Goal: Task Accomplishment & Management: Use online tool/utility

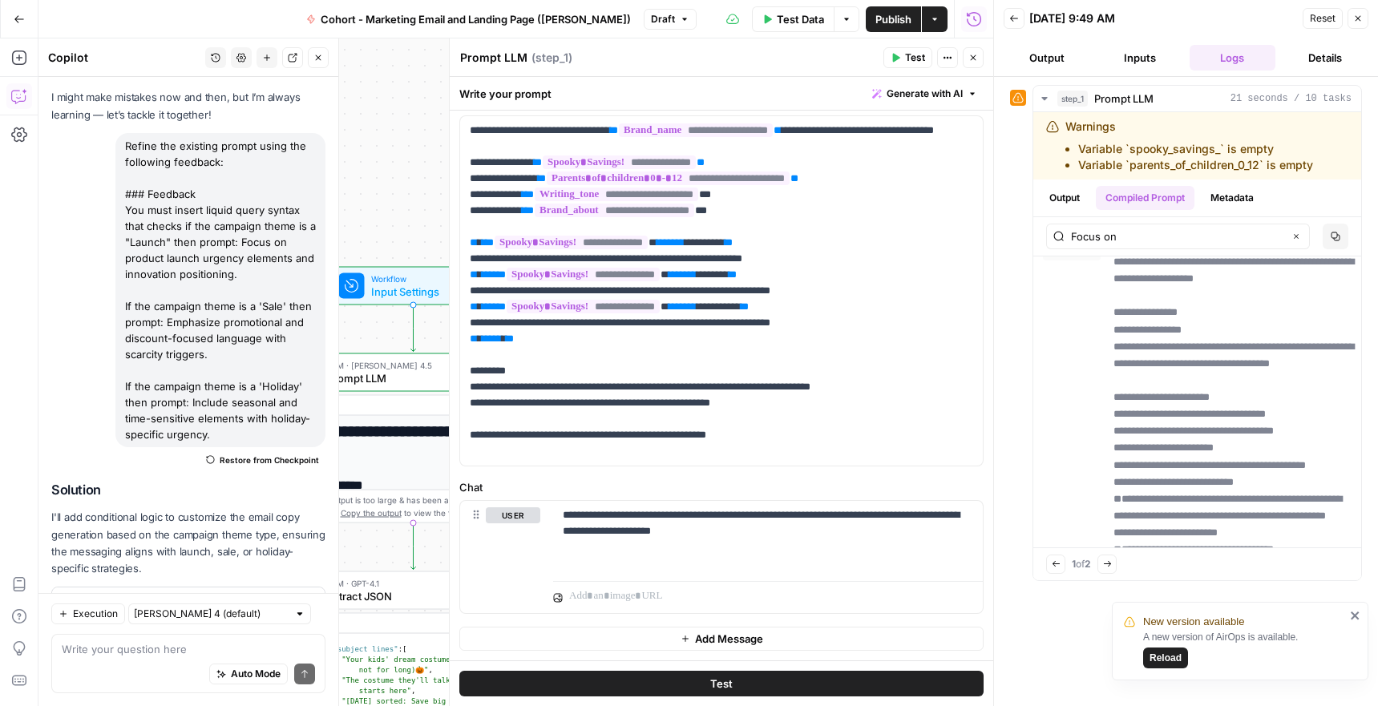
scroll to position [144, 0]
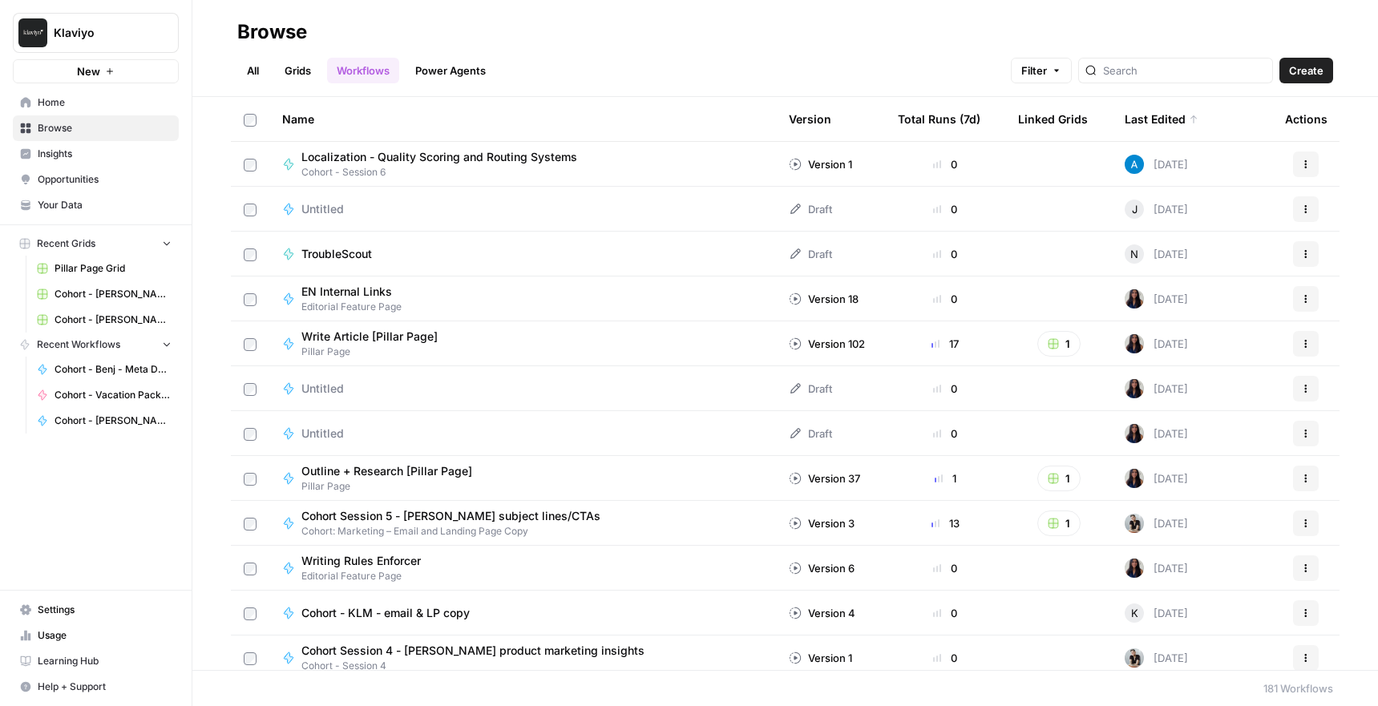
click at [98, 63] on button "New" at bounding box center [96, 71] width 166 height 24
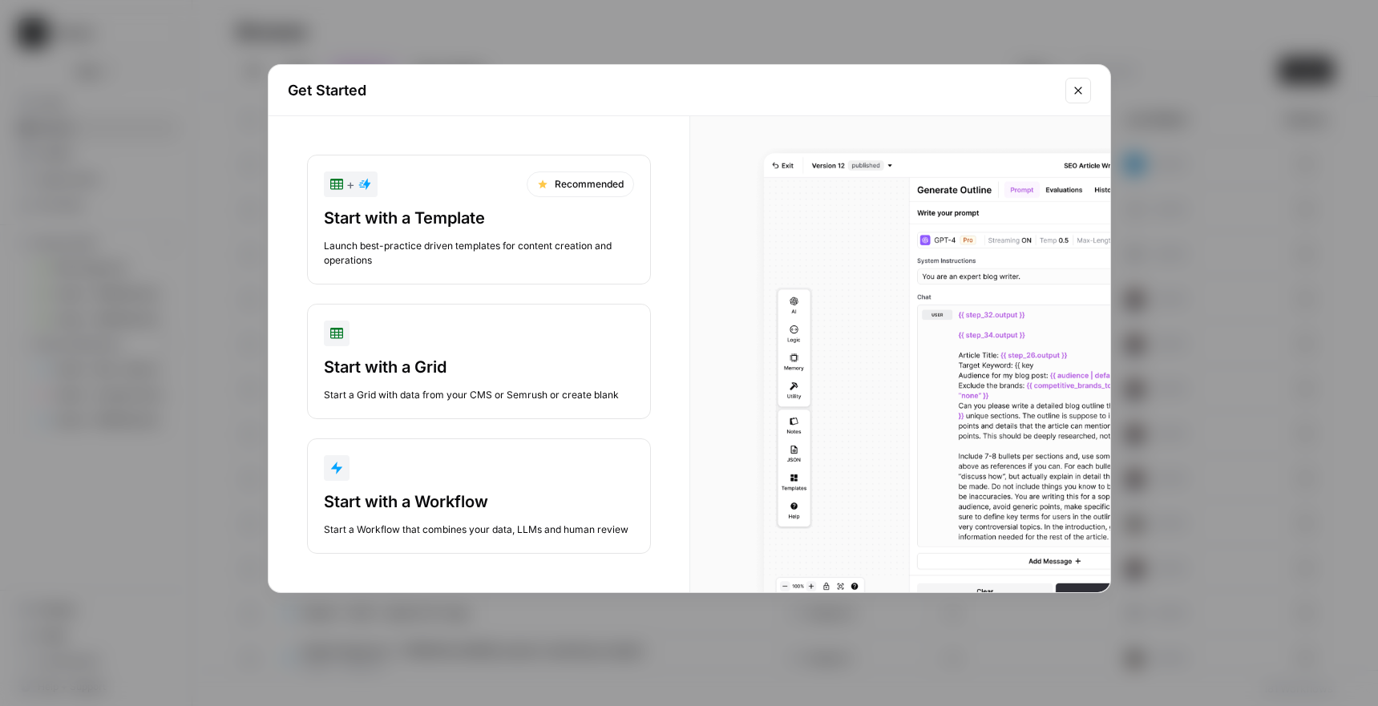
click at [505, 521] on div "Start with a Workflow Start a Workflow that combines your data, LLMs and human …" at bounding box center [479, 513] width 310 height 46
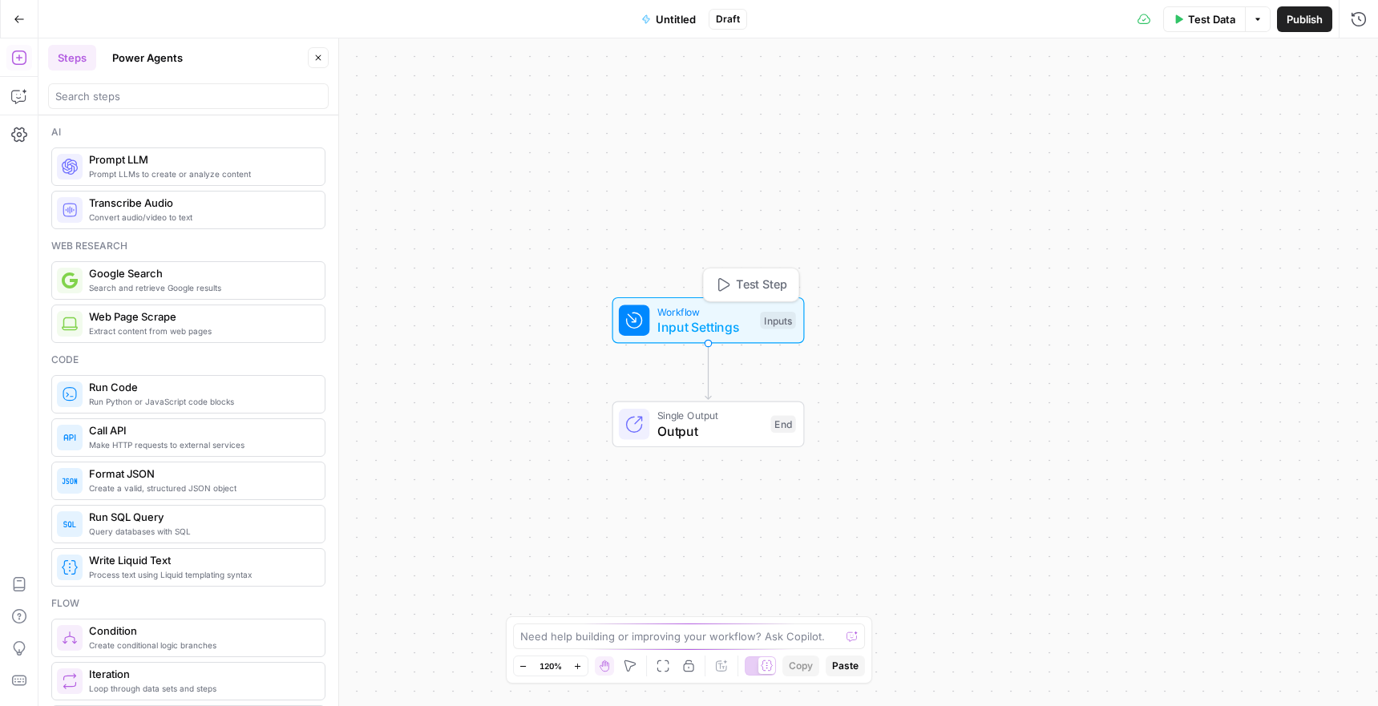
click at [716, 330] on span "Input Settings" at bounding box center [704, 326] width 95 height 19
click at [1033, 107] on button "Add Field" at bounding box center [1092, 109] width 490 height 26
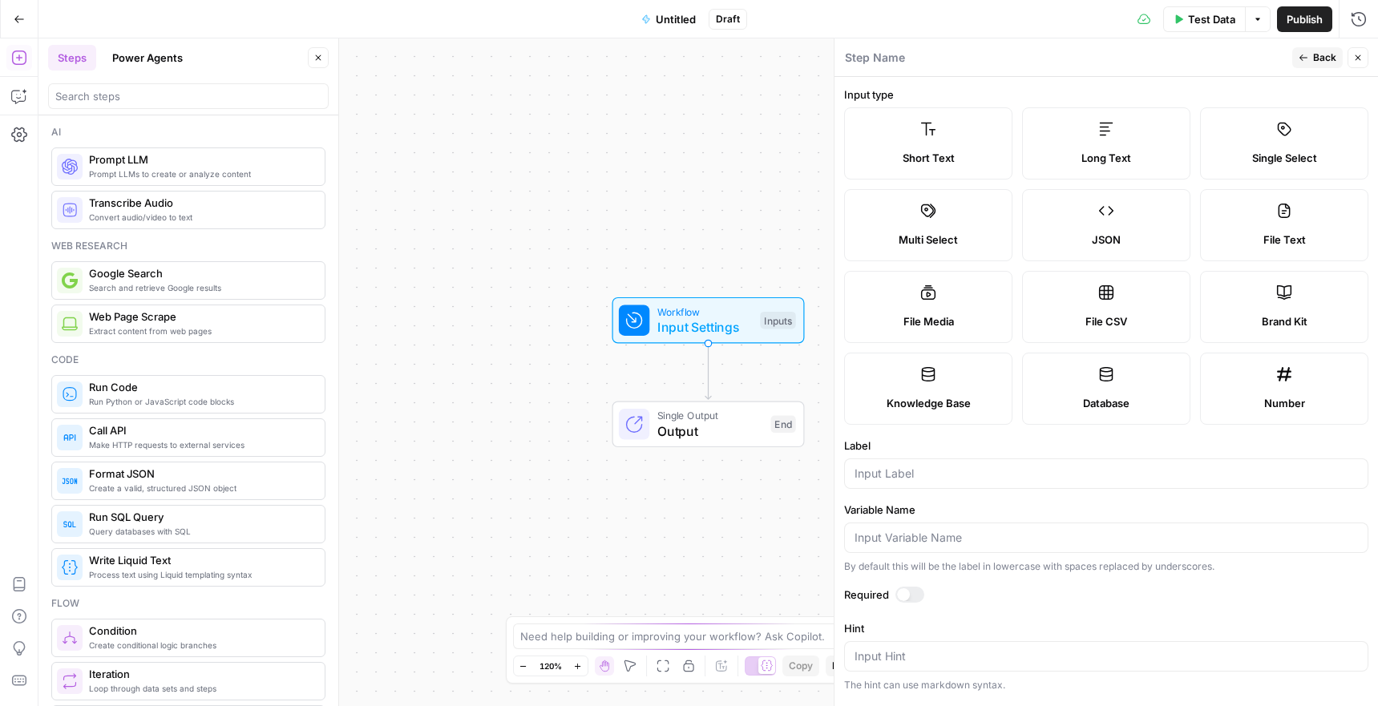
click at [986, 146] on label "Short Text" at bounding box center [928, 143] width 168 height 72
click at [988, 477] on input "Label" at bounding box center [1105, 474] width 503 height 16
type input "B"
type input "Blog"
click at [1007, 597] on label "Required" at bounding box center [1106, 595] width 524 height 16
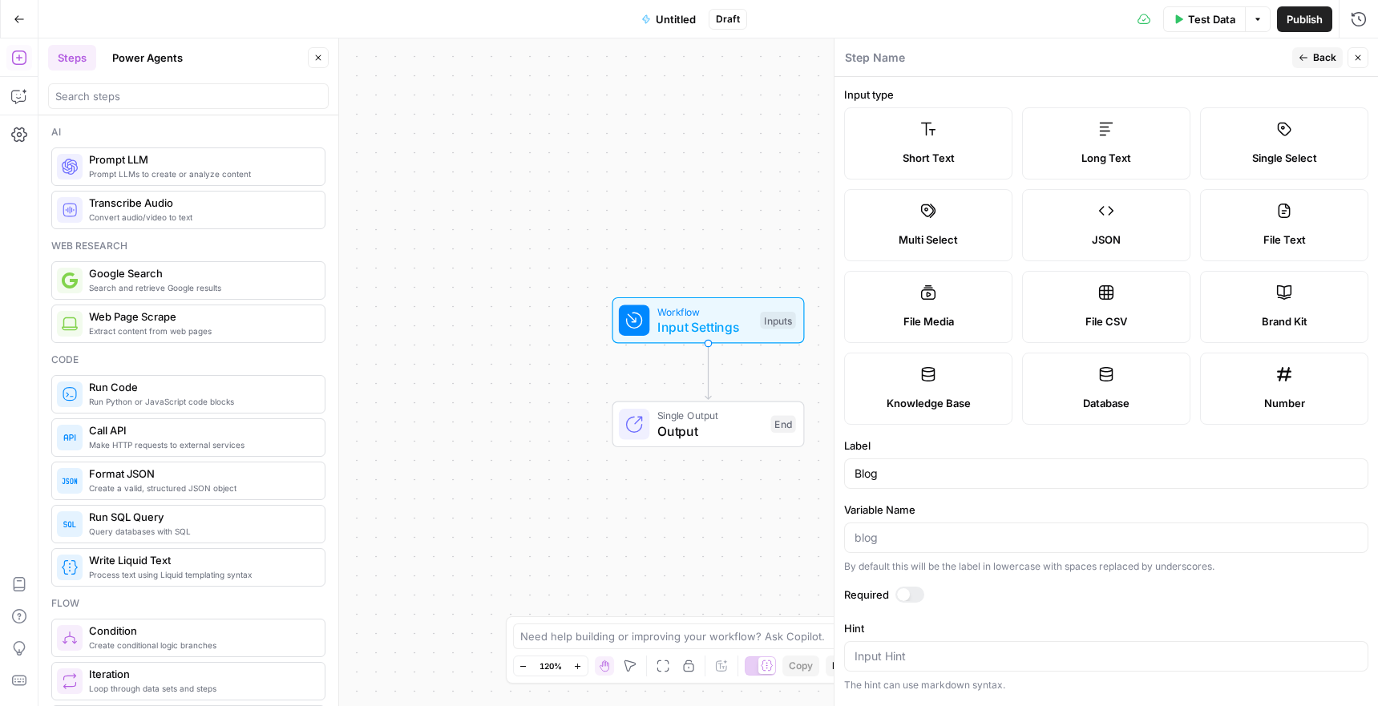
click at [1311, 47] on button "Back" at bounding box center [1317, 57] width 50 height 21
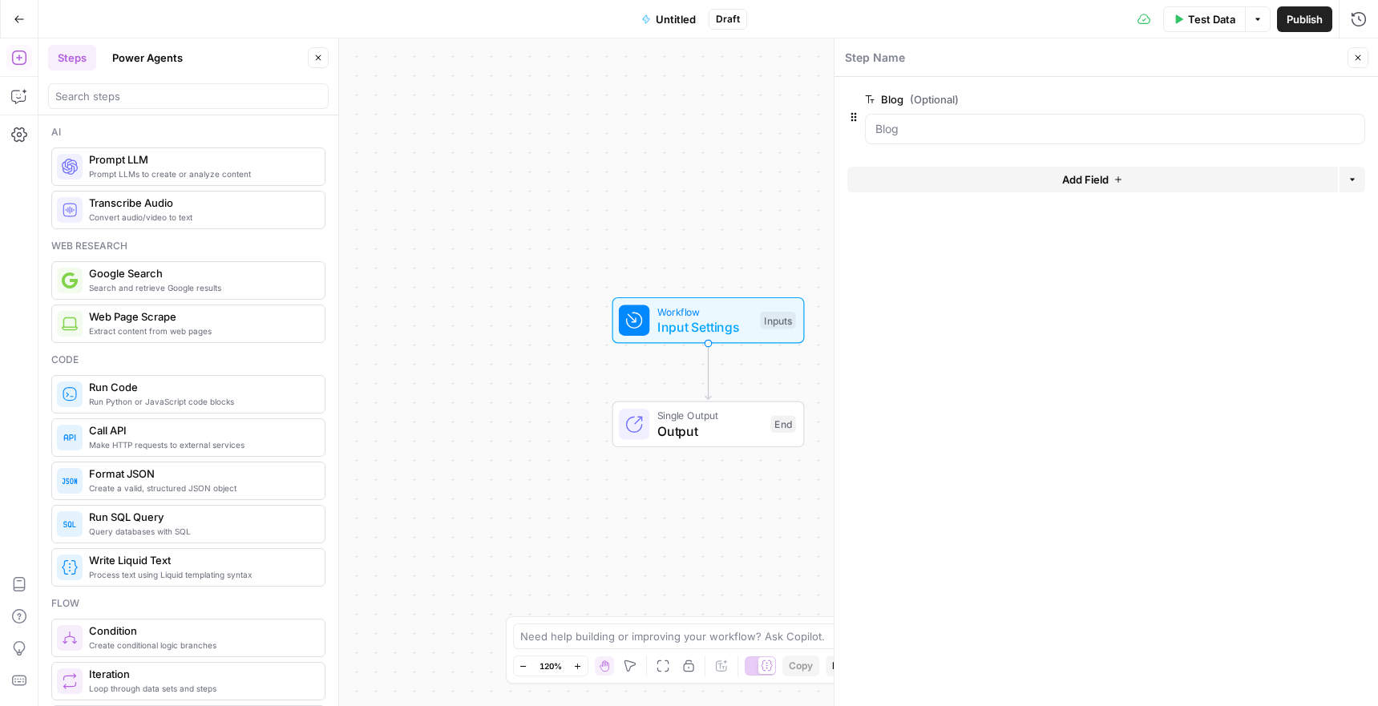
click at [1108, 175] on span "Add Field" at bounding box center [1085, 179] width 46 height 16
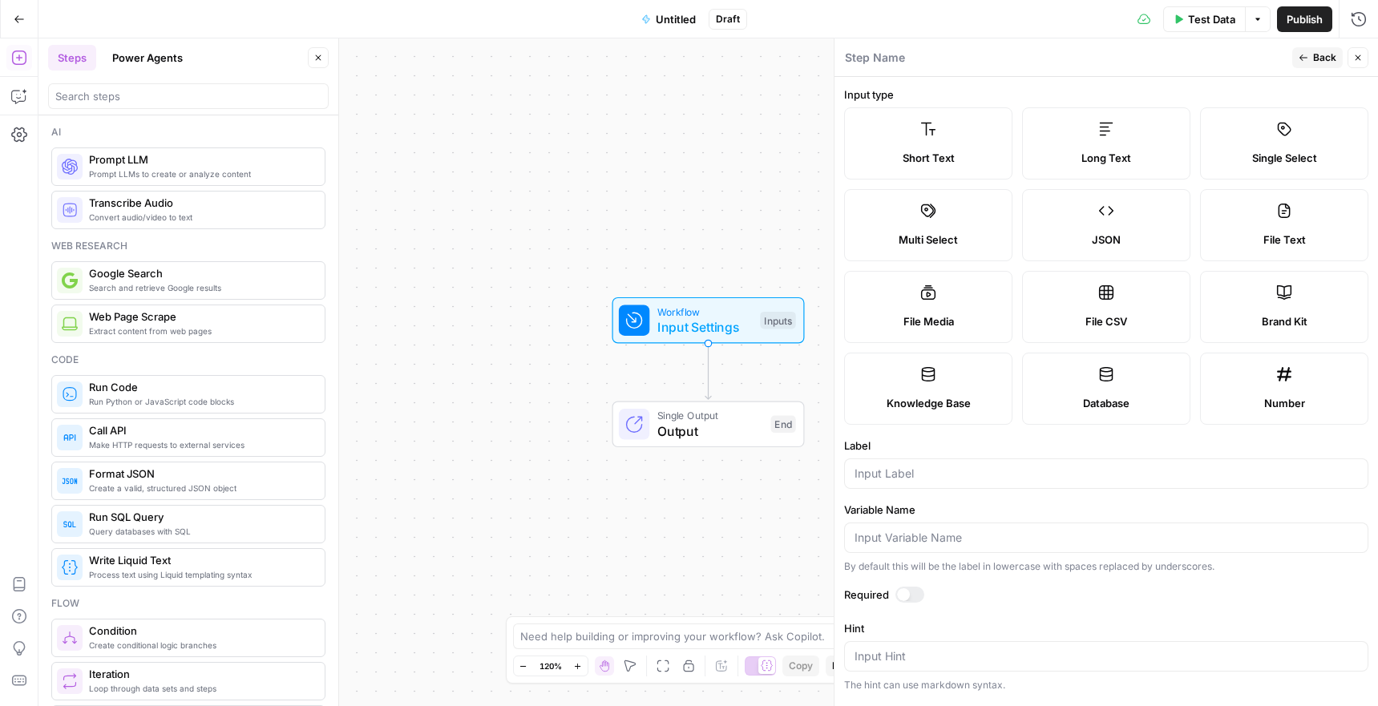
click at [1307, 313] on div "Brand Kit" at bounding box center [1283, 321] width 141 height 16
type input "Brand Kit"
type input "brand_kit"
click at [1311, 52] on button "Back" at bounding box center [1317, 57] width 50 height 21
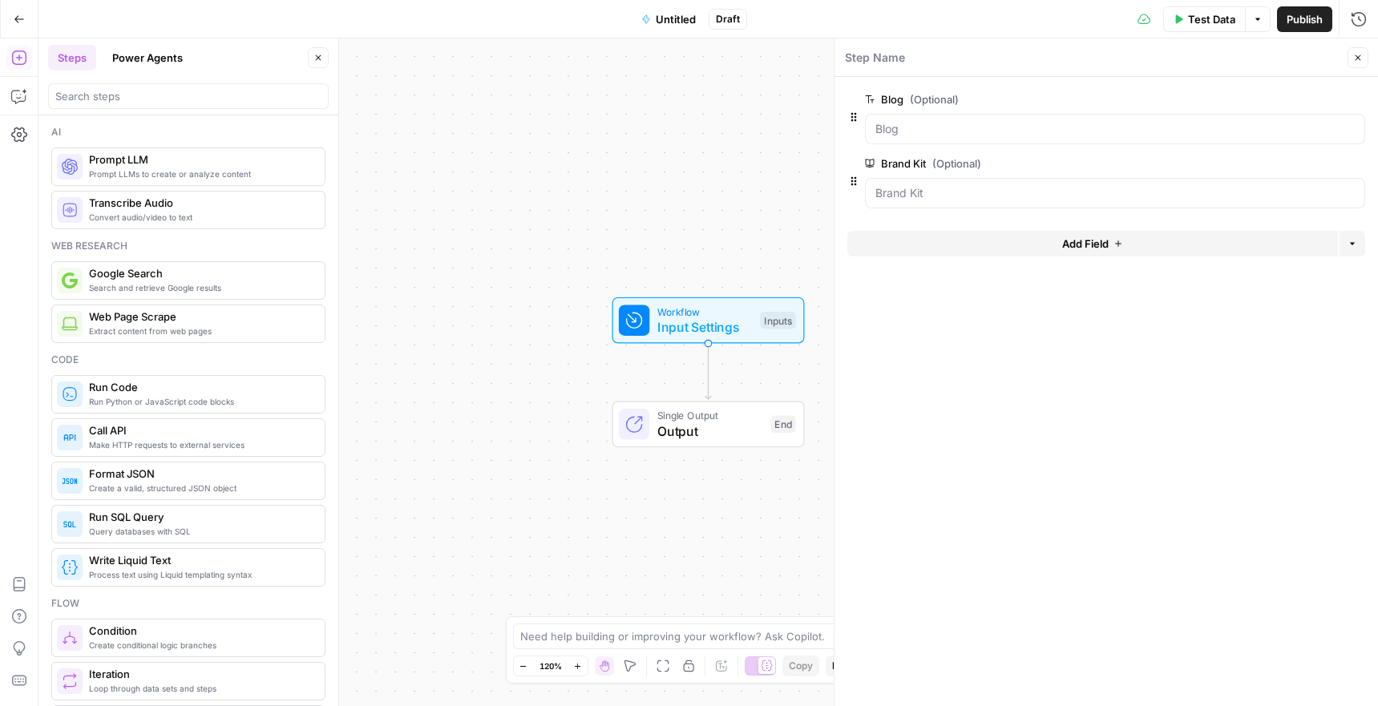
click at [1074, 203] on div at bounding box center [1115, 193] width 500 height 30
click at [913, 188] on Kit "Brand Kit (Optional)" at bounding box center [1114, 193] width 479 height 16
drag, startPoint x: 1211, startPoint y: 192, endPoint x: 1273, endPoint y: 176, distance: 64.5
click at [1211, 192] on Kit "Brand Kit (Optional)" at bounding box center [1114, 193] width 479 height 16
click at [1299, 160] on span "edit field" at bounding box center [1304, 163] width 35 height 13
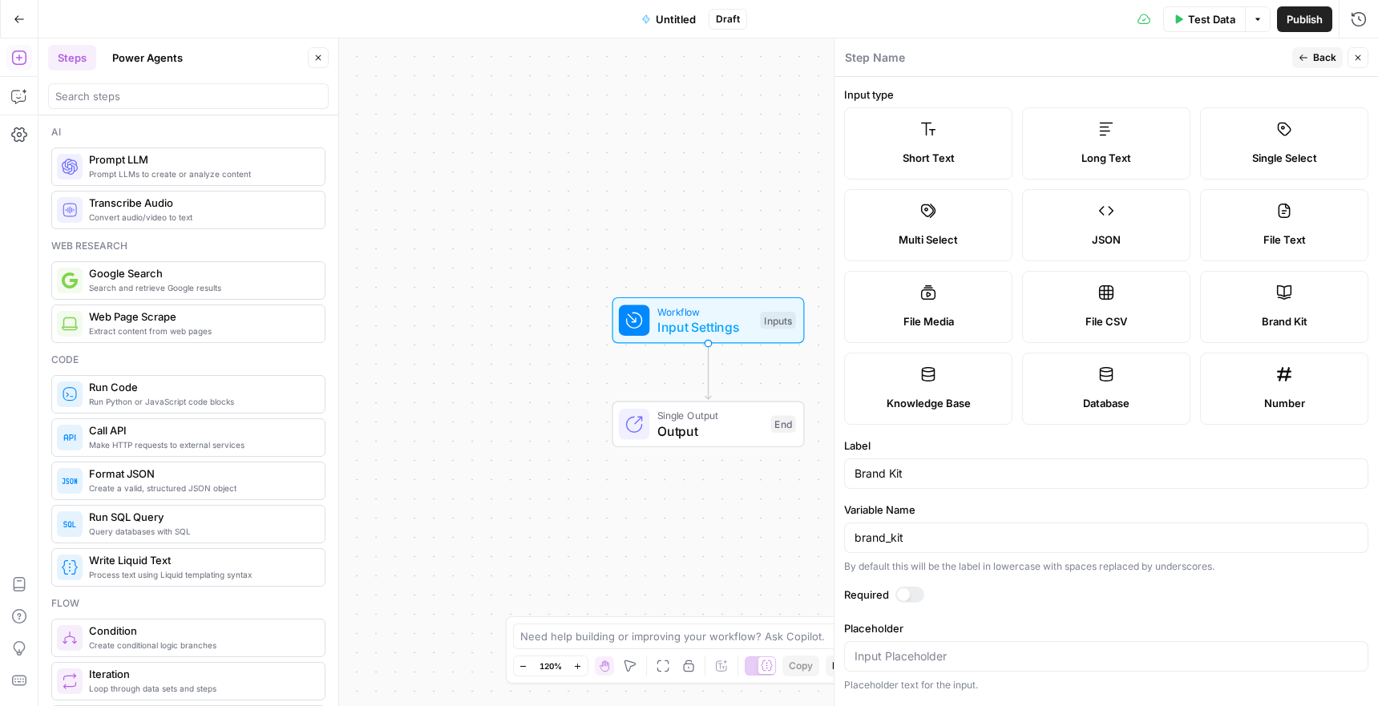
click at [1314, 54] on span "Back" at bounding box center [1324, 57] width 23 height 14
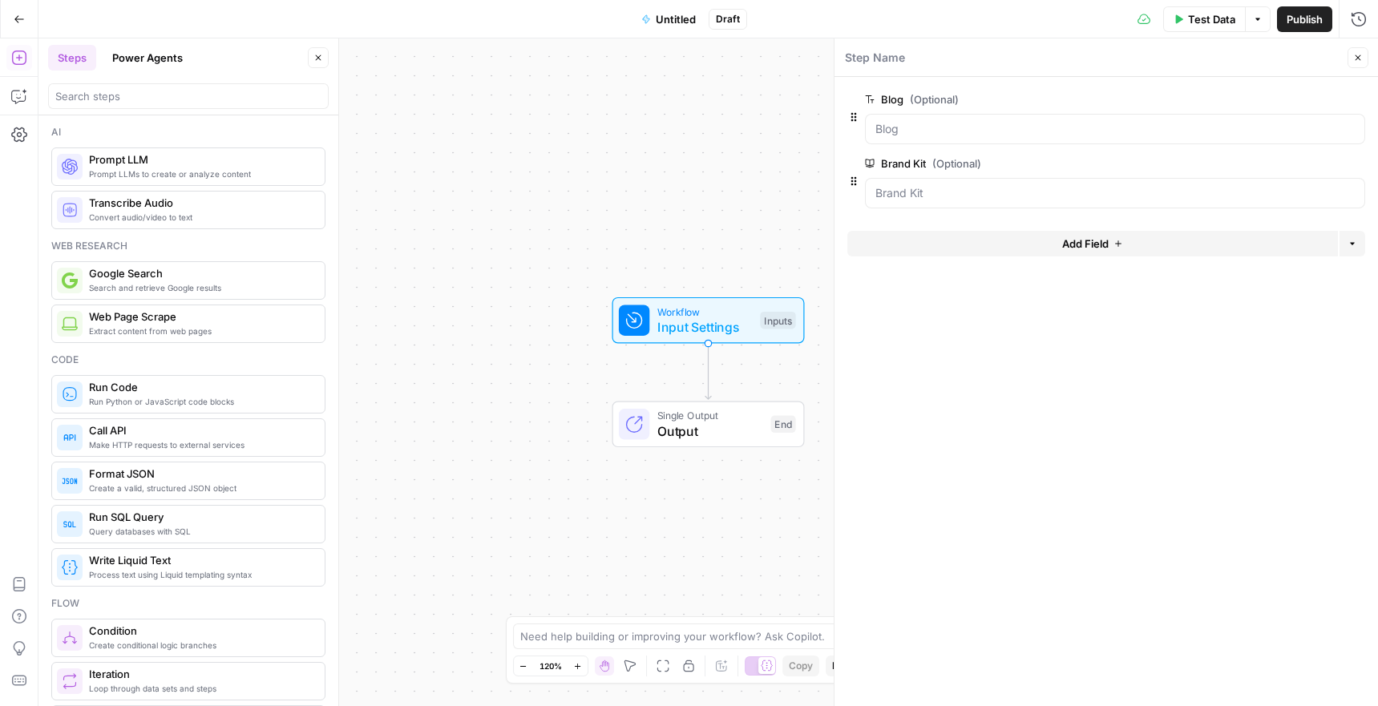
click at [953, 176] on div "Brand Kit (Optional) edit field Delete group" at bounding box center [1115, 181] width 500 height 54
click at [1323, 193] on Kit "Brand Kit (Optional)" at bounding box center [1114, 193] width 479 height 16
click at [1165, 200] on Kit "Brand Kit (Optional)" at bounding box center [1114, 193] width 479 height 16
click at [1124, 204] on div at bounding box center [1115, 193] width 500 height 30
click at [1064, 366] on form "Blog (Optional) edit field Delete group Brand Kit (Optional) edit field Delete …" at bounding box center [1105, 391] width 543 height 629
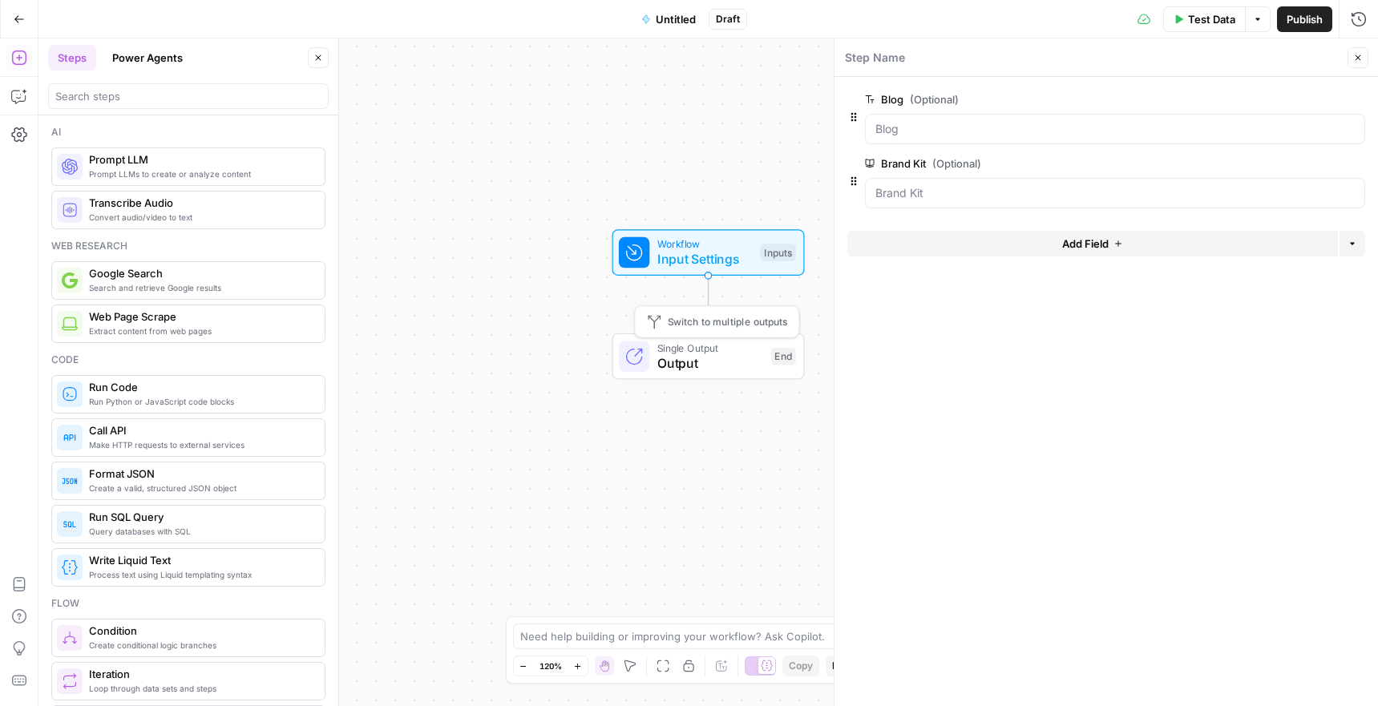
click at [696, 359] on span "Output" at bounding box center [710, 362] width 106 height 19
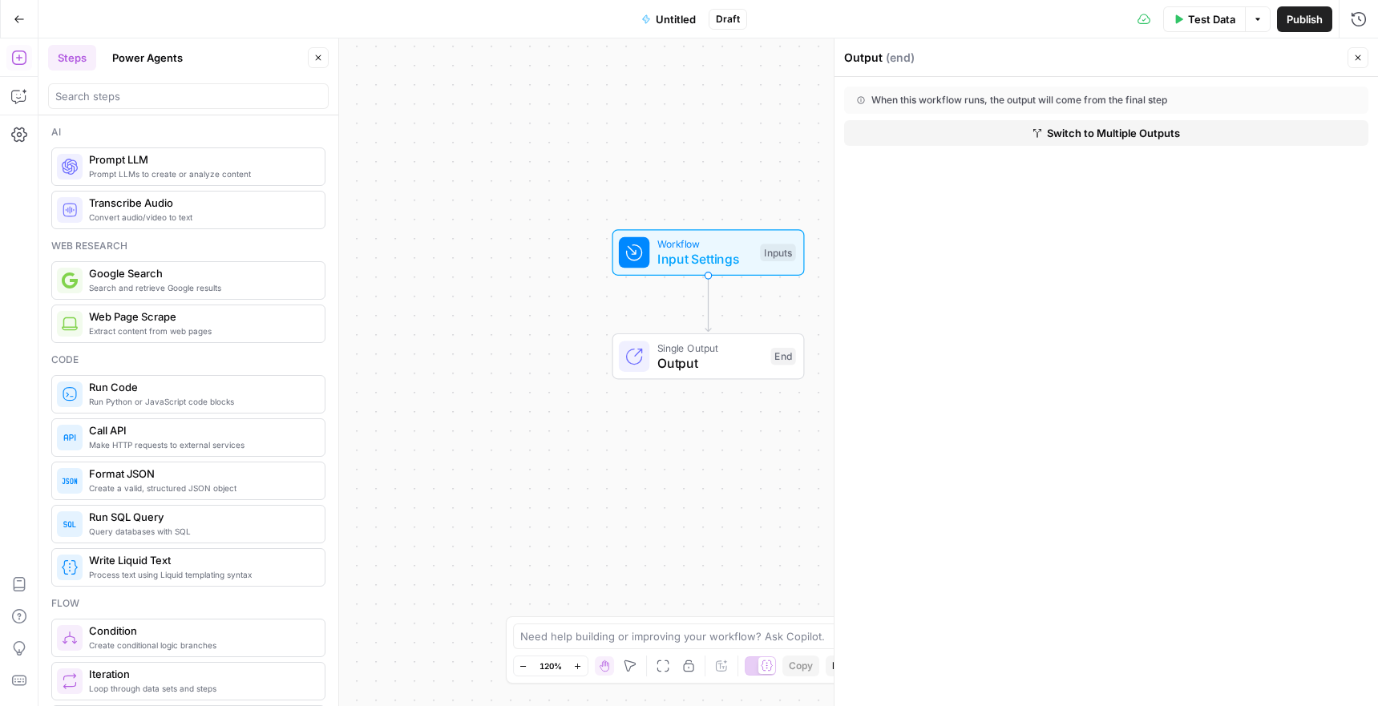
click at [196, 180] on span "Prompt LLMs to create or analyze content" at bounding box center [200, 173] width 223 height 13
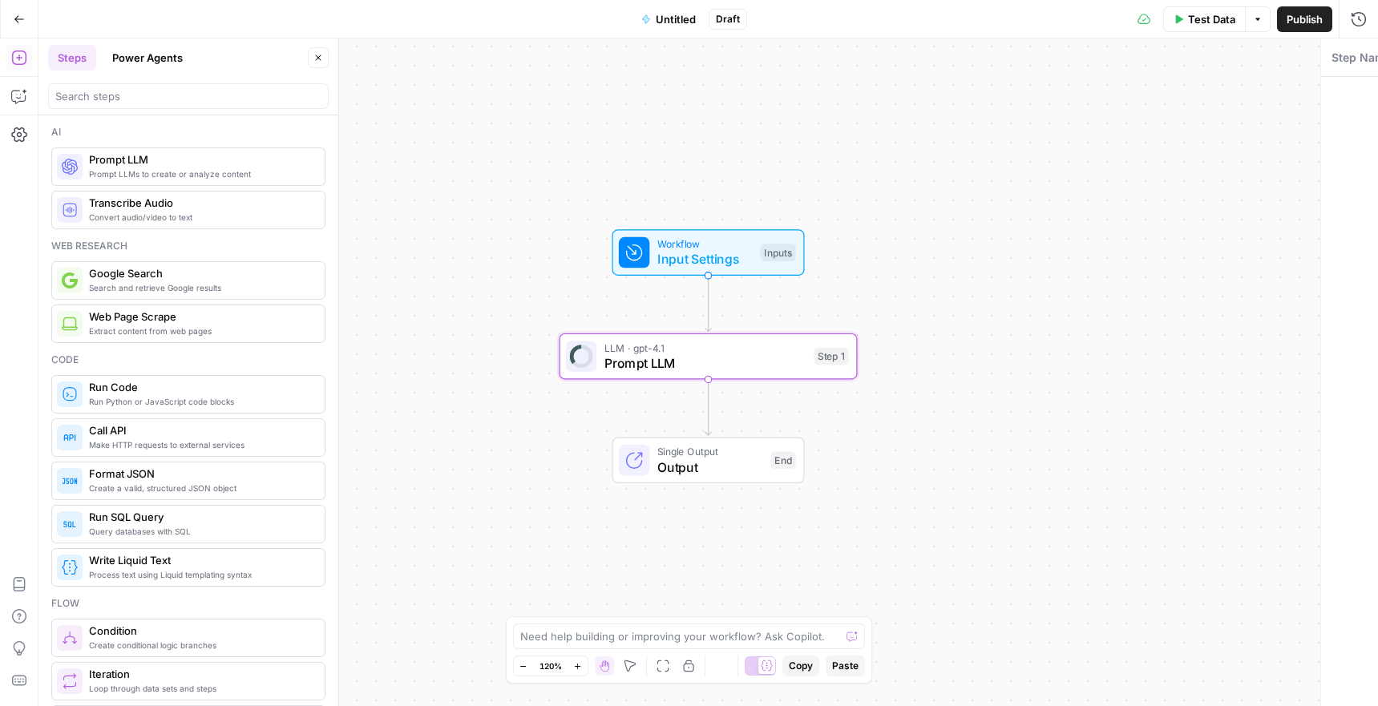
type textarea "Prompt LLM"
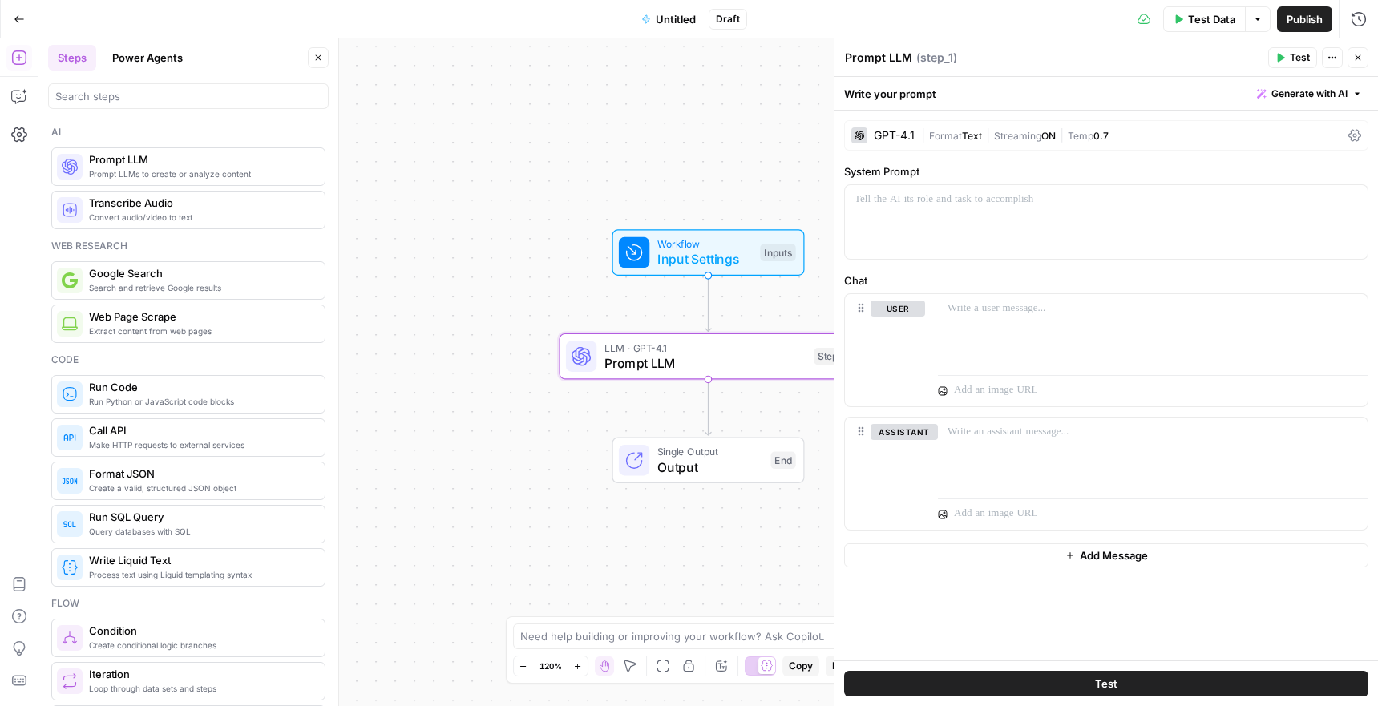
click at [172, 317] on span "Web Page Scrape" at bounding box center [200, 317] width 223 height 16
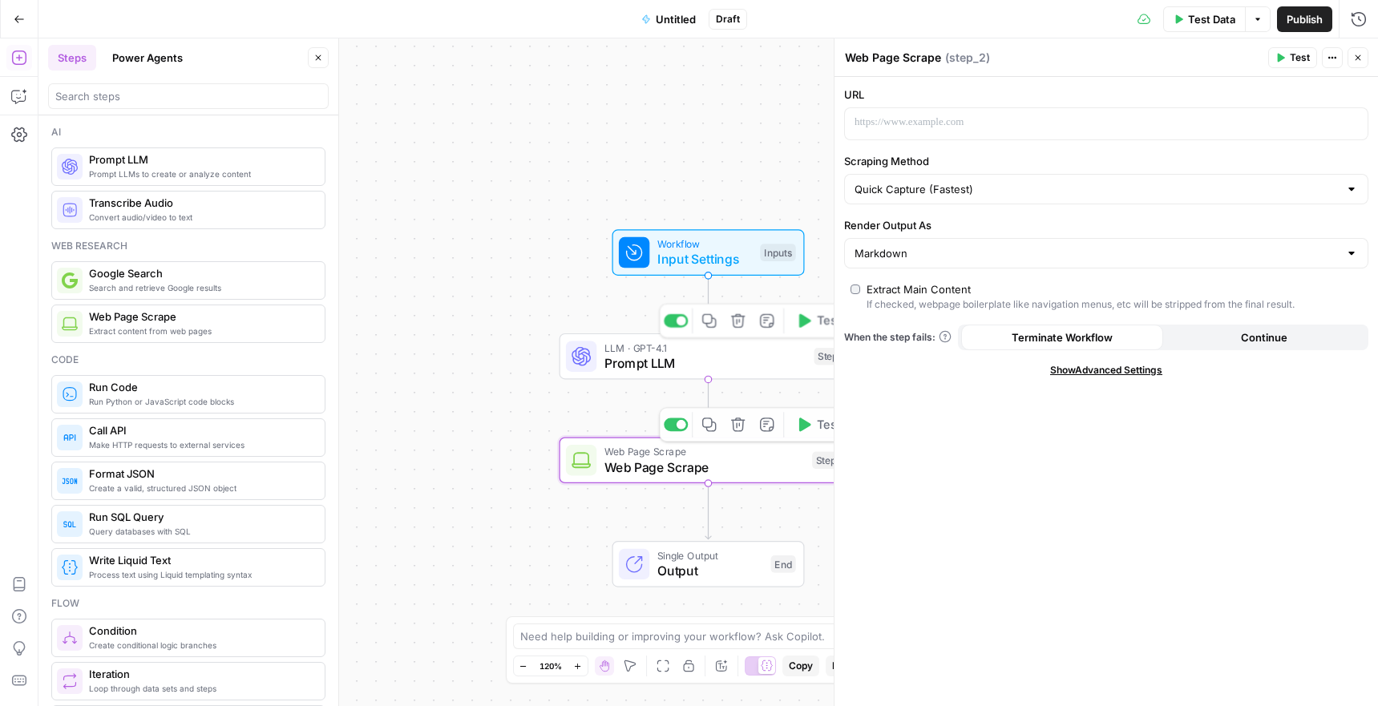
click at [779, 378] on div "LLM · GPT-4.1 Prompt LLM Step 1 Copy step Delete step Add Note Test" at bounding box center [708, 356] width 298 height 46
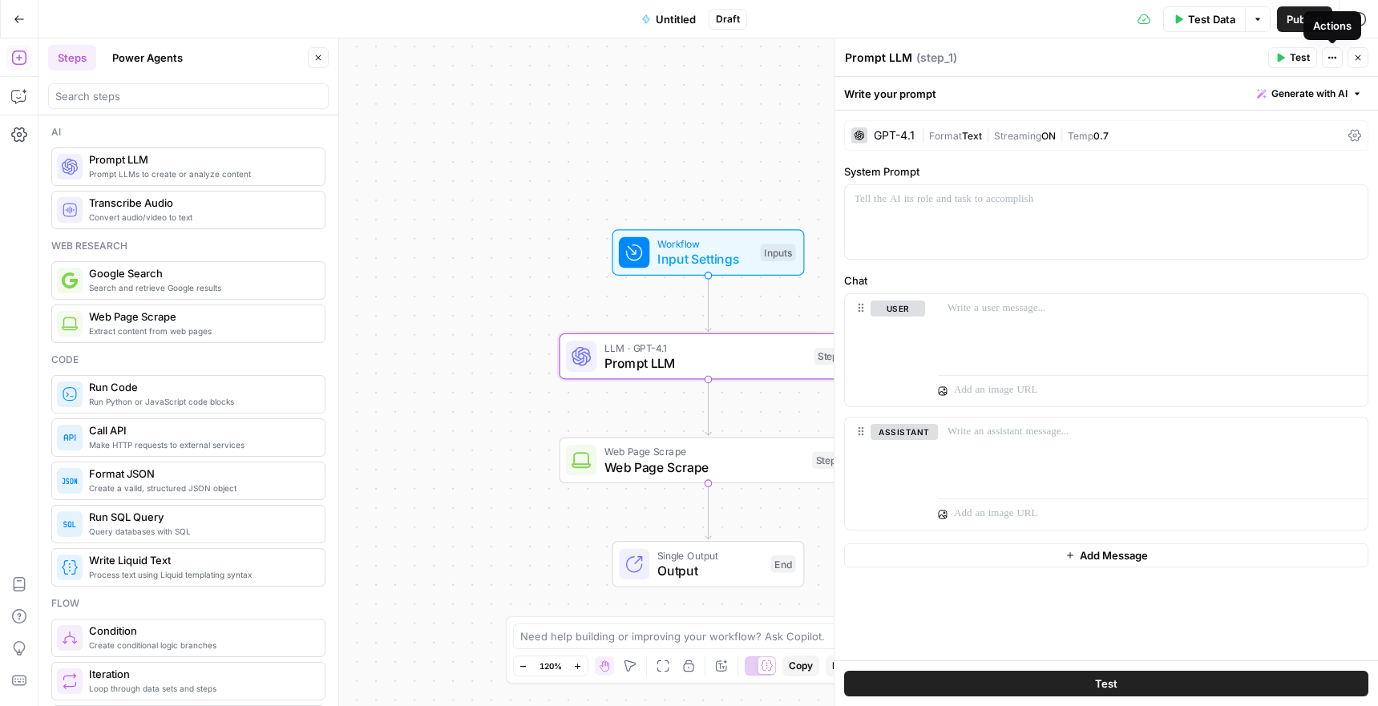
click at [1338, 59] on button "Actions" at bounding box center [1331, 57] width 21 height 21
click at [1289, 135] on span "Delete Step" at bounding box center [1283, 129] width 77 height 16
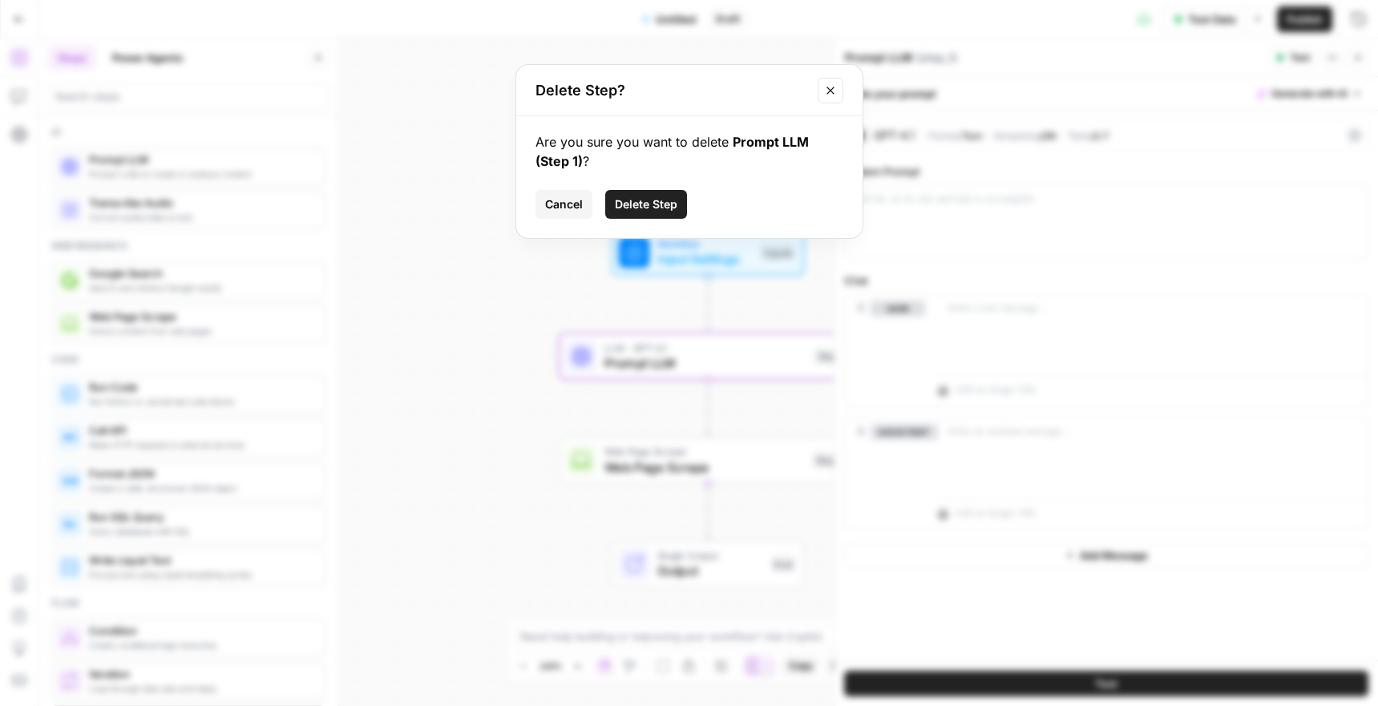
click at [624, 201] on span "Delete Step" at bounding box center [646, 204] width 63 height 16
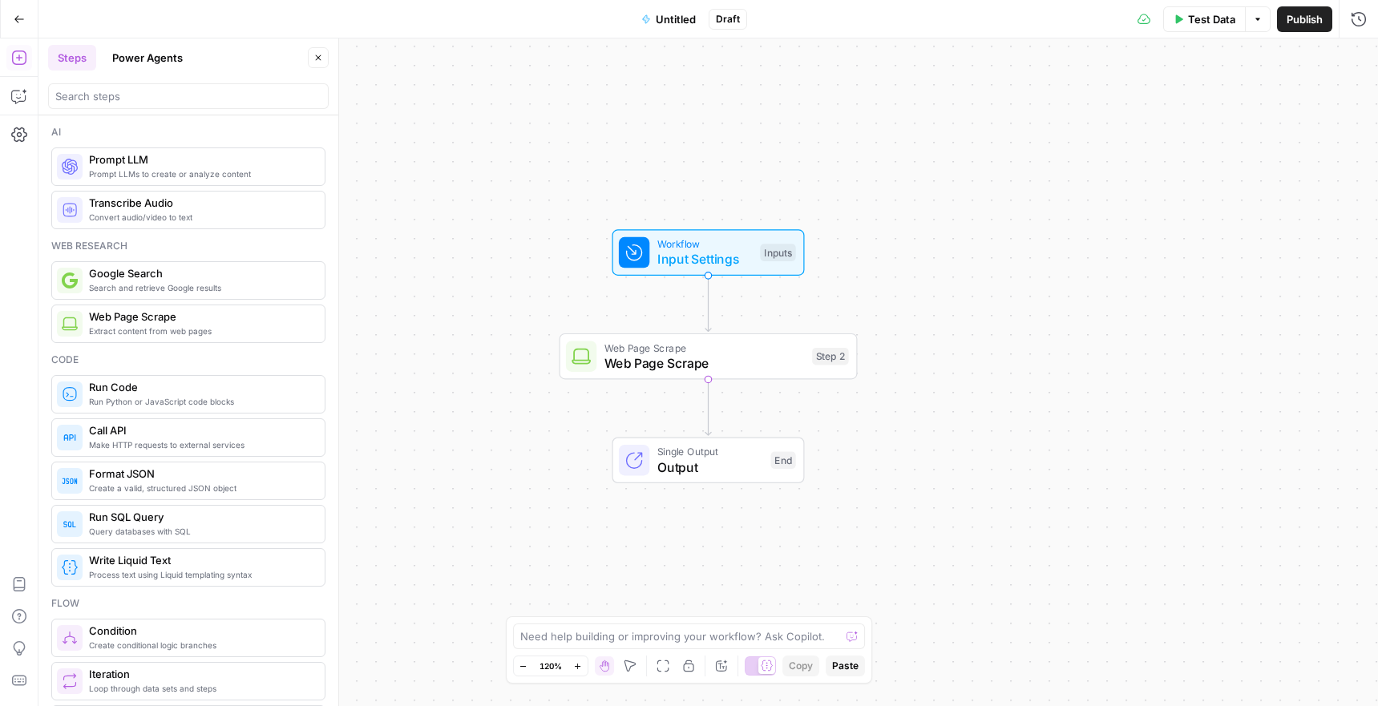
click at [700, 363] on span "Web Page Scrape" at bounding box center [704, 362] width 200 height 19
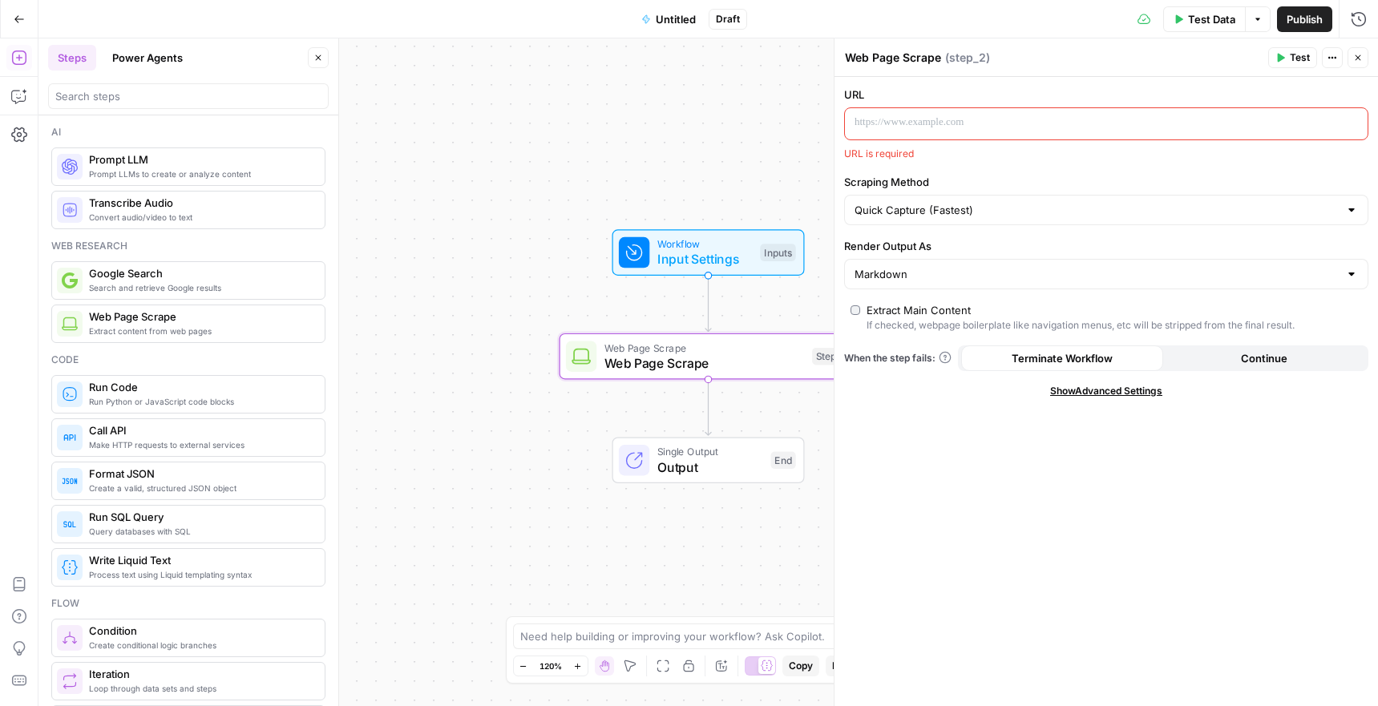
click at [895, 123] on p at bounding box center [1093, 123] width 478 height 16
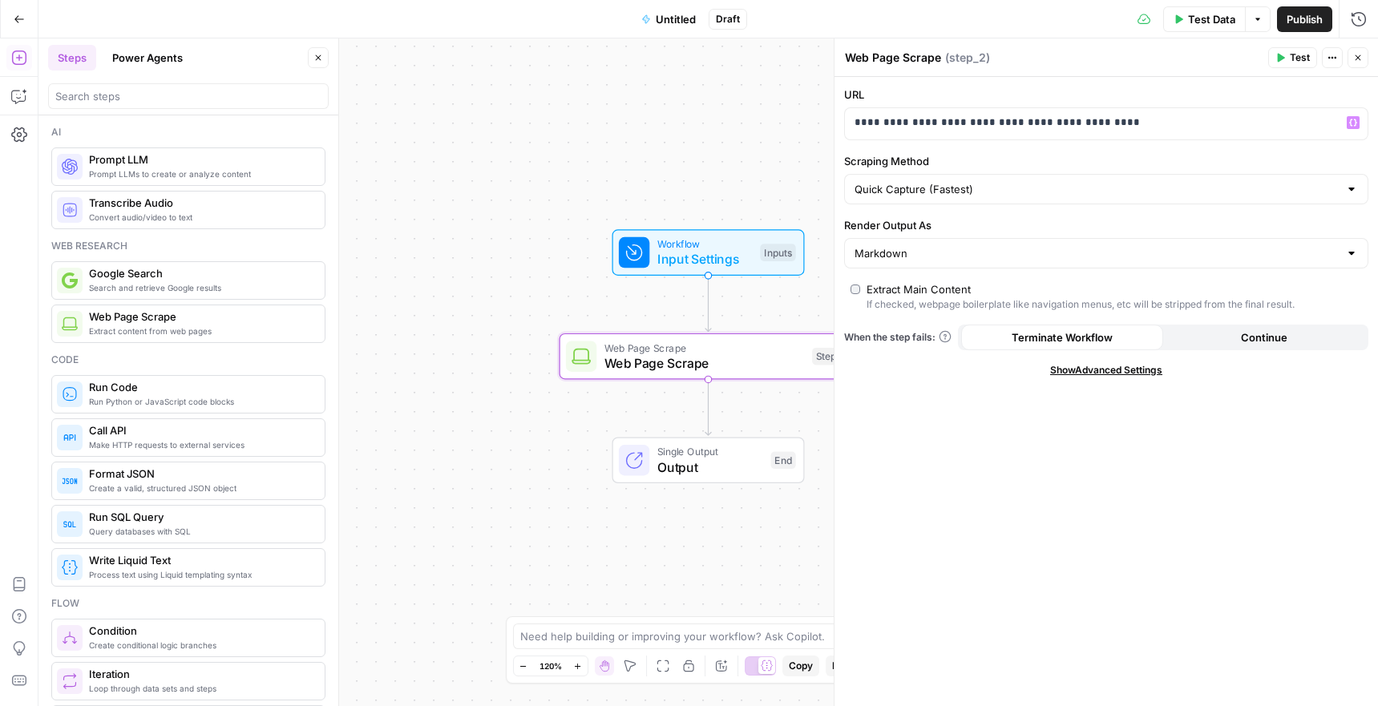
click at [1114, 200] on div "Quick Capture (Fastest)" at bounding box center [1106, 189] width 524 height 30
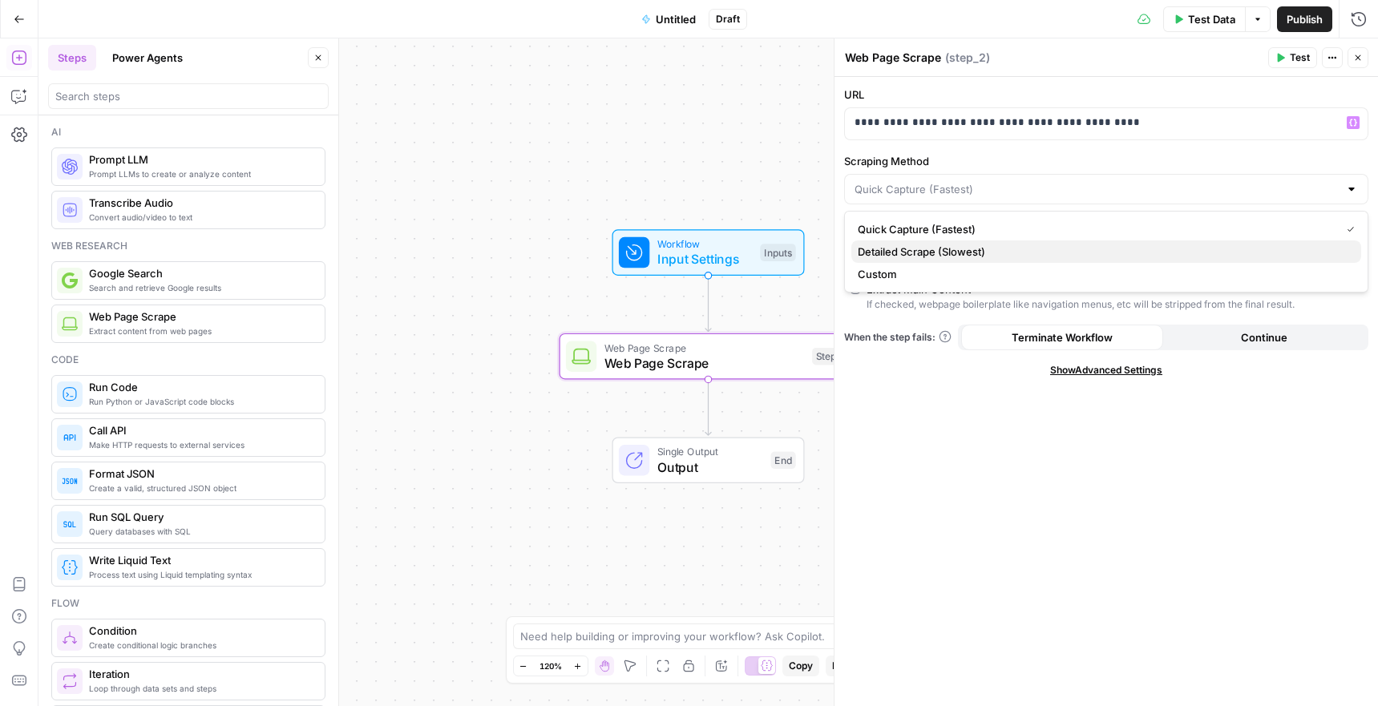
click at [1123, 257] on span "Detailed Scrape (Slowest)" at bounding box center [1102, 252] width 490 height 16
type input "Detailed Scrape (Slowest)"
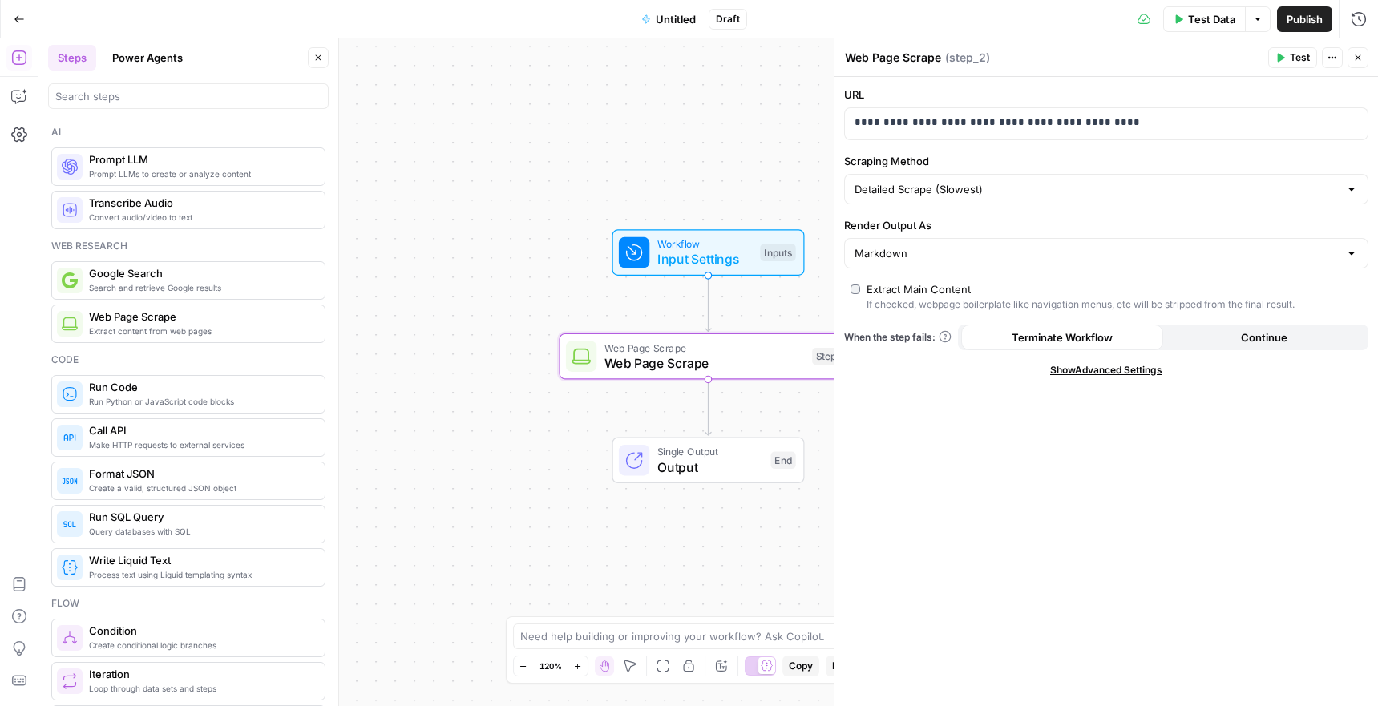
click at [1032, 238] on div "Markdown" at bounding box center [1106, 253] width 524 height 30
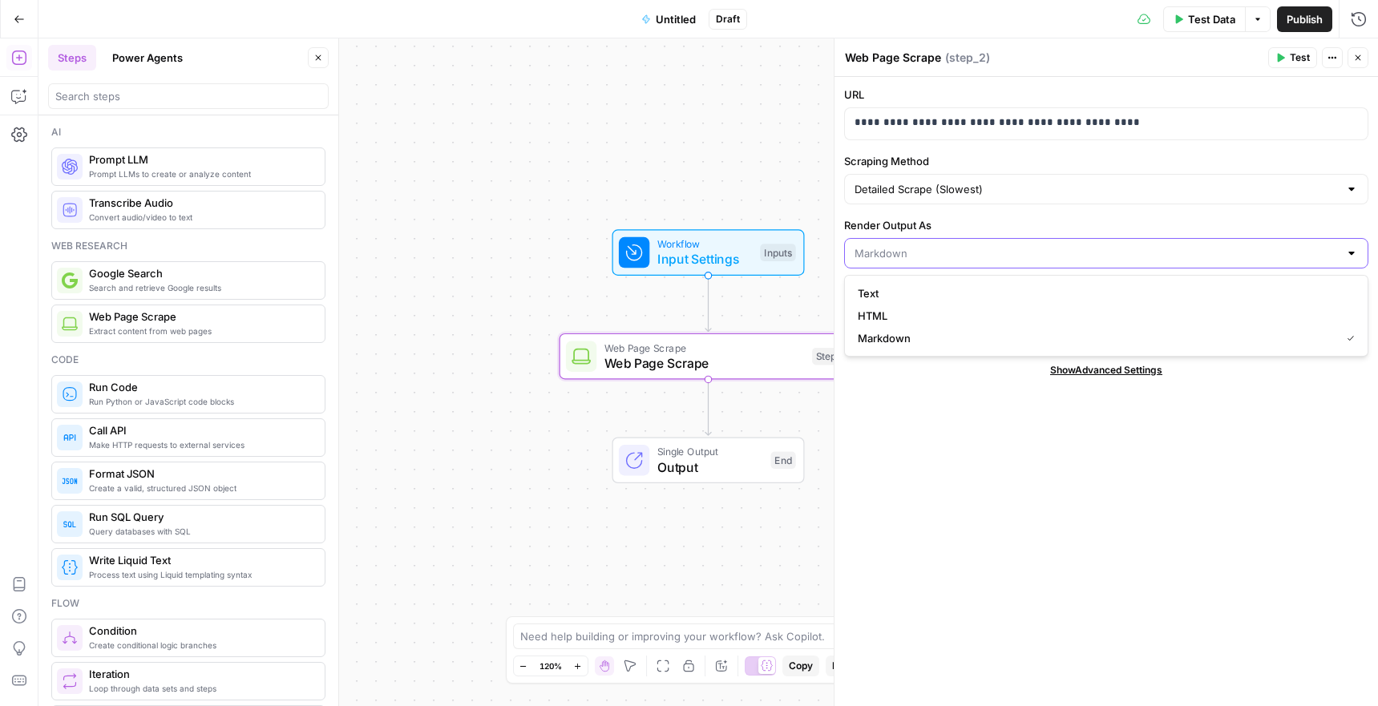
click at [1035, 250] on input "Render Output As" at bounding box center [1096, 253] width 484 height 16
click at [949, 248] on input "Render Output As" at bounding box center [1096, 253] width 484 height 16
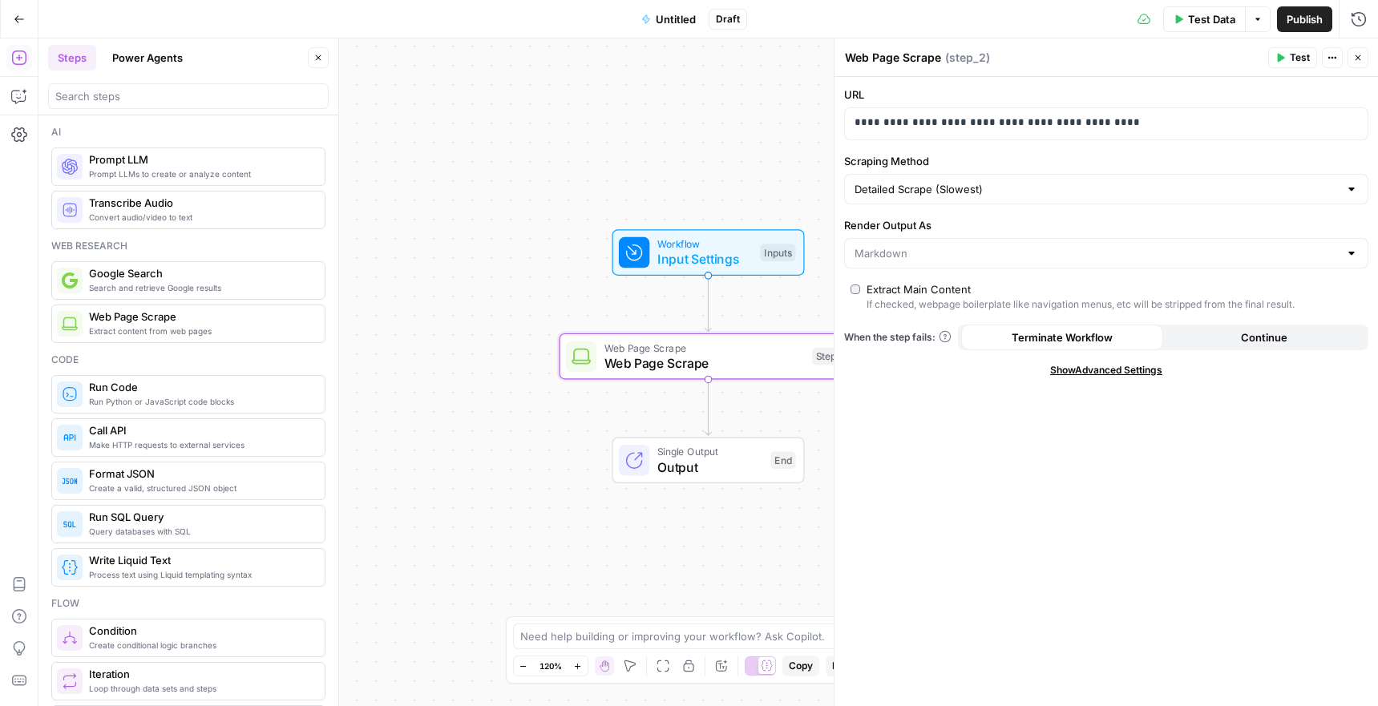
click at [910, 457] on div "**********" at bounding box center [1105, 391] width 543 height 629
click at [131, 163] on span "Prompt LLM" at bounding box center [200, 159] width 223 height 16
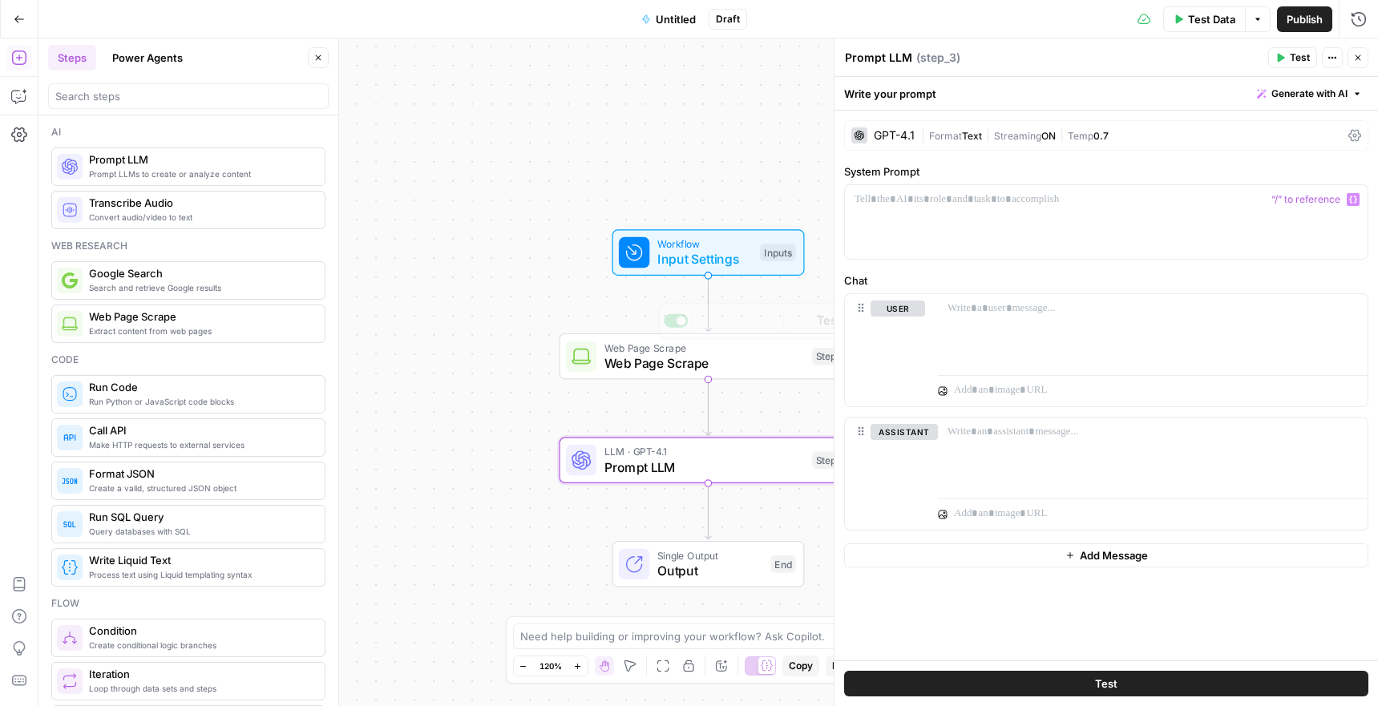
click at [748, 356] on span "Web Page Scrape" at bounding box center [704, 362] width 200 height 19
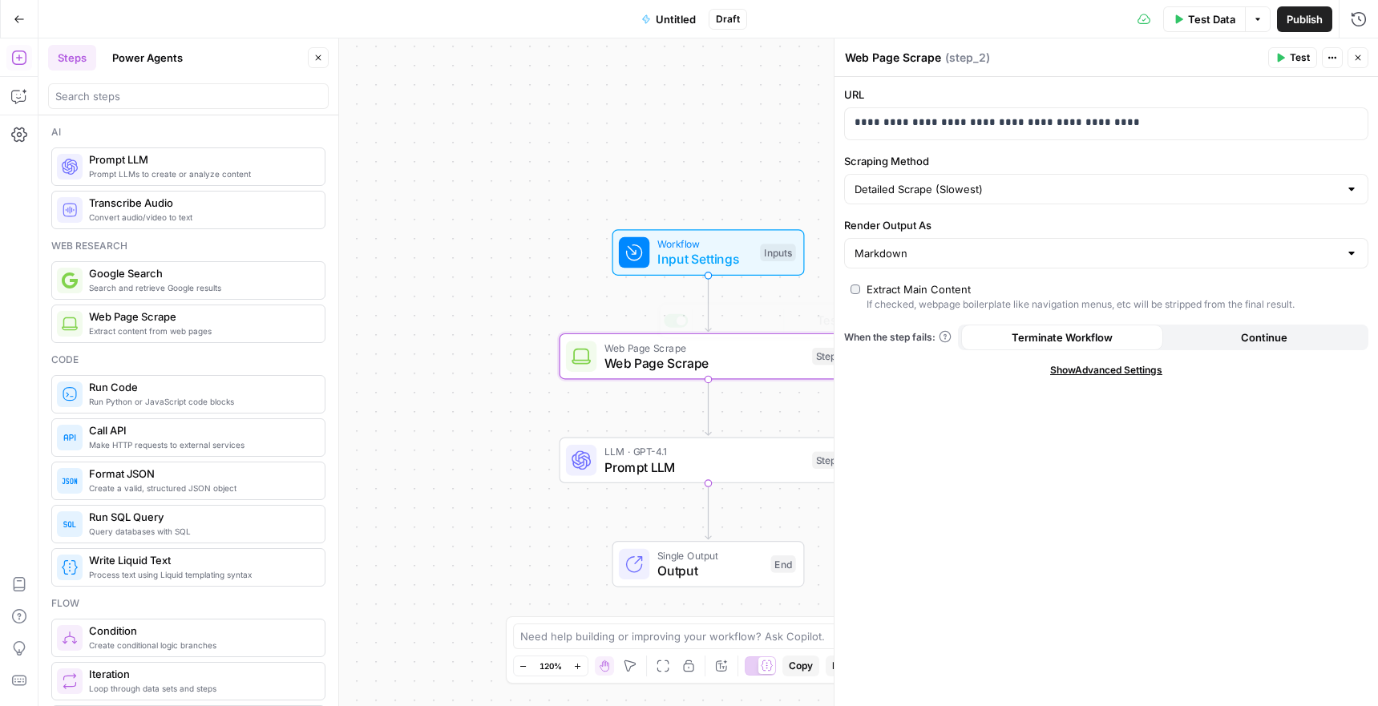
click at [796, 389] on div "Workflow Input Settings Inputs Web Page Scrape Web Page Scrape Step 2 Copy step…" at bounding box center [707, 372] width 1339 height 668
click at [778, 357] on span "Web Page Scrape" at bounding box center [704, 362] width 200 height 19
click at [1284, 52] on button "Test" at bounding box center [1292, 57] width 49 height 21
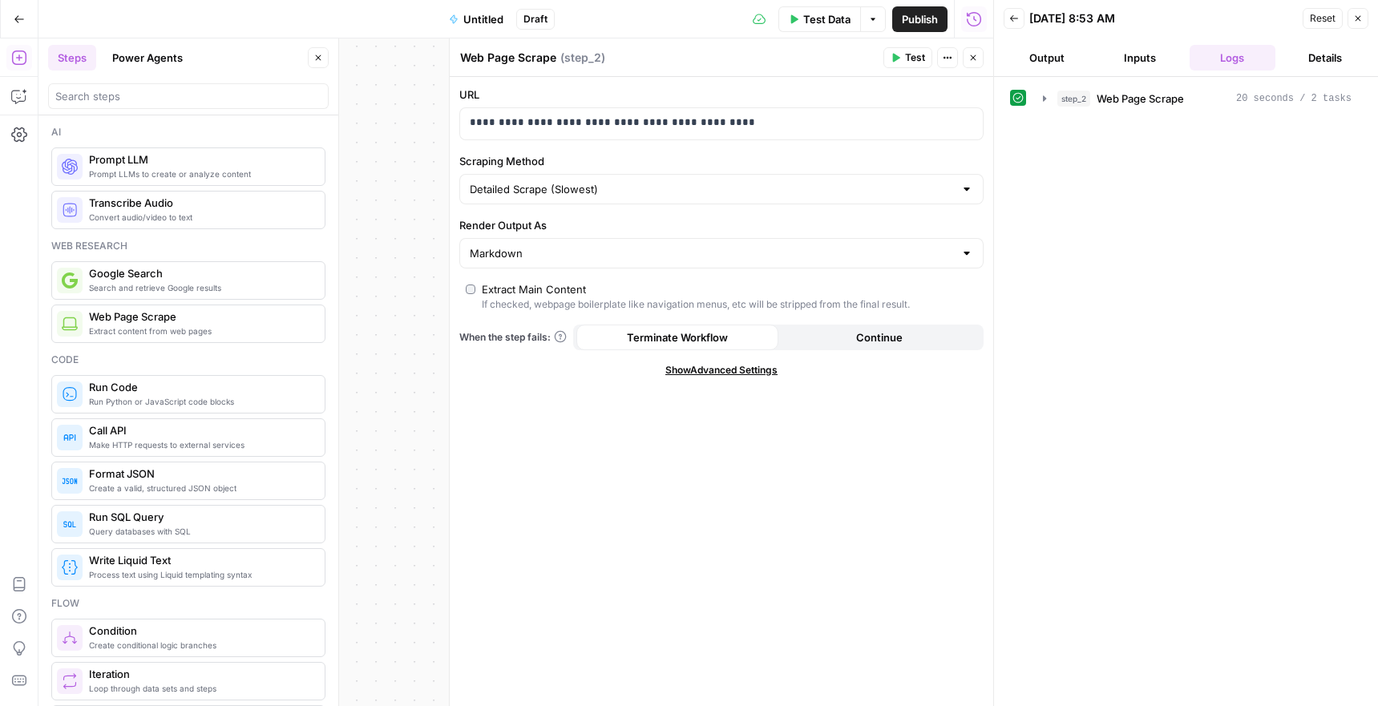
click at [1060, 64] on button "Output" at bounding box center [1046, 58] width 87 height 26
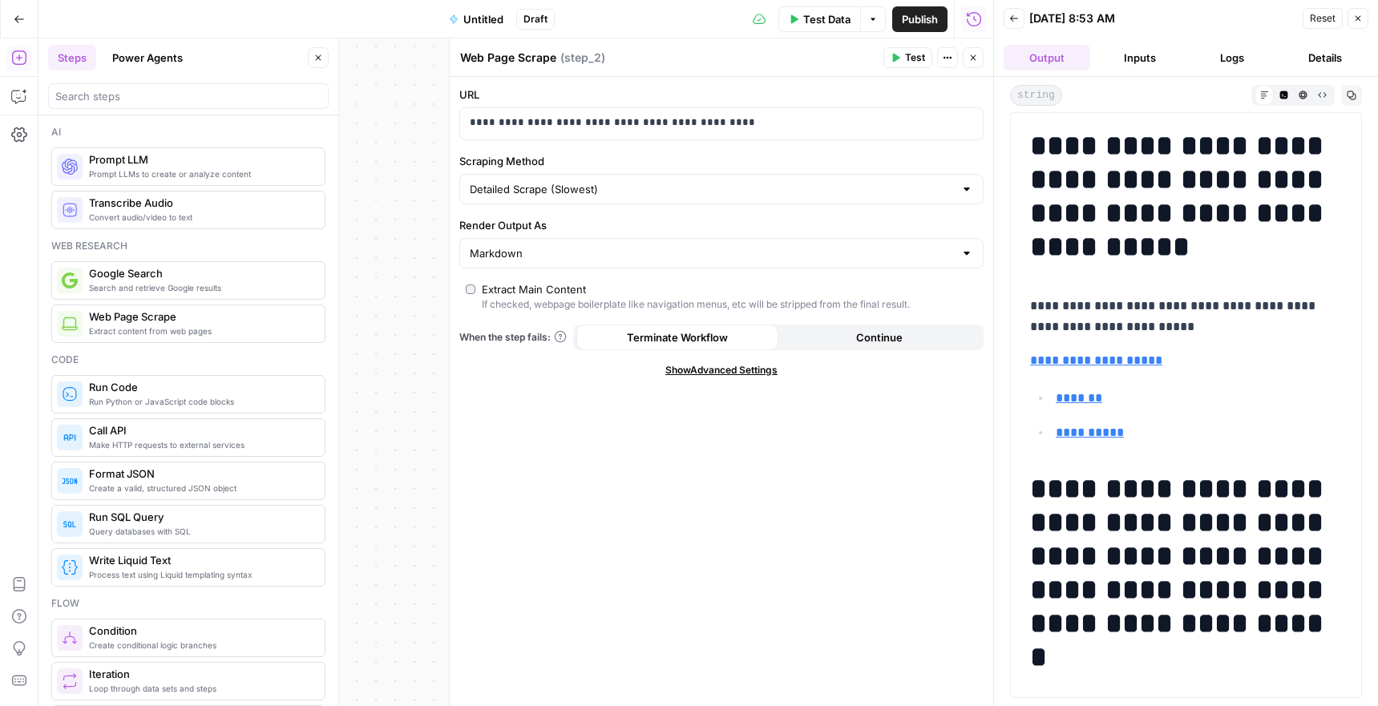
click at [986, 58] on div at bounding box center [994, 353] width 16 height 706
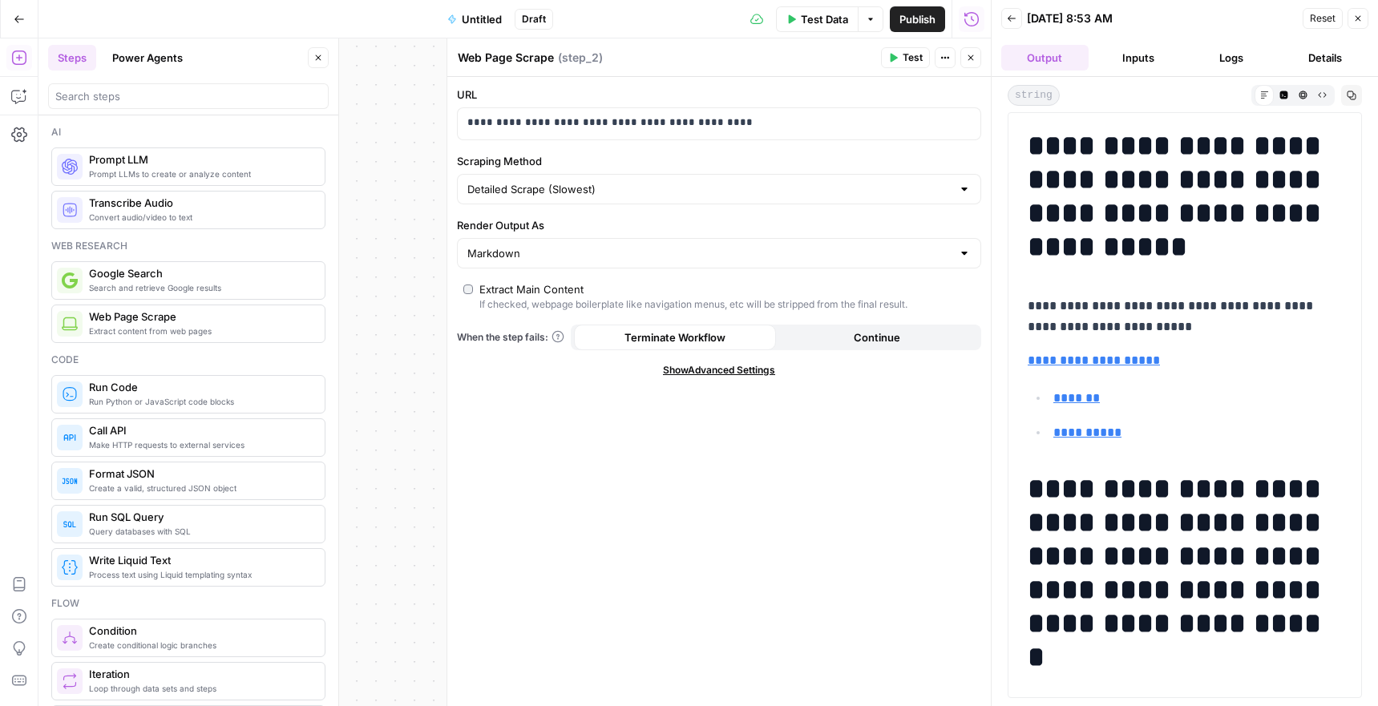
click at [980, 58] on button "Close" at bounding box center [970, 57] width 21 height 21
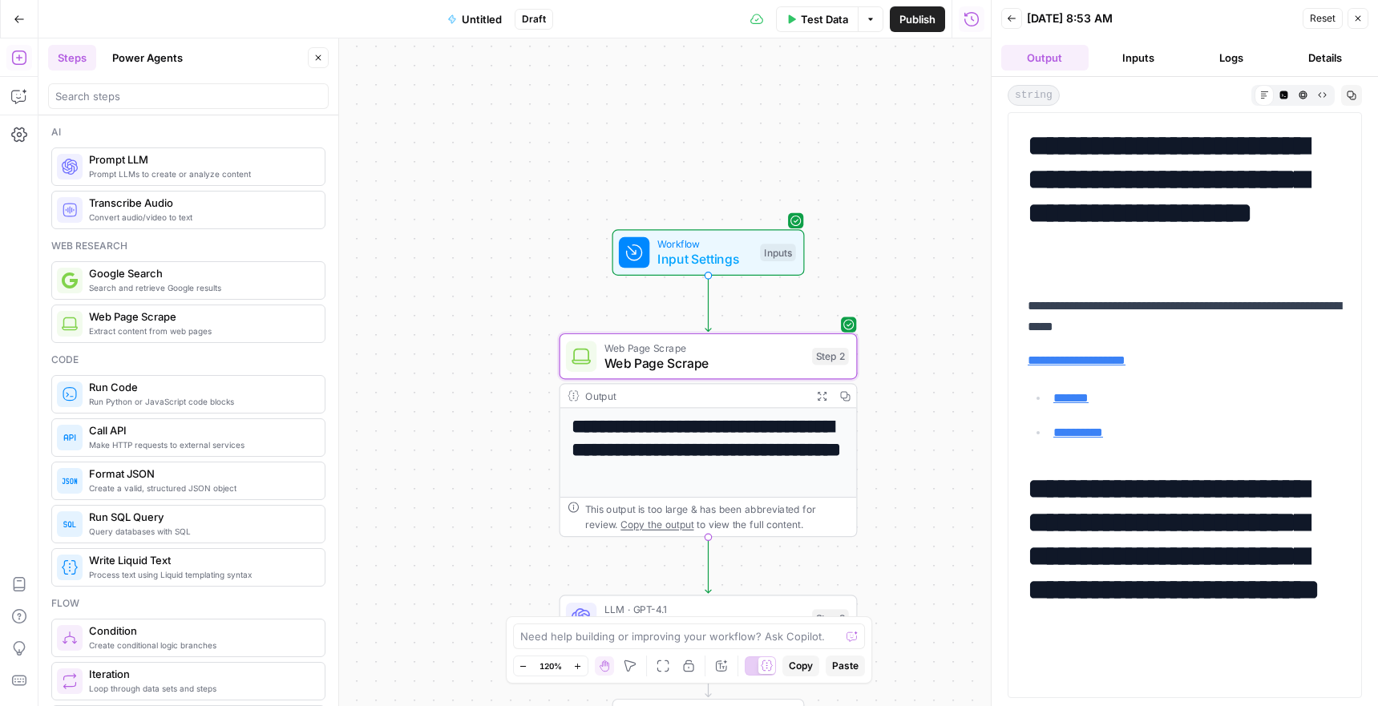
click at [1350, 16] on button "Close" at bounding box center [1357, 18] width 21 height 21
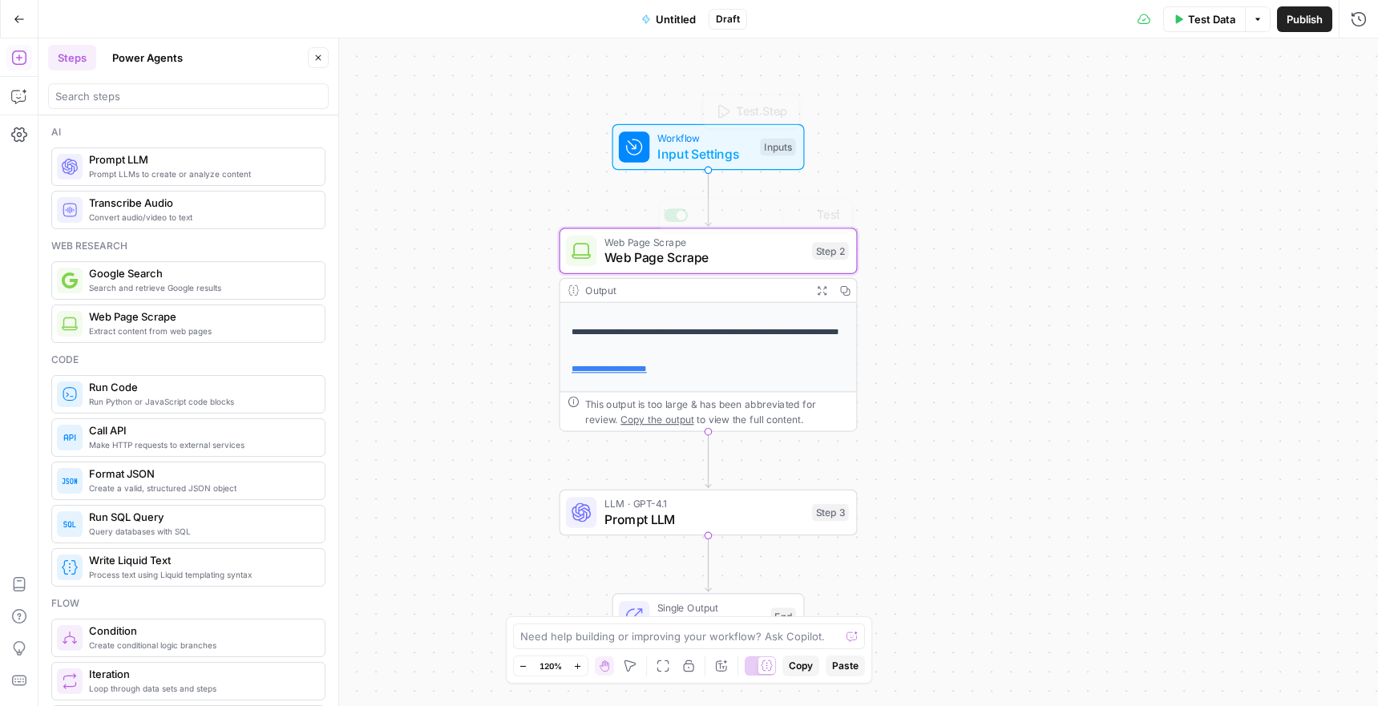
scroll to position [75, 0]
click at [664, 527] on span "Prompt LLM" at bounding box center [704, 519] width 200 height 19
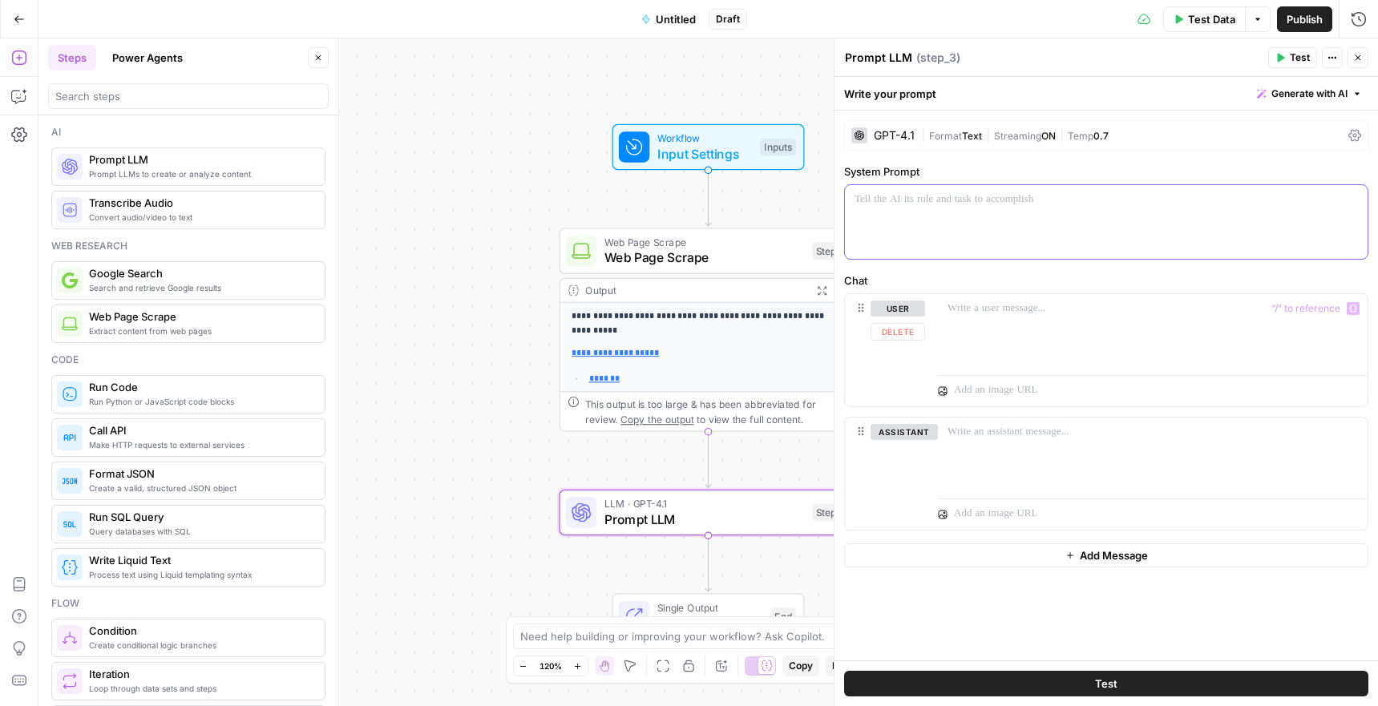
click at [910, 211] on div at bounding box center [1106, 222] width 522 height 74
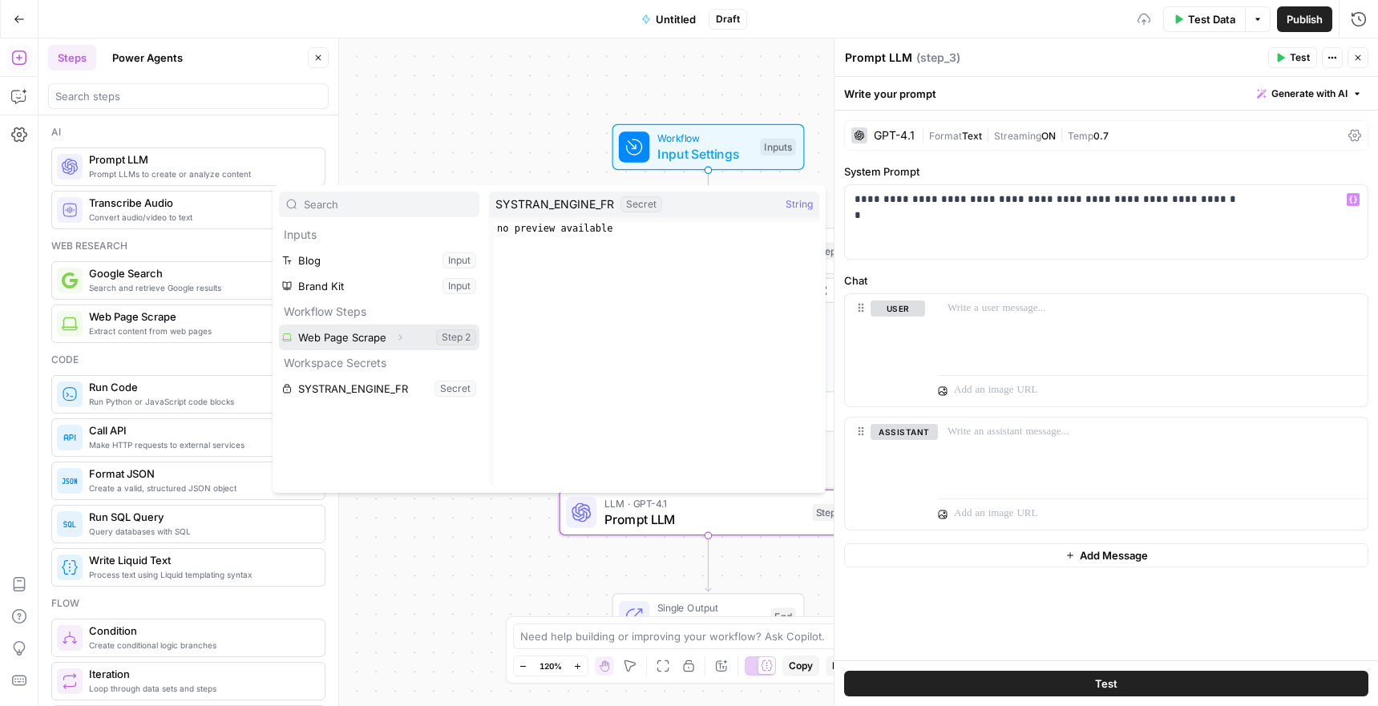
click at [401, 337] on icon "button" at bounding box center [400, 338] width 3 height 6
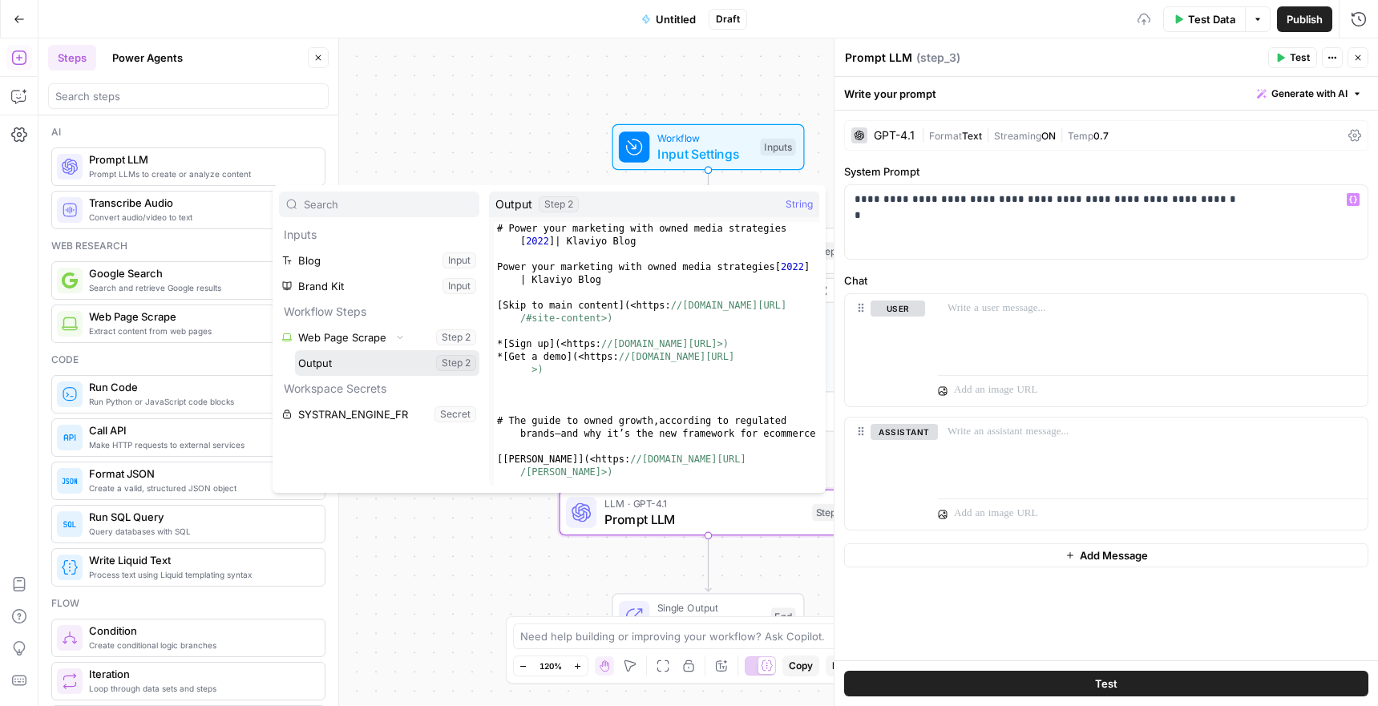
click at [337, 365] on button "Select variable Output" at bounding box center [387, 363] width 184 height 26
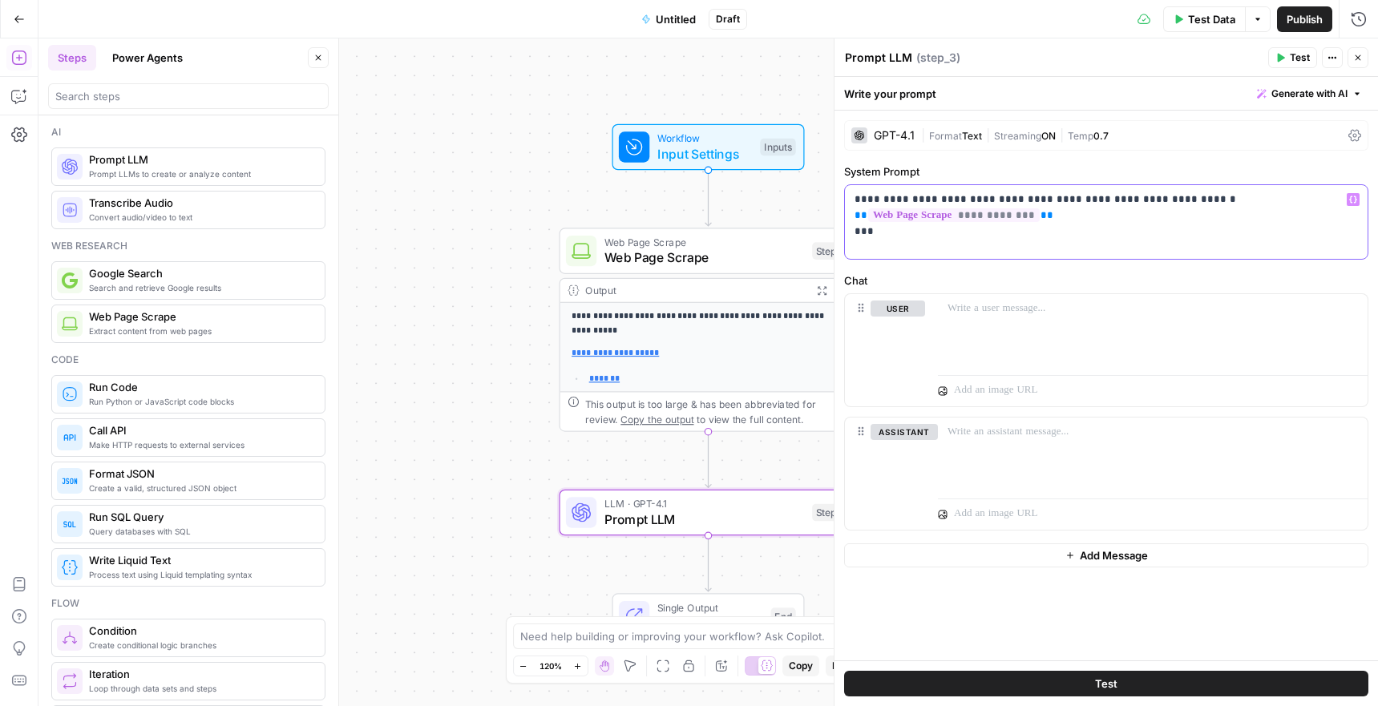
click at [1139, 200] on p "**********" at bounding box center [1105, 216] width 503 height 48
click at [1028, 219] on span "**********" at bounding box center [953, 215] width 171 height 14
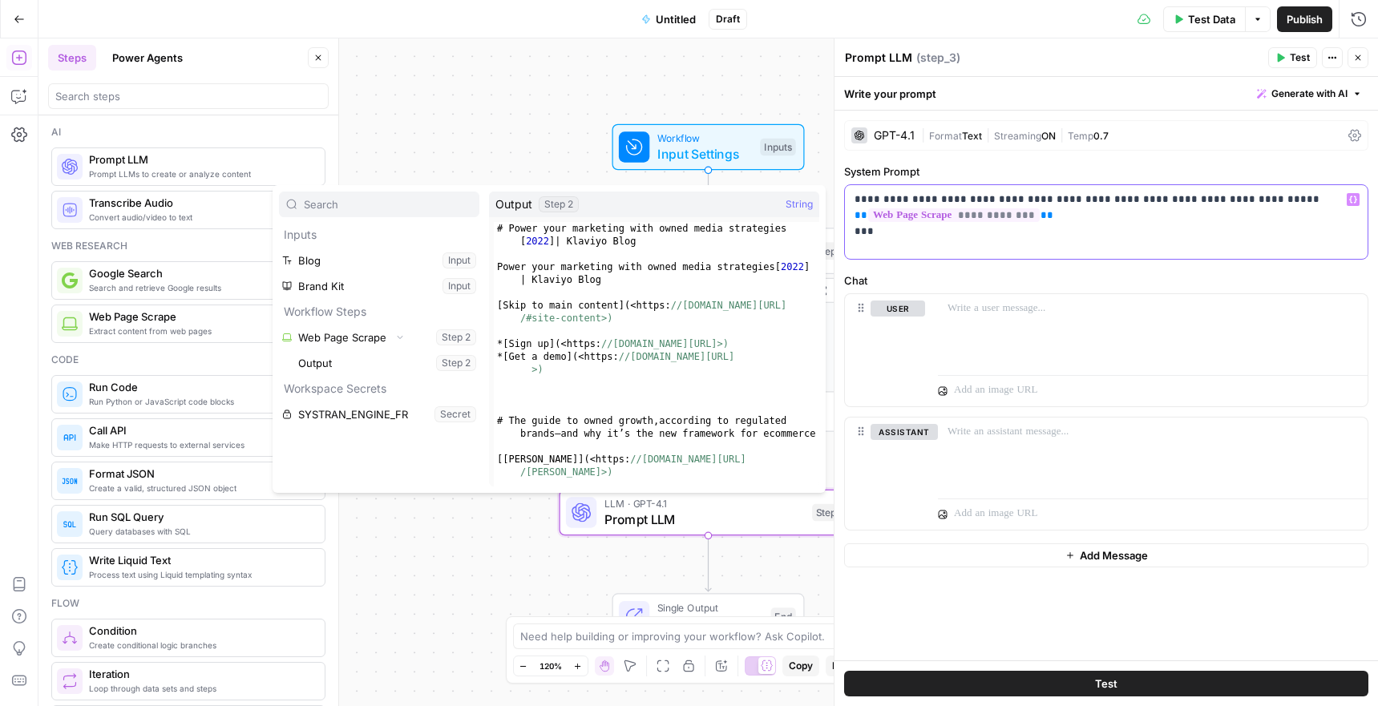
click at [1023, 235] on p "**********" at bounding box center [1105, 216] width 503 height 48
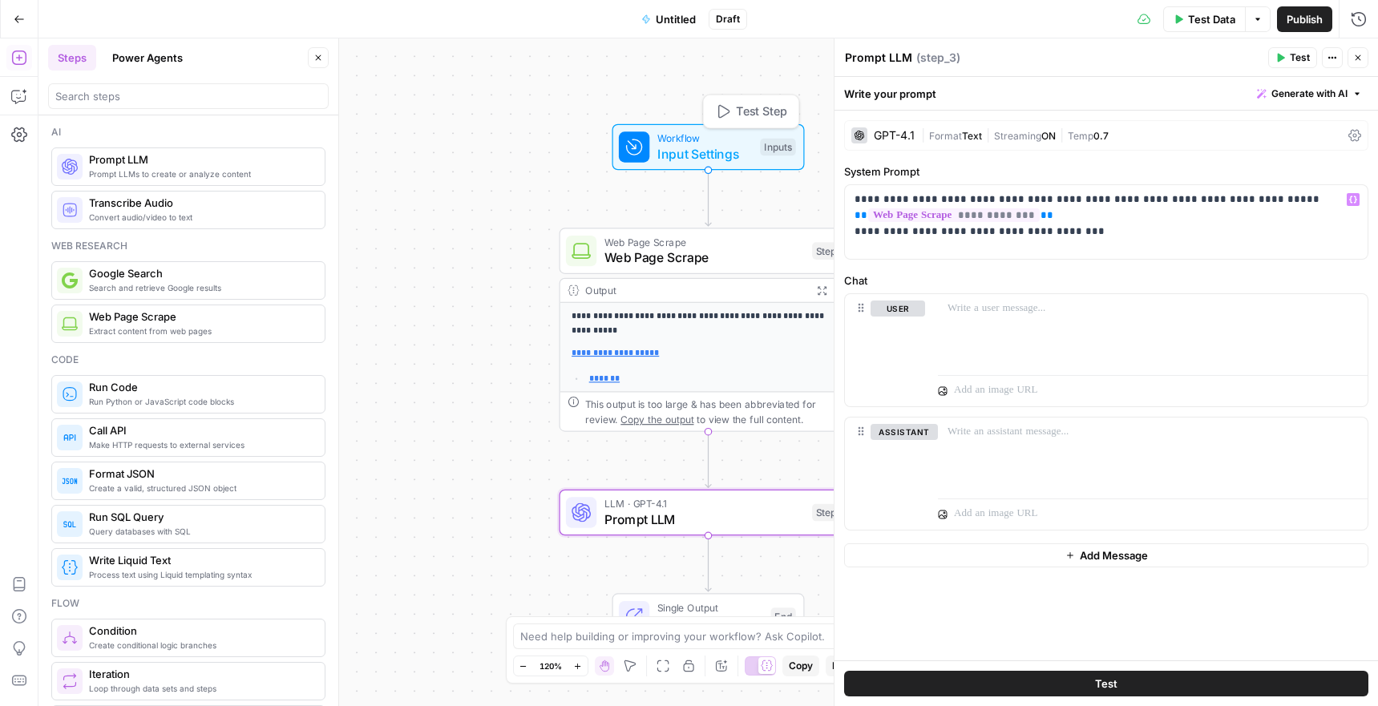
click at [713, 154] on span "Input Settings" at bounding box center [704, 153] width 95 height 19
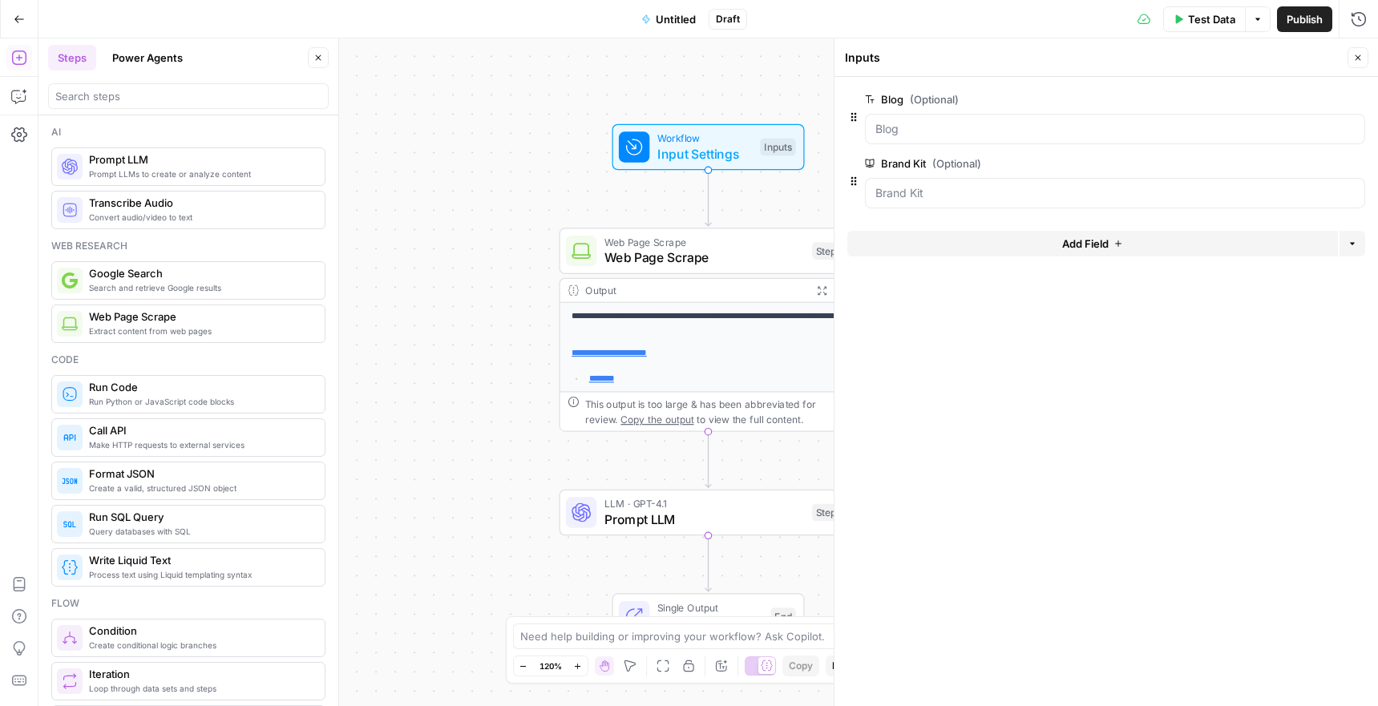
click at [1059, 241] on button "Add Field" at bounding box center [1092, 244] width 490 height 26
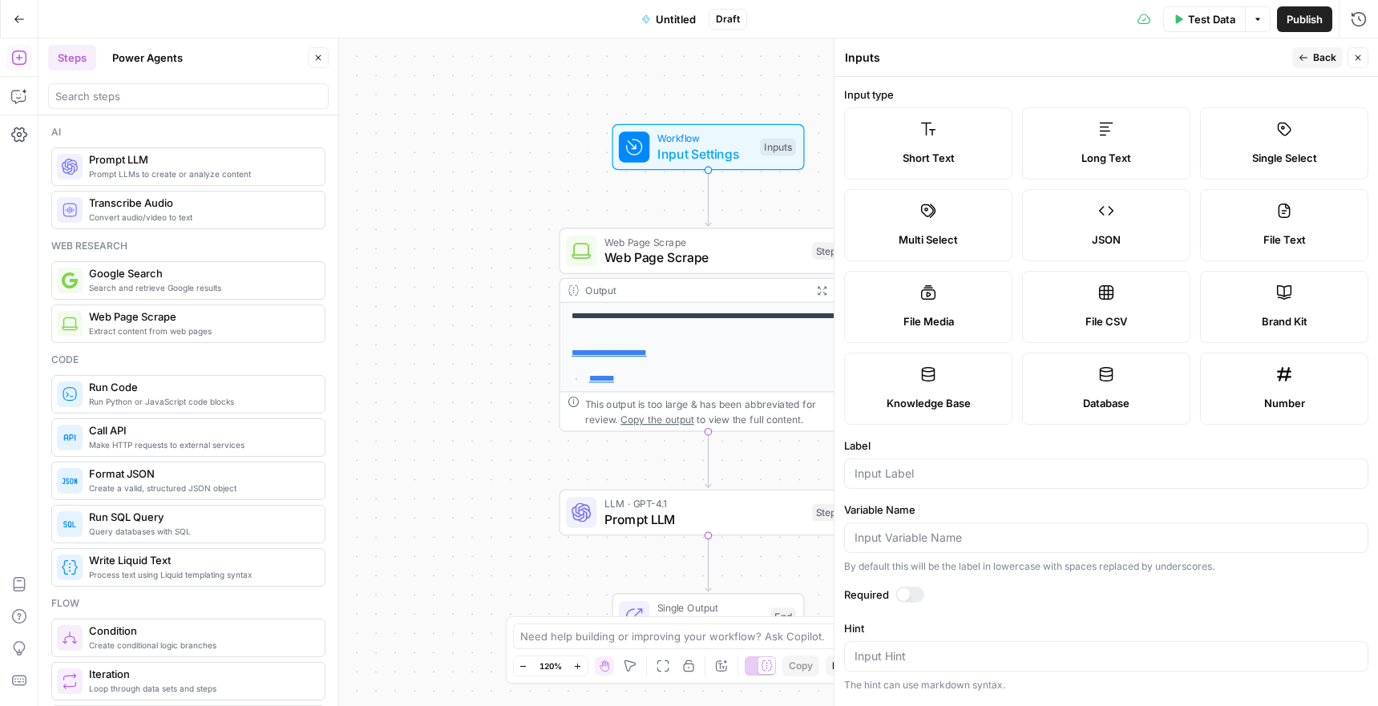
click at [966, 151] on div "Short Text" at bounding box center [927, 158] width 141 height 16
click at [962, 473] on input "Label" at bounding box center [1105, 474] width 503 height 16
type input "G"
type input "Klaviyo Glossary Template"
click at [1314, 53] on span "Back" at bounding box center [1324, 57] width 23 height 14
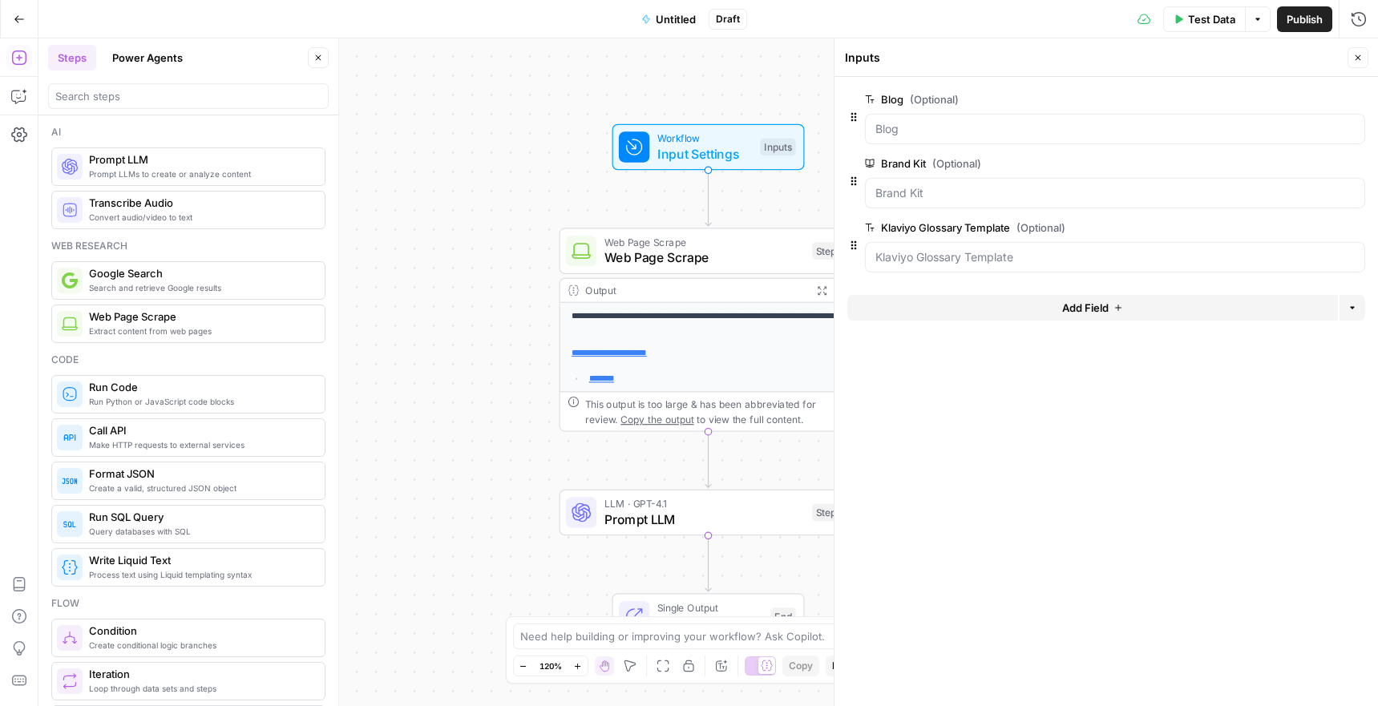
click at [1313, 233] on span "edit field" at bounding box center [1304, 227] width 35 height 13
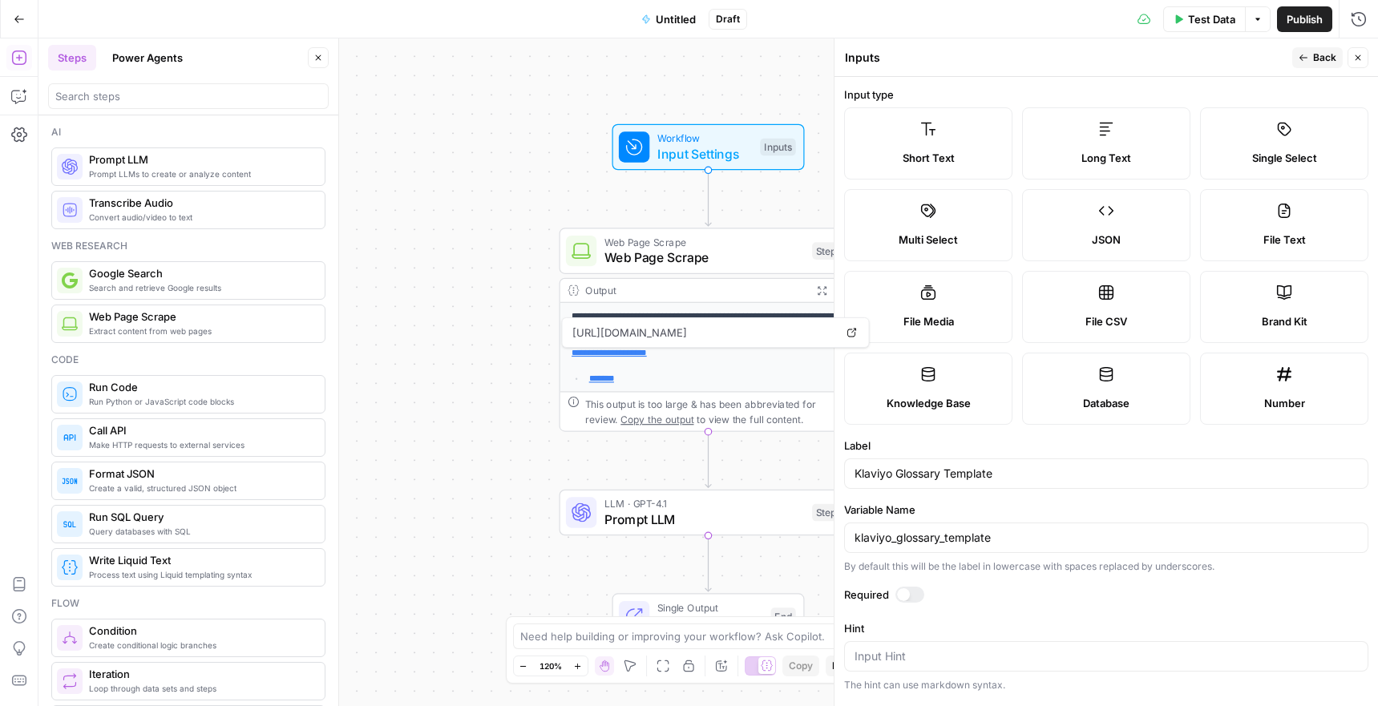
click at [1365, 65] on button "Close" at bounding box center [1357, 57] width 21 height 21
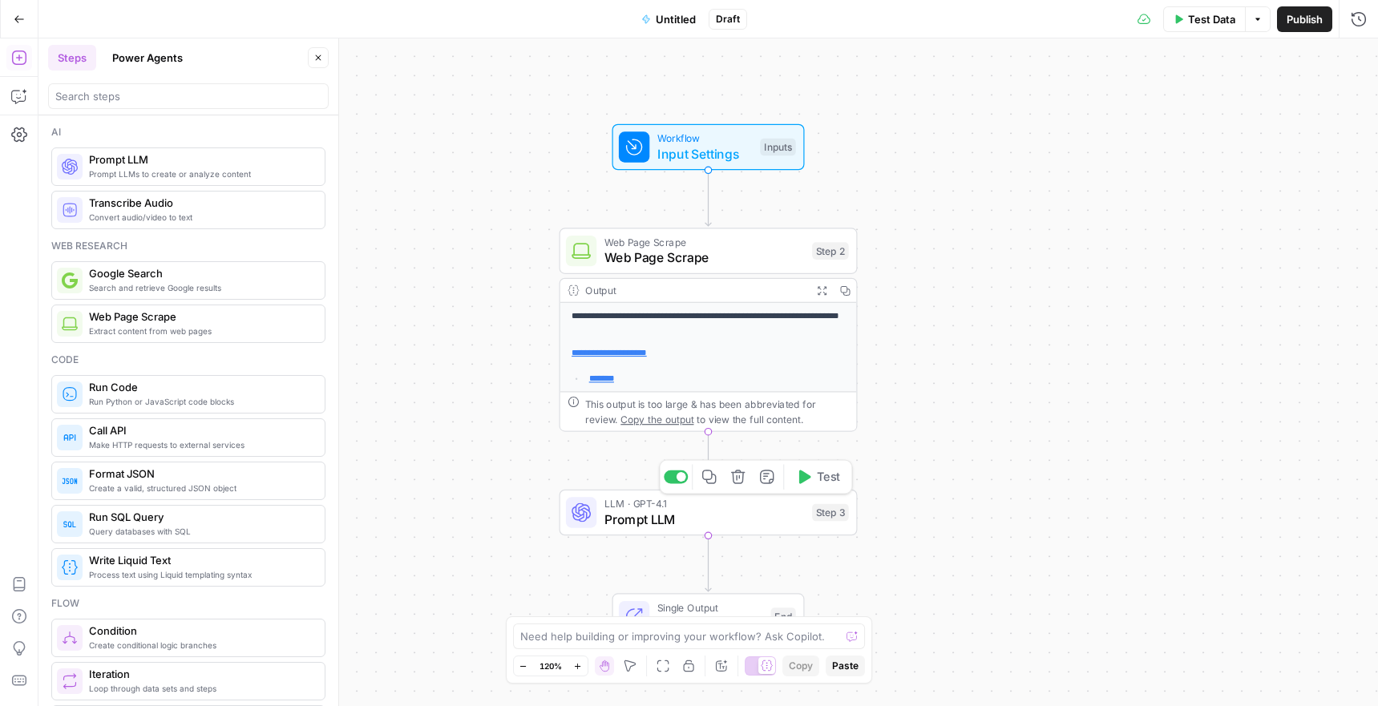
click at [652, 521] on span "Prompt LLM" at bounding box center [704, 519] width 200 height 19
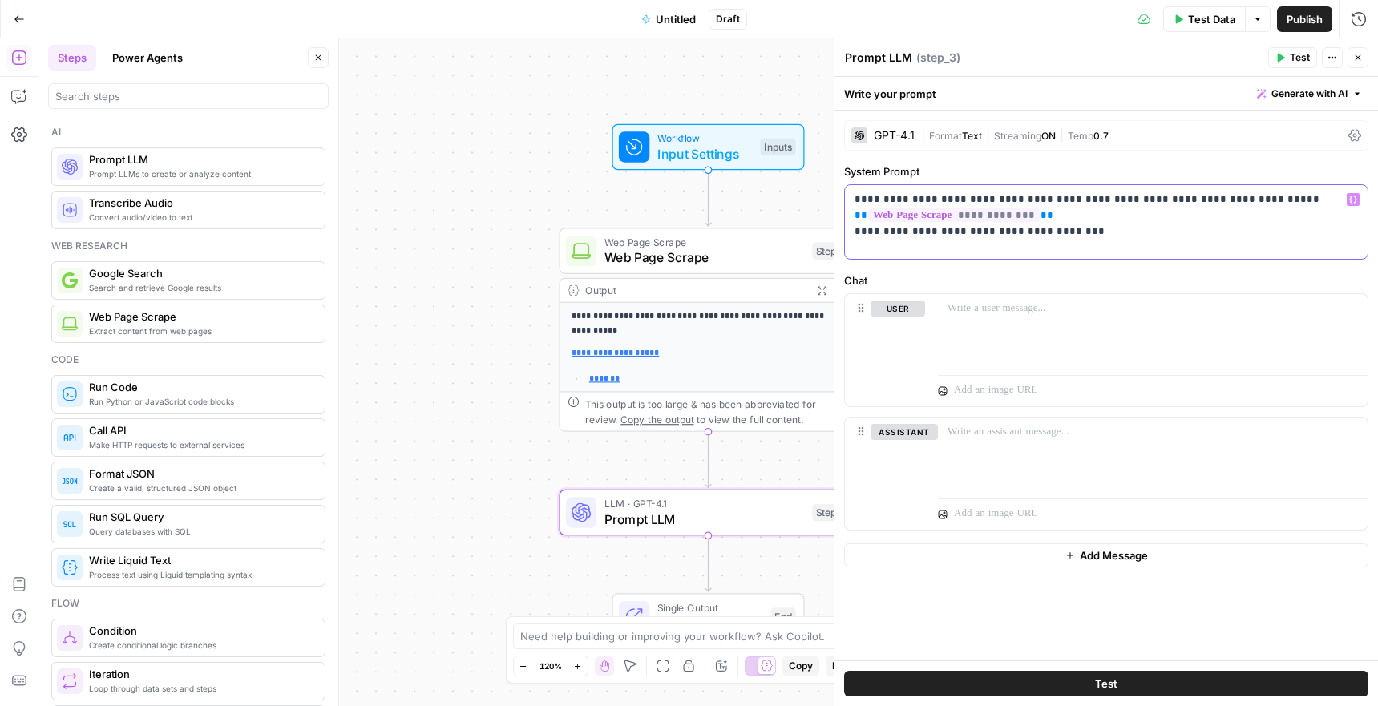
click at [1120, 238] on p "**********" at bounding box center [1105, 216] width 503 height 48
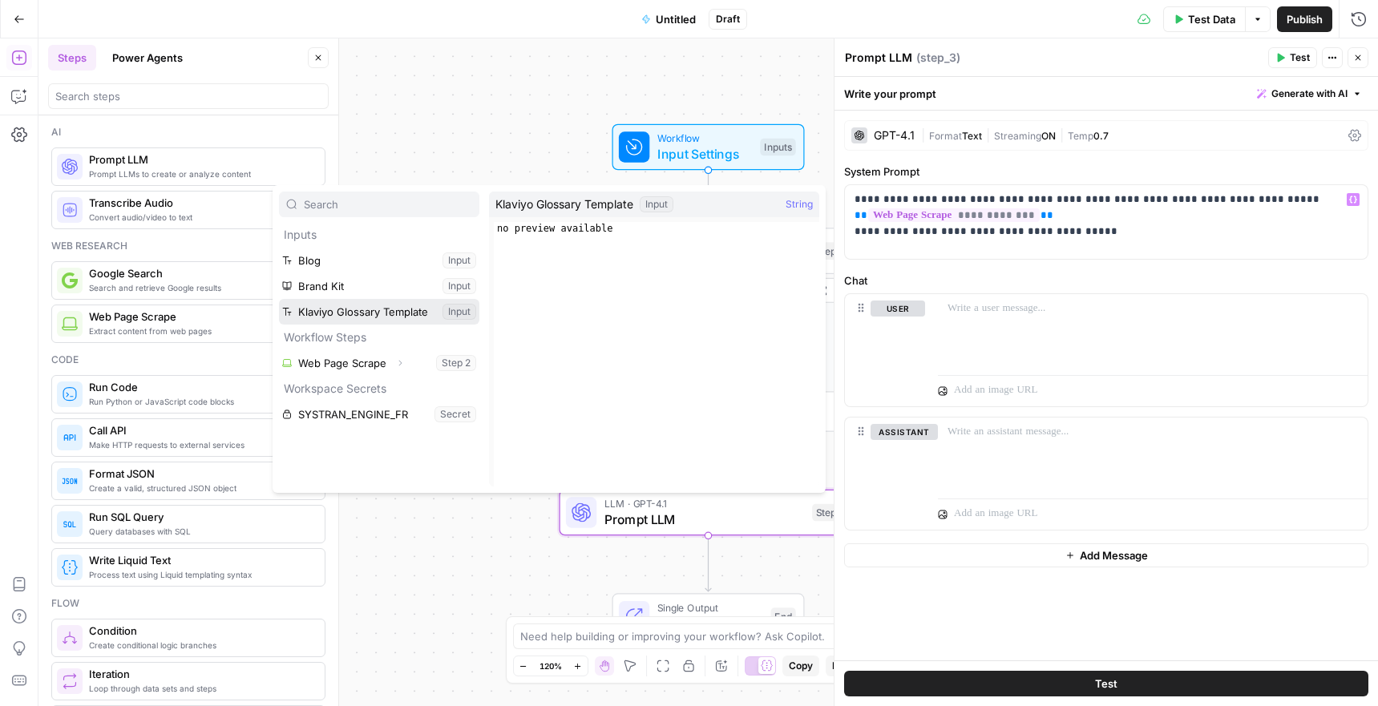
click at [450, 312] on button "Select variable Klaviyo Glossary Template" at bounding box center [379, 312] width 200 height 26
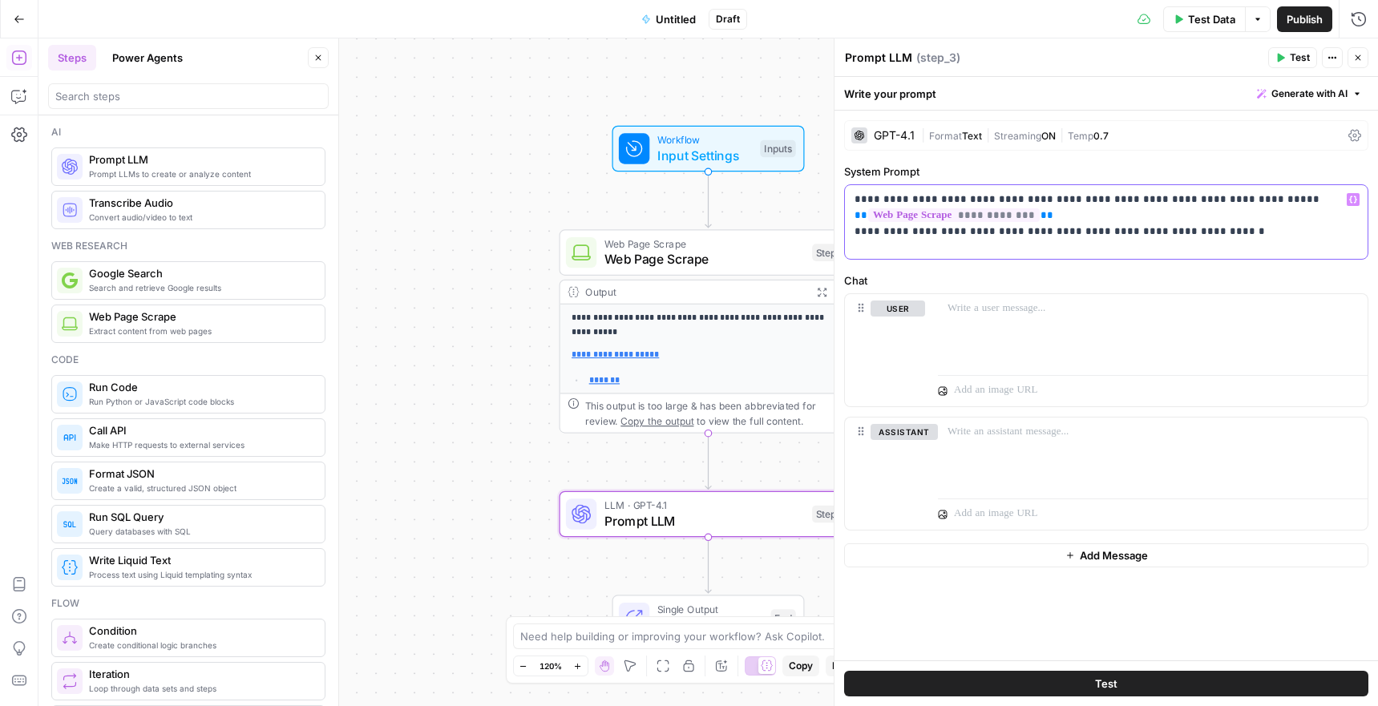
drag, startPoint x: 1185, startPoint y: 233, endPoint x: 1071, endPoint y: 236, distance: 114.6
click at [1071, 236] on p "**********" at bounding box center [1105, 216] width 503 height 48
click at [710, 166] on div "Workflow Input Settings Inputs Test Step" at bounding box center [708, 148] width 192 height 46
click at [730, 138] on span "Workflow" at bounding box center [704, 138] width 95 height 15
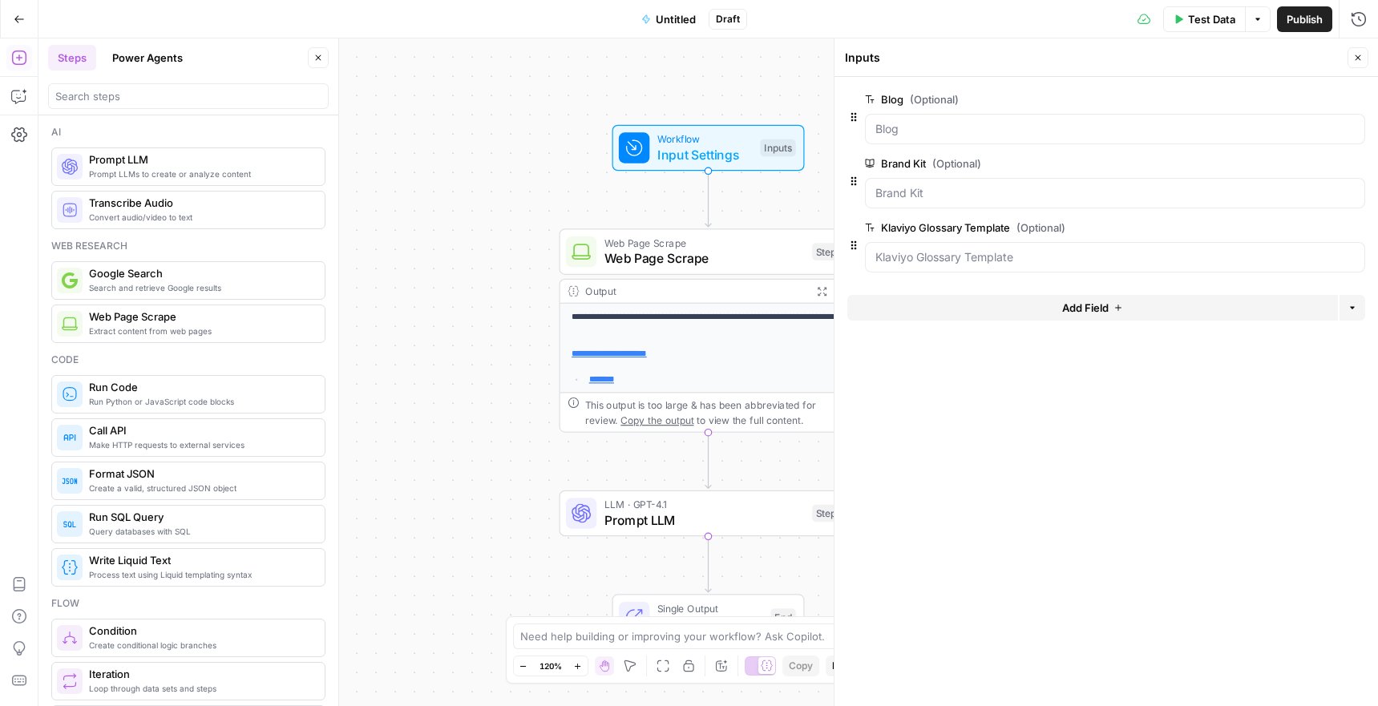
click at [1305, 12] on span "Publish" at bounding box center [1304, 19] width 36 height 16
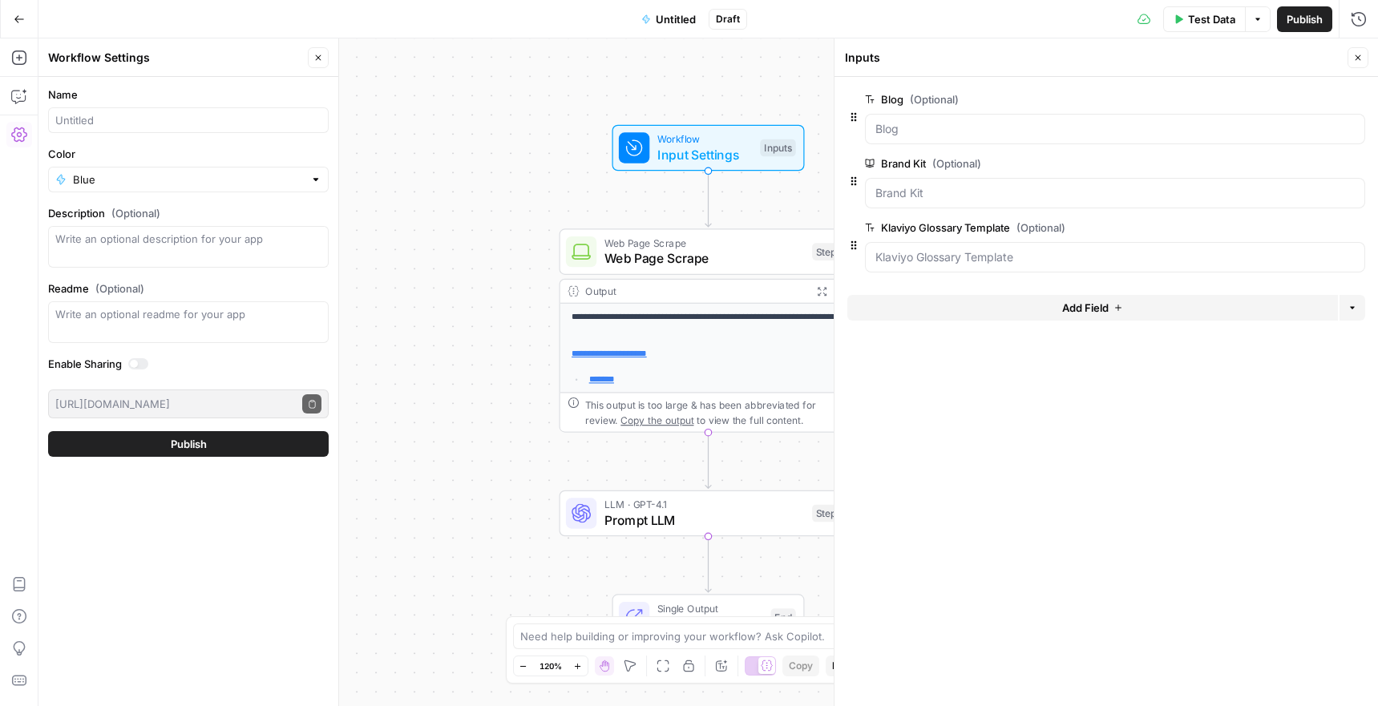
click at [156, 135] on form "Name Color Blue Description (Optional) Readme (Optional) Write an optional read…" at bounding box center [188, 271] width 300 height 389
click at [143, 118] on input "Name" at bounding box center [188, 120] width 266 height 16
type input "Cohort - SEO optimization - old blog to glossary (Benj)"
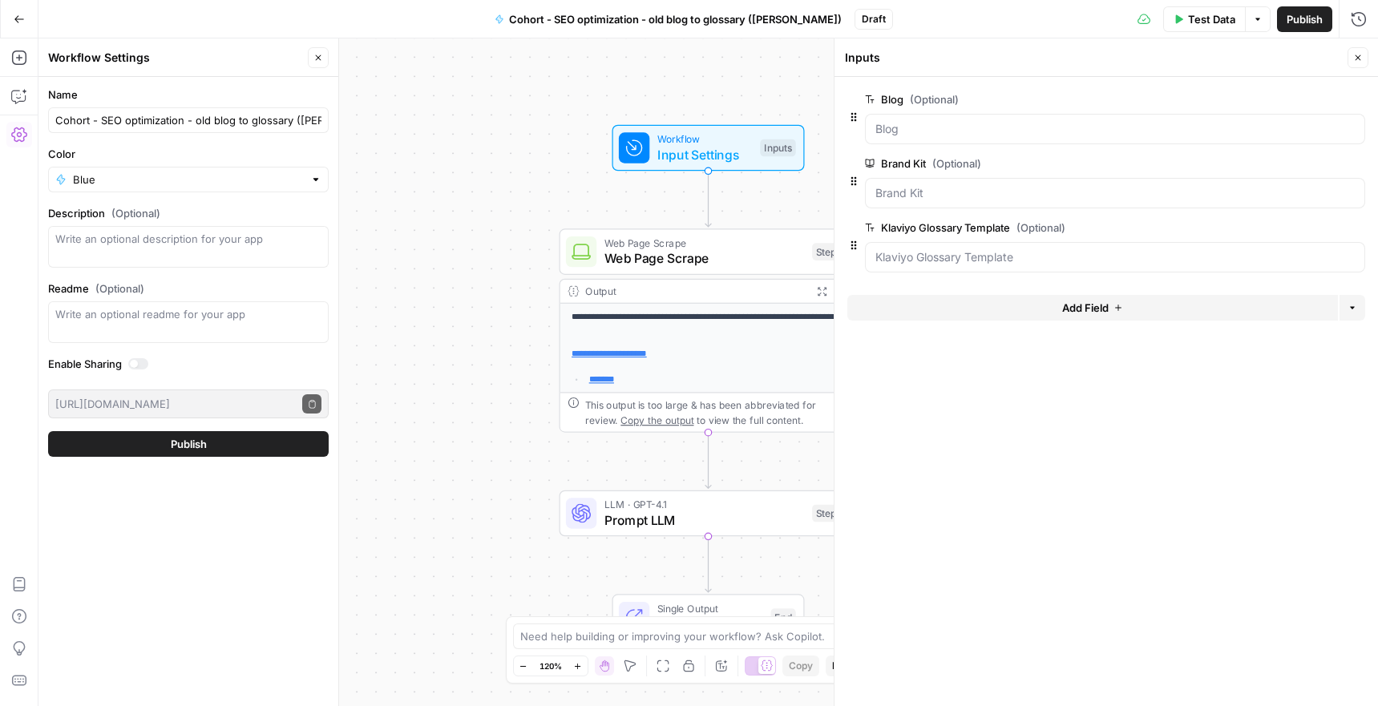
click at [228, 438] on button "Publish" at bounding box center [188, 444] width 280 height 26
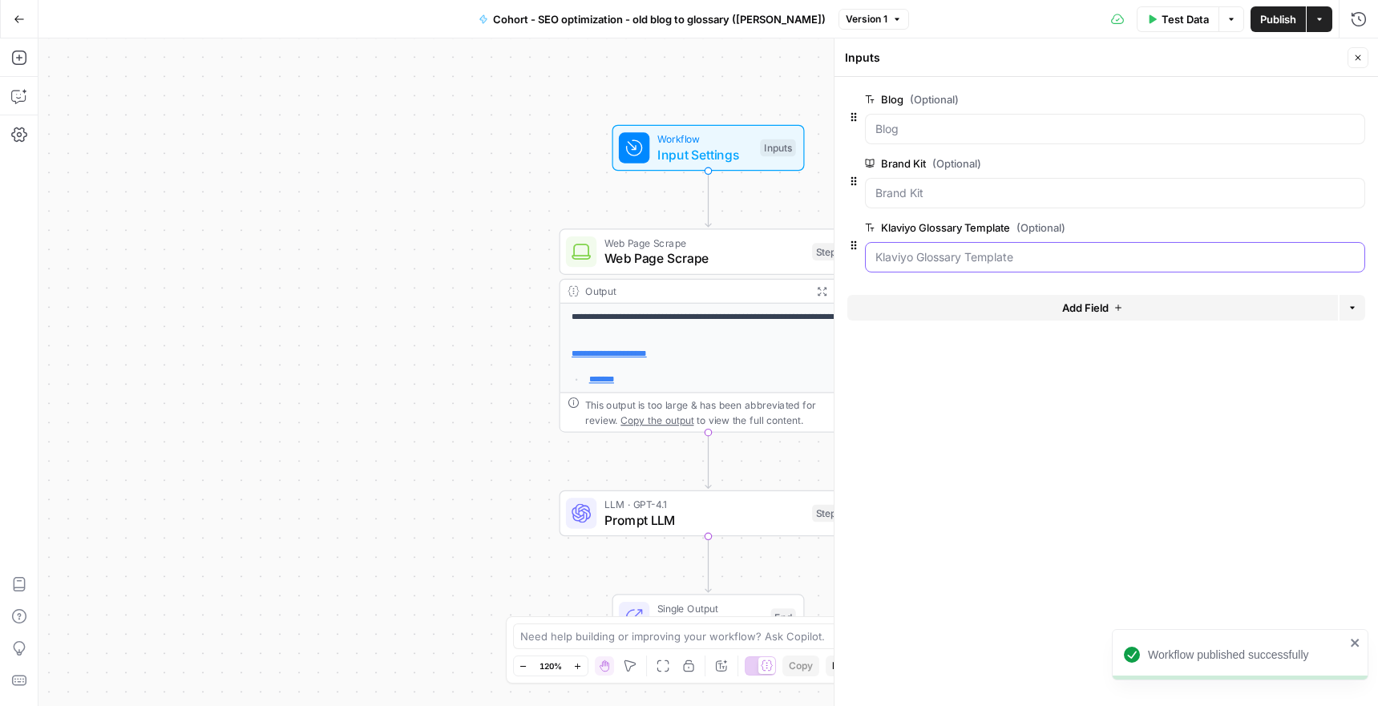
click at [1063, 263] on Template "Klaviyo Glossary Template (Optional)" at bounding box center [1114, 257] width 479 height 16
click at [1050, 257] on Template "Klaviyo Glossary Template (Optional)" at bounding box center [1114, 257] width 479 height 16
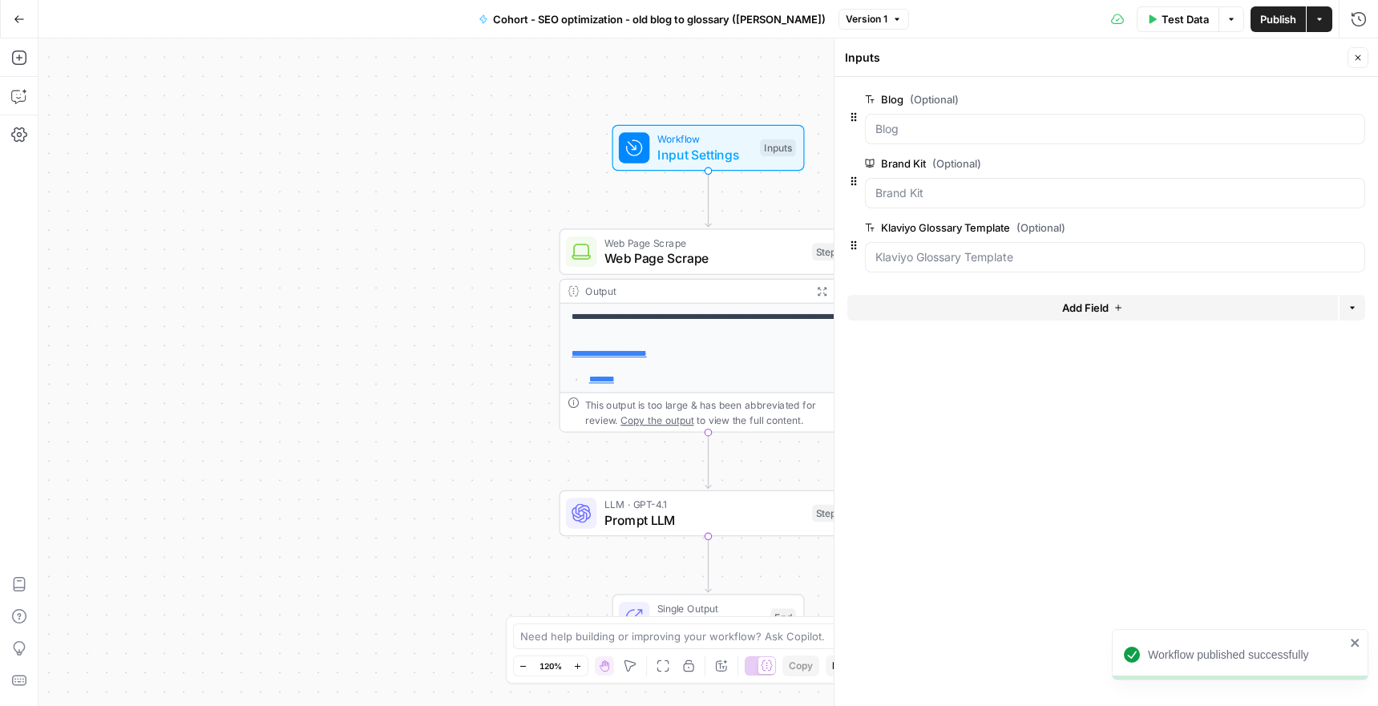
click at [936, 267] on div at bounding box center [1115, 257] width 500 height 30
click at [854, 247] on icon "button" at bounding box center [853, 245] width 13 height 13
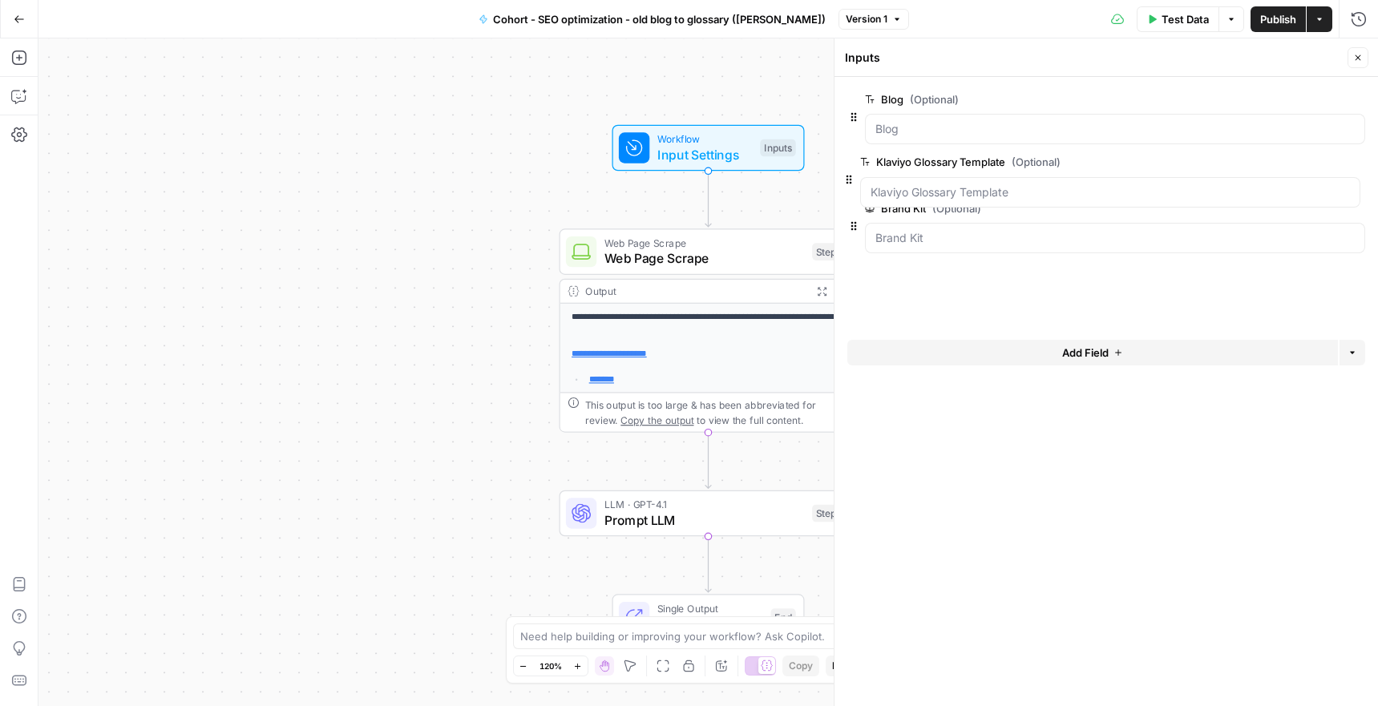
drag, startPoint x: 854, startPoint y: 247, endPoint x: 850, endPoint y: 175, distance: 72.2
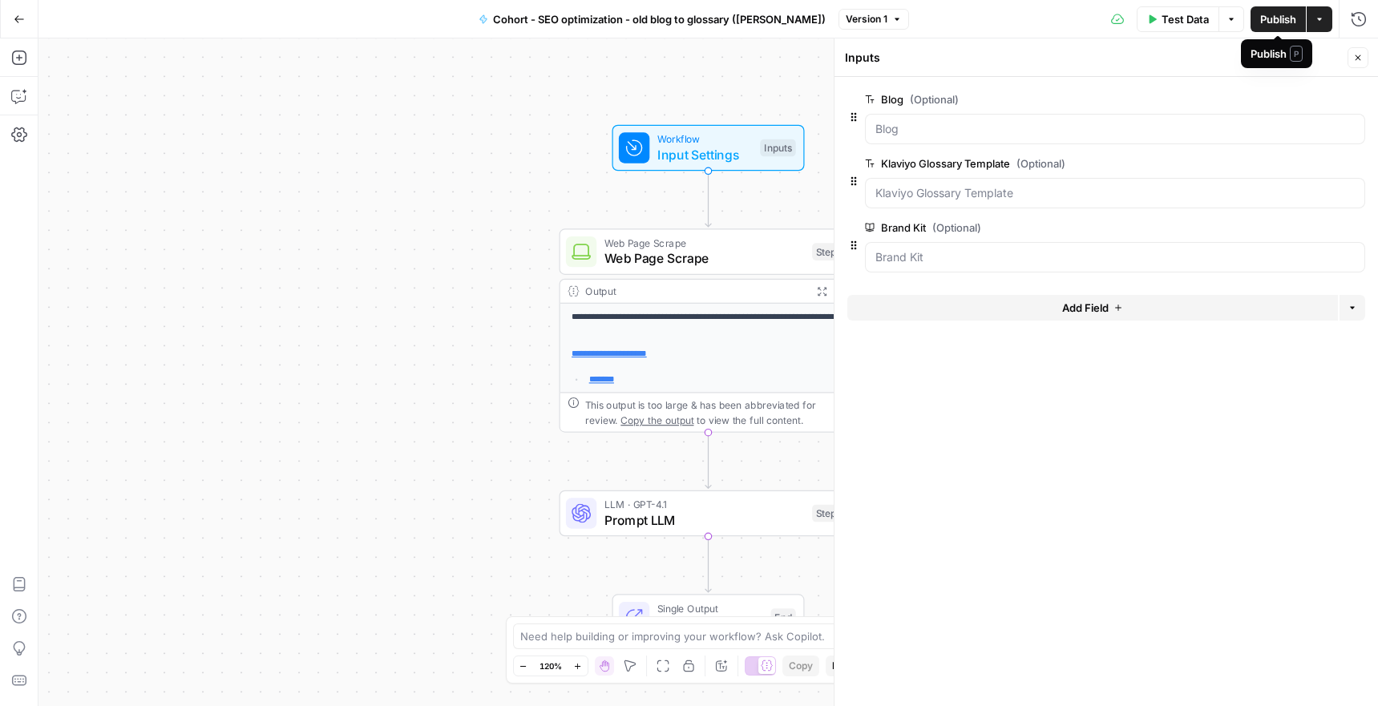
click at [1176, 26] on span "Test Data" at bounding box center [1184, 19] width 47 height 16
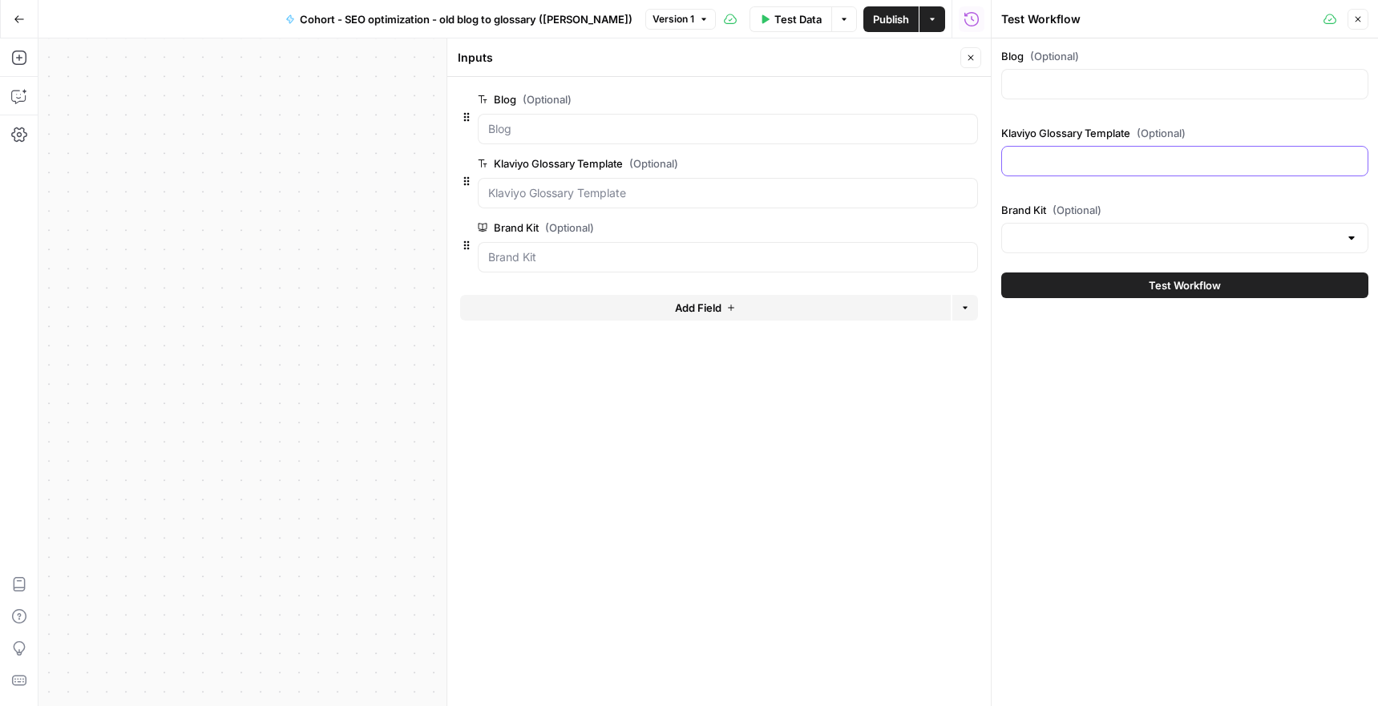
click at [1101, 159] on input "Klaviyo Glossary Template (Optional)" at bounding box center [1184, 161] width 346 height 16
click at [1118, 241] on input "Brand Kit (Optional)" at bounding box center [1174, 238] width 327 height 16
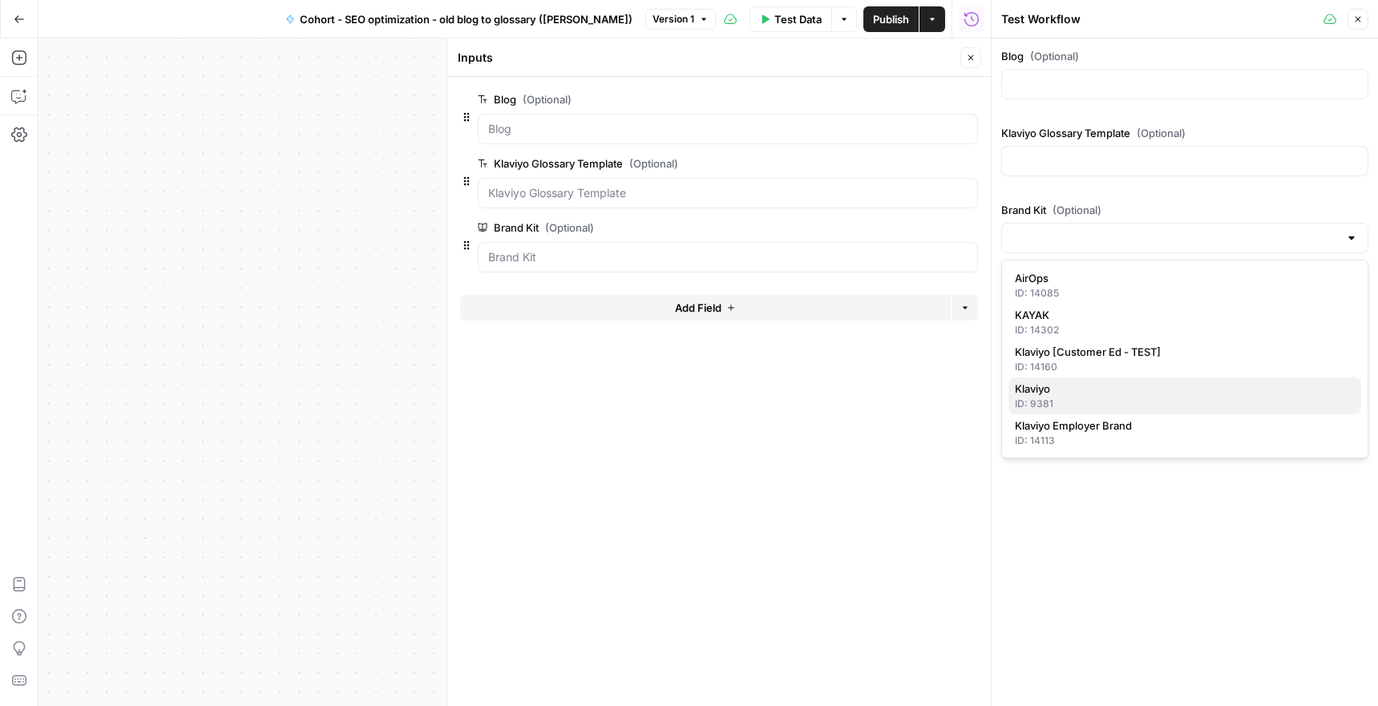
click at [1093, 390] on span "Klaviyo" at bounding box center [1181, 389] width 333 height 16
type input "Klaviyo"
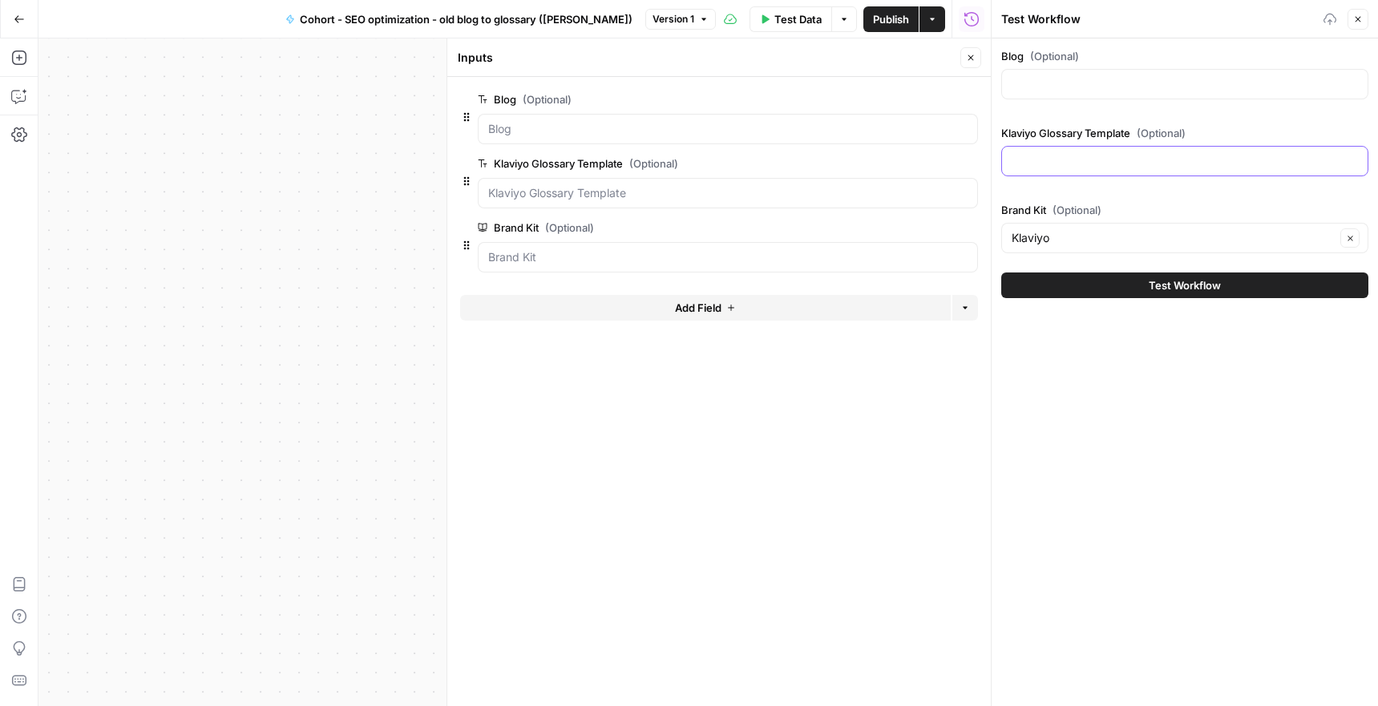
click at [1094, 167] on input "Klaviyo Glossary Template (Optional)" at bounding box center [1184, 161] width 346 height 16
paste input "https://www.klaviyo.com/products/customer-experience-hub/what-is-customer-exper…"
type input "https://www.klaviyo.com/products/customer-experience-hub/what-is-customer-exper…"
click at [1154, 388] on div "Blog (Optional) Klaviyo Glossary Template (Optional) https://www.klaviyo.com/pr…" at bounding box center [1184, 372] width 386 height 668
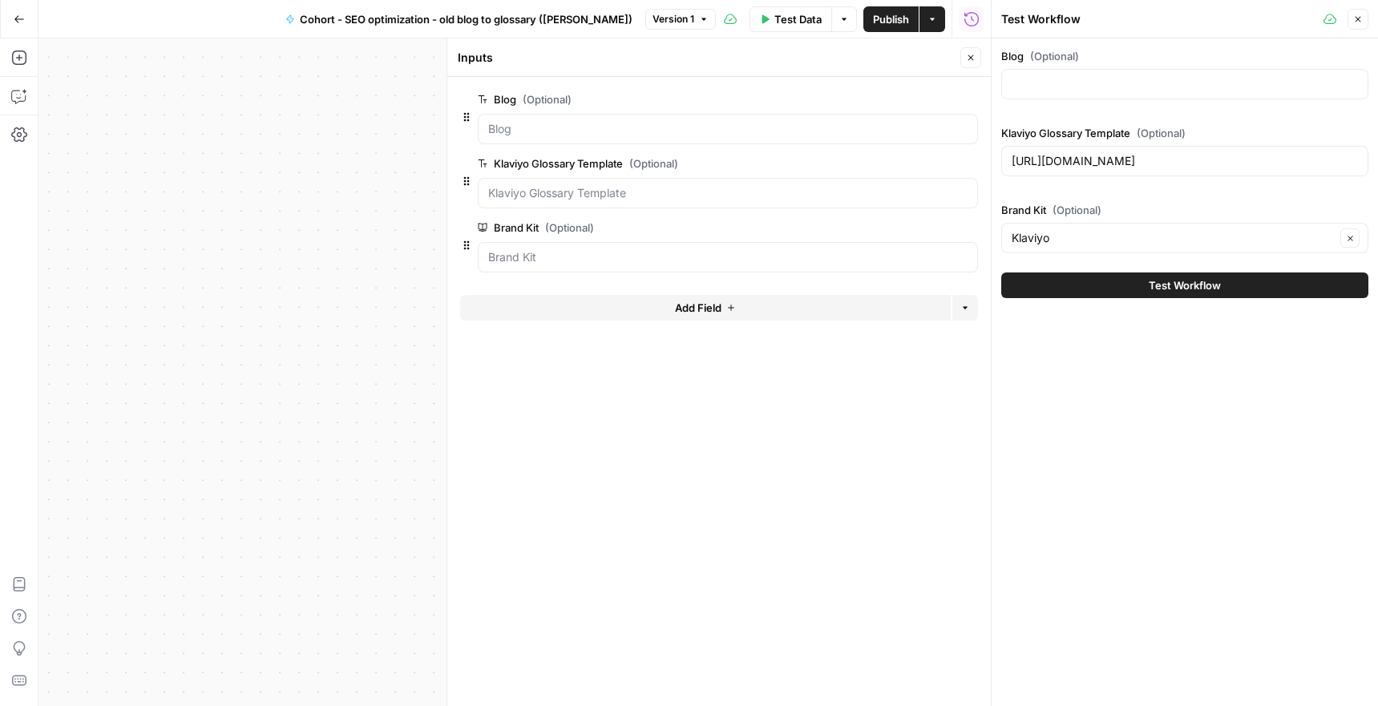
scroll to position [0, 0]
click at [1164, 275] on button "Test Workflow" at bounding box center [1184, 285] width 367 height 26
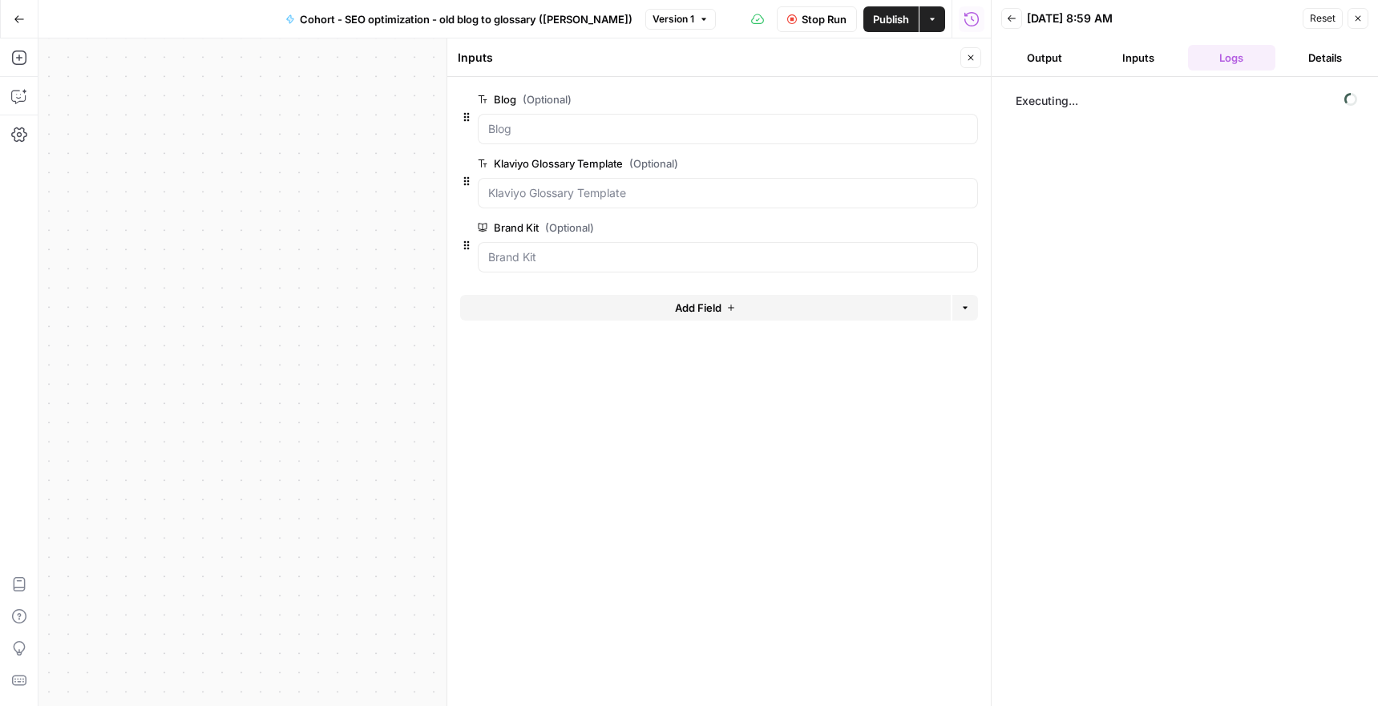
click at [680, 139] on div at bounding box center [728, 129] width 500 height 30
click at [633, 125] on input "Blog (Optional)" at bounding box center [727, 129] width 479 height 16
click at [605, 128] on input "Blog (Optional)" at bounding box center [727, 129] width 479 height 16
click at [1053, 49] on button "Output" at bounding box center [1044, 58] width 87 height 26
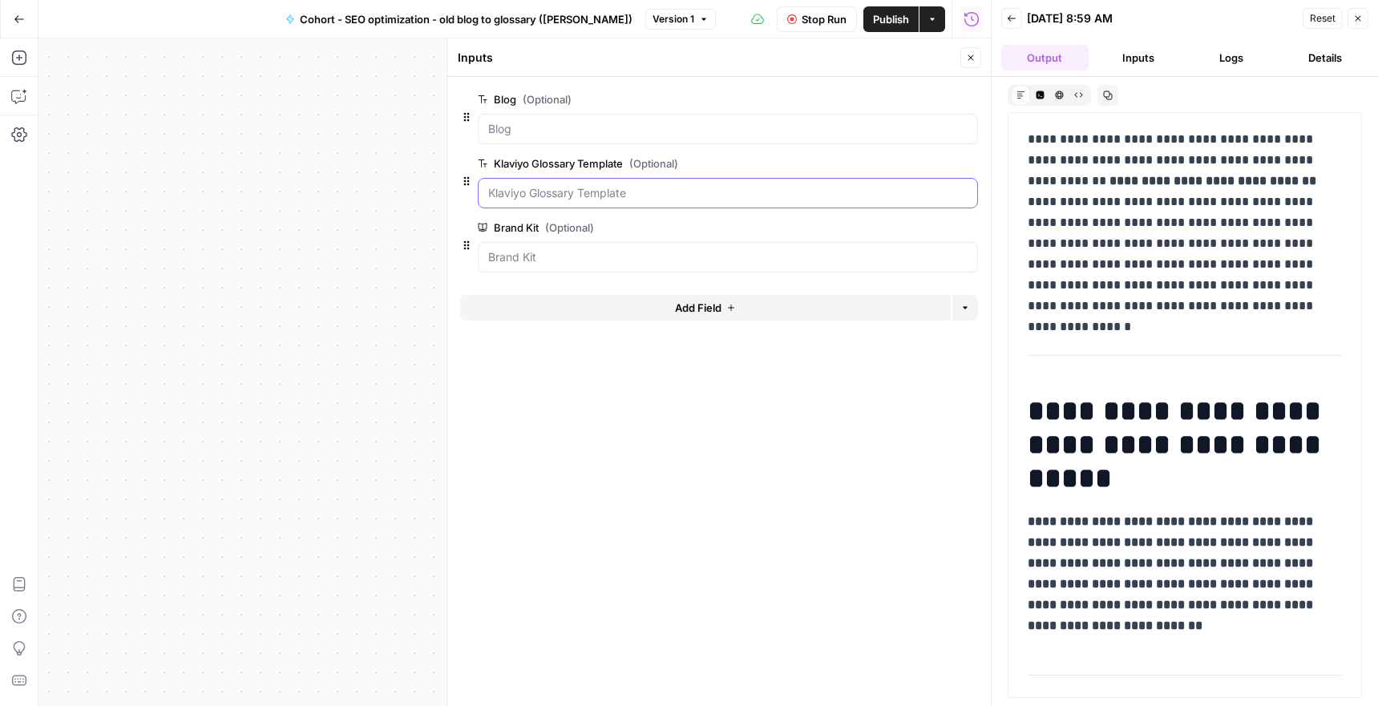
click at [553, 200] on Template "Klaviyo Glossary Template (Optional)" at bounding box center [727, 193] width 479 height 16
click at [1361, 22] on icon "button" at bounding box center [1358, 19] width 10 height 10
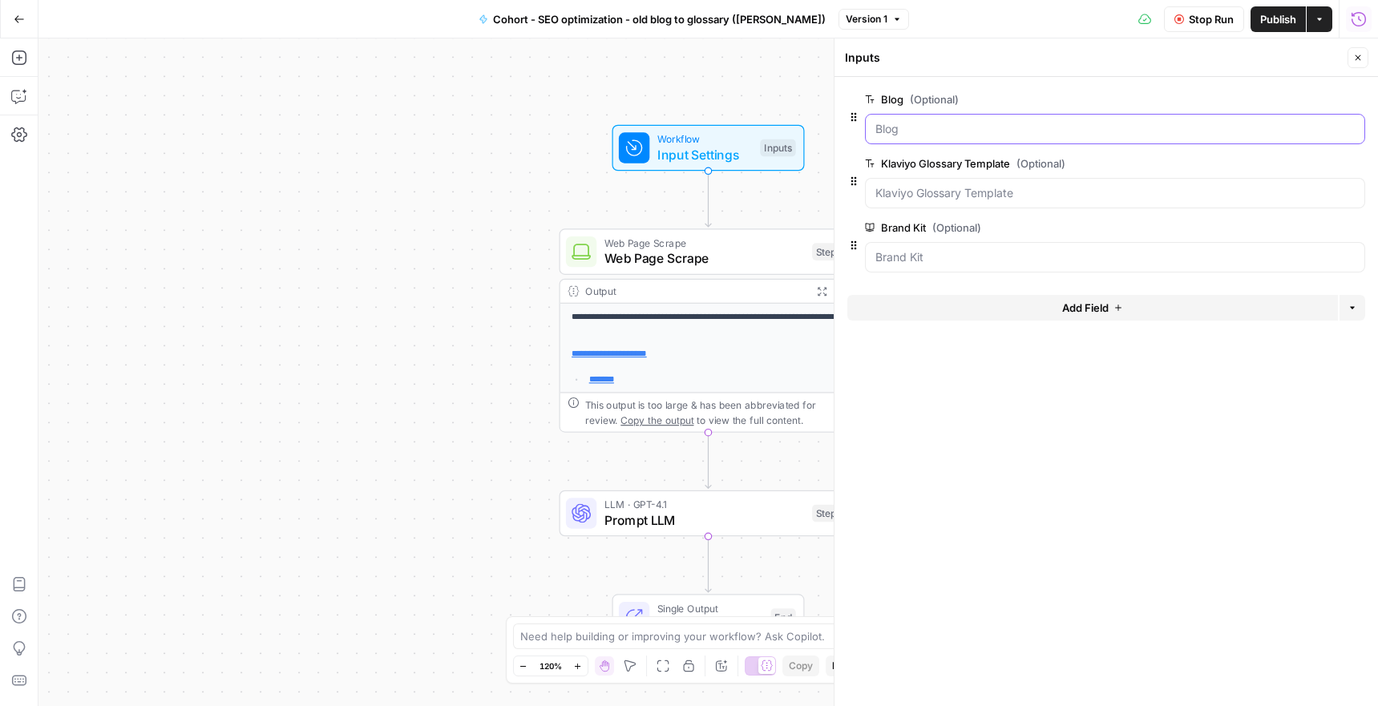
click at [1107, 123] on input "Blog (Optional)" at bounding box center [1114, 129] width 479 height 16
click at [1024, 133] on input "Blog (Optional)" at bounding box center [1114, 129] width 479 height 16
click at [1008, 218] on div "Brand Kit (Optional) edit field Delete group" at bounding box center [1115, 227] width 500 height 19
click at [1002, 199] on Template "Klaviyo Glossary Template (Optional)" at bounding box center [1114, 193] width 479 height 16
click at [1002, 198] on Template "Klaviyo Glossary Template (Optional)" at bounding box center [1114, 193] width 479 height 16
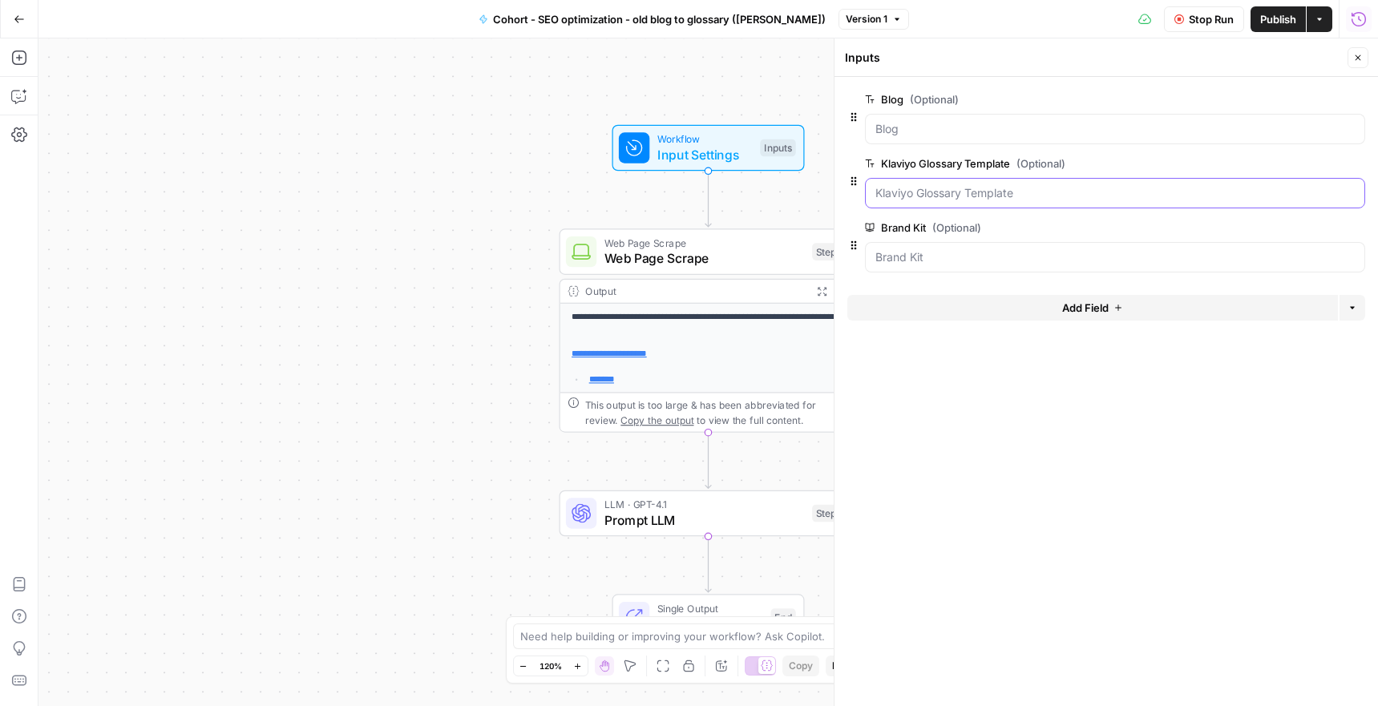
click at [1002, 198] on Template "Klaviyo Glossary Template (Optional)" at bounding box center [1114, 193] width 479 height 16
click at [949, 244] on div at bounding box center [1115, 257] width 500 height 30
click at [1353, 61] on icon "button" at bounding box center [1358, 58] width 10 height 10
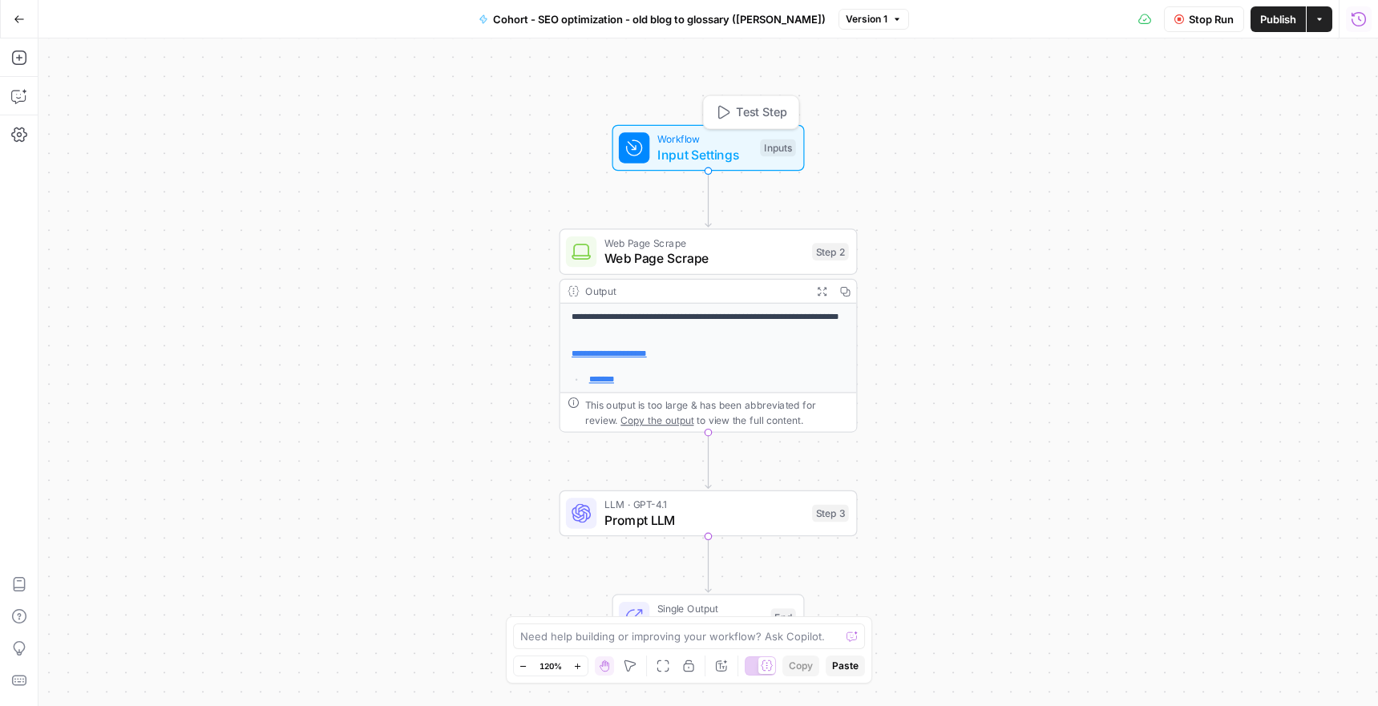
click at [701, 159] on span "Input Settings" at bounding box center [704, 154] width 95 height 19
click at [920, 136] on input "Blog (Optional)" at bounding box center [1114, 129] width 479 height 16
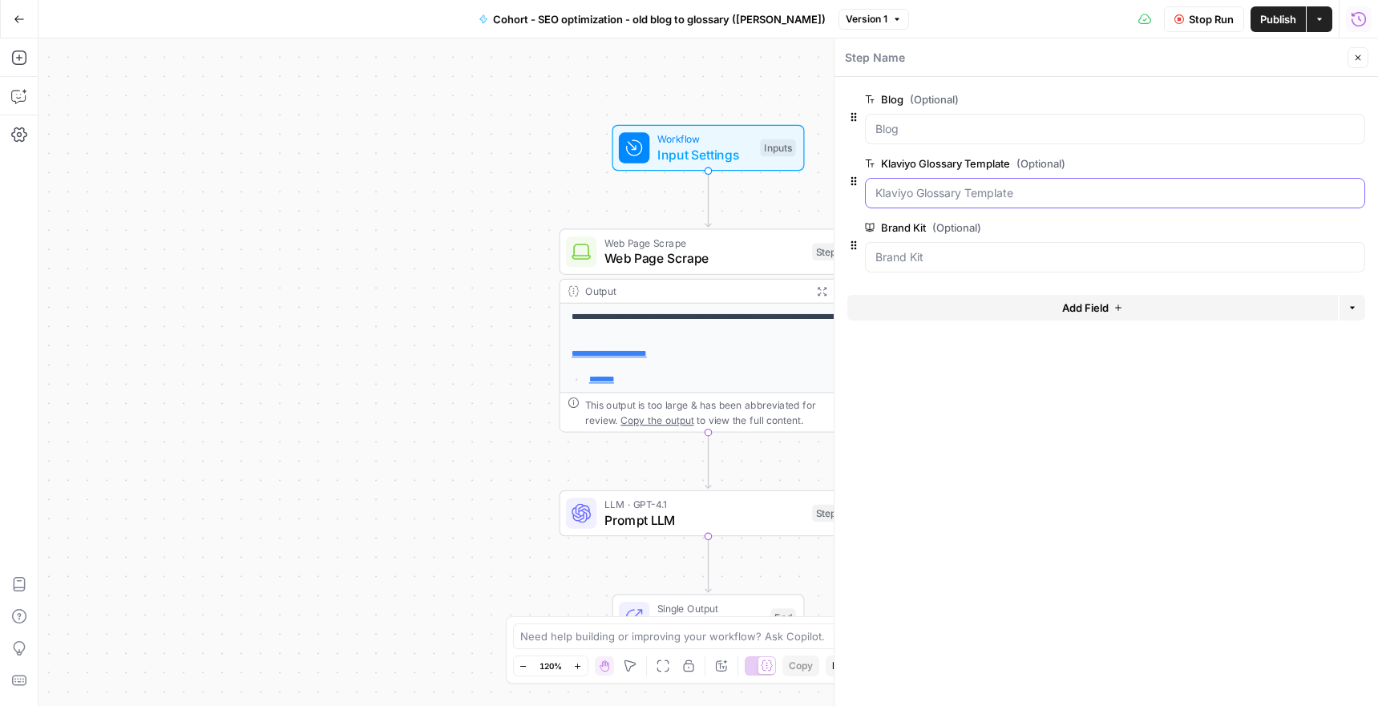
click at [946, 197] on Template "Klaviyo Glossary Template (Optional)" at bounding box center [1114, 193] width 479 height 16
click at [338, 399] on div "**********" at bounding box center [707, 372] width 1339 height 668
click at [1362, 54] on icon "button" at bounding box center [1358, 58] width 10 height 10
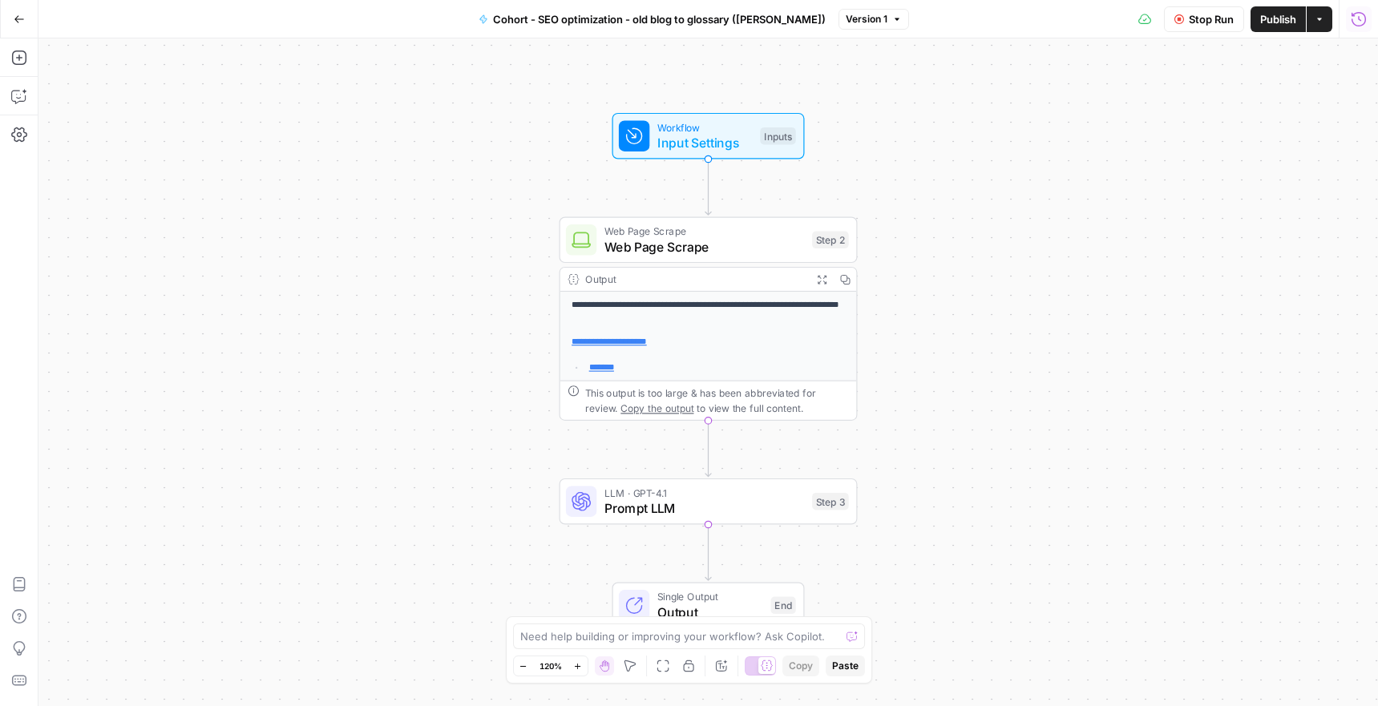
click at [658, 502] on span "Prompt LLM" at bounding box center [704, 507] width 200 height 19
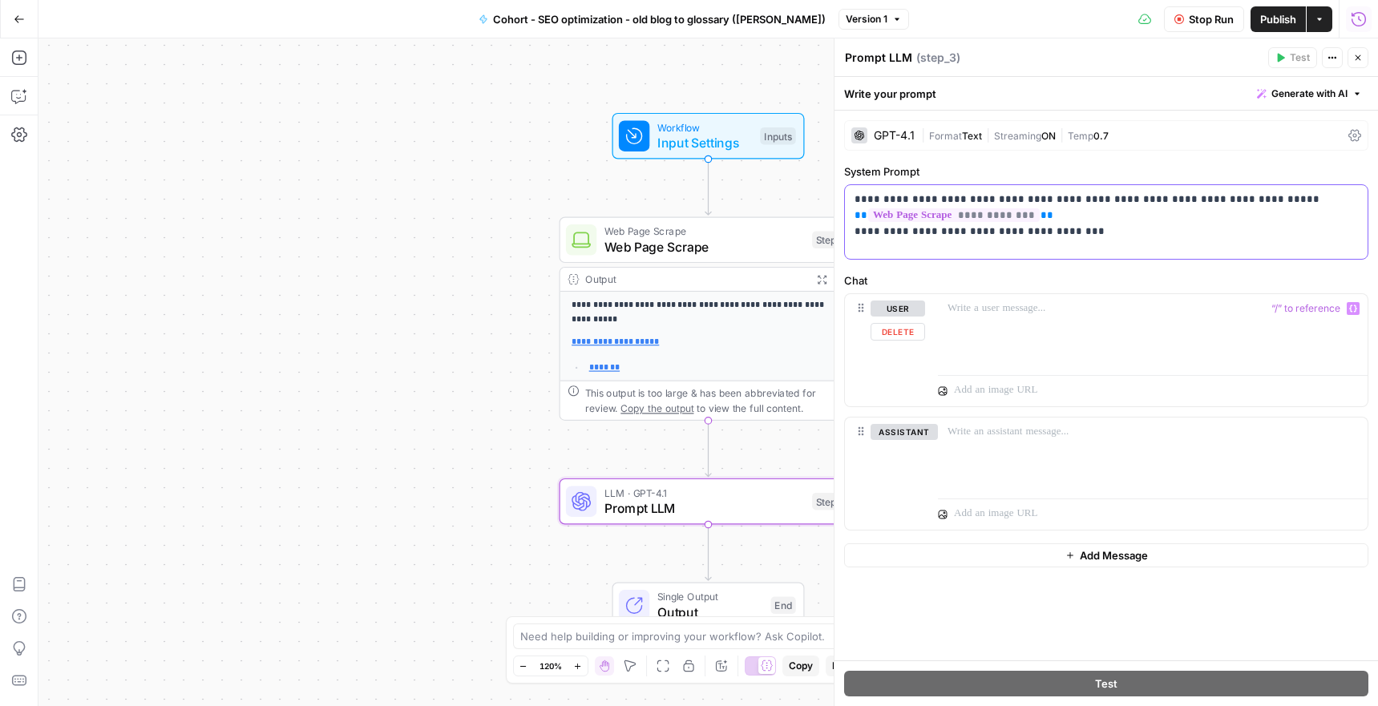
click at [1035, 242] on div "**********" at bounding box center [1106, 222] width 522 height 74
click at [1086, 226] on p "**********" at bounding box center [1105, 216] width 503 height 48
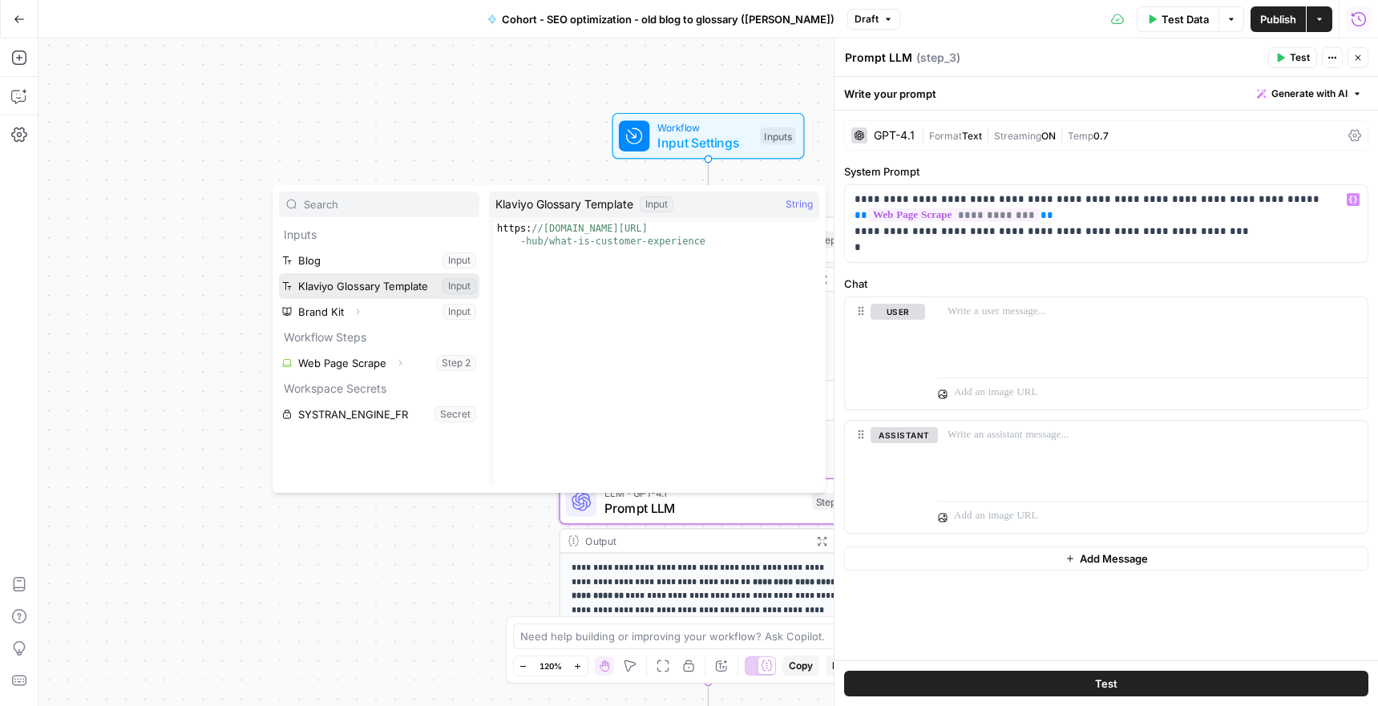
click at [430, 283] on button "Select variable Klaviyo Glossary Template" at bounding box center [379, 286] width 200 height 26
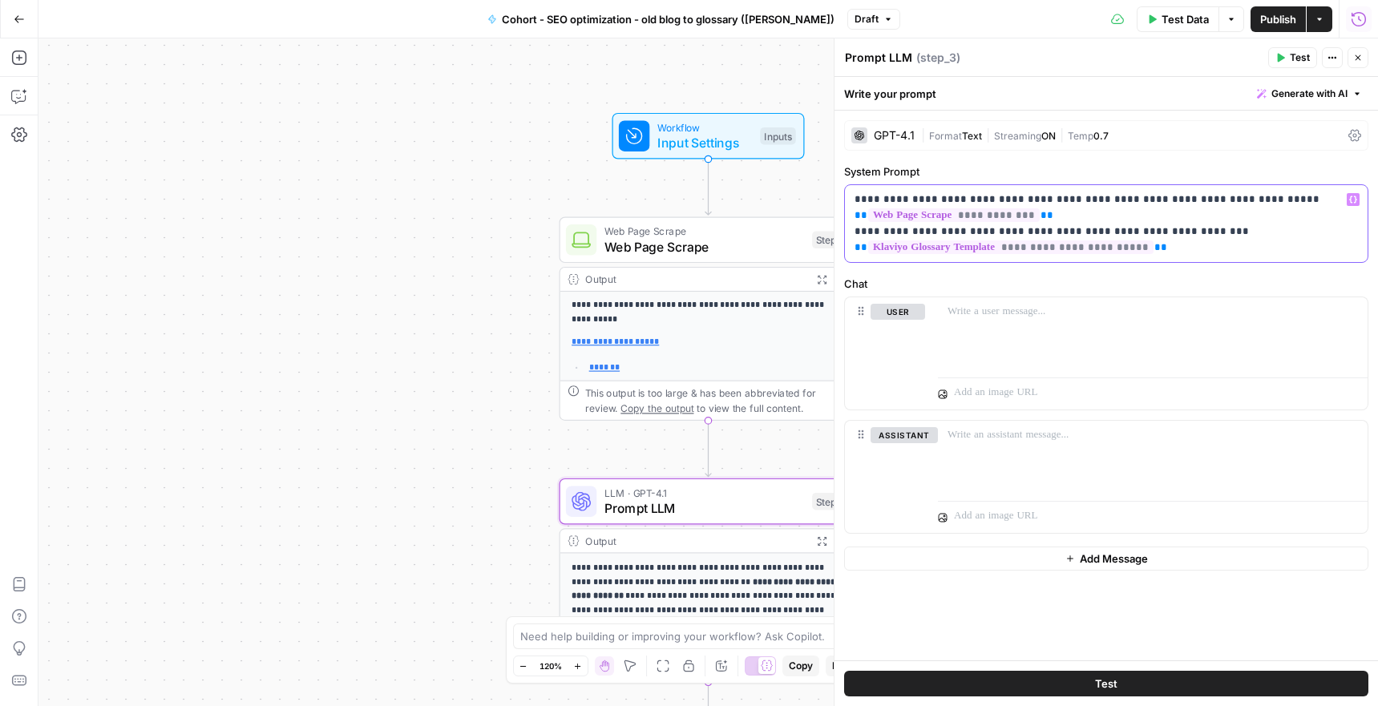
click at [854, 236] on p "**********" at bounding box center [1105, 224] width 503 height 64
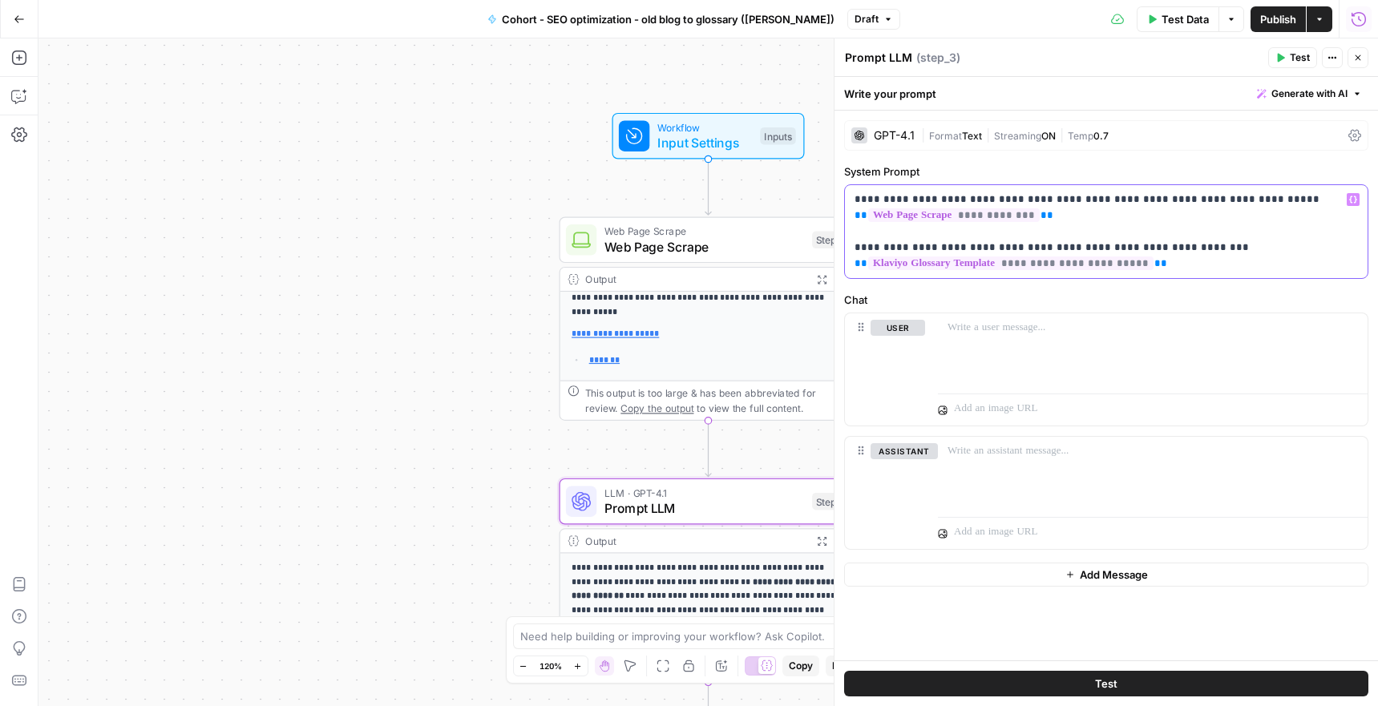
scroll to position [95, 0]
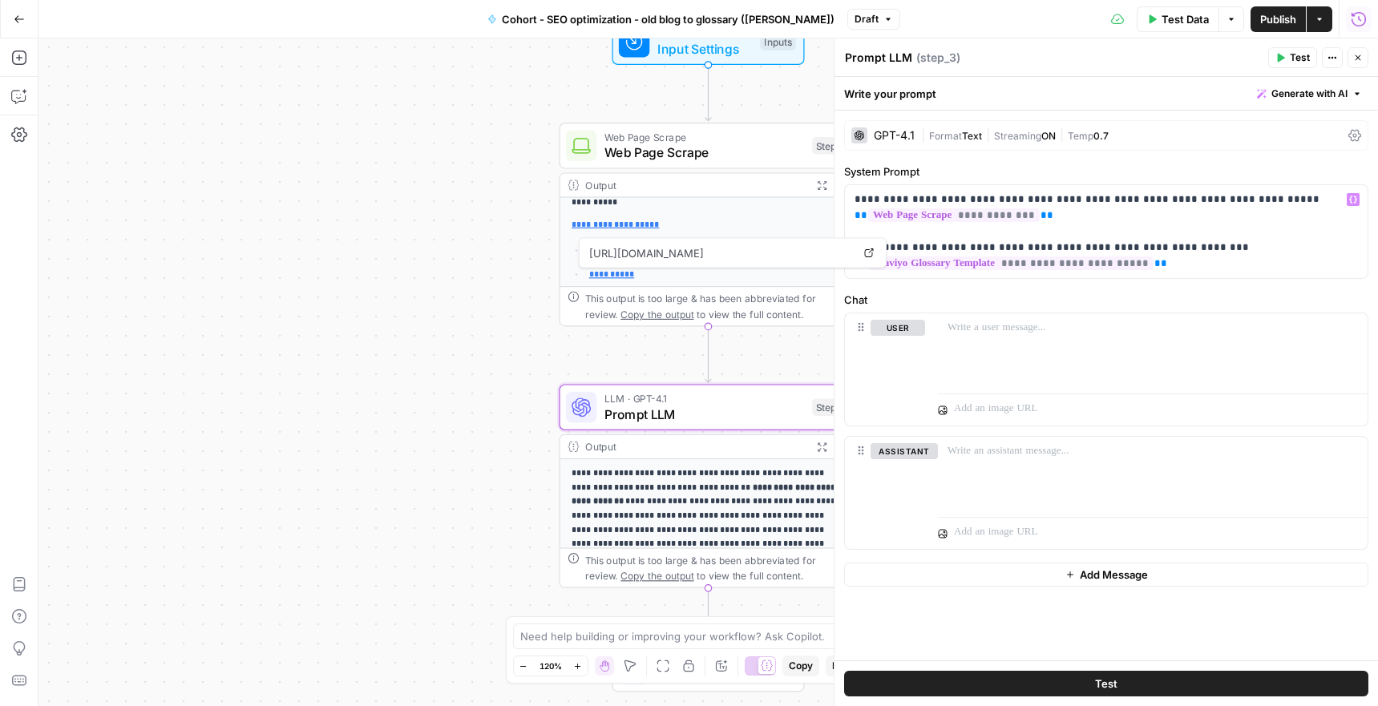
click at [498, 444] on div "**********" at bounding box center [707, 372] width 1339 height 668
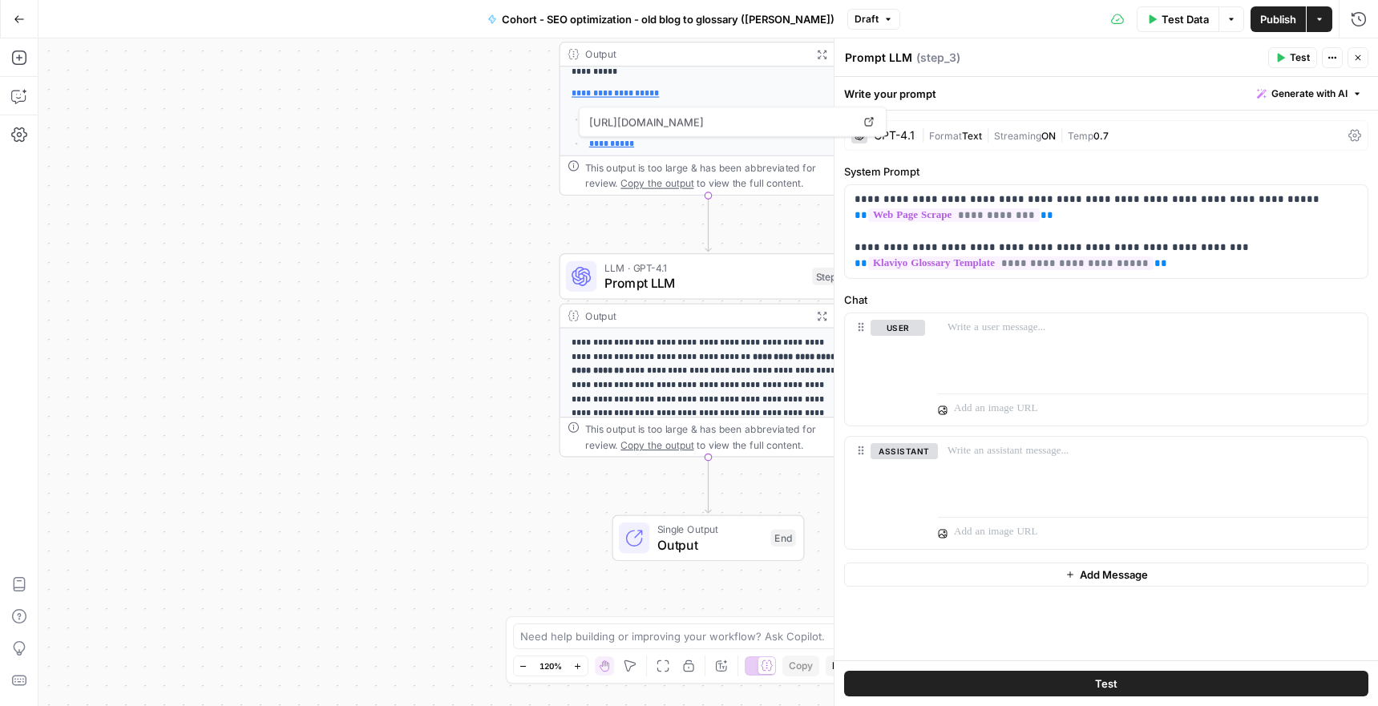
click at [1281, 63] on div "Run History E" at bounding box center [1324, 53] width 87 height 27
click at [1292, 53] on span "Test" at bounding box center [1299, 57] width 20 height 14
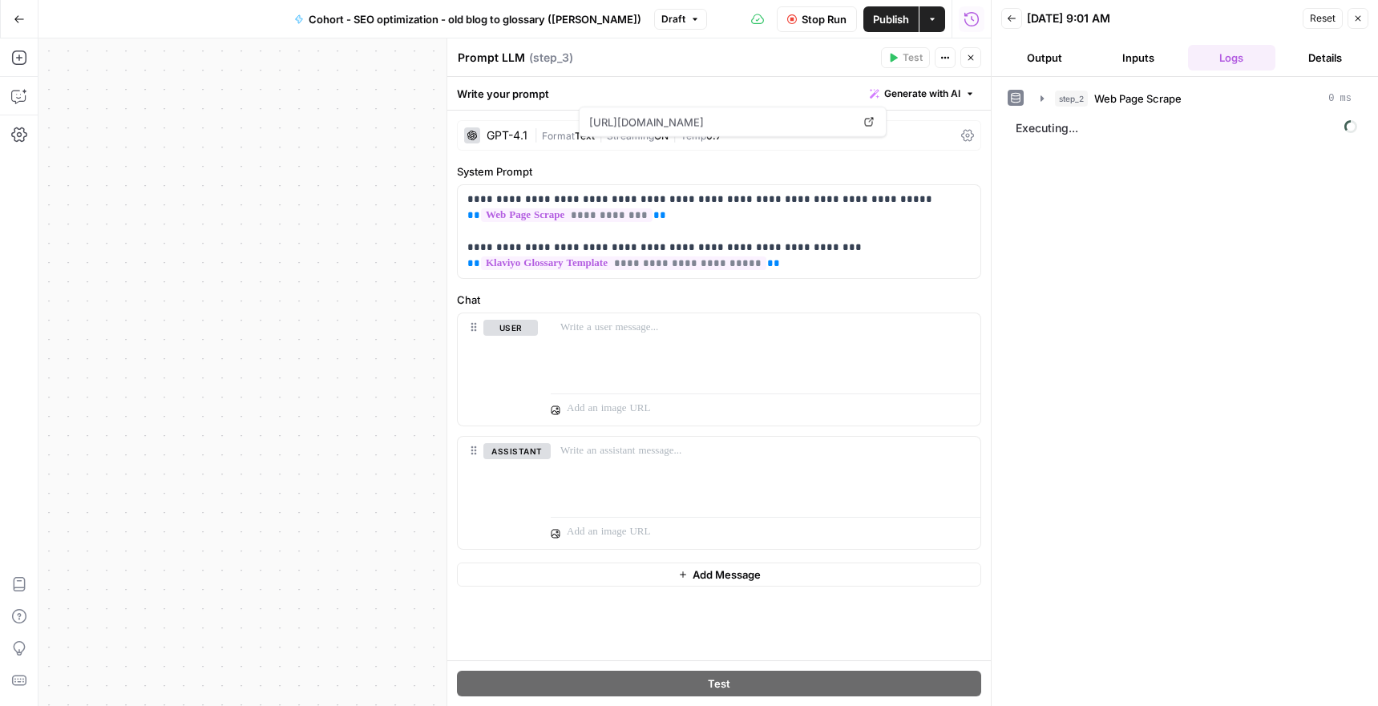
click at [826, 26] on span "Stop Run" at bounding box center [823, 19] width 45 height 16
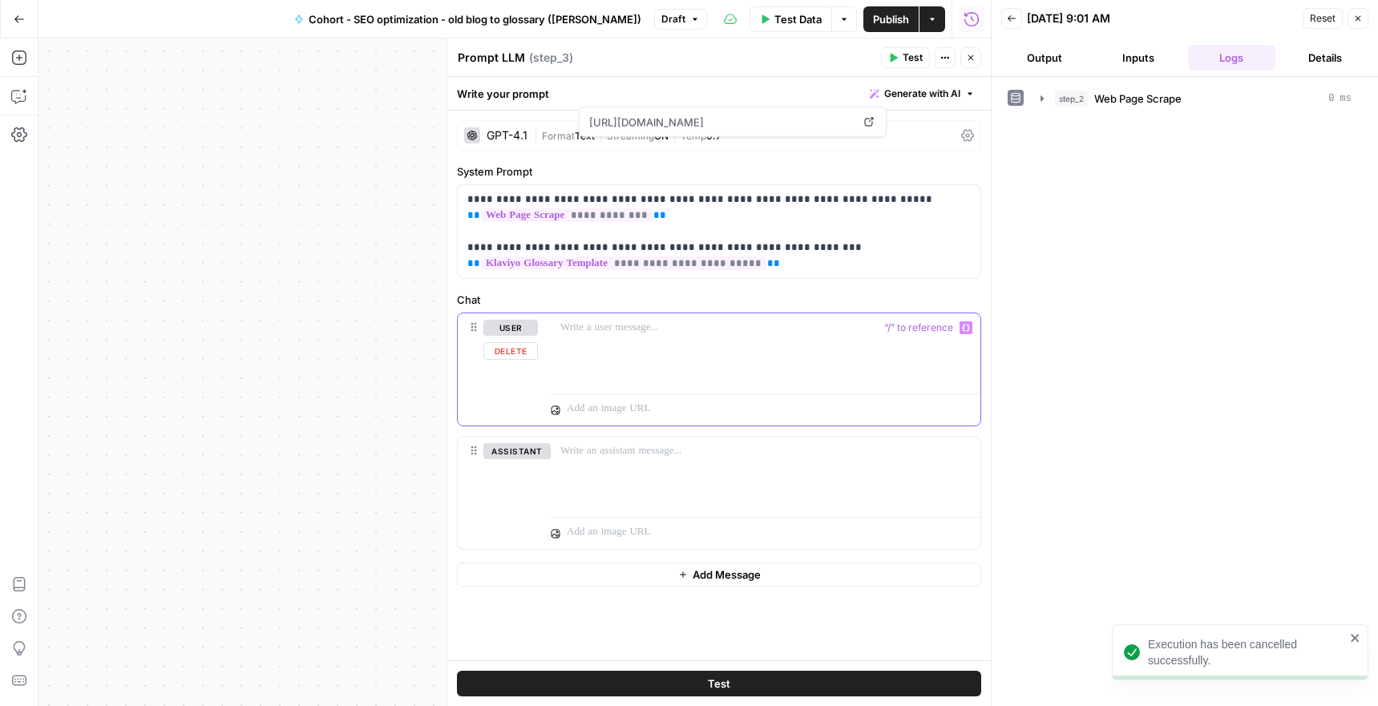
click at [664, 343] on div at bounding box center [766, 350] width 430 height 74
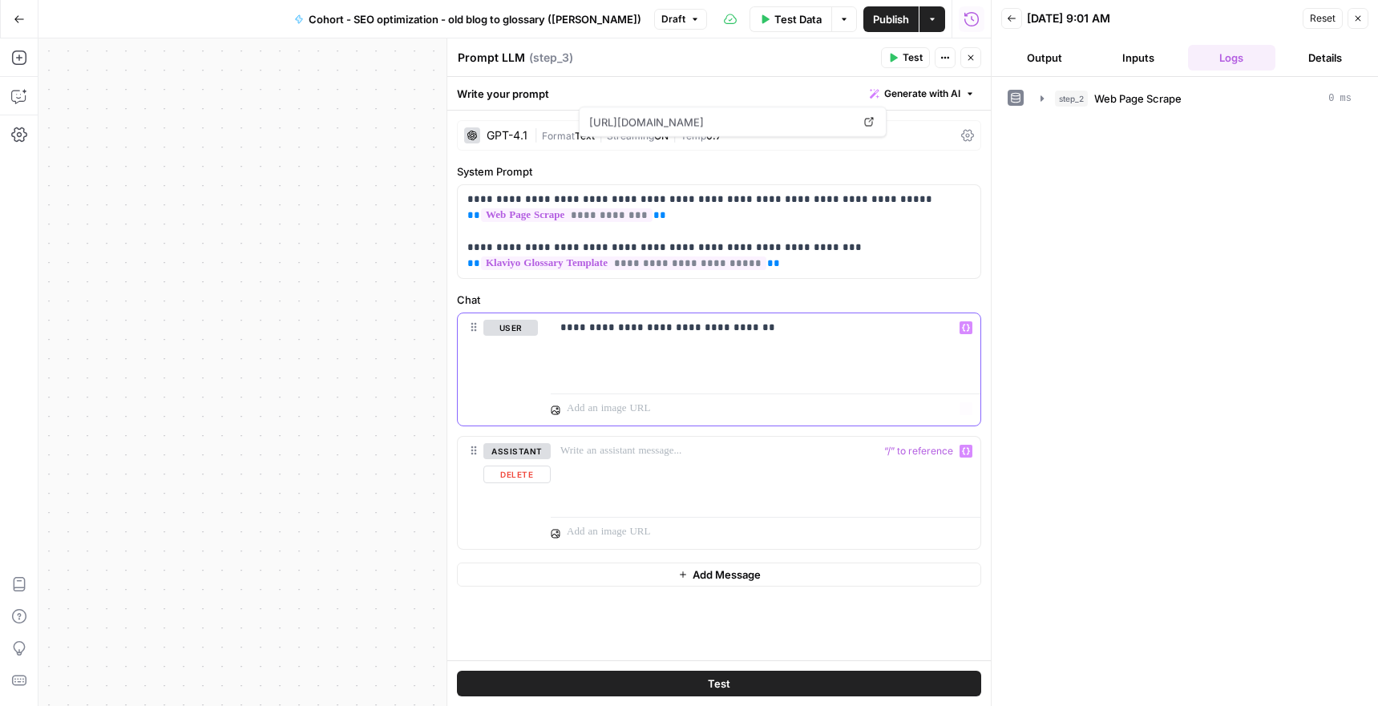
click at [691, 338] on div "**********" at bounding box center [766, 350] width 430 height 74
click at [692, 332] on p "**********" at bounding box center [765, 328] width 410 height 16
click at [704, 333] on p "**********" at bounding box center [765, 328] width 410 height 16
click at [682, 328] on p "**********" at bounding box center [765, 328] width 410 height 16
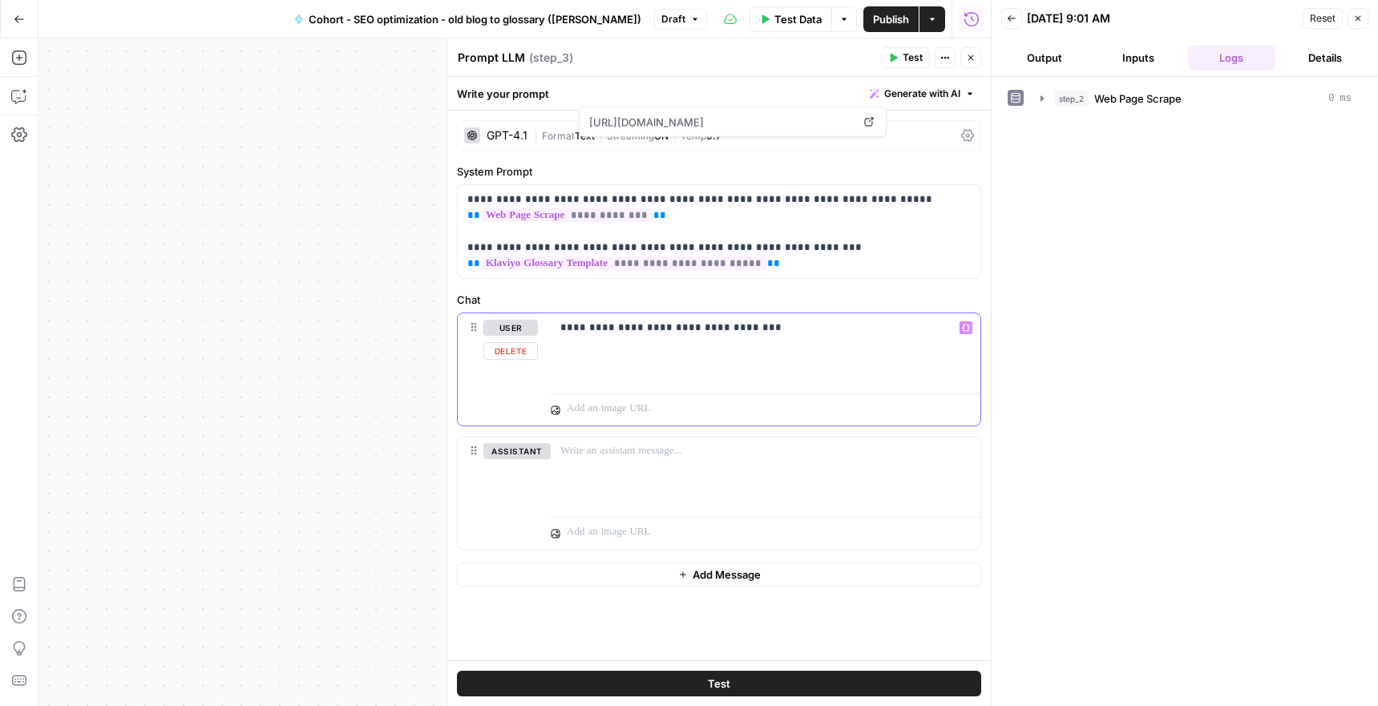
click at [704, 353] on div "**********" at bounding box center [766, 350] width 430 height 74
click at [686, 332] on p "**********" at bounding box center [765, 328] width 410 height 16
click at [664, 329] on p "**********" at bounding box center [765, 328] width 410 height 16
click at [761, 326] on p "**********" at bounding box center [765, 328] width 410 height 16
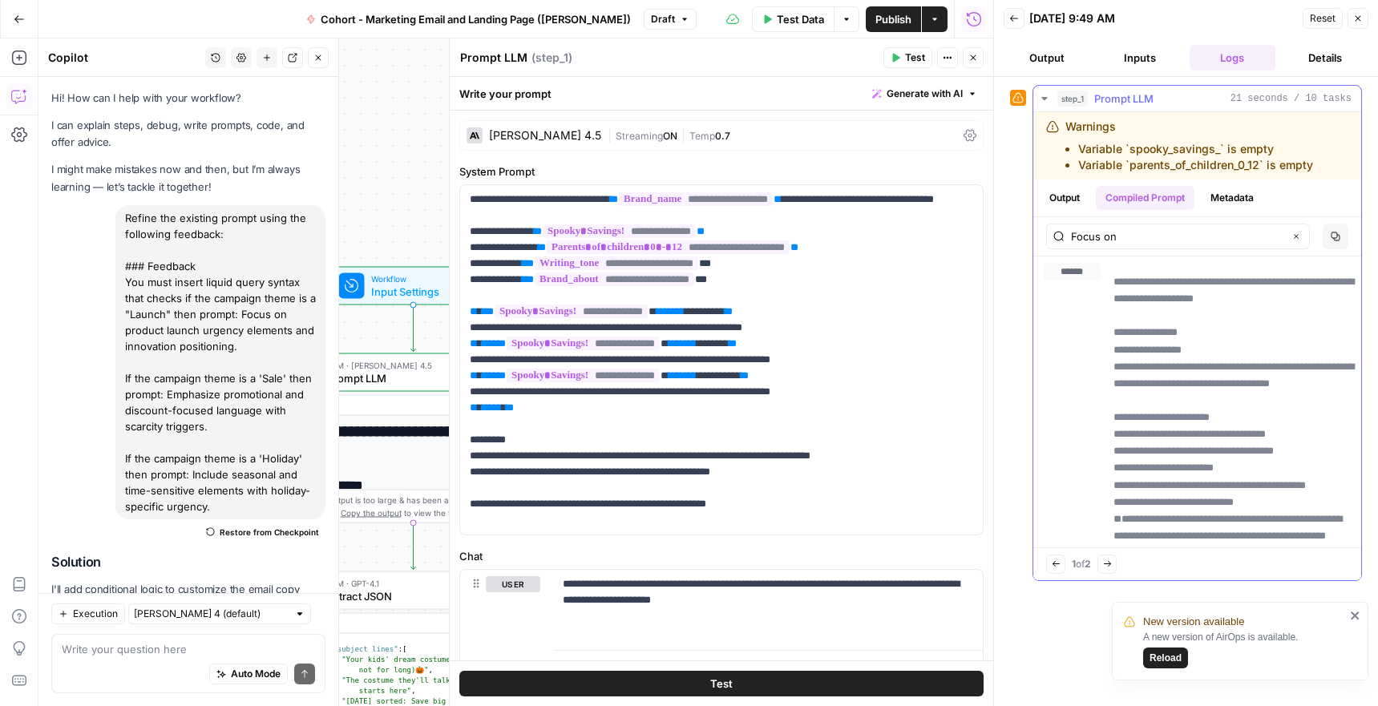
scroll to position [20, 0]
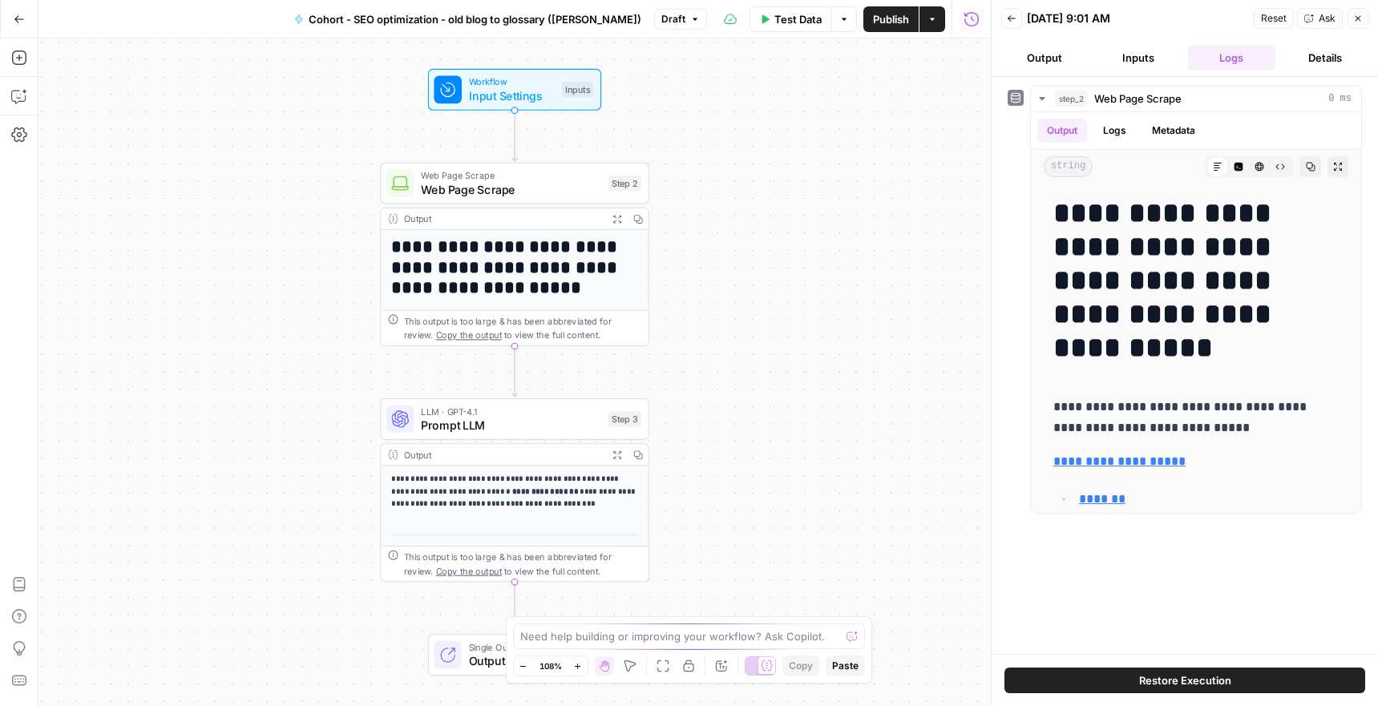
click at [609, 509] on p "**********" at bounding box center [514, 492] width 247 height 38
click at [468, 424] on span "Prompt LLM" at bounding box center [511, 426] width 180 height 18
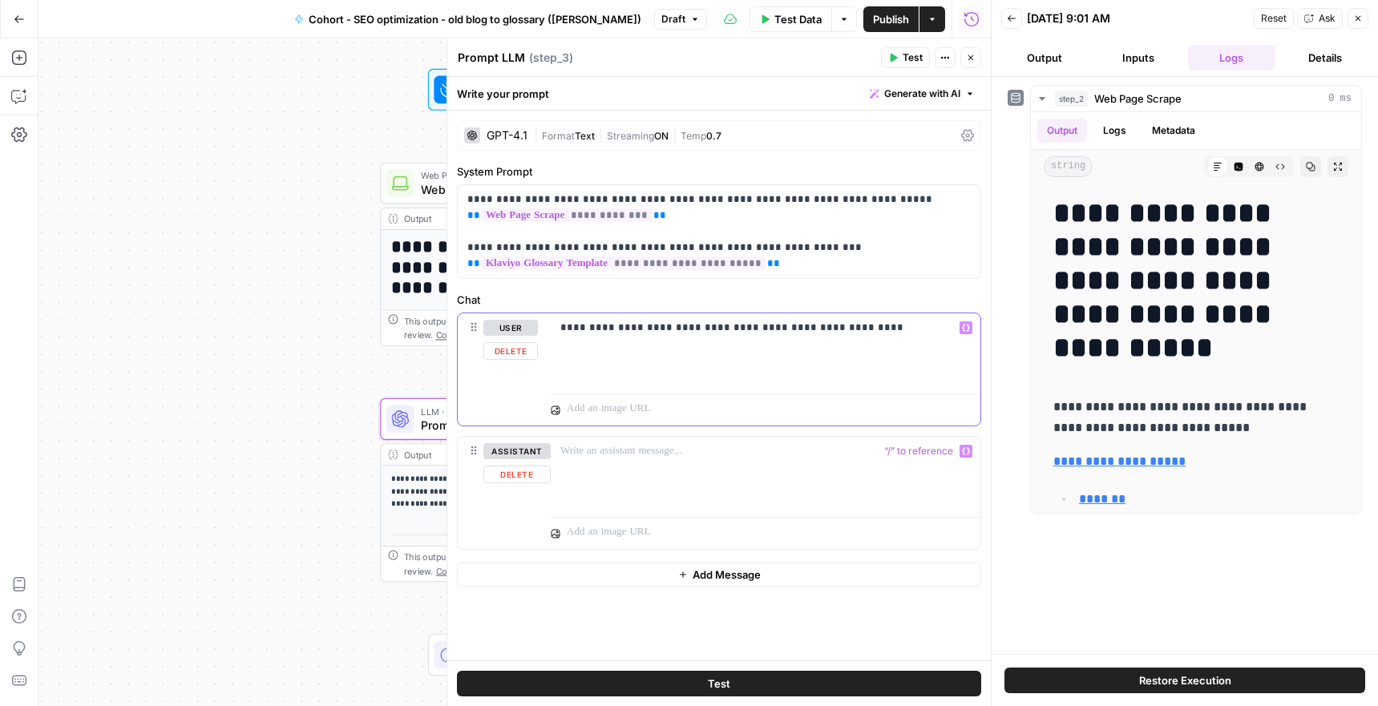
click at [807, 353] on div "**********" at bounding box center [766, 350] width 430 height 74
click at [813, 369] on div "**********" at bounding box center [766, 350] width 430 height 74
click at [902, 56] on span "Test" at bounding box center [912, 57] width 20 height 14
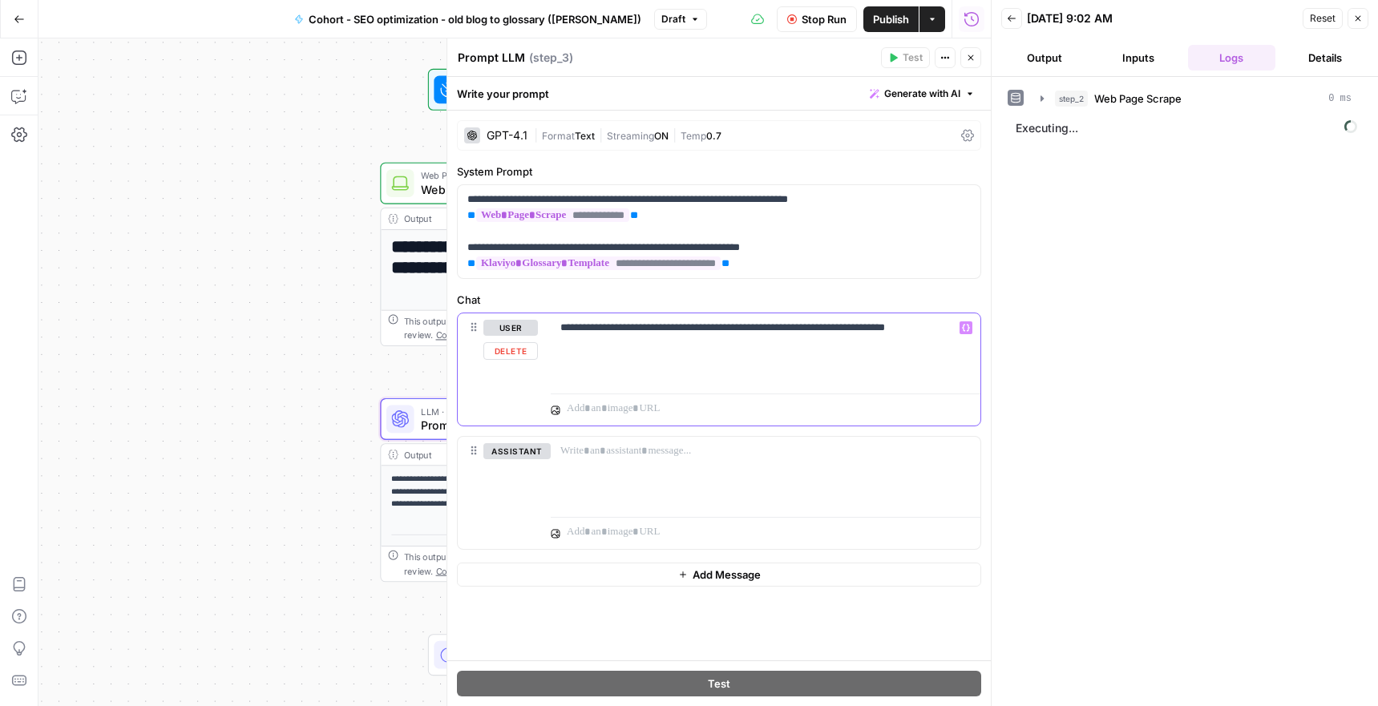
click at [627, 363] on div "**********" at bounding box center [766, 350] width 430 height 74
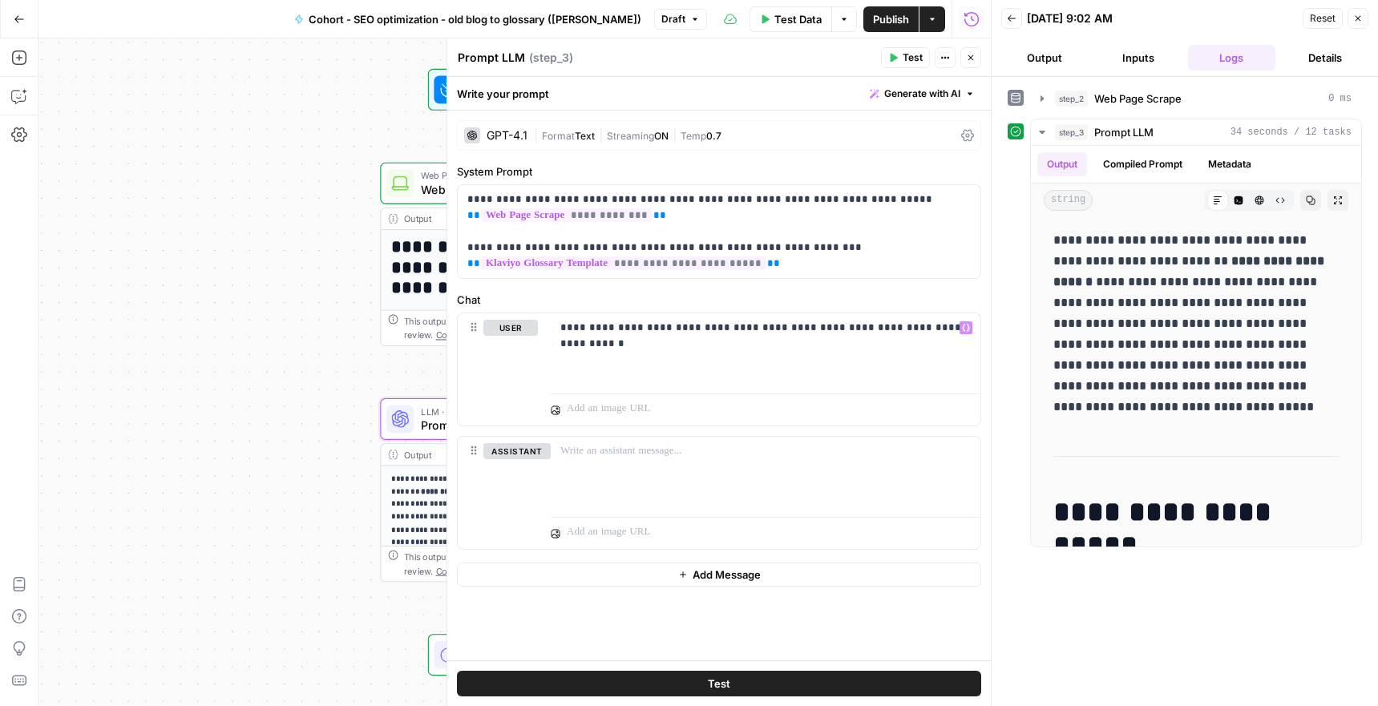
click at [167, 493] on div "**********" at bounding box center [514, 372] width 952 height 668
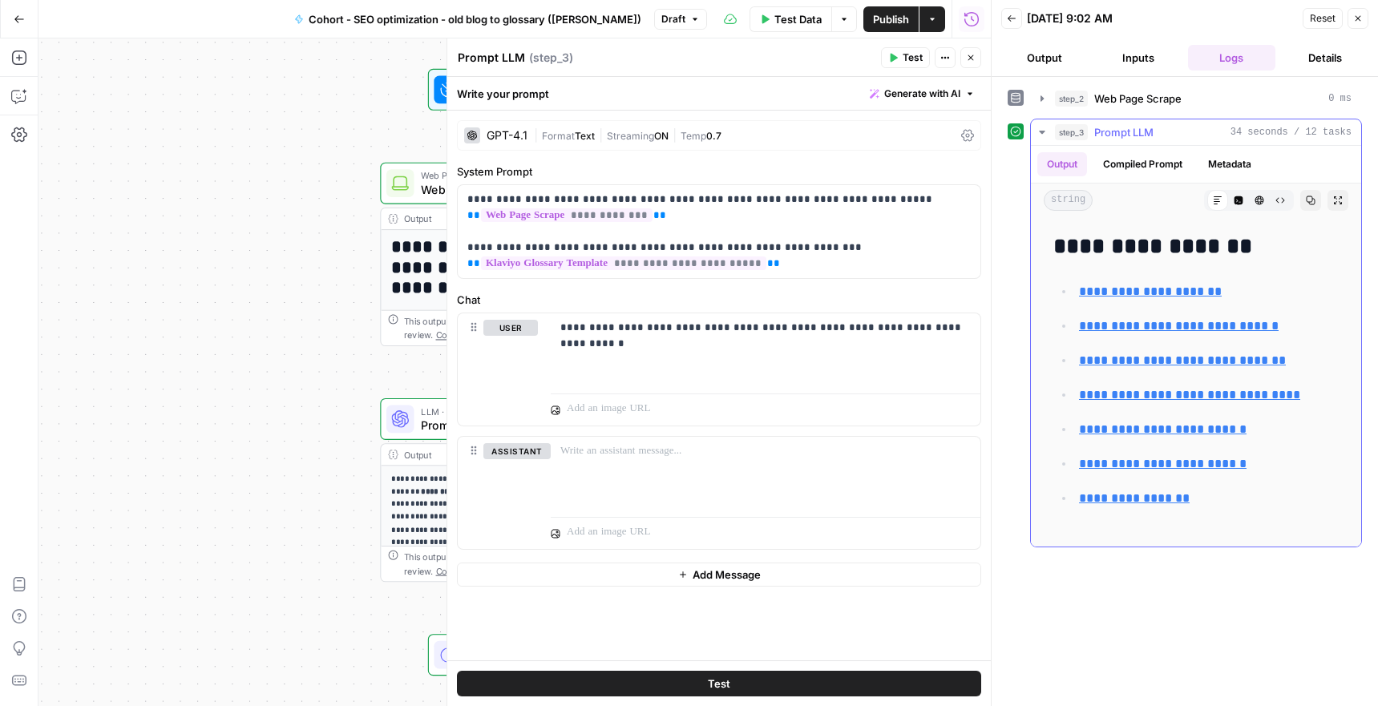
scroll to position [800, 0]
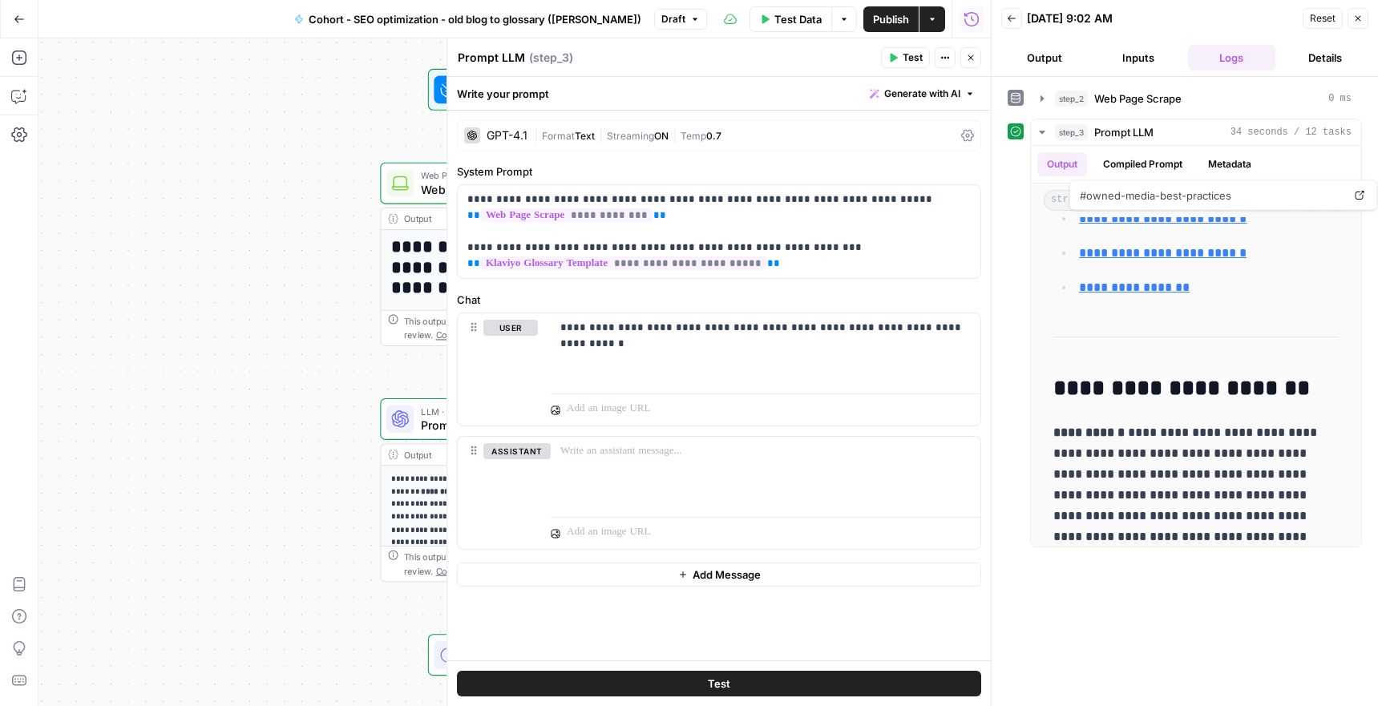
click at [1358, 14] on icon "button" at bounding box center [1358, 19] width 10 height 10
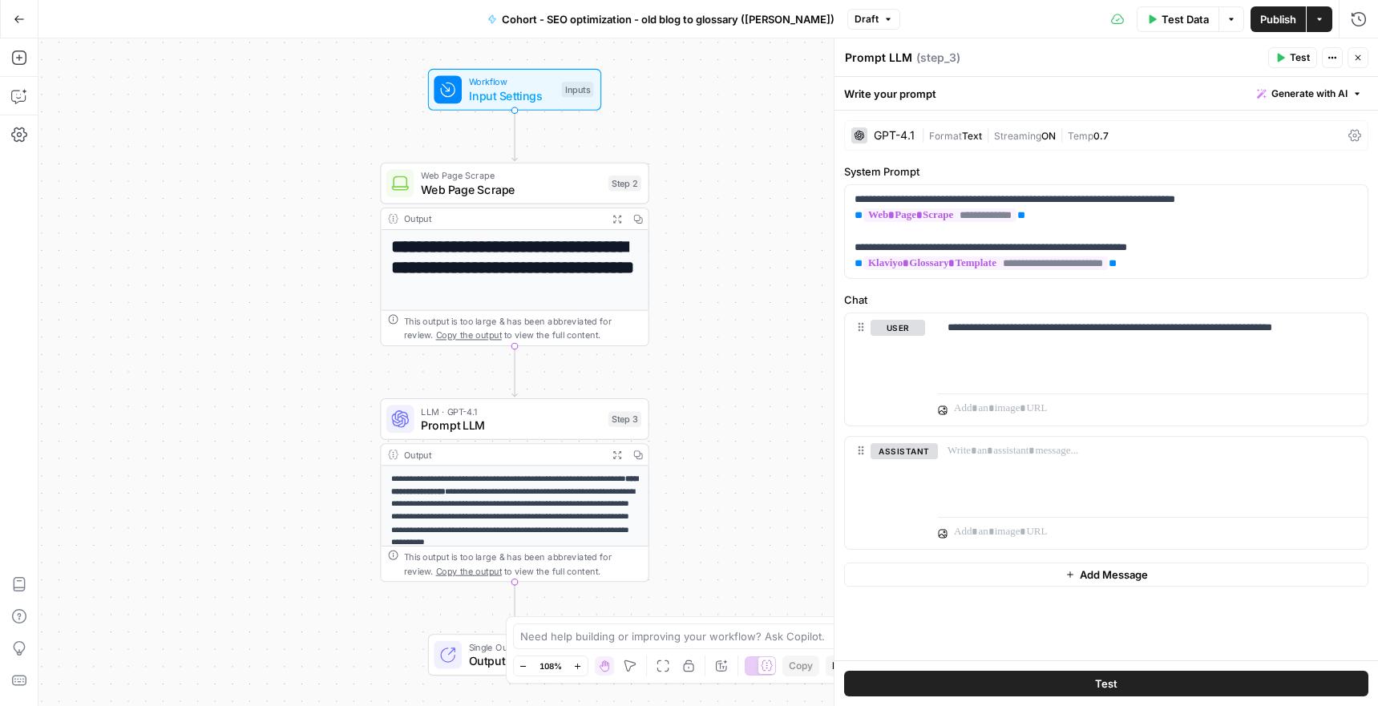
click at [1365, 58] on button "Close" at bounding box center [1357, 57] width 21 height 21
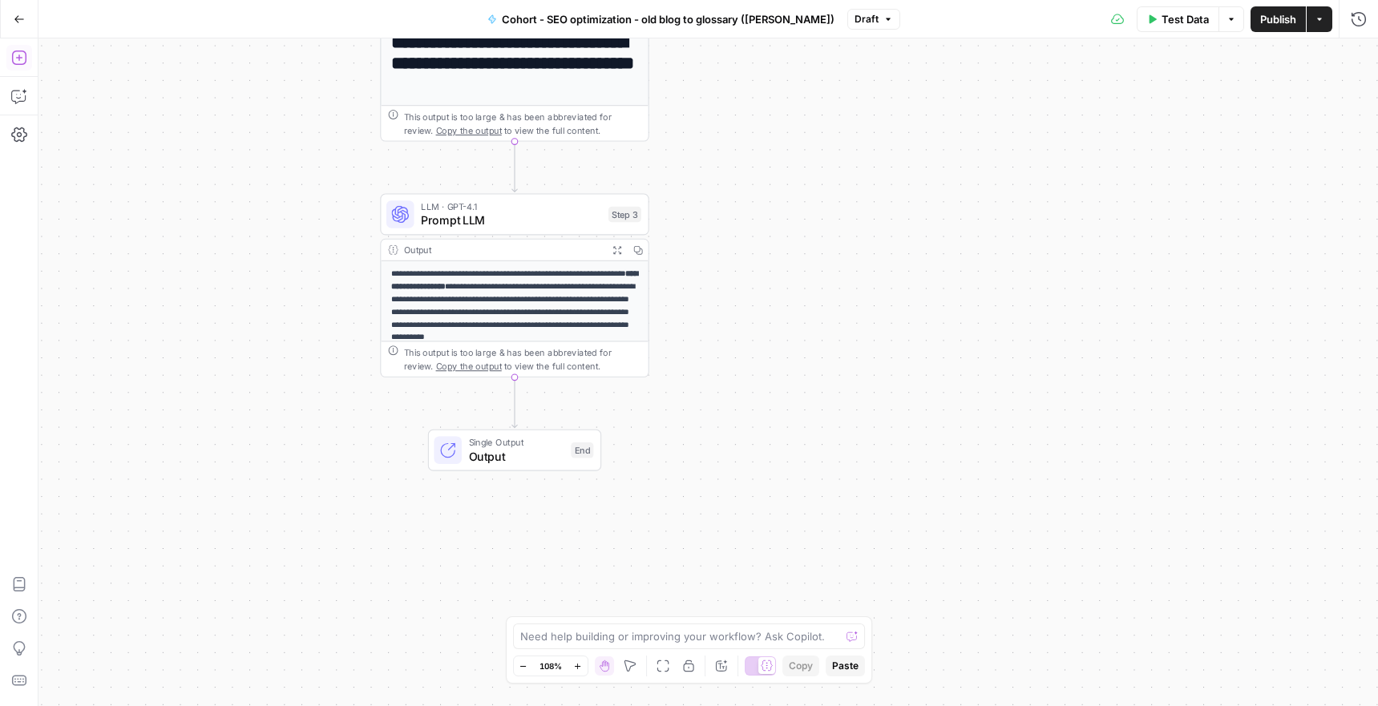
click at [11, 56] on icon "button" at bounding box center [18, 57] width 14 height 14
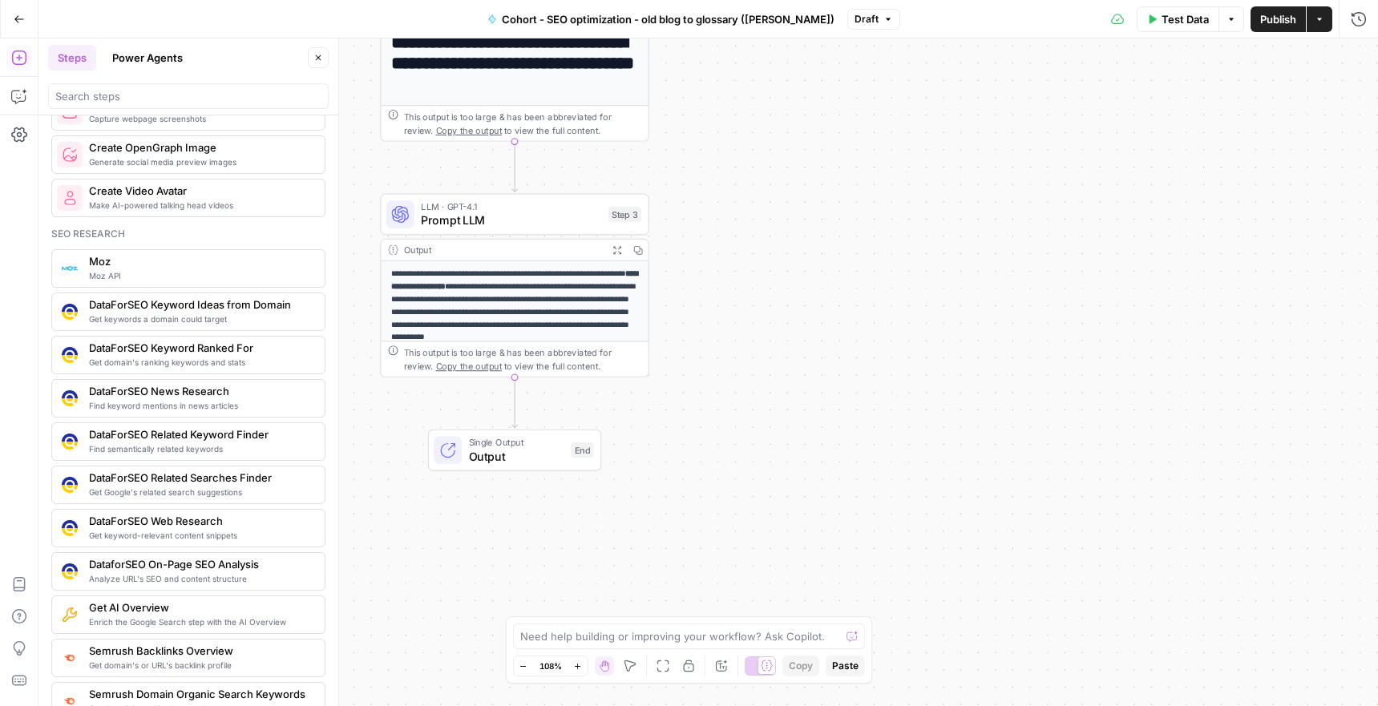
scroll to position [1323, 0]
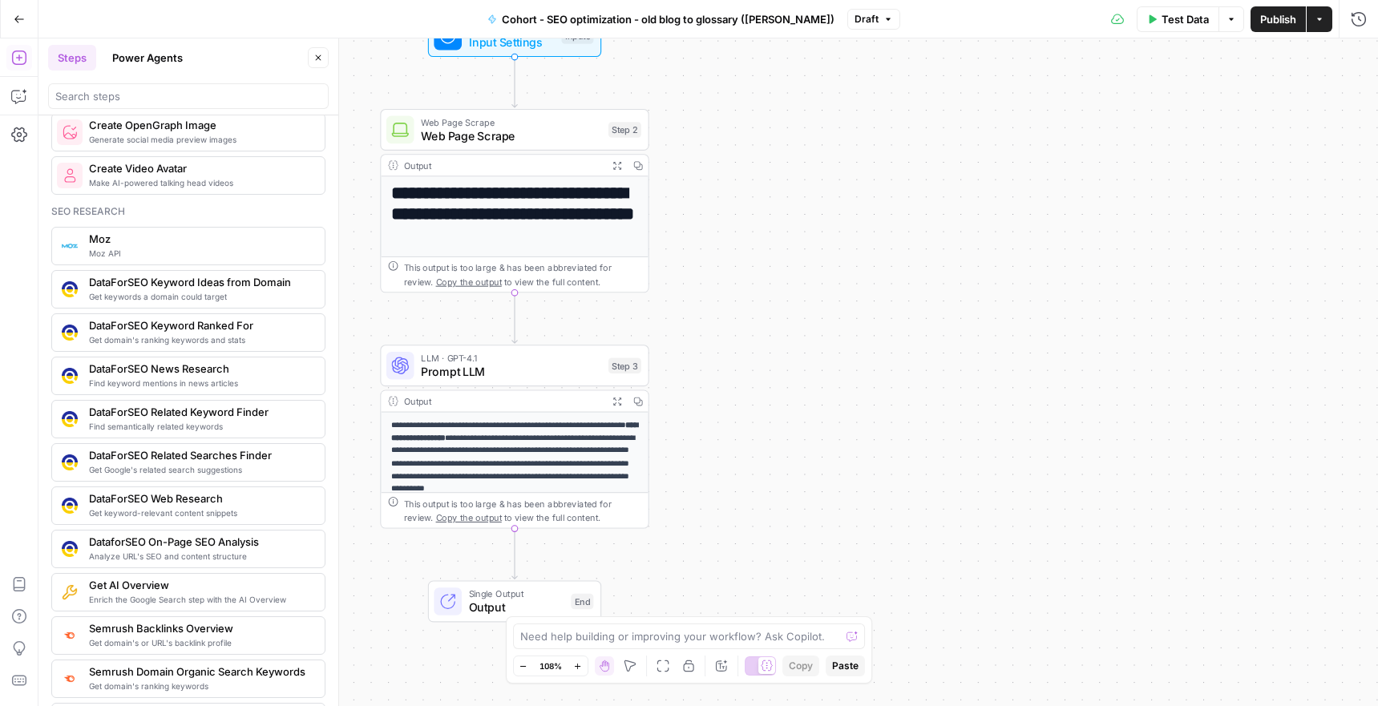
click at [546, 443] on p "**********" at bounding box center [514, 457] width 247 height 76
click at [470, 459] on p "**********" at bounding box center [514, 457] width 247 height 76
click at [486, 141] on span "Web Page Scrape" at bounding box center [511, 136] width 180 height 18
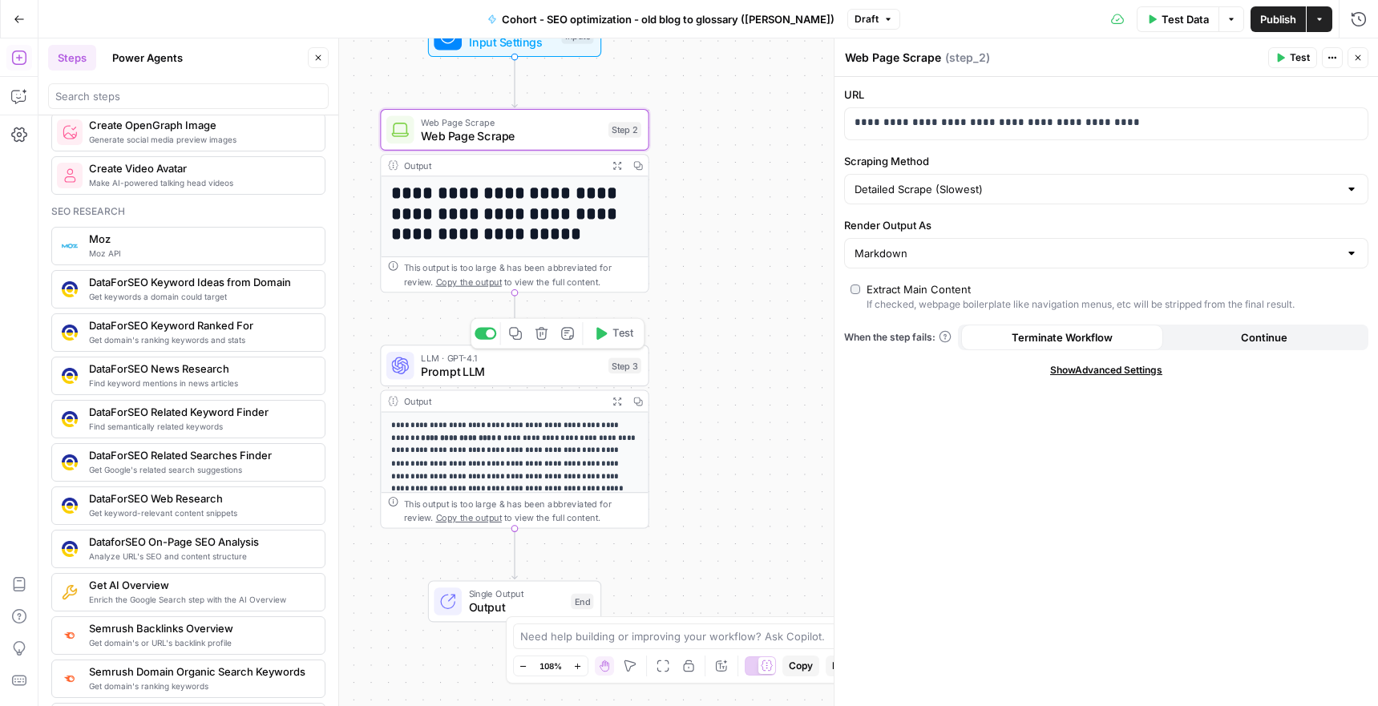
click at [488, 375] on span "Prompt LLM" at bounding box center [511, 372] width 180 height 18
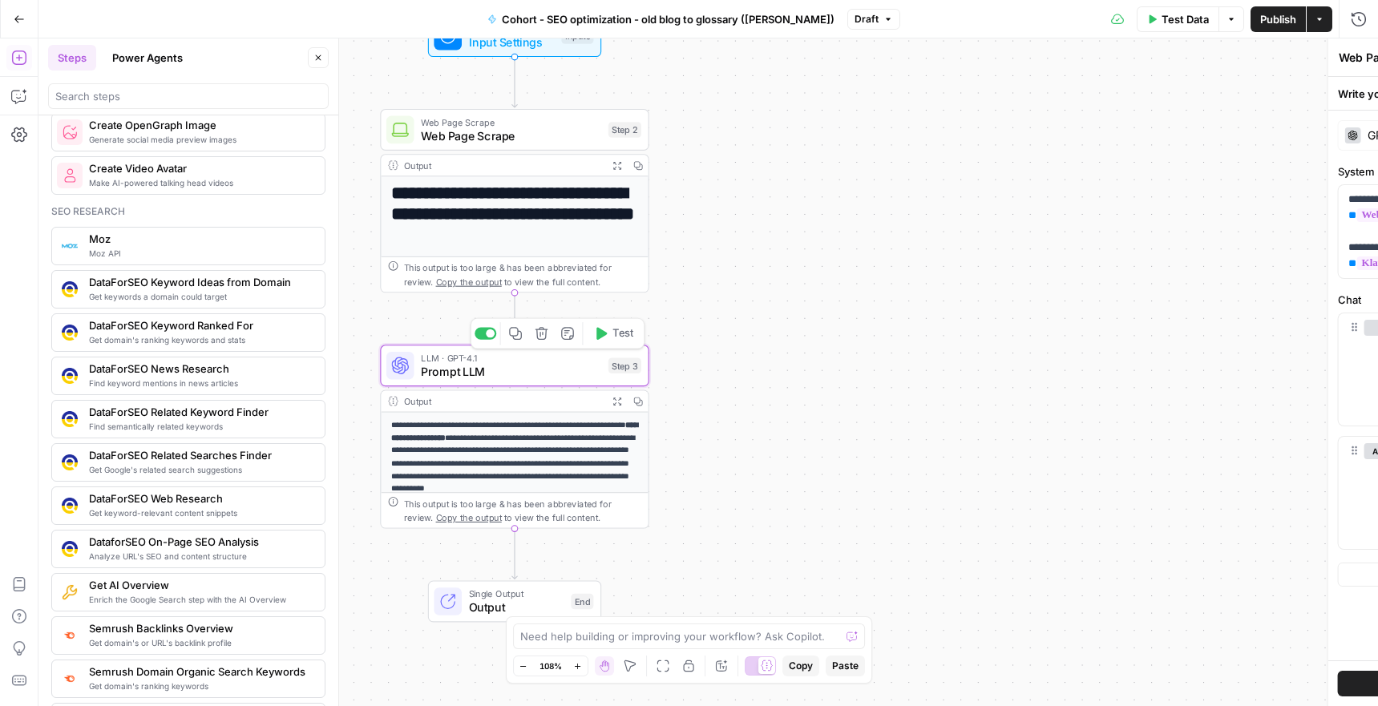
type textarea "Prompt LLM"
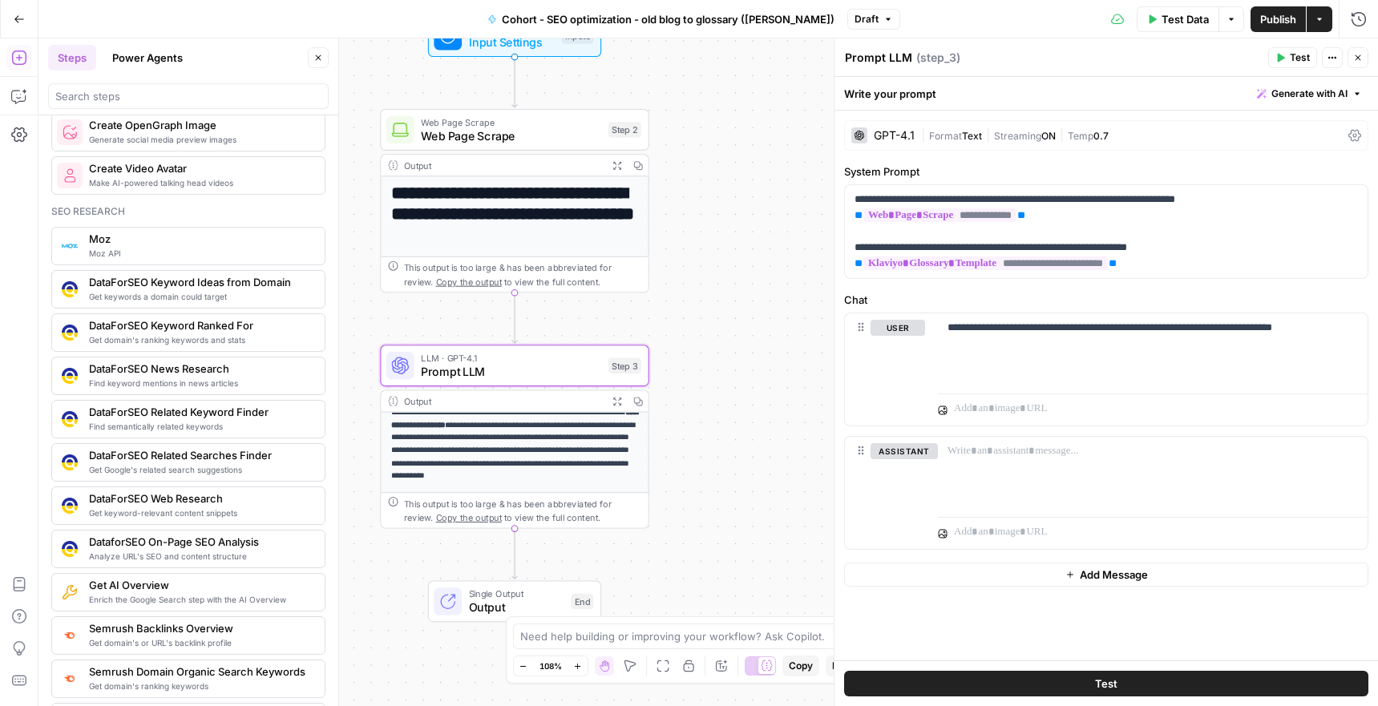
scroll to position [26, 0]
click at [462, 358] on span "LLM · GPT-4.1" at bounding box center [511, 358] width 180 height 14
click at [463, 370] on span "Prompt LLM" at bounding box center [511, 372] width 180 height 18
click at [464, 377] on span "Prompt LLM" at bounding box center [511, 372] width 180 height 18
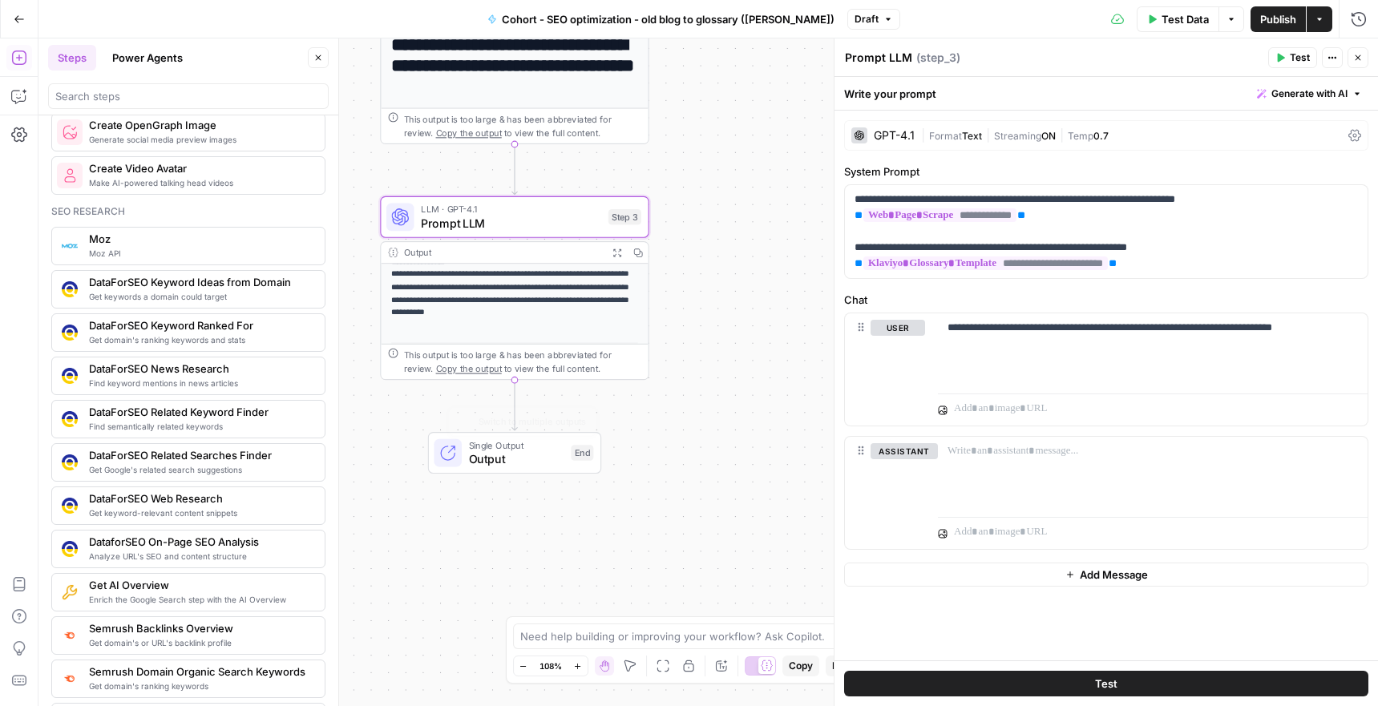
click at [483, 311] on p "**********" at bounding box center [514, 281] width 247 height 76
click at [452, 369] on span "Copy the output" at bounding box center [469, 369] width 66 height 10
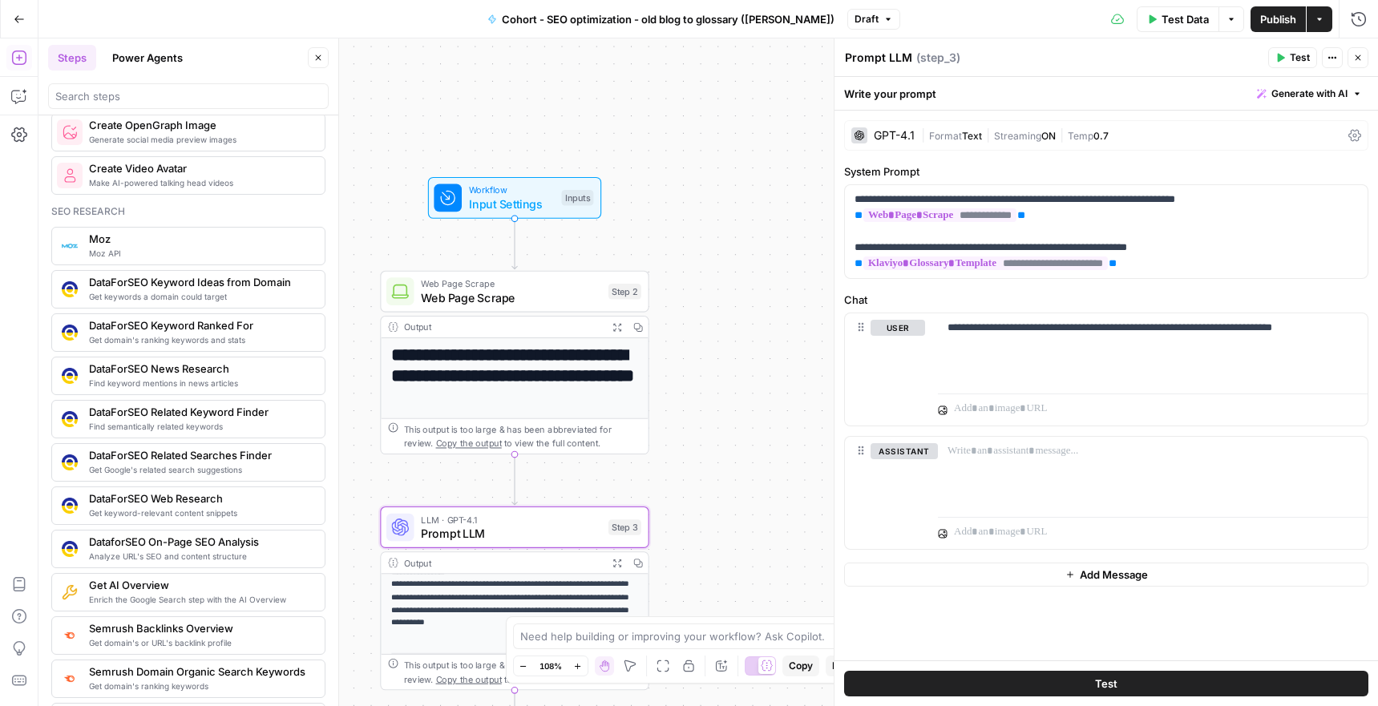
click at [481, 296] on span "Web Page Scrape" at bounding box center [511, 297] width 180 height 18
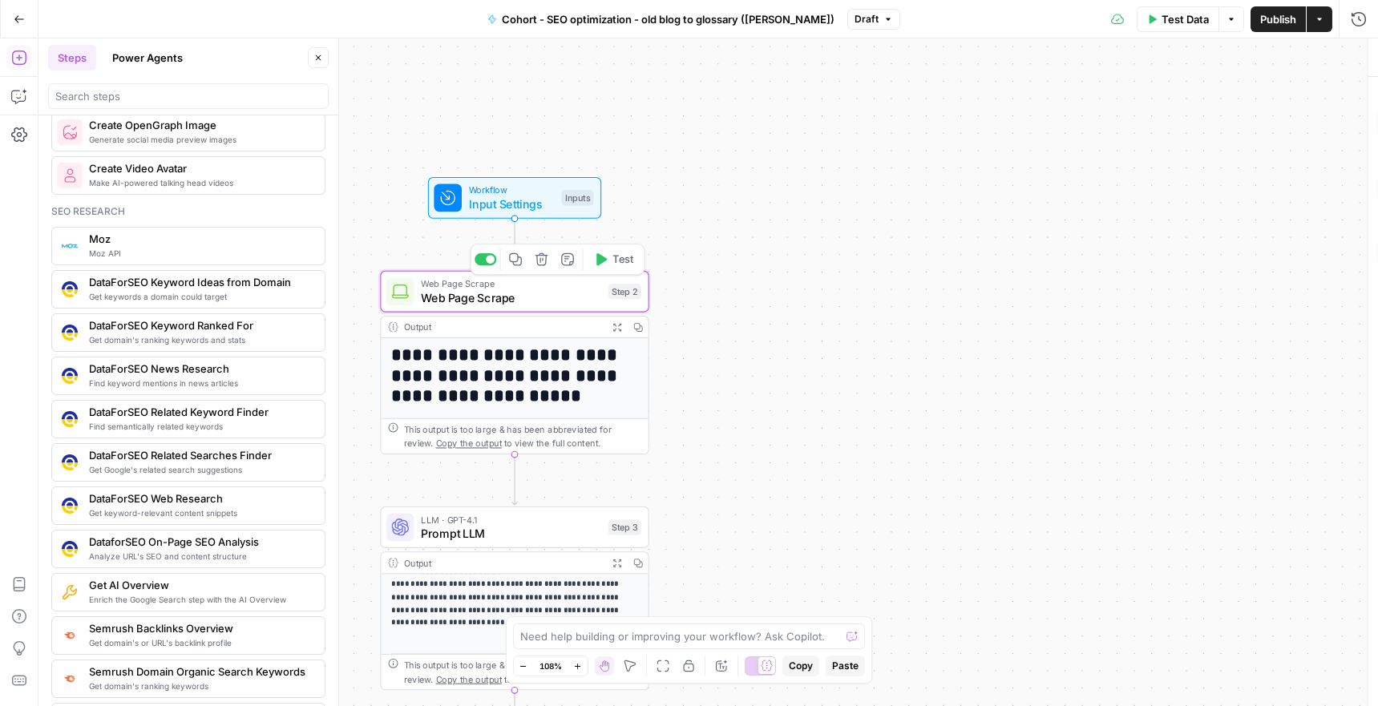
type textarea "Web Page Scrape"
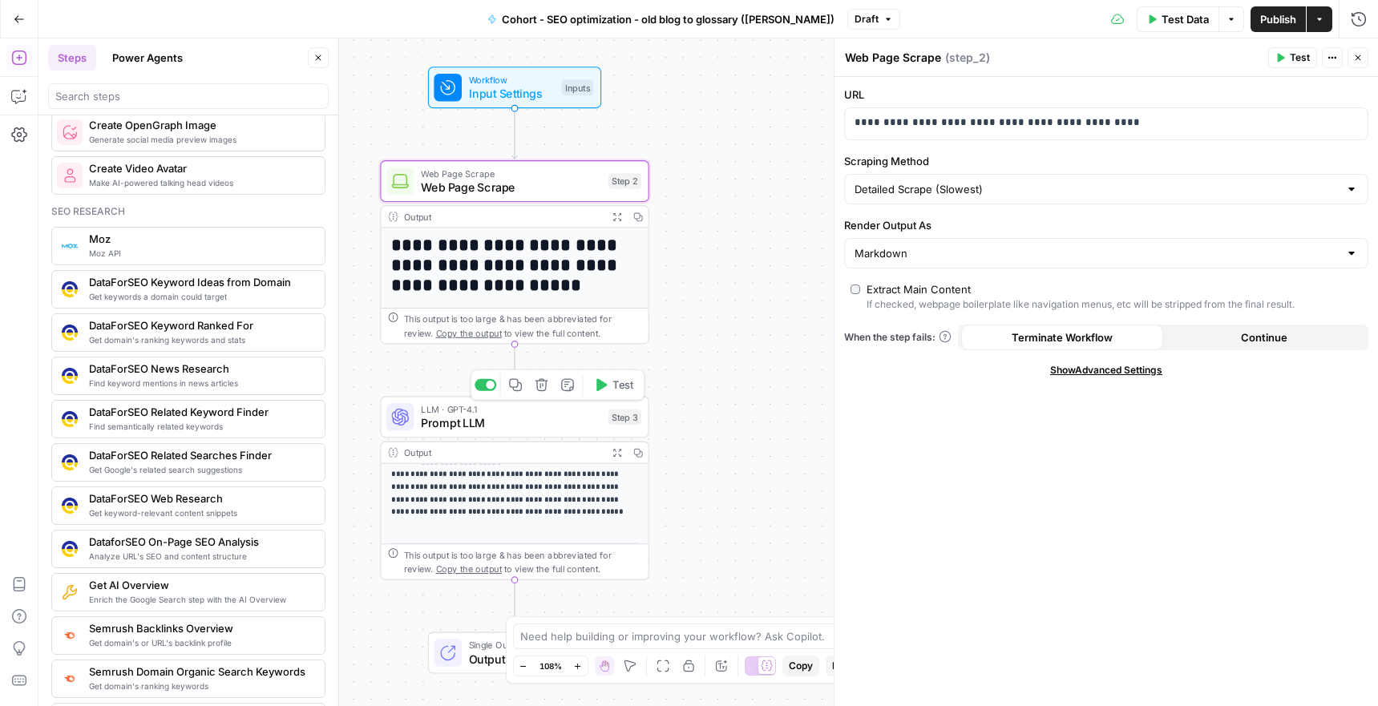
click at [461, 428] on span "Prompt LLM" at bounding box center [511, 423] width 180 height 18
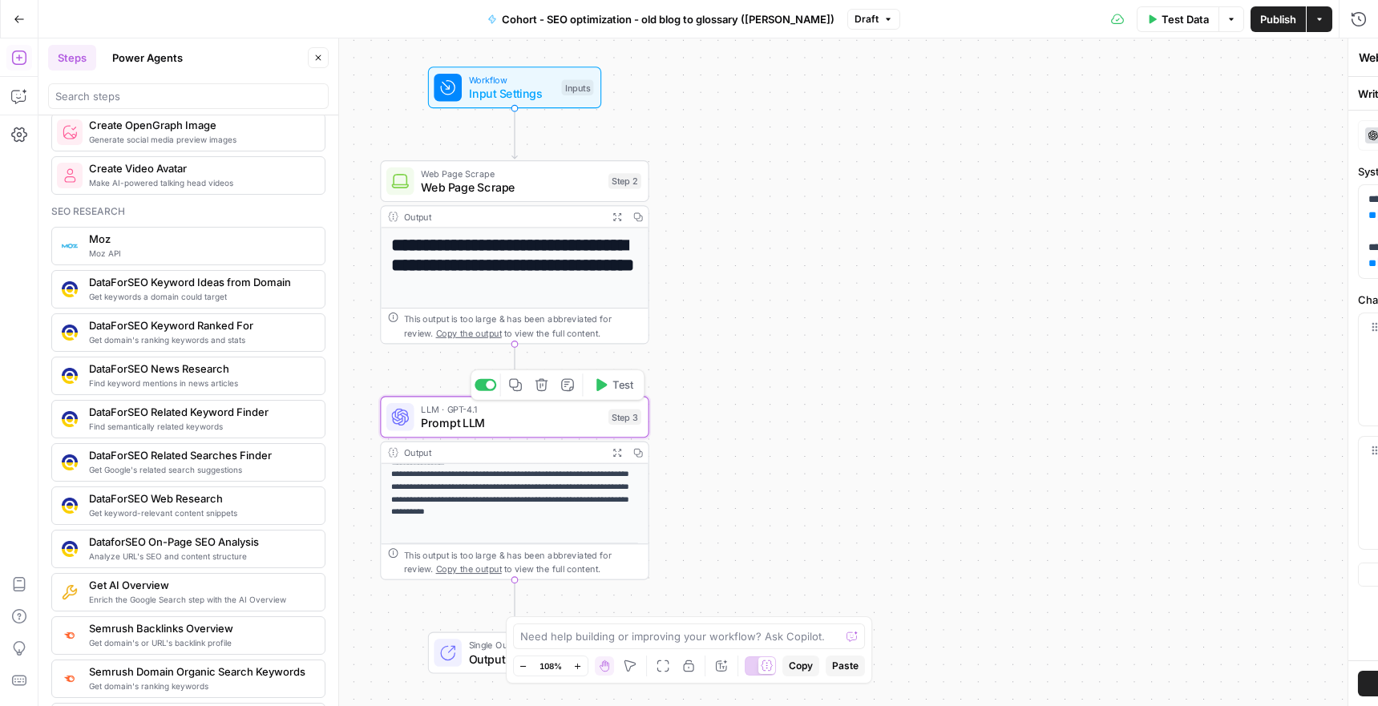
type textarea "Prompt LLM"
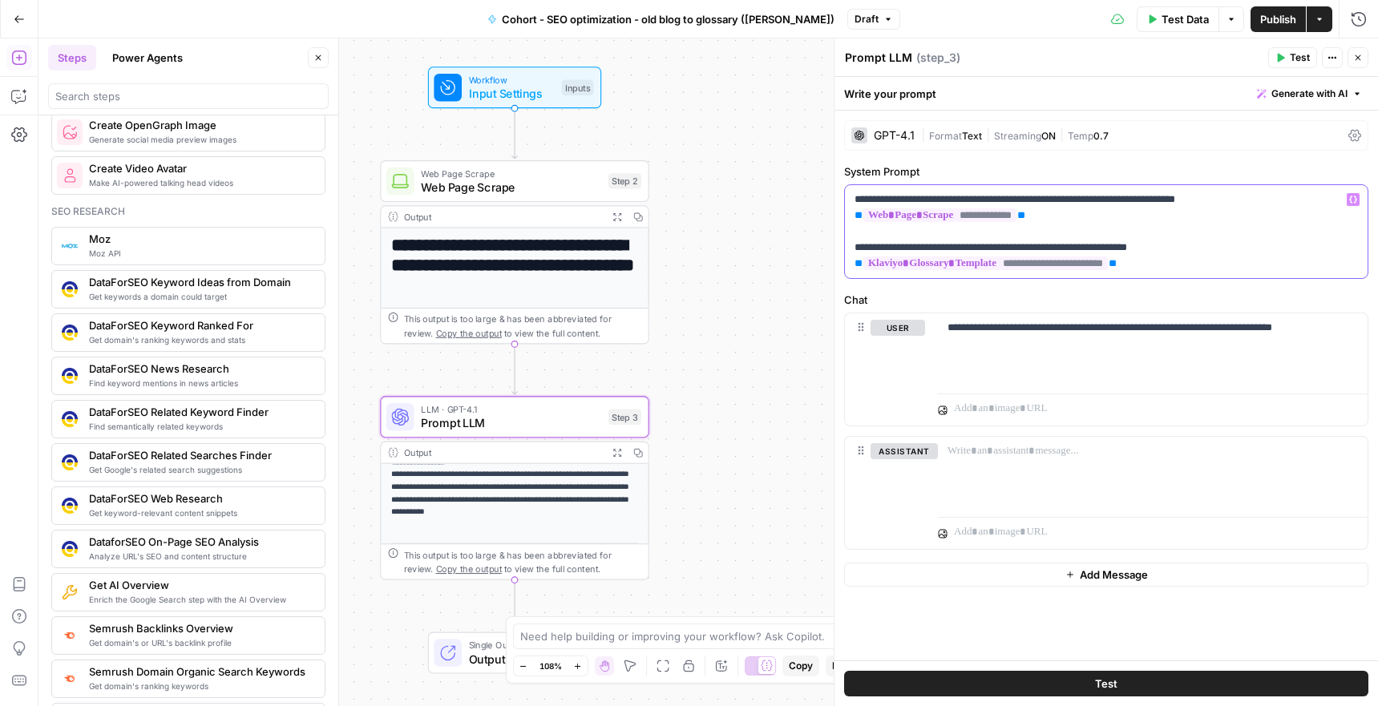
click at [1169, 261] on p "**********" at bounding box center [1105, 232] width 503 height 80
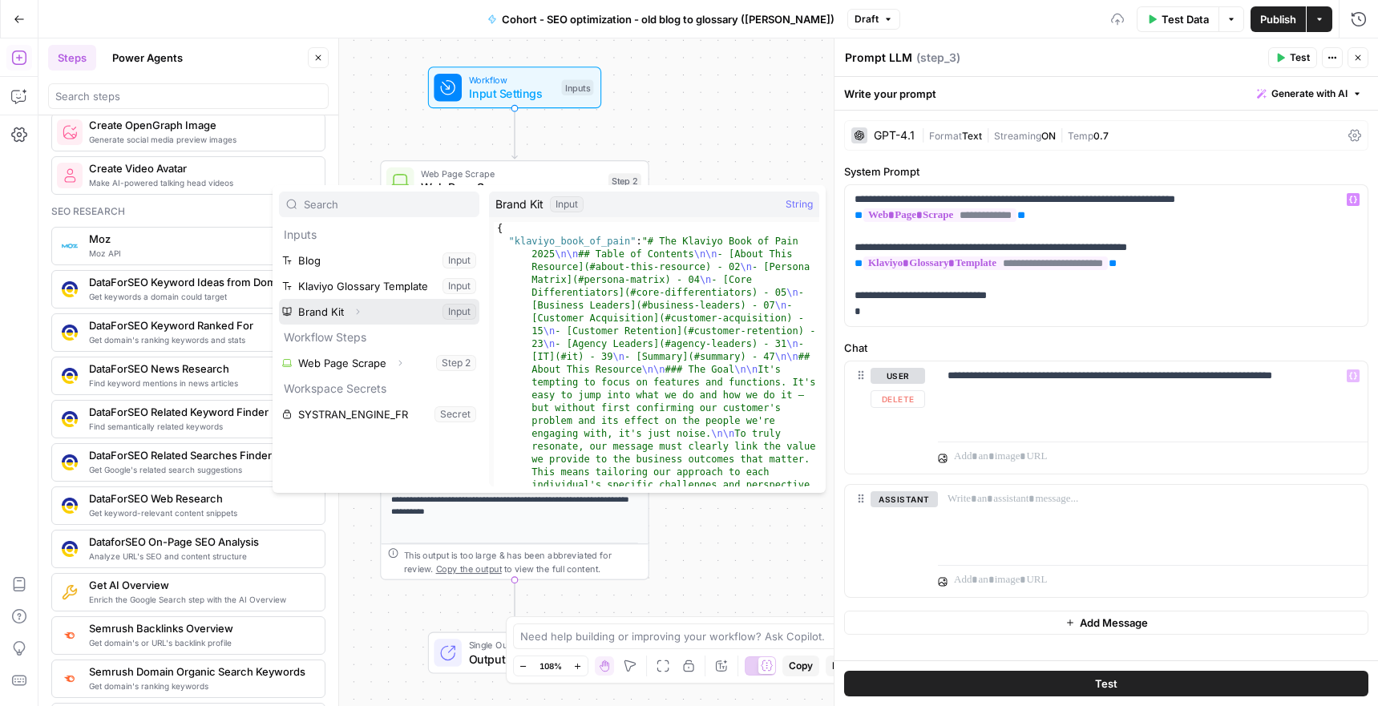
click at [360, 315] on icon "button" at bounding box center [358, 312] width 10 height 10
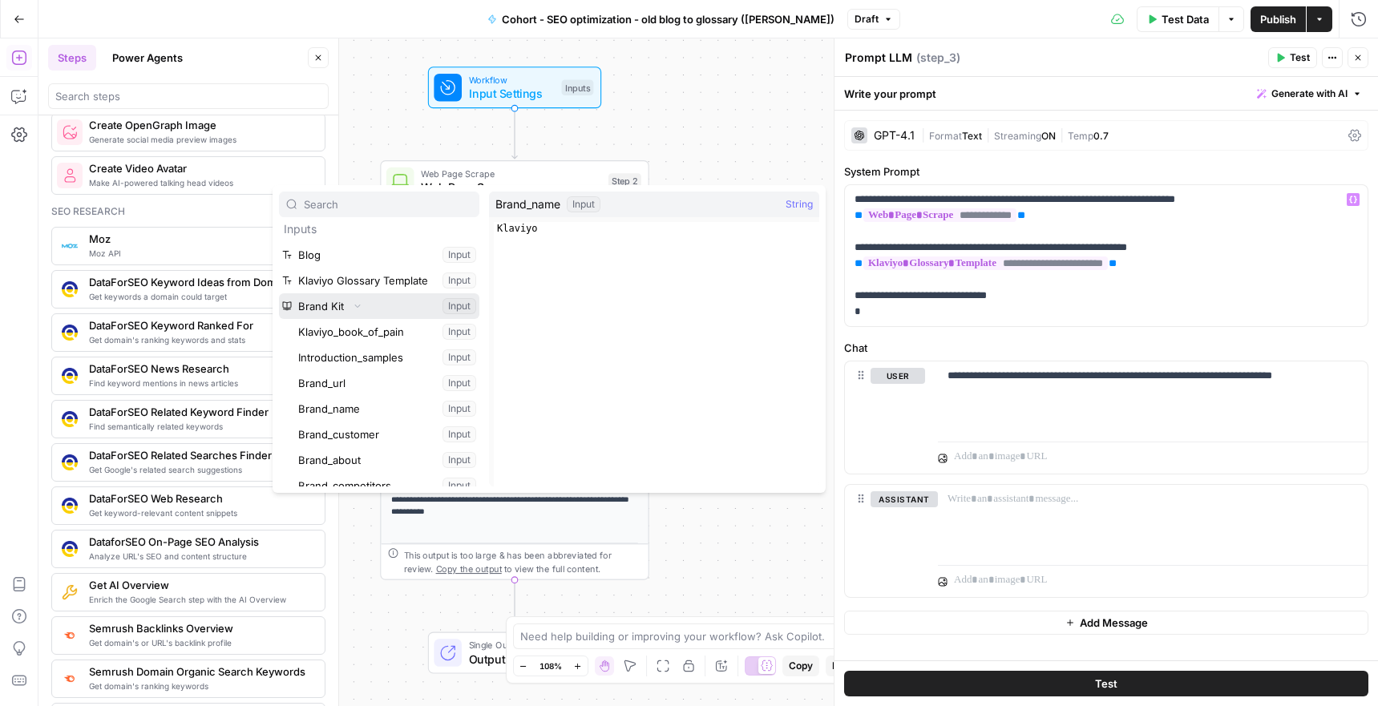
scroll to position [6, 0]
click at [452, 409] on button "Select variable Brand_name" at bounding box center [387, 408] width 184 height 26
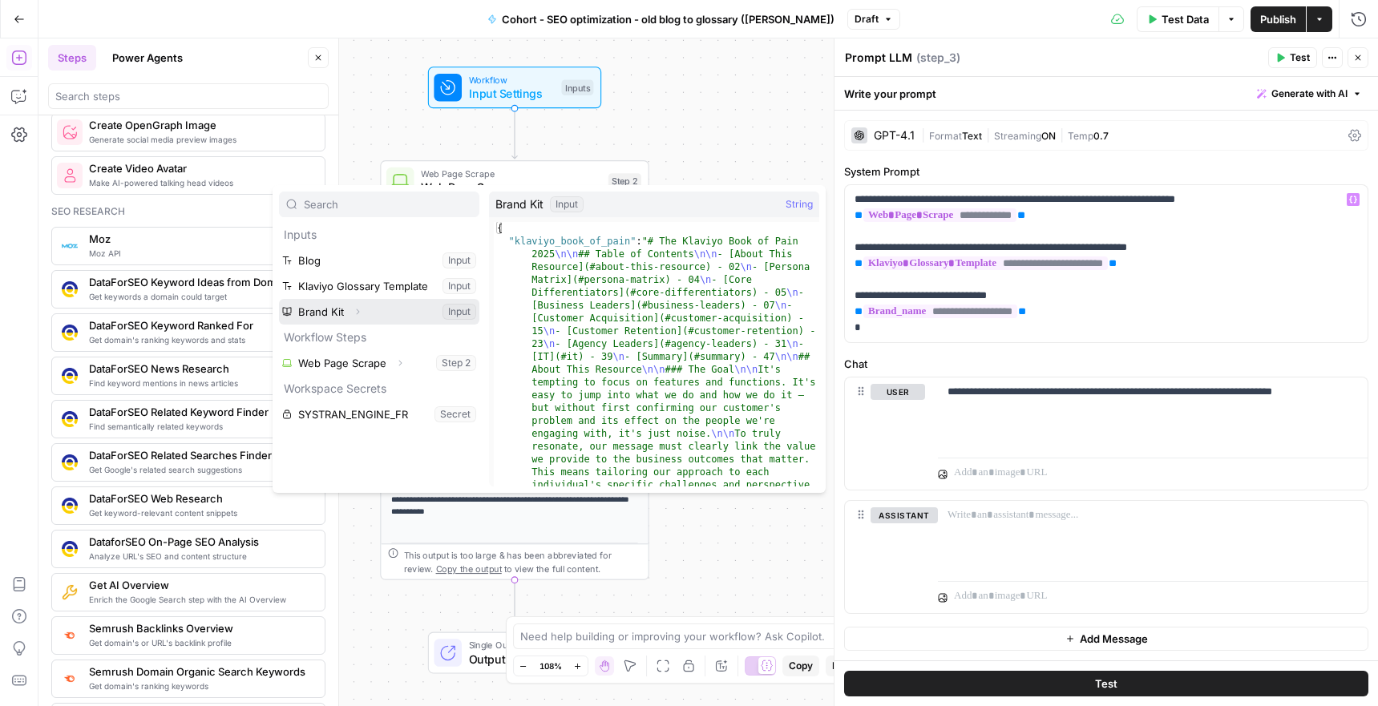
click at [362, 313] on button "Expand" at bounding box center [357, 311] width 21 height 21
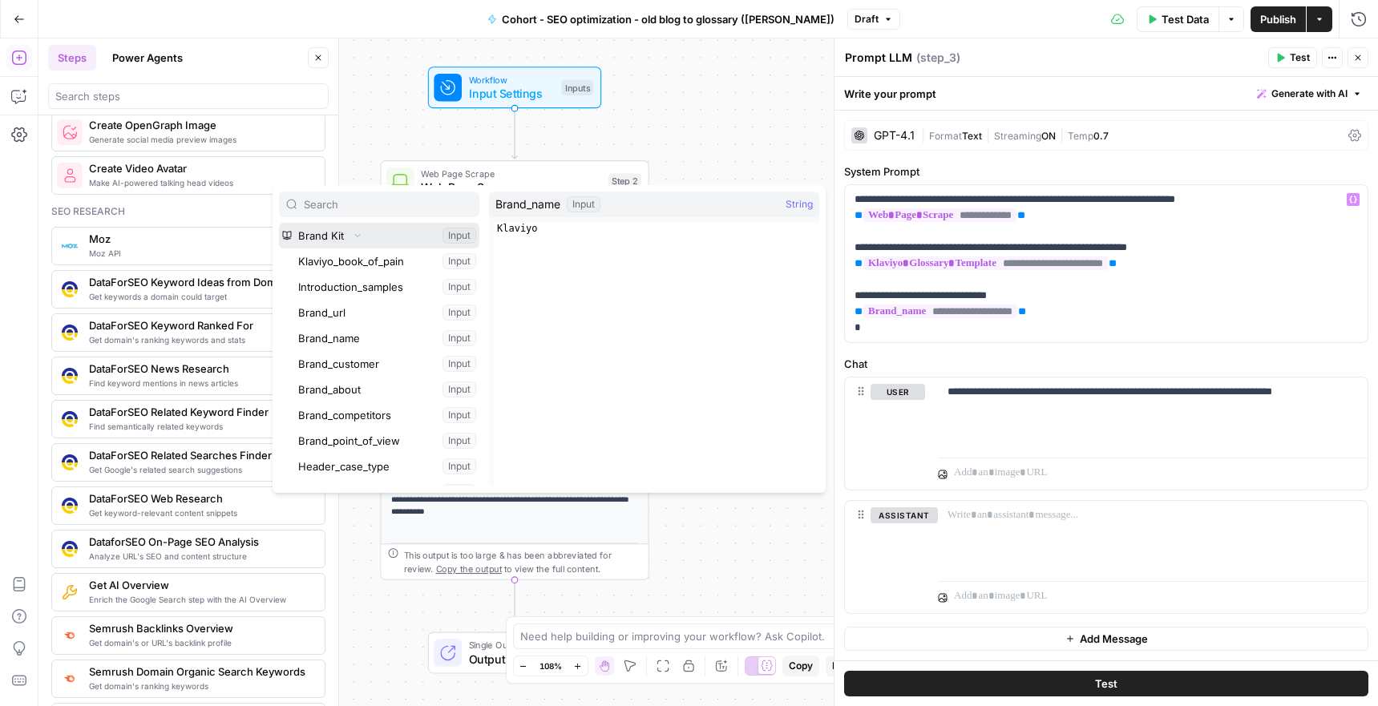
scroll to position [155, 0]
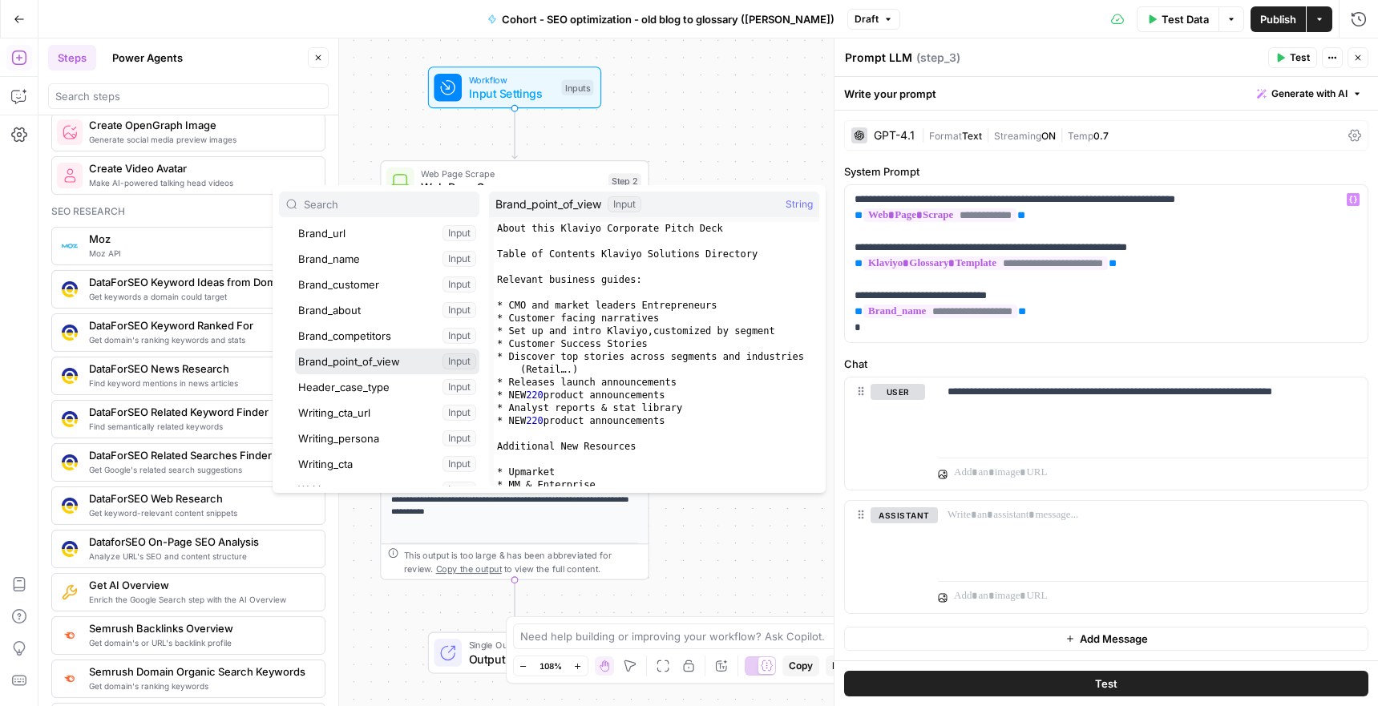
click at [393, 359] on button "Select variable Brand_point_of_view" at bounding box center [387, 362] width 184 height 26
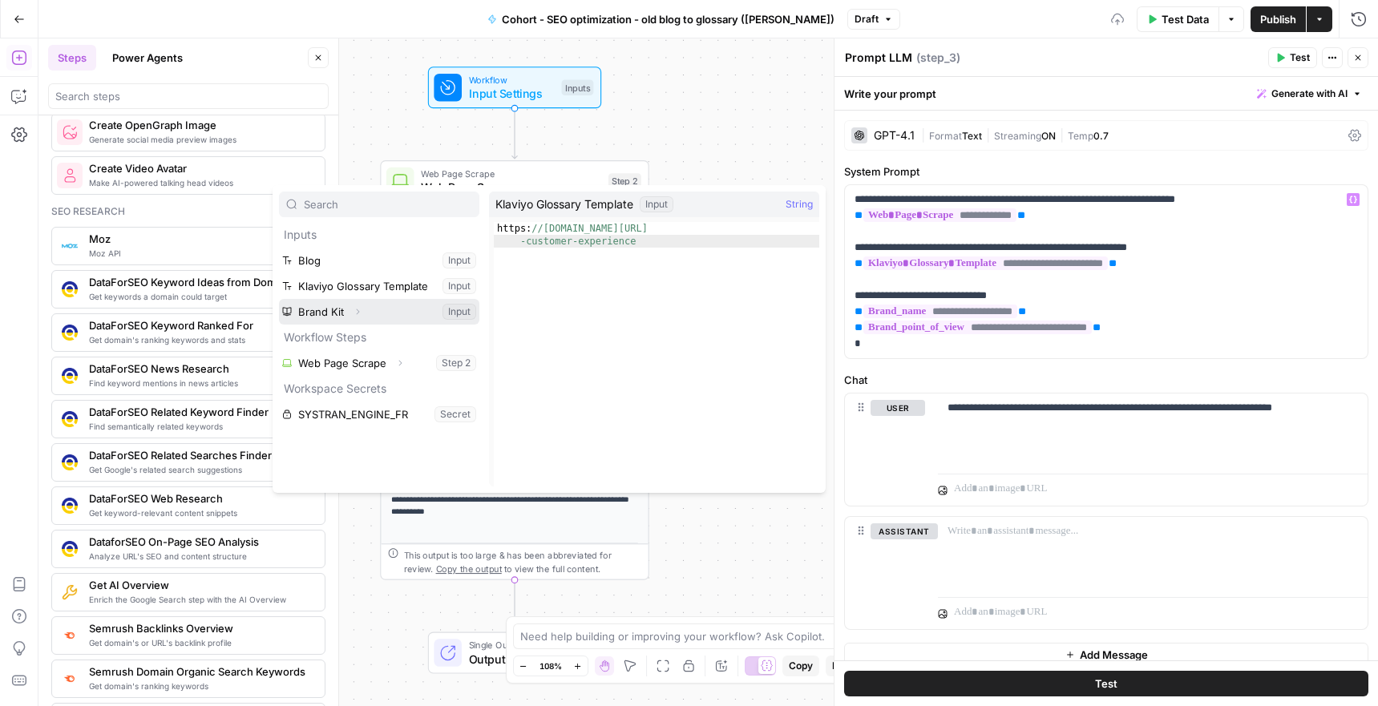
click at [360, 313] on icon "button" at bounding box center [358, 312] width 10 height 10
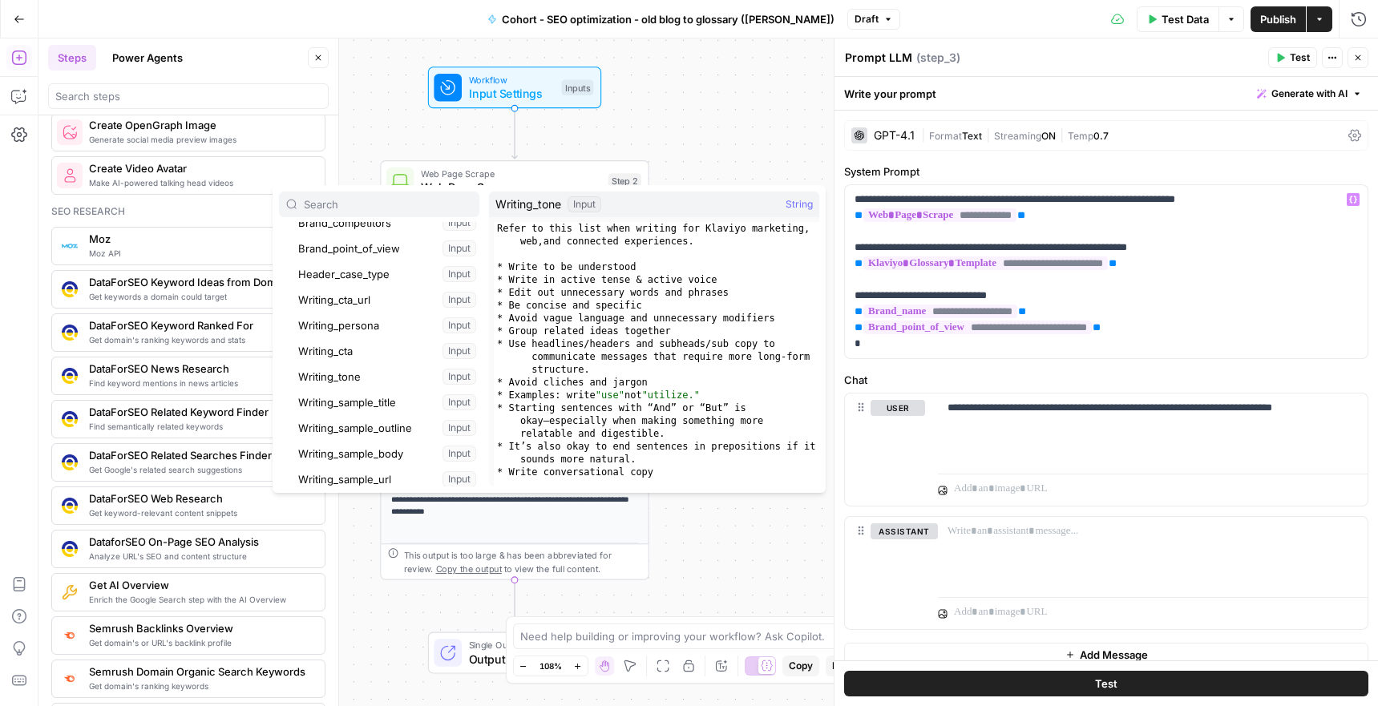
scroll to position [282, 0]
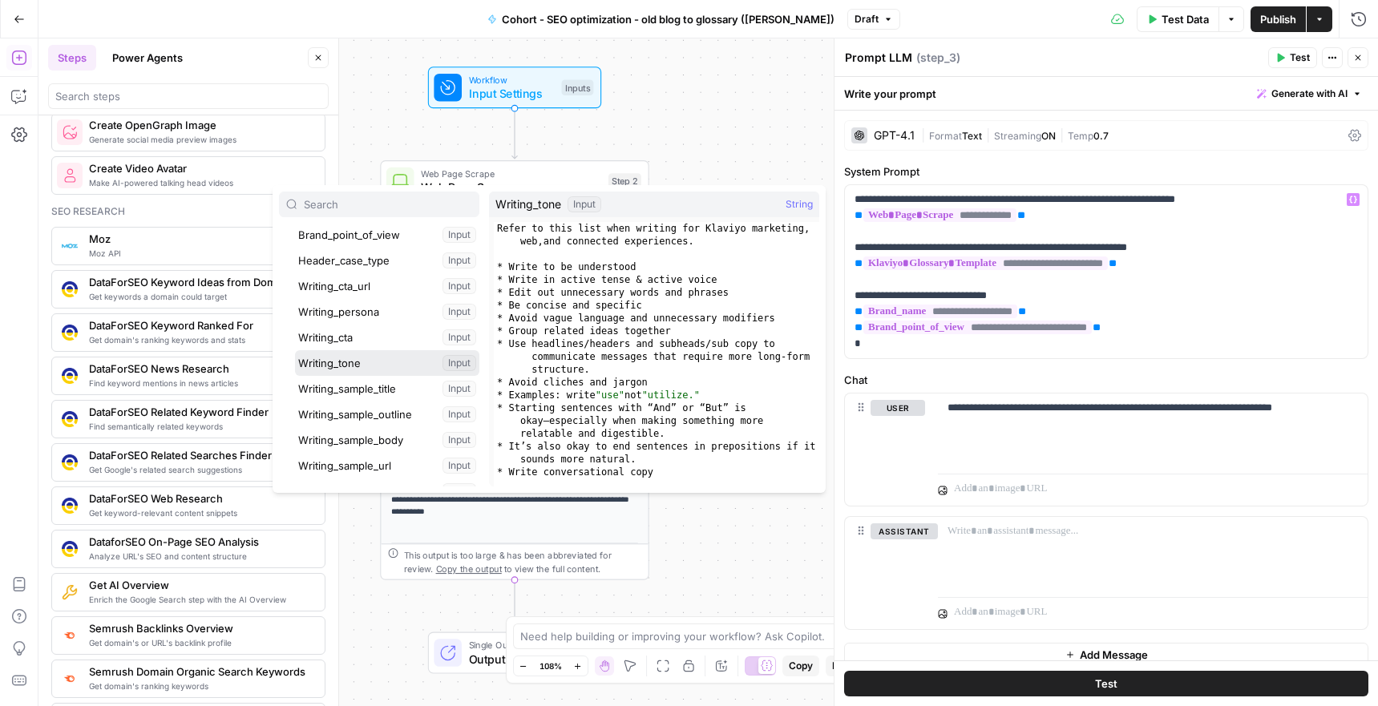
click at [365, 355] on button "Select variable Writing_tone" at bounding box center [387, 363] width 184 height 26
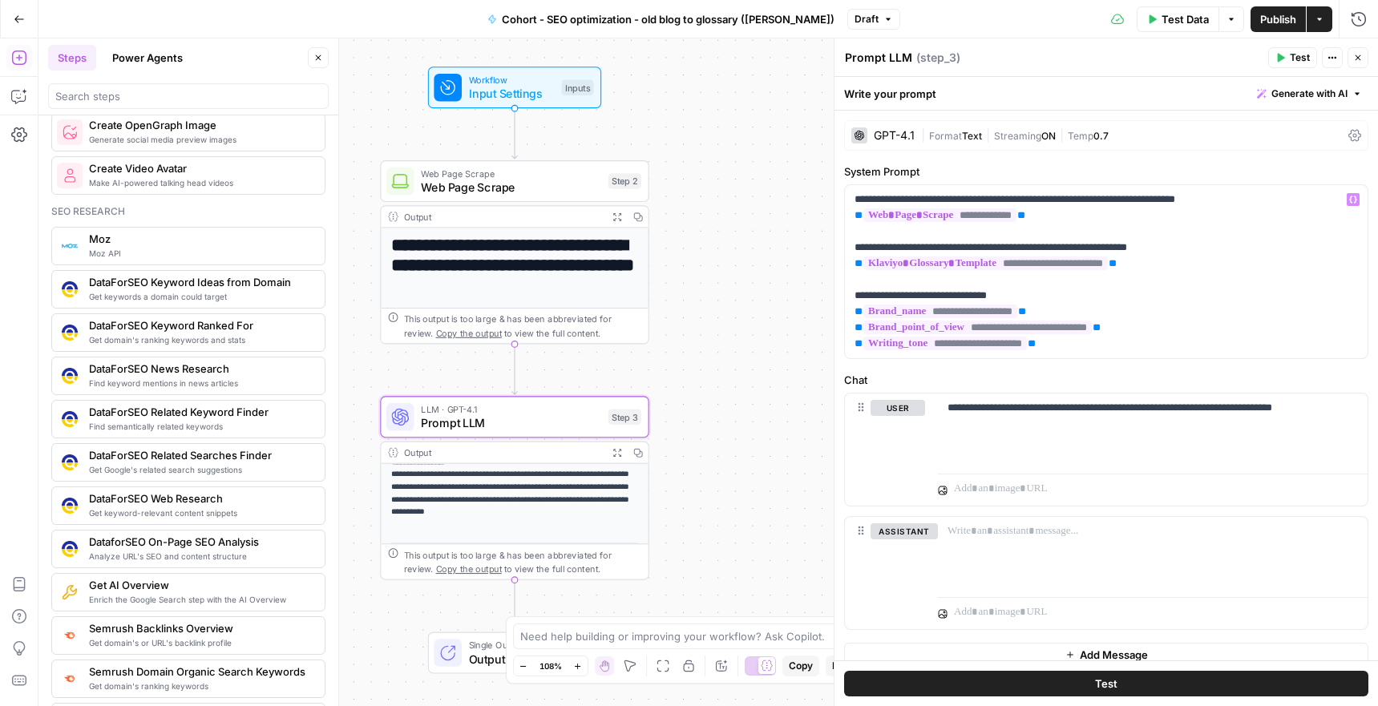
click at [1277, 57] on icon "button" at bounding box center [1280, 58] width 7 height 9
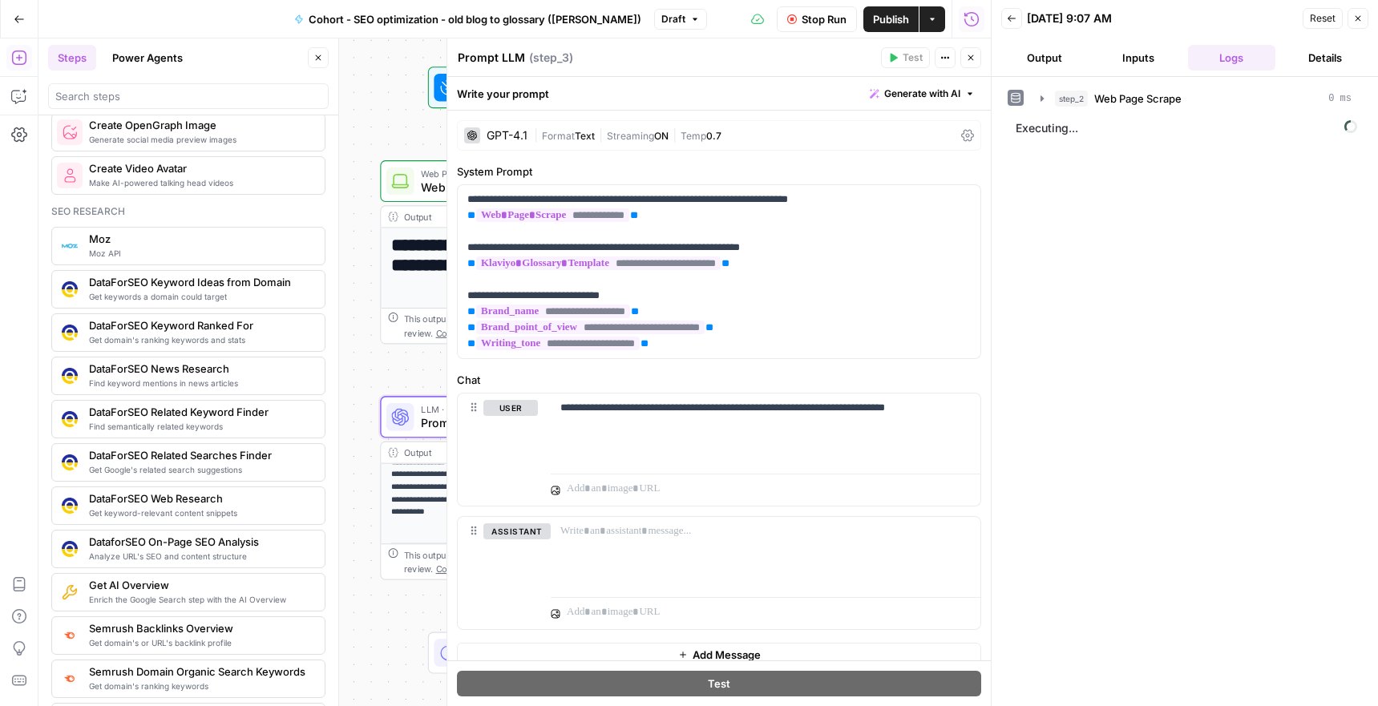
click at [373, 393] on div "**********" at bounding box center [514, 372] width 952 height 668
click at [971, 55] on icon "button" at bounding box center [971, 58] width 10 height 10
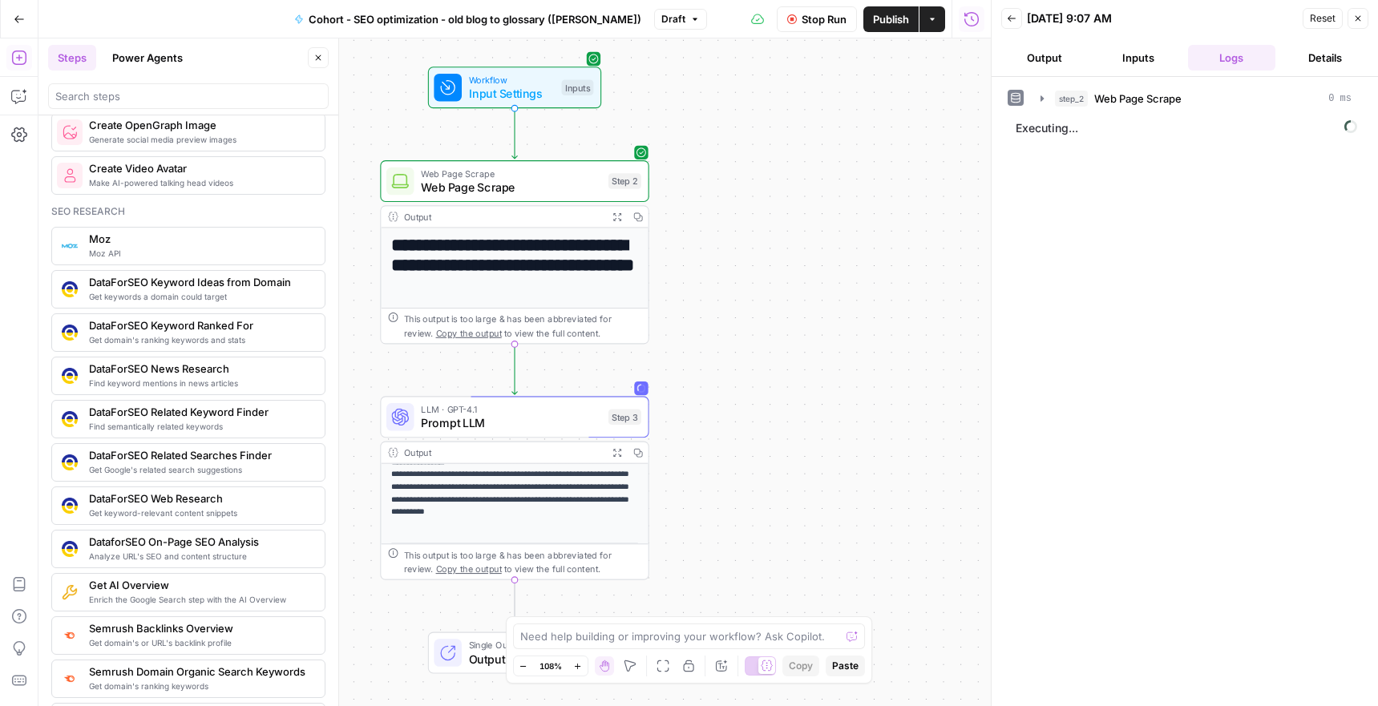
click at [476, 425] on span "Prompt LLM" at bounding box center [511, 423] width 180 height 18
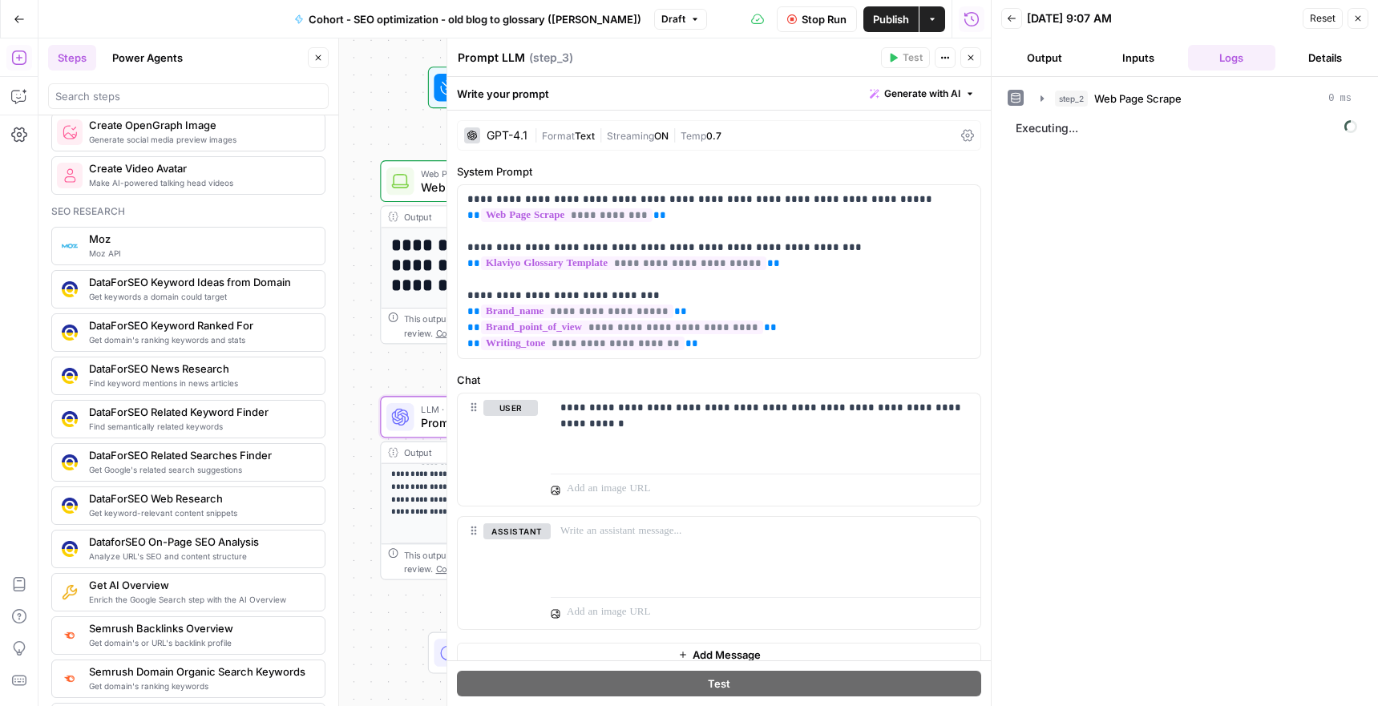
click at [409, 175] on icon at bounding box center [400, 181] width 18 height 18
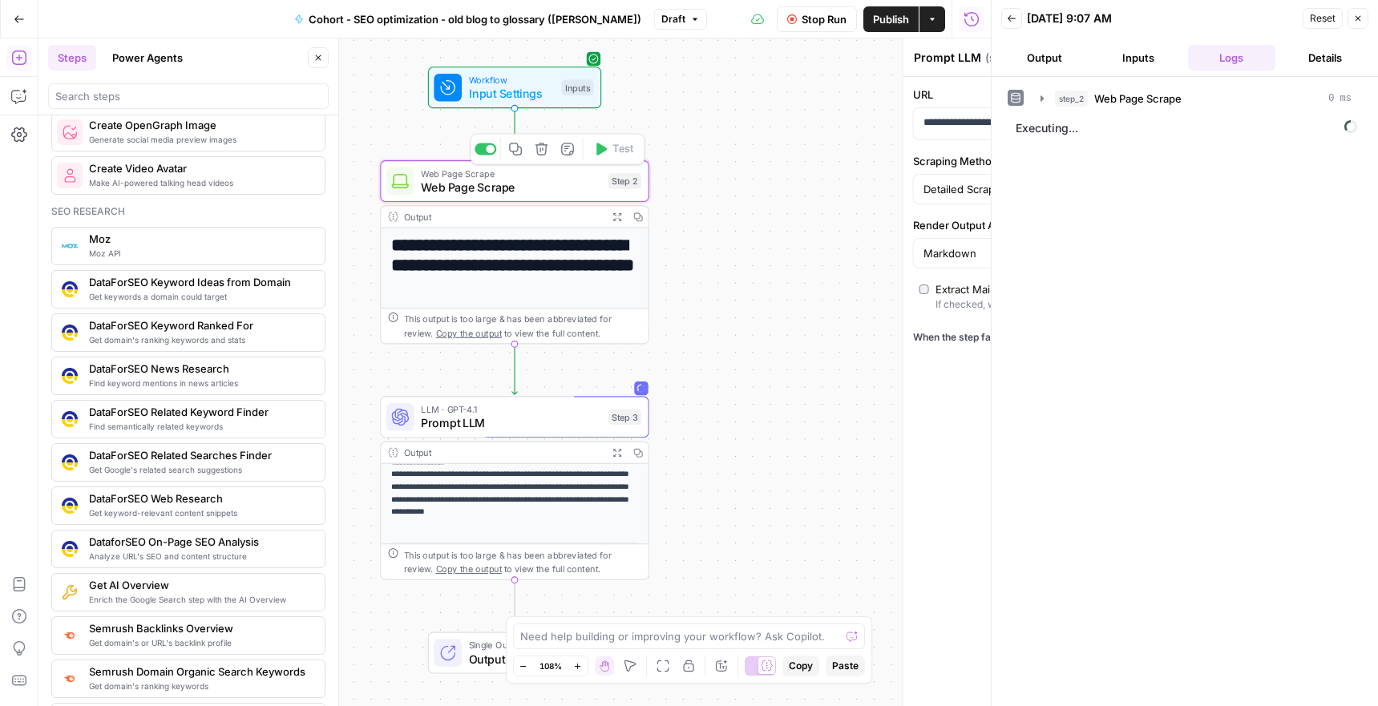
type textarea "Web Page Scrape"
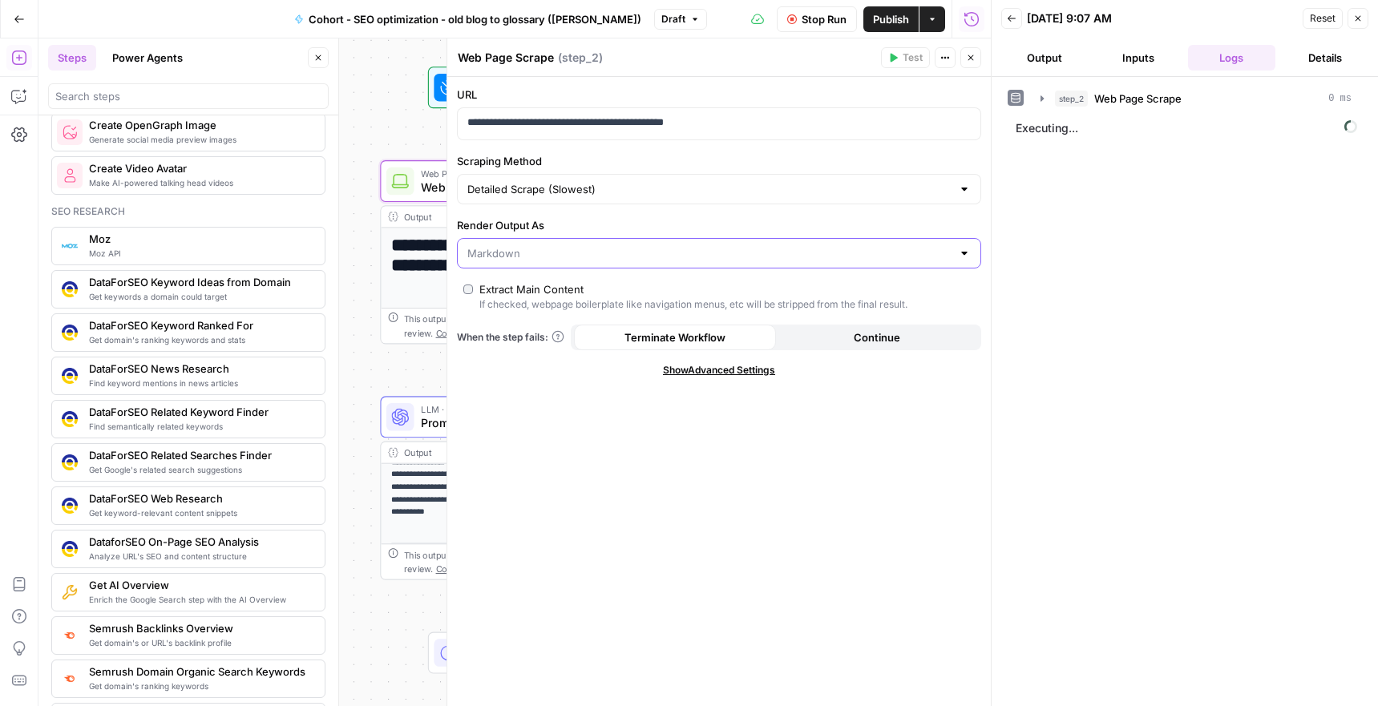
click at [565, 254] on input "Render Output As" at bounding box center [709, 253] width 484 height 16
click at [551, 291] on span "Text" at bounding box center [715, 293] width 490 height 16
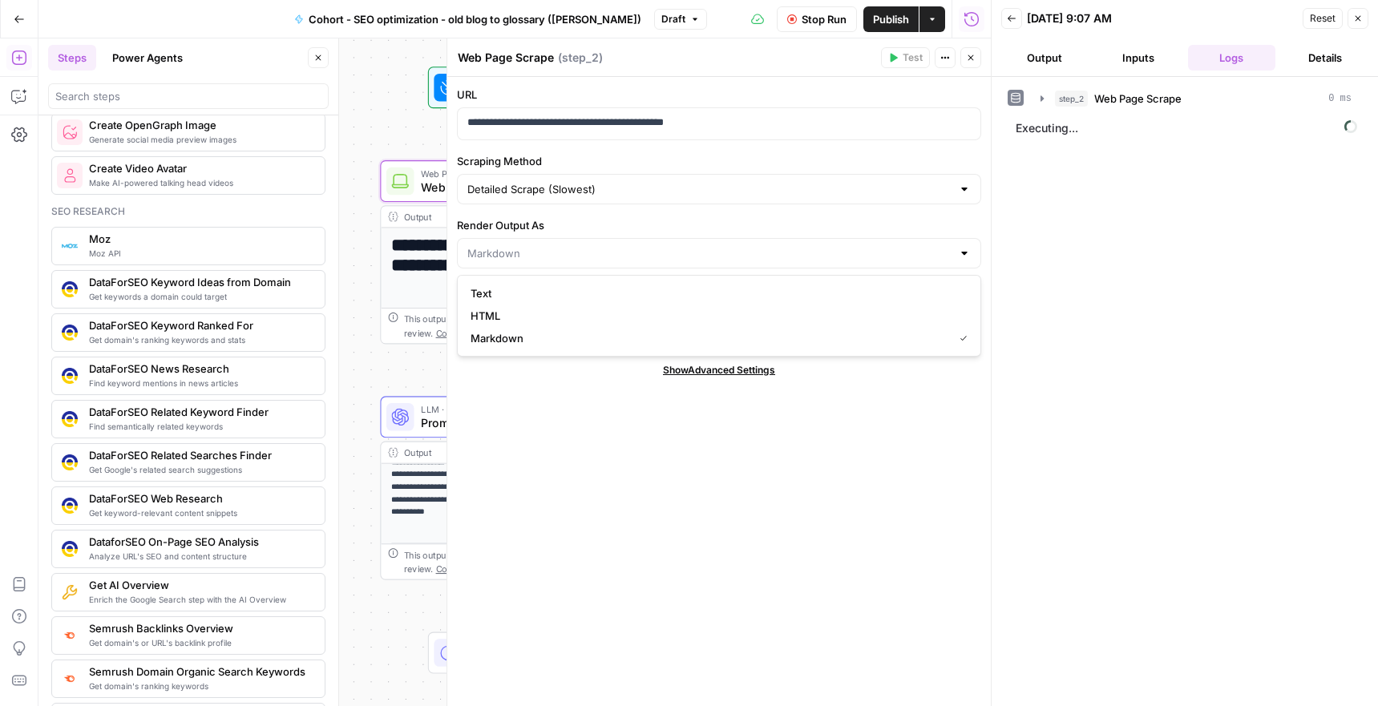
type input "Text"
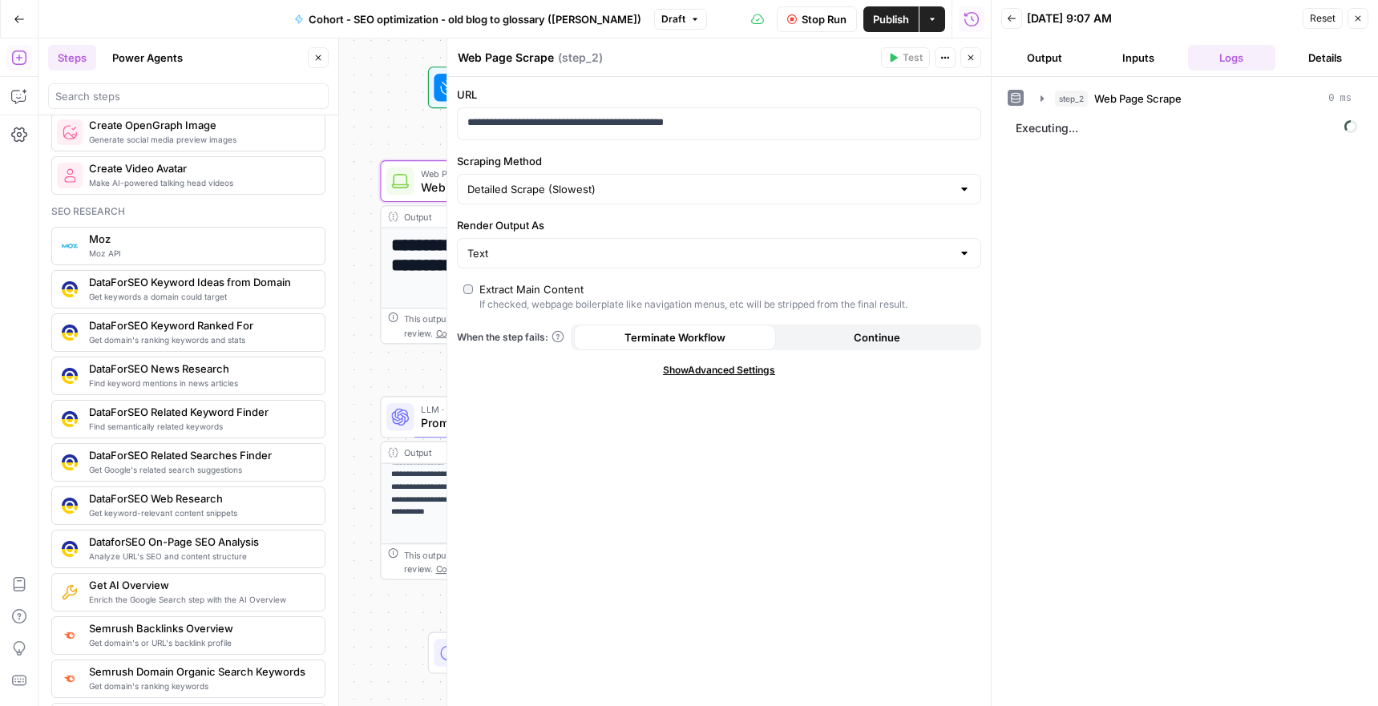
click at [887, 26] on button "Publish" at bounding box center [890, 19] width 55 height 26
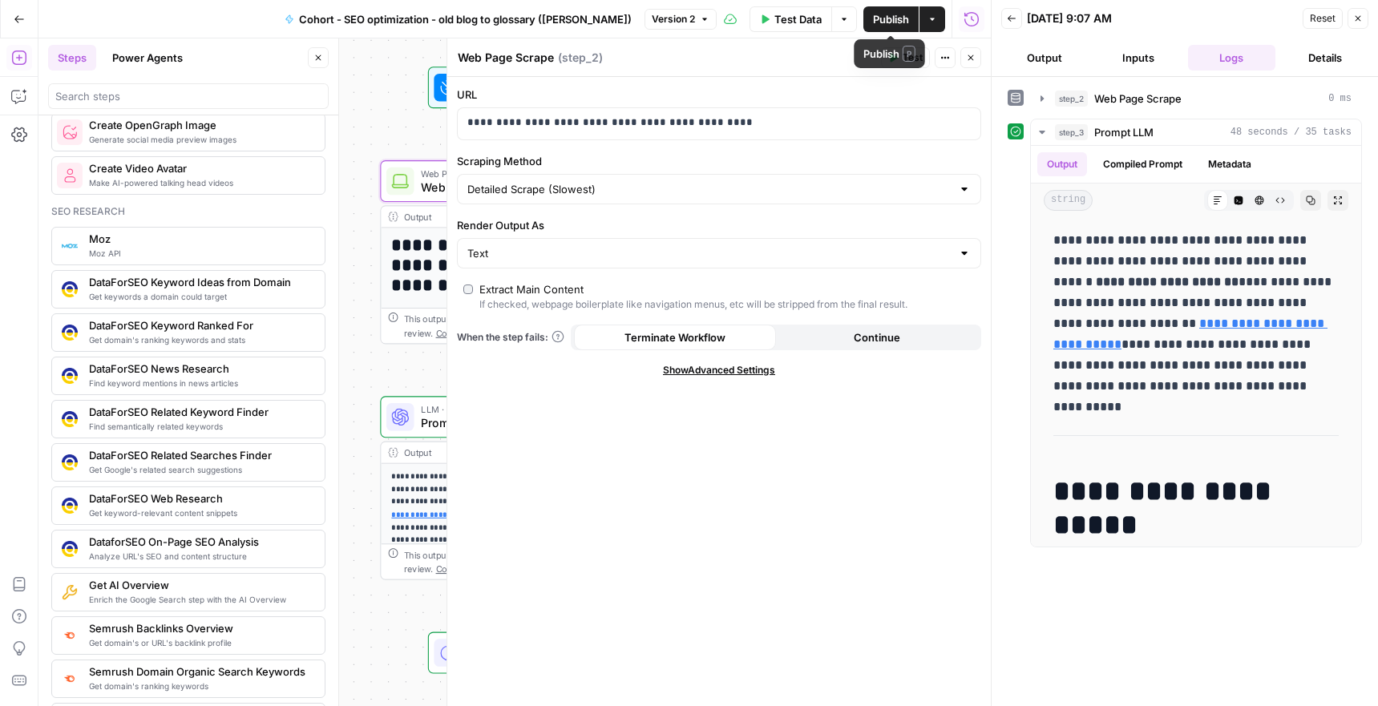
click at [877, 28] on button "Publish" at bounding box center [890, 19] width 55 height 26
click at [422, 424] on span "Prompt LLM" at bounding box center [511, 423] width 180 height 18
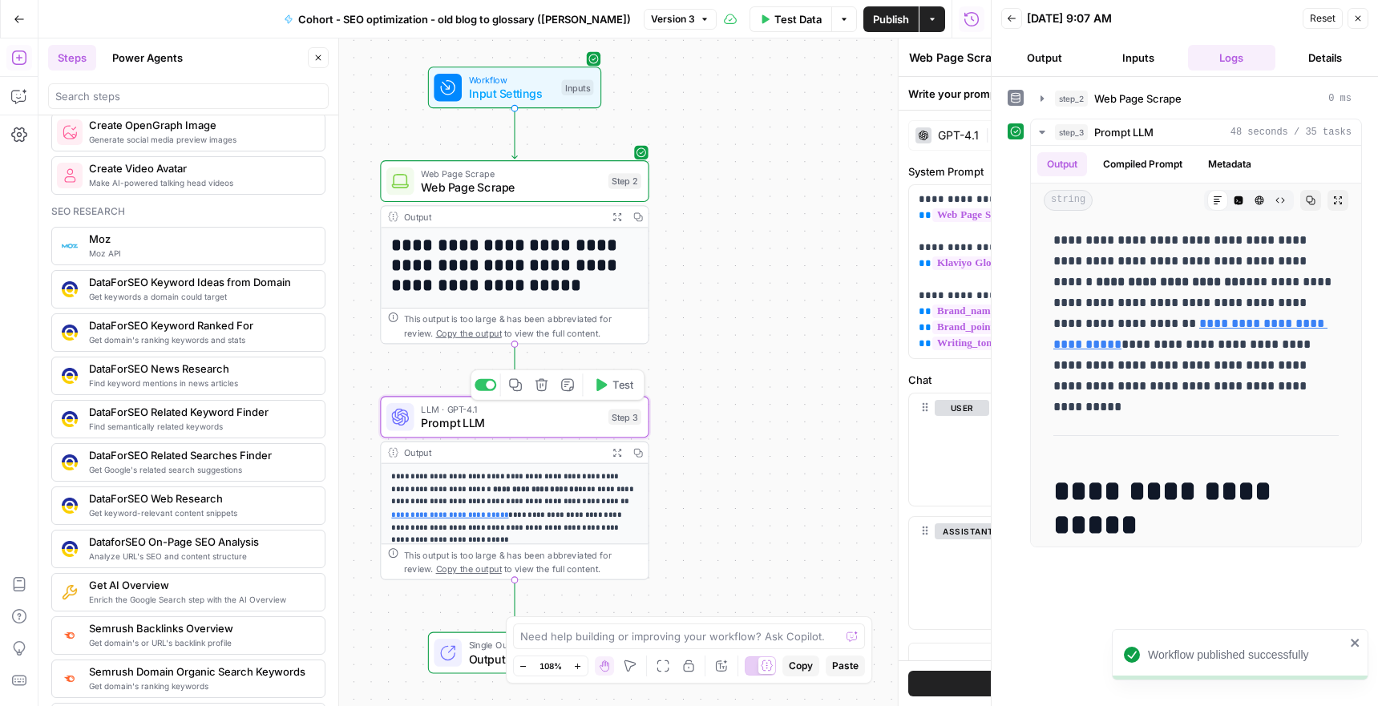
type textarea "Prompt LLM"
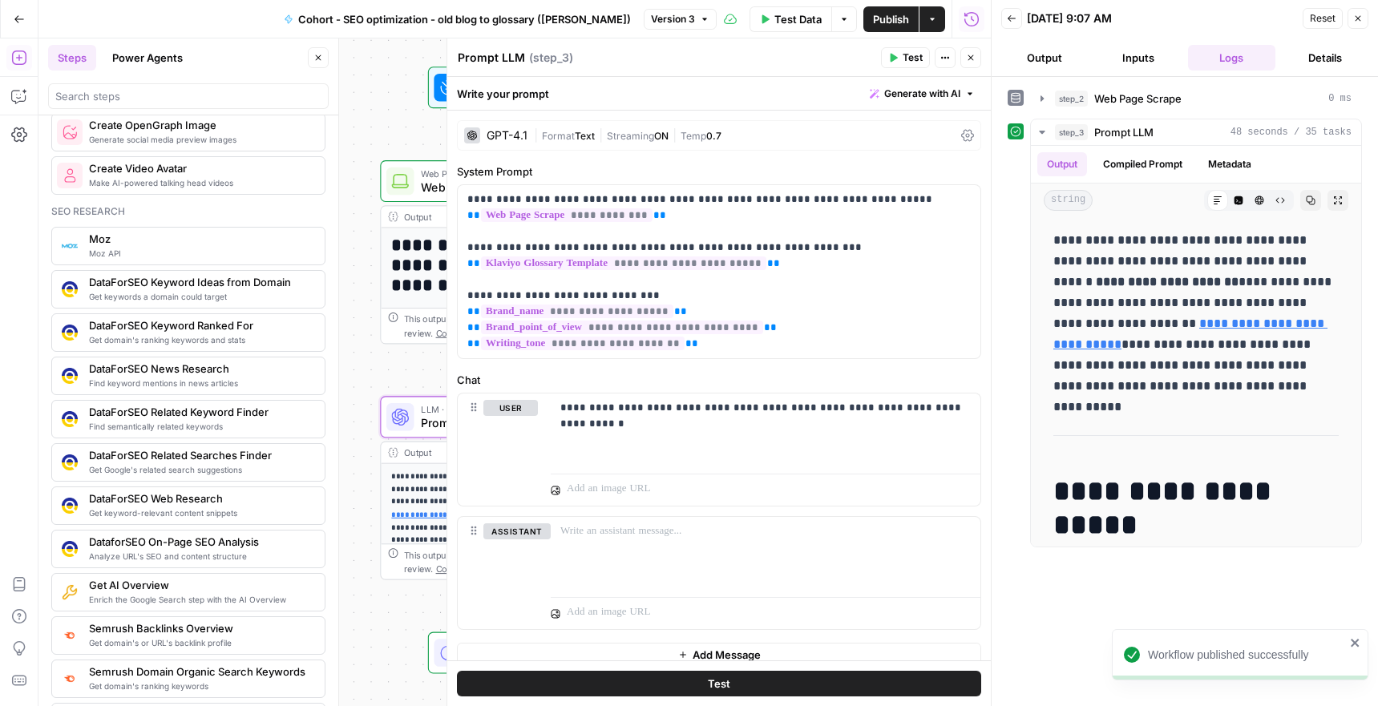
click at [905, 54] on span "Test" at bounding box center [912, 57] width 20 height 14
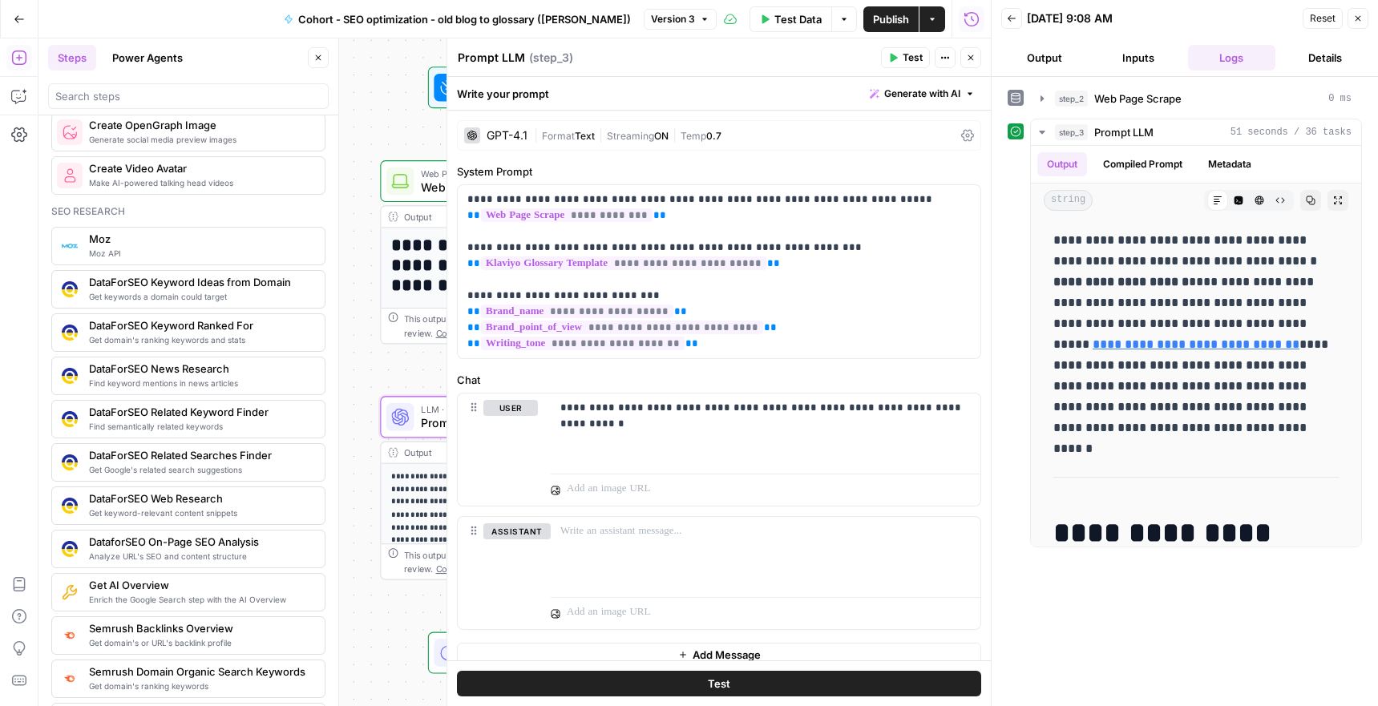
click at [962, 55] on button "Close" at bounding box center [970, 57] width 21 height 21
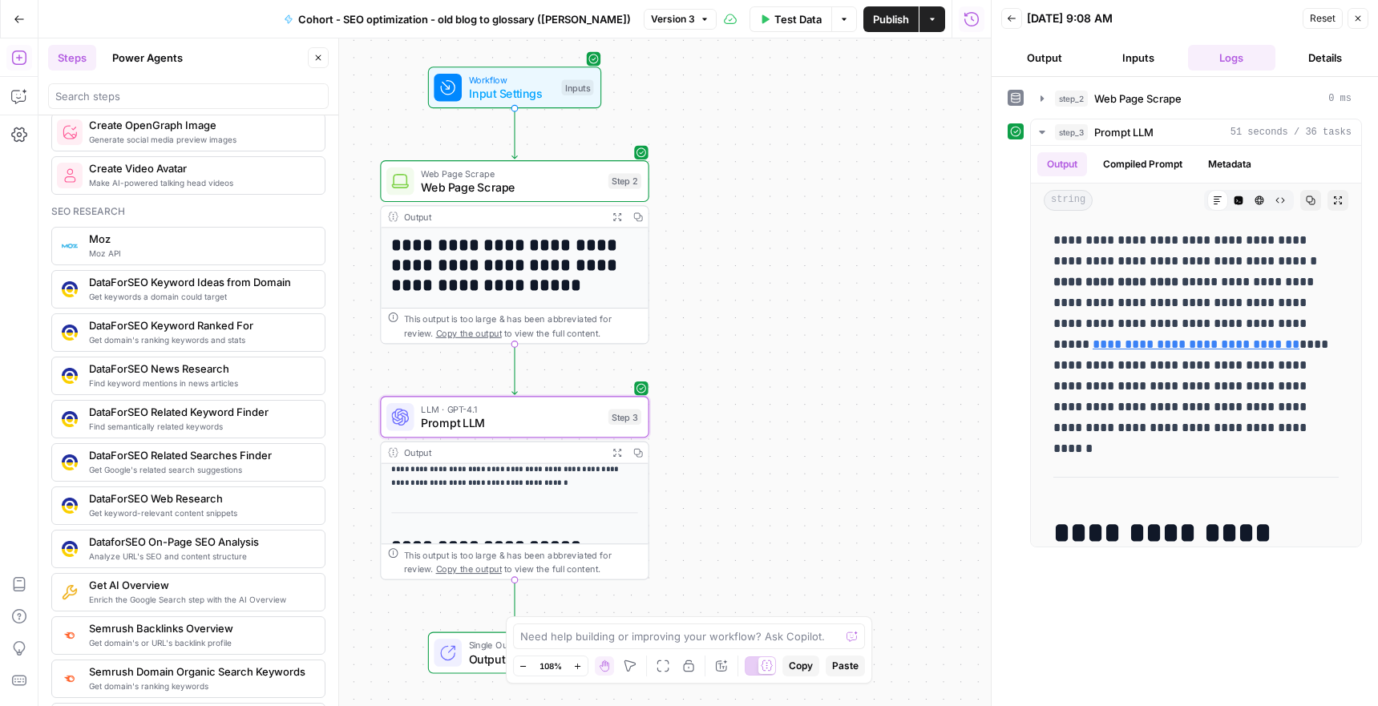
scroll to position [88, 0]
click at [441, 568] on span "Copy the output" at bounding box center [469, 568] width 66 height 10
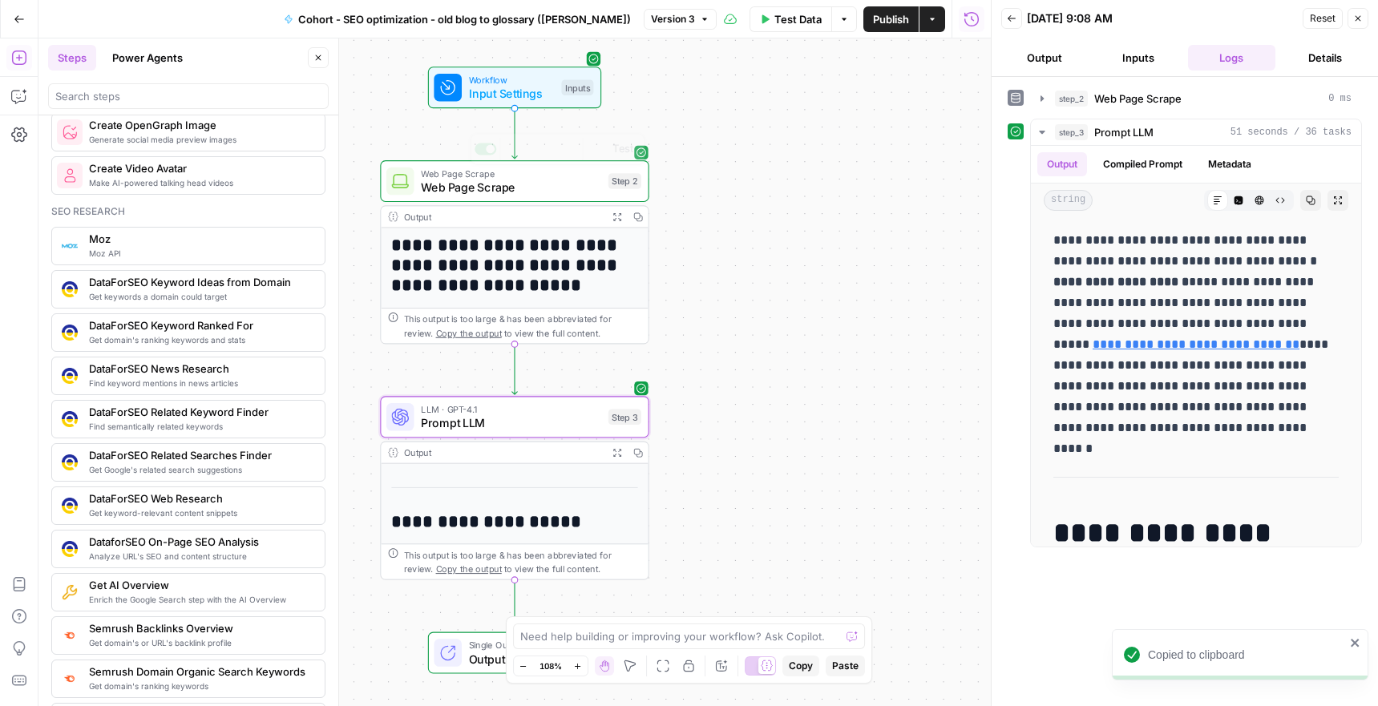
click at [488, 186] on span "Web Page Scrape" at bounding box center [511, 188] width 180 height 18
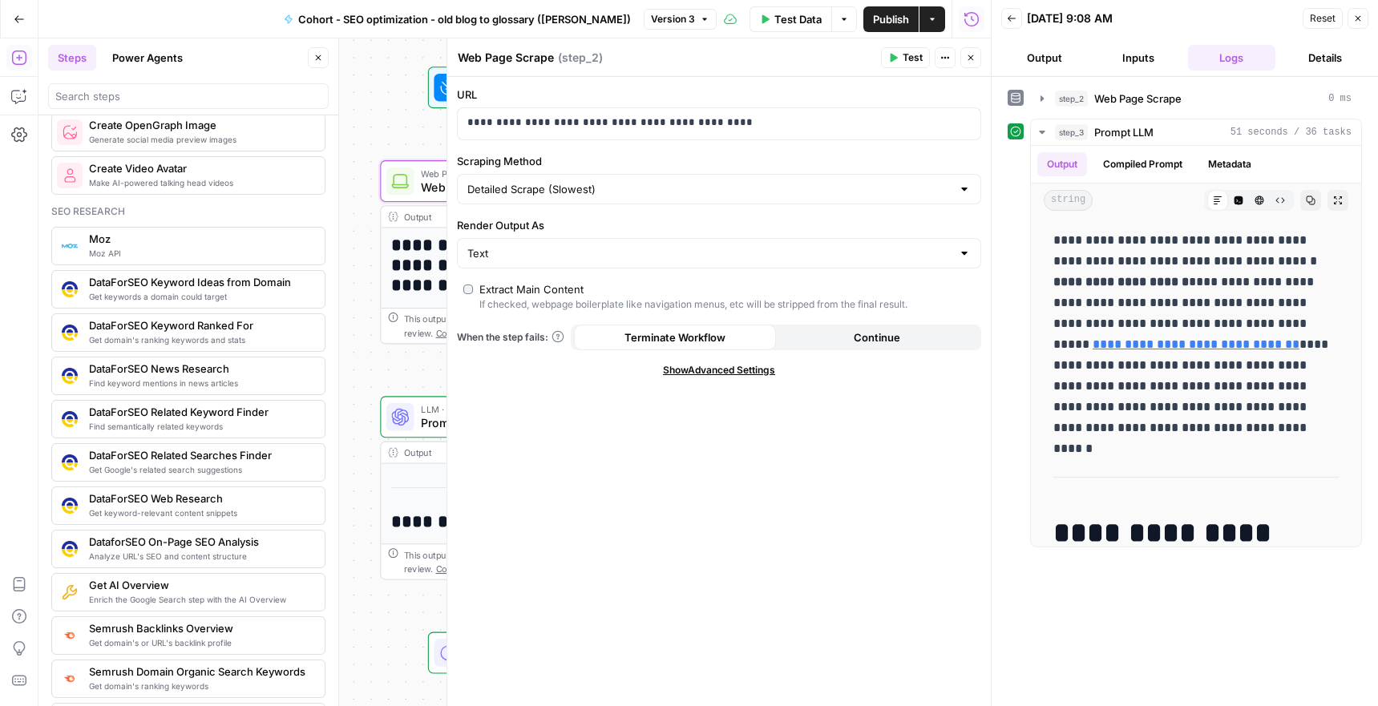
click at [417, 365] on div "**********" at bounding box center [514, 372] width 952 height 668
click at [429, 425] on span "Prompt LLM" at bounding box center [511, 423] width 180 height 18
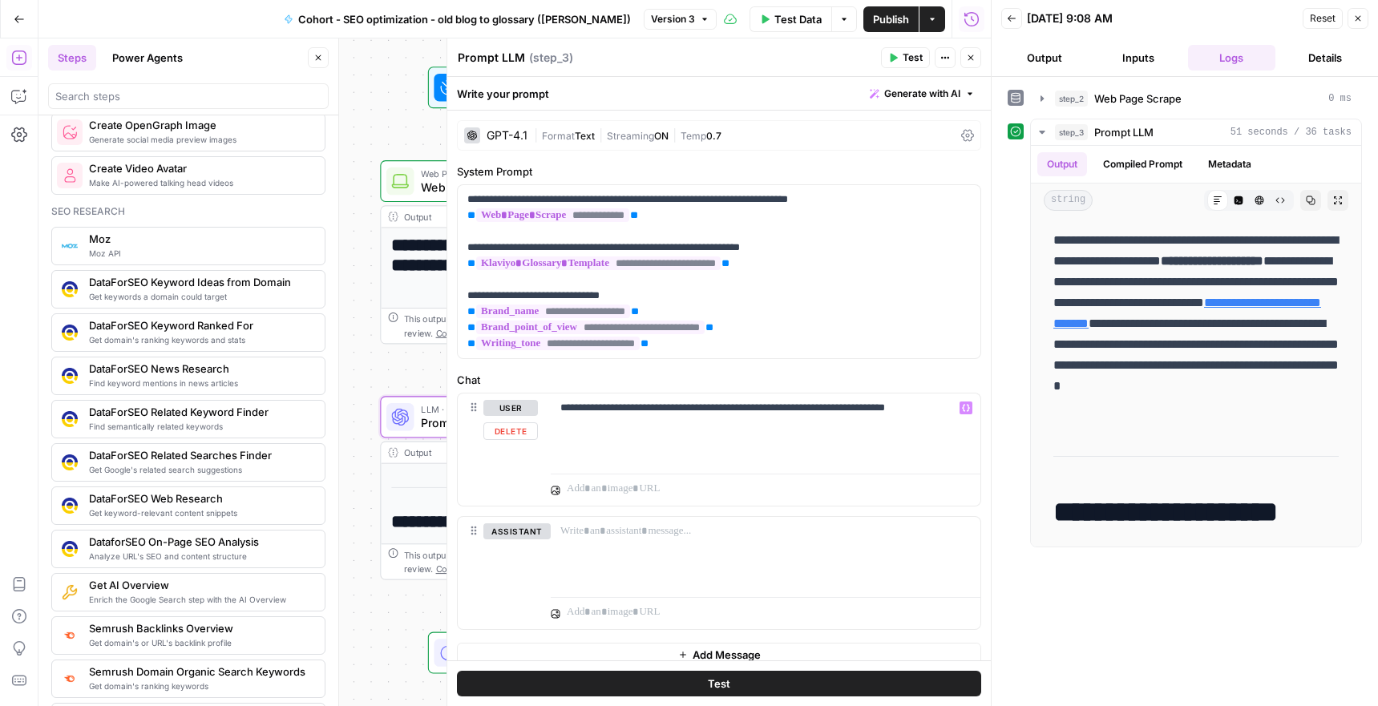
scroll to position [16, 0]
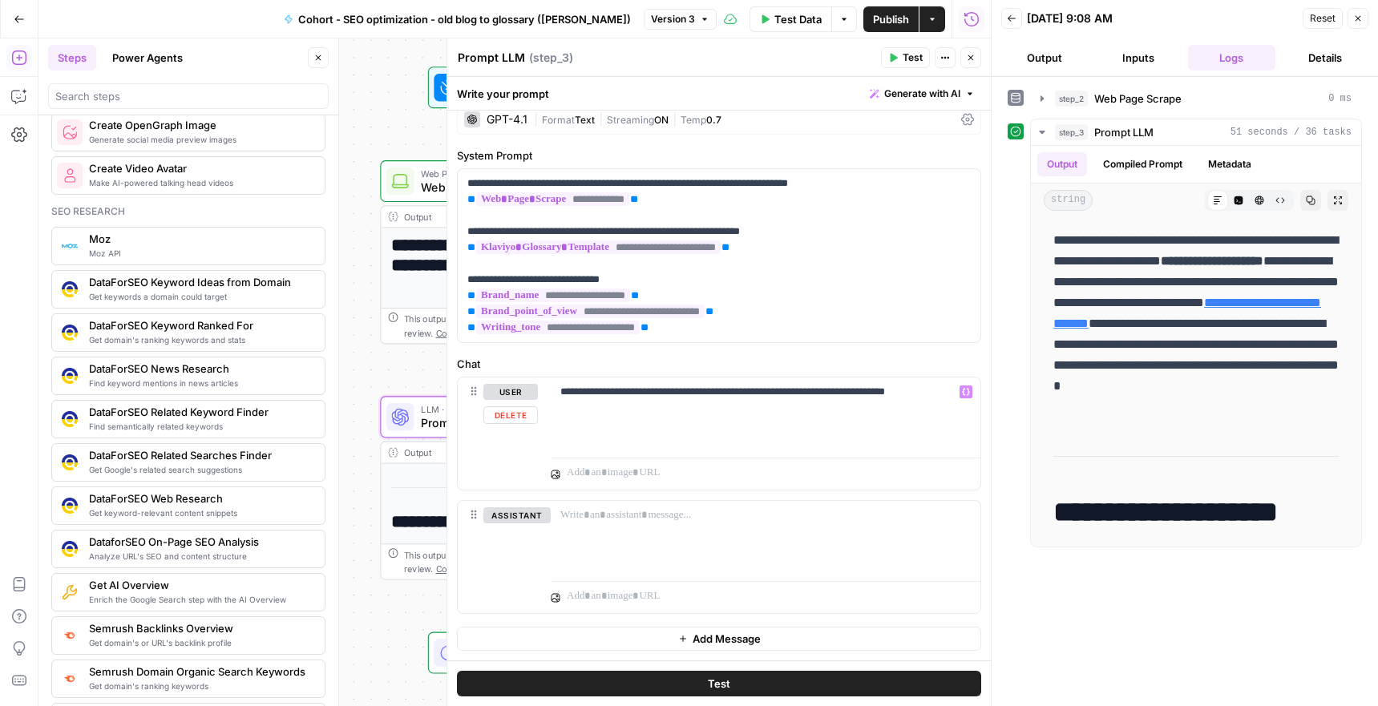
click at [384, 363] on div "**********" at bounding box center [514, 372] width 952 height 668
click at [974, 54] on icon "button" at bounding box center [971, 58] width 10 height 10
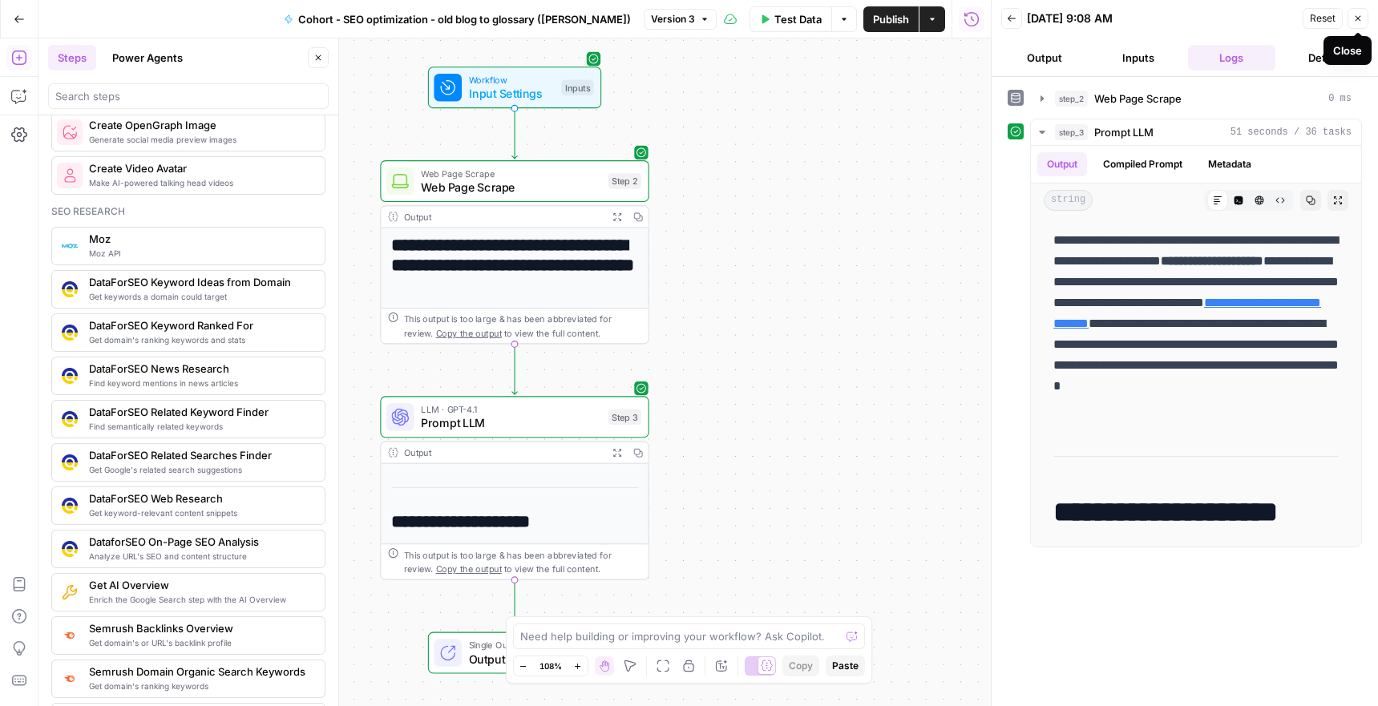
click at [1353, 14] on icon "button" at bounding box center [1358, 19] width 10 height 10
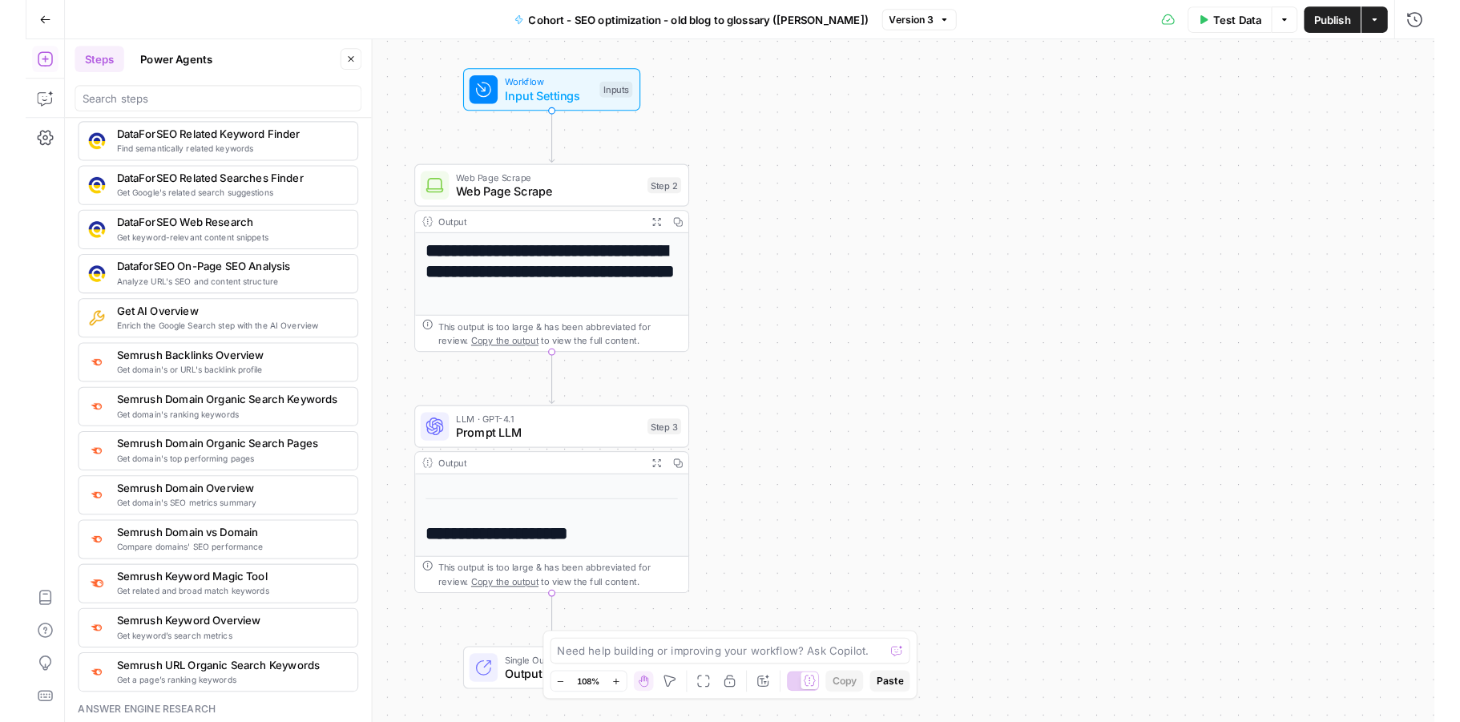
scroll to position [1600, 0]
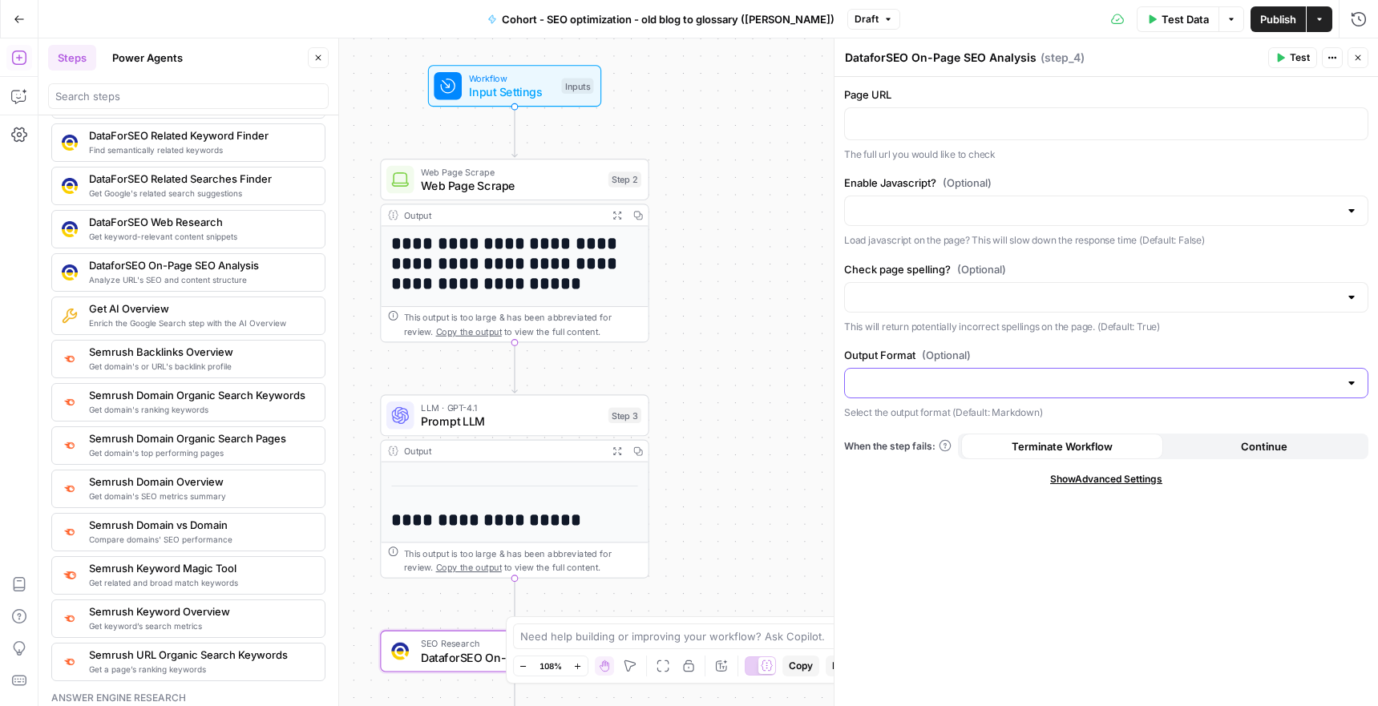
click at [1057, 389] on input "Output Format (Optional)" at bounding box center [1096, 383] width 484 height 16
click at [1063, 593] on div "Page URL The full url you would like to check Enable Javascript? (Optional) Loa…" at bounding box center [1105, 391] width 543 height 629
click at [1358, 55] on icon "button" at bounding box center [1358, 58] width 10 height 10
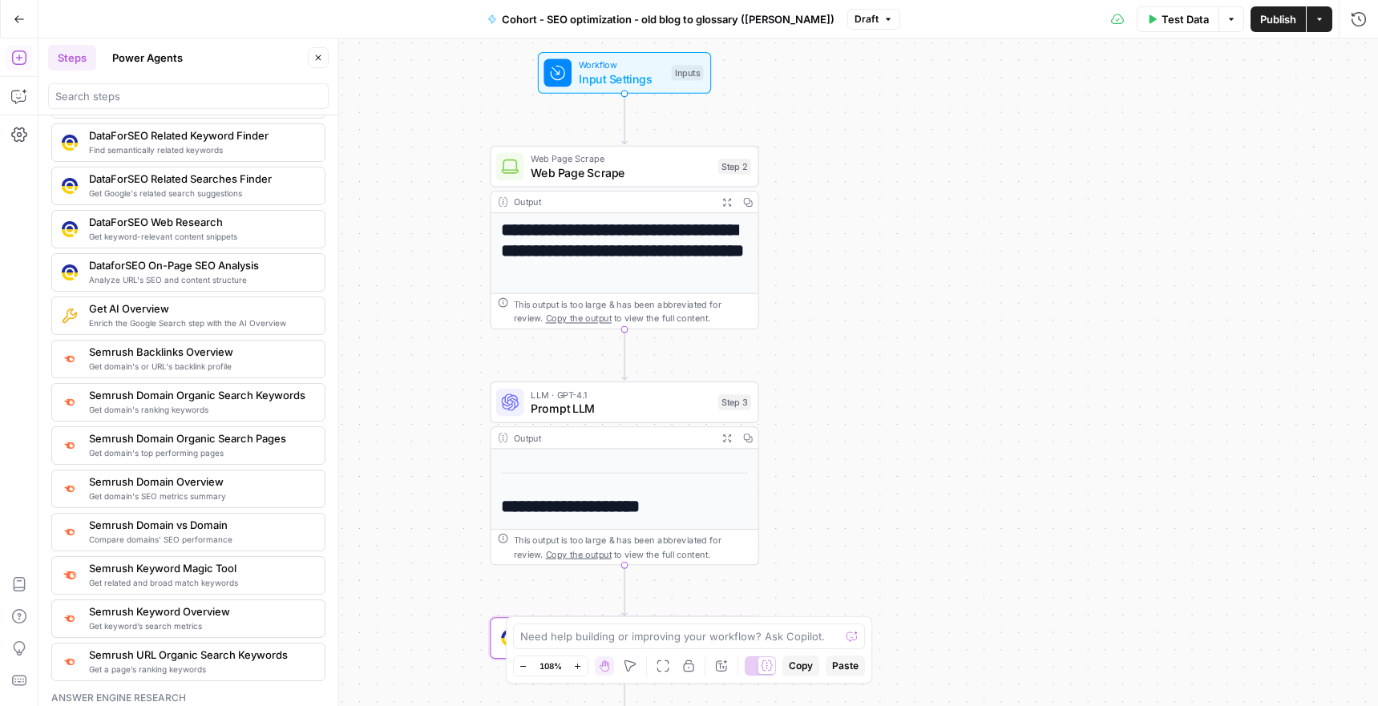
drag, startPoint x: 793, startPoint y: 321, endPoint x: 903, endPoint y: 357, distance: 116.3
click at [903, 357] on div "**********" at bounding box center [707, 372] width 1339 height 668
click at [613, 80] on span "Input Settings" at bounding box center [622, 80] width 86 height 18
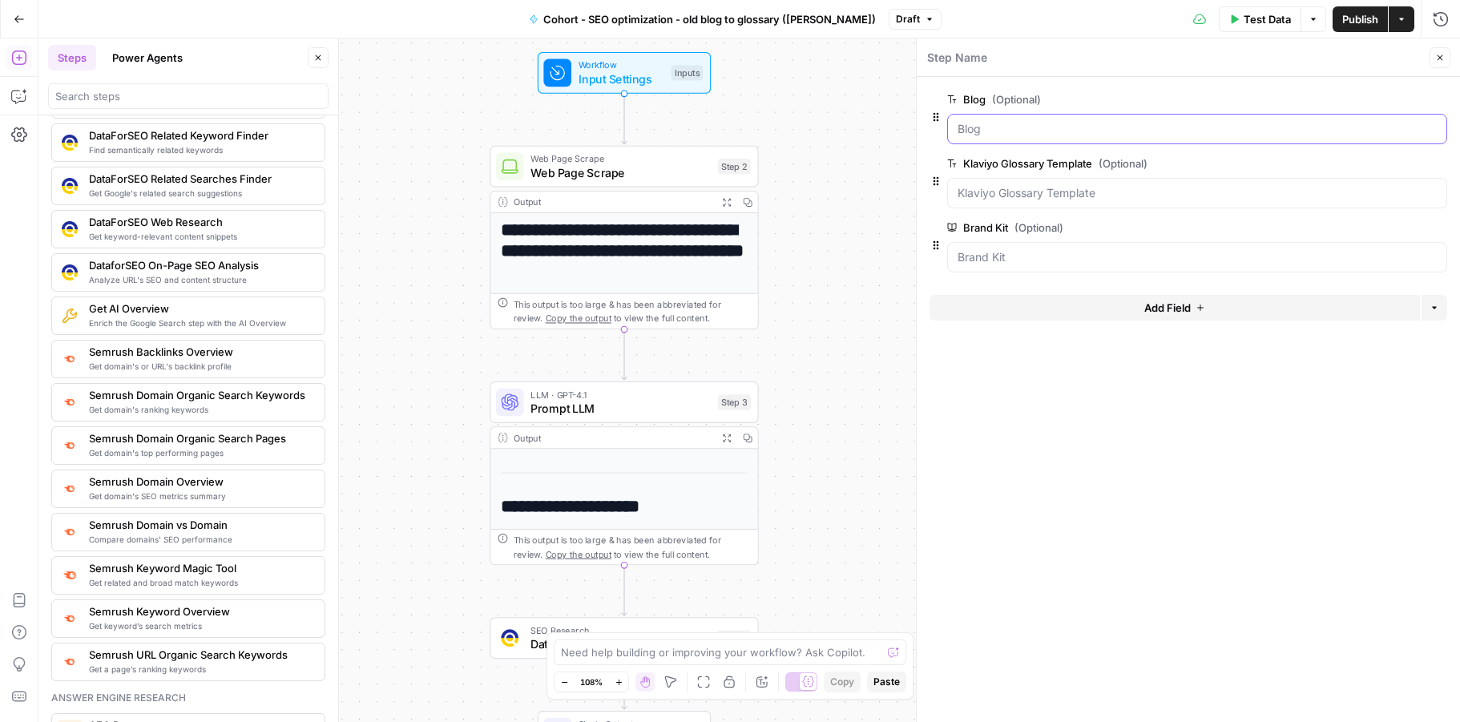
click at [958, 131] on input "Blog (Optional)" at bounding box center [1197, 129] width 479 height 16
drag, startPoint x: 958, startPoint y: 131, endPoint x: 969, endPoint y: 144, distance: 17.6
click at [958, 131] on input "Blog (Optional)" at bounding box center [1197, 129] width 479 height 16
click at [1377, 51] on button "Close" at bounding box center [1440, 57] width 21 height 21
click at [591, 177] on span "Web Page Scrape" at bounding box center [621, 172] width 180 height 18
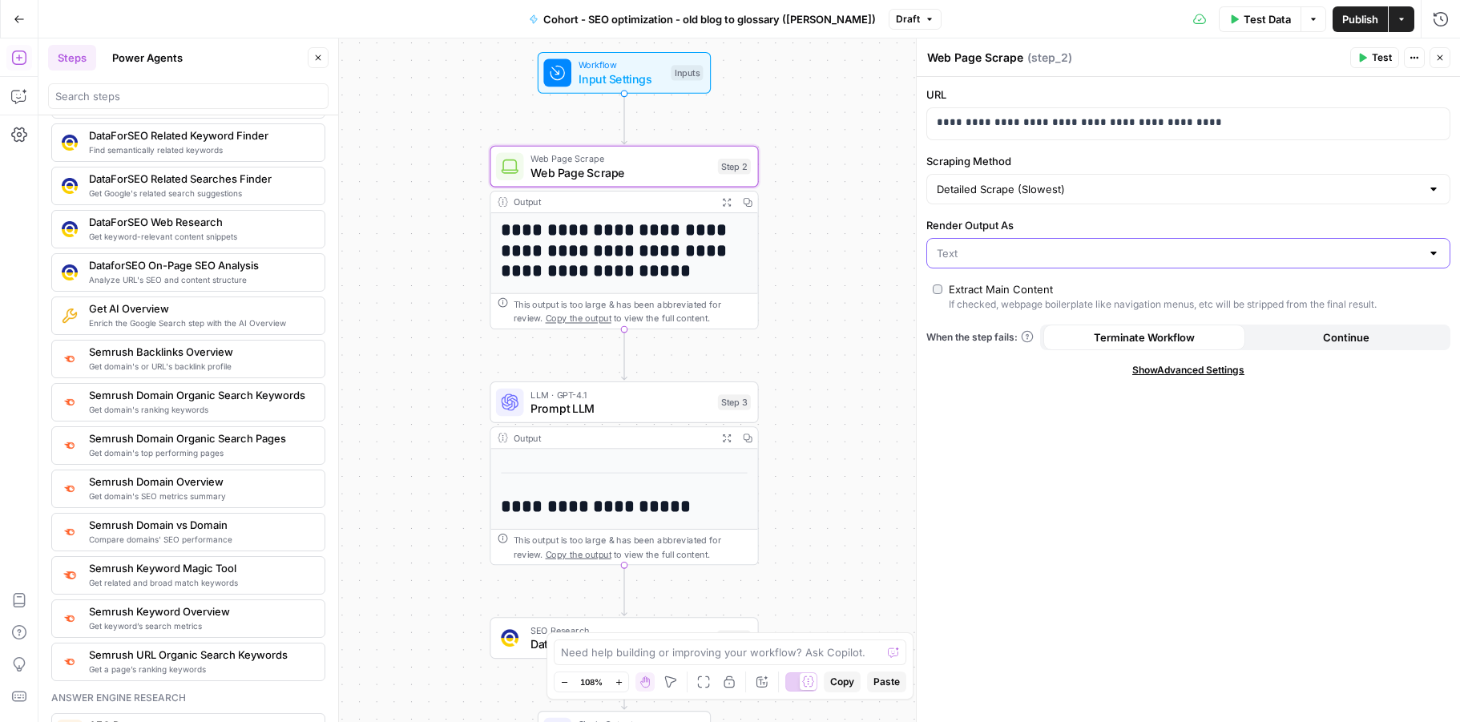
click at [950, 257] on input "Render Output As" at bounding box center [1179, 253] width 484 height 16
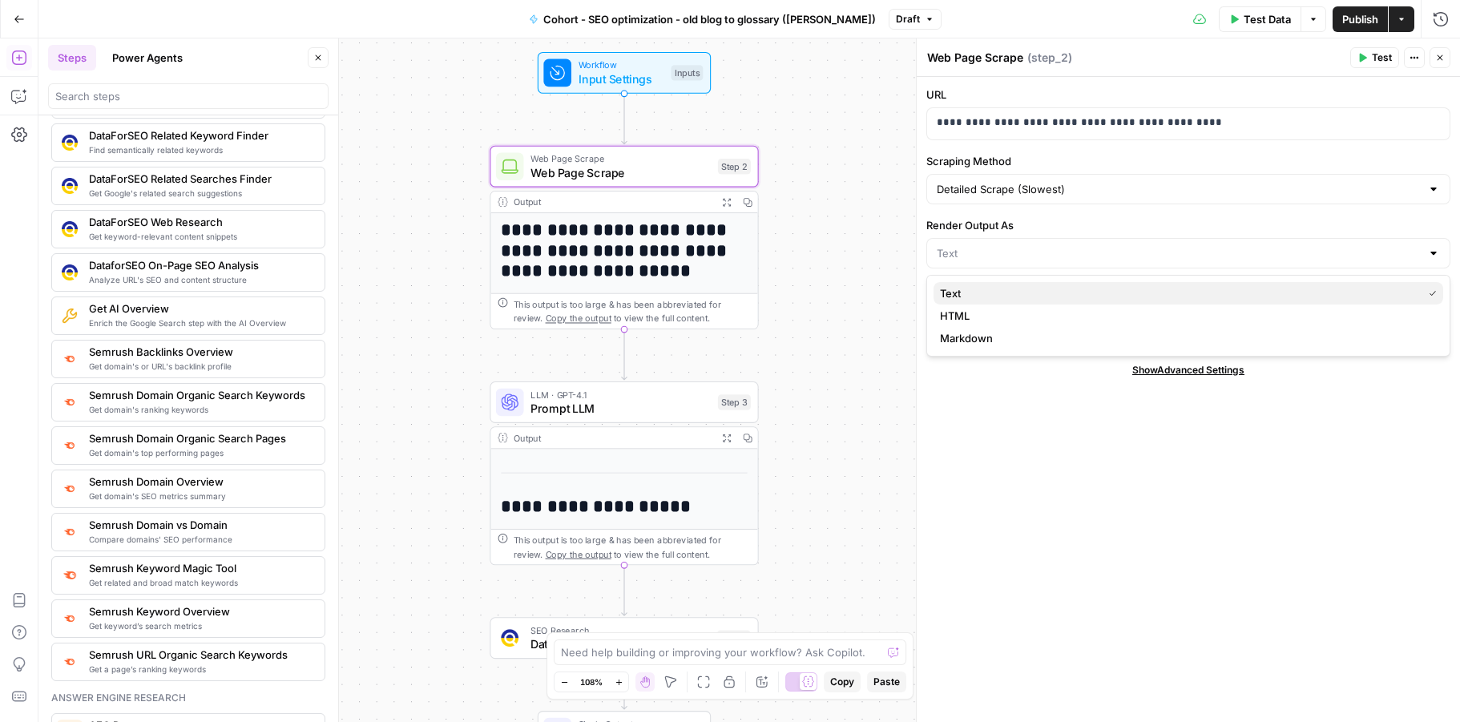
click at [967, 294] on span "Text" at bounding box center [1178, 293] width 476 height 16
type input "Text"
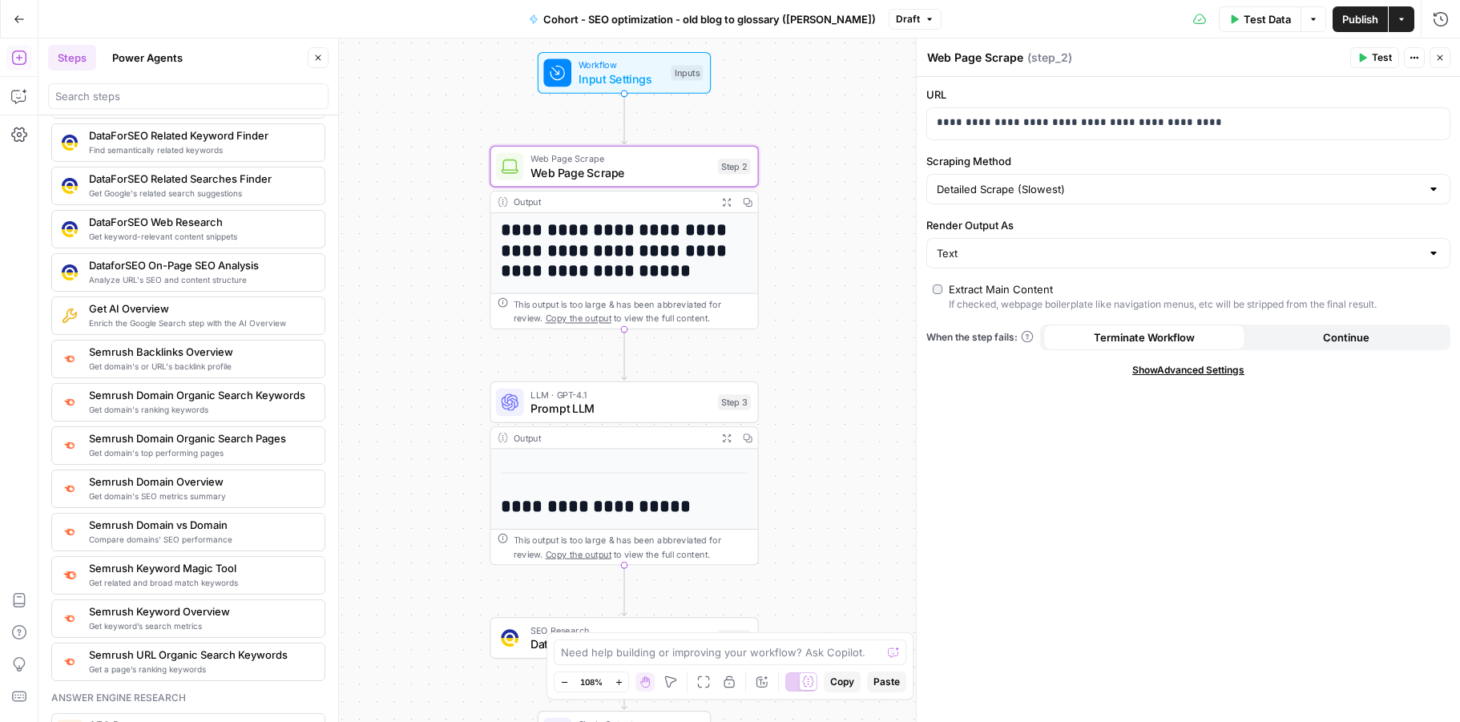
click at [846, 261] on div "**********" at bounding box center [749, 380] width 1422 height 684
drag, startPoint x: 1447, startPoint y: 59, endPoint x: 1436, endPoint y: 65, distance: 12.9
click at [1377, 59] on button "Close" at bounding box center [1440, 57] width 21 height 21
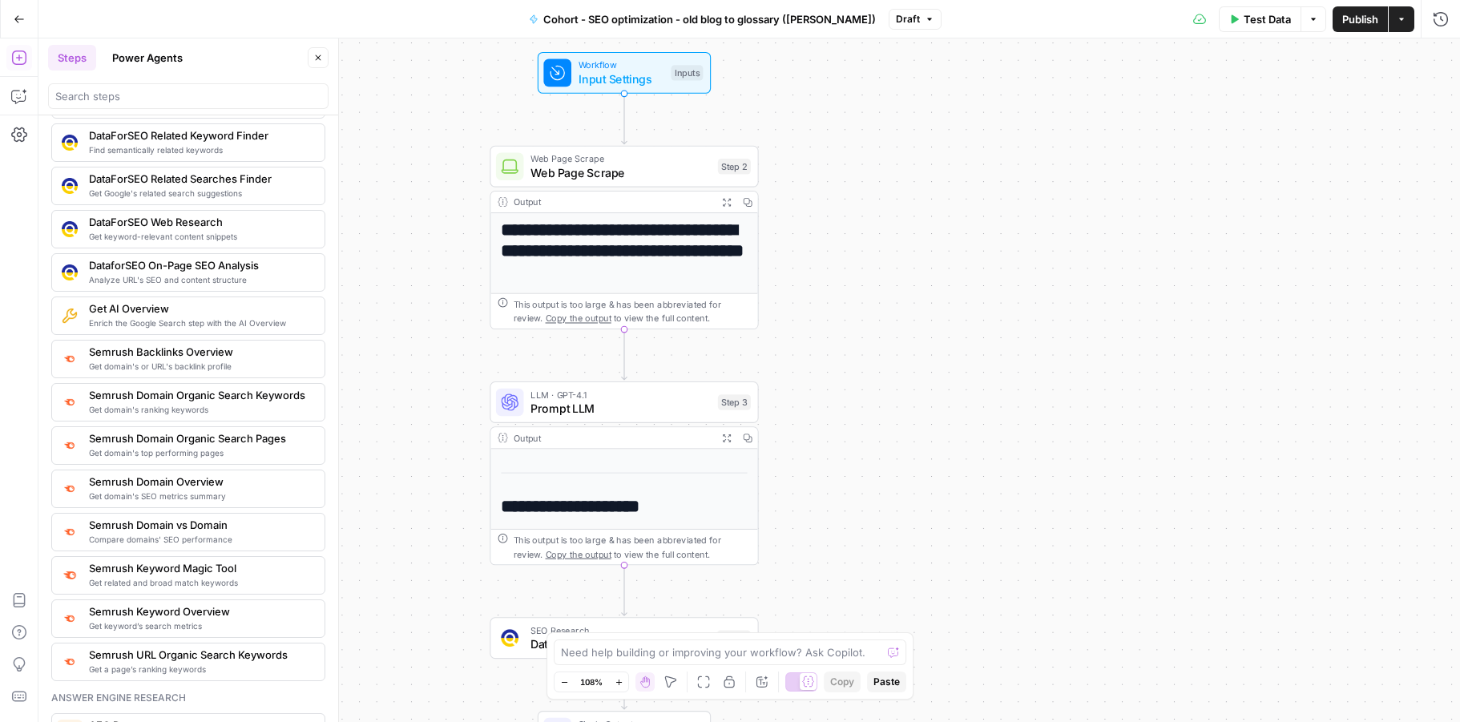
click at [584, 397] on span "LLM · GPT-4.1" at bounding box center [621, 395] width 180 height 14
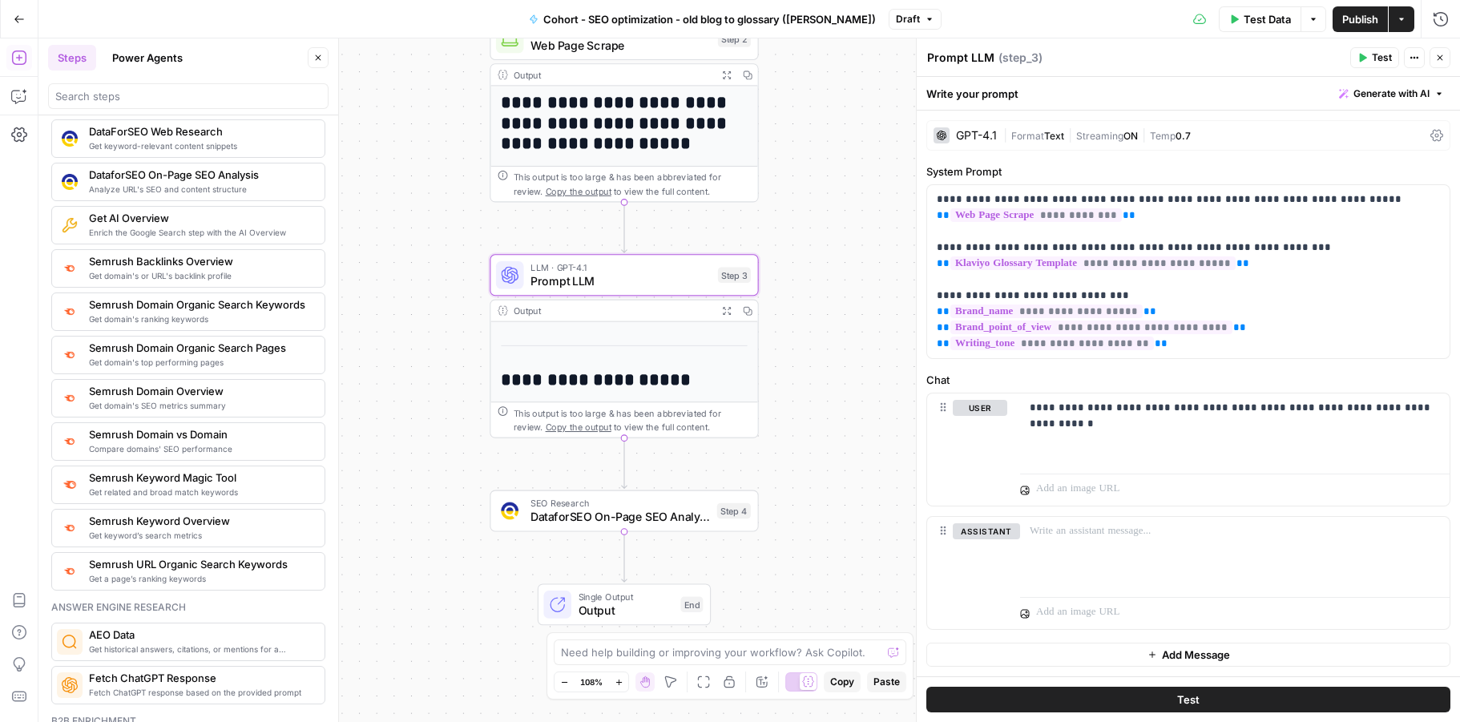
scroll to position [1696, 0]
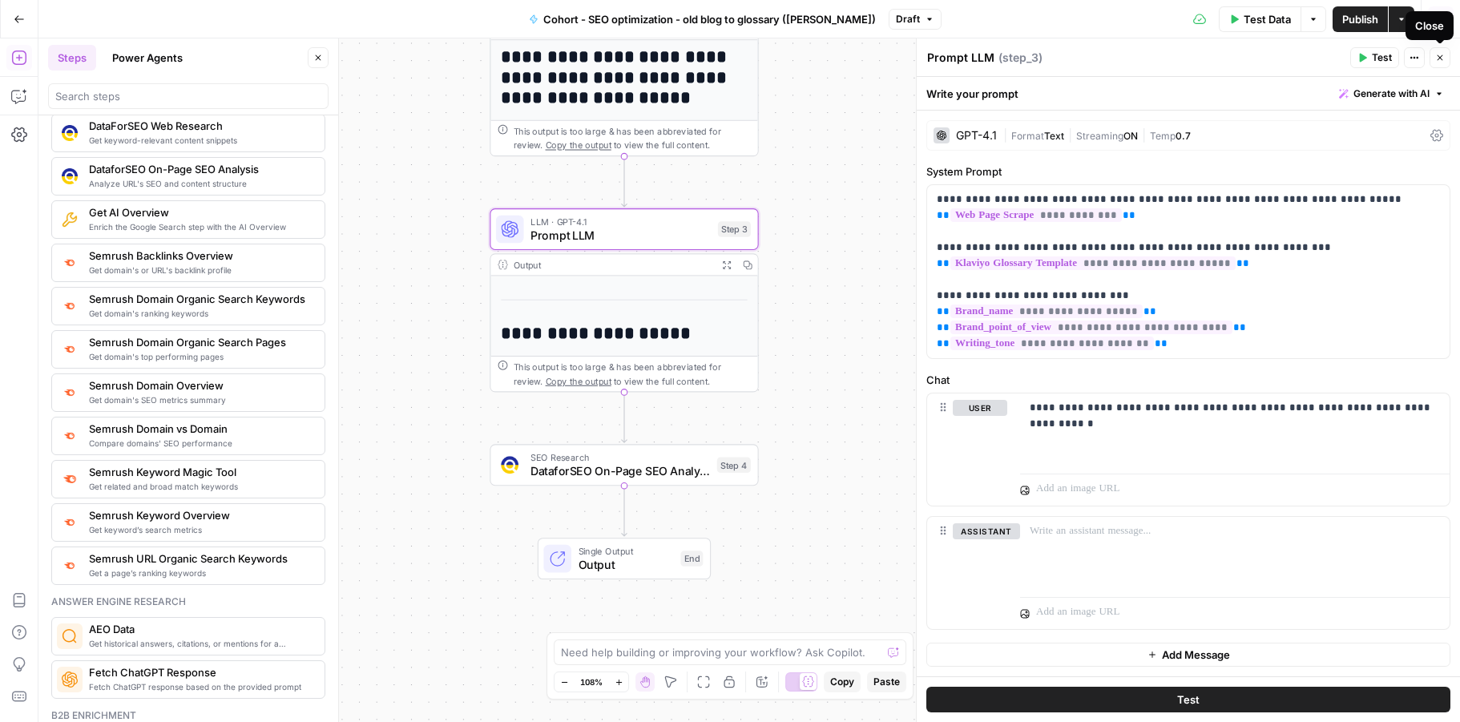
click at [1377, 60] on icon "button" at bounding box center [1440, 58] width 10 height 10
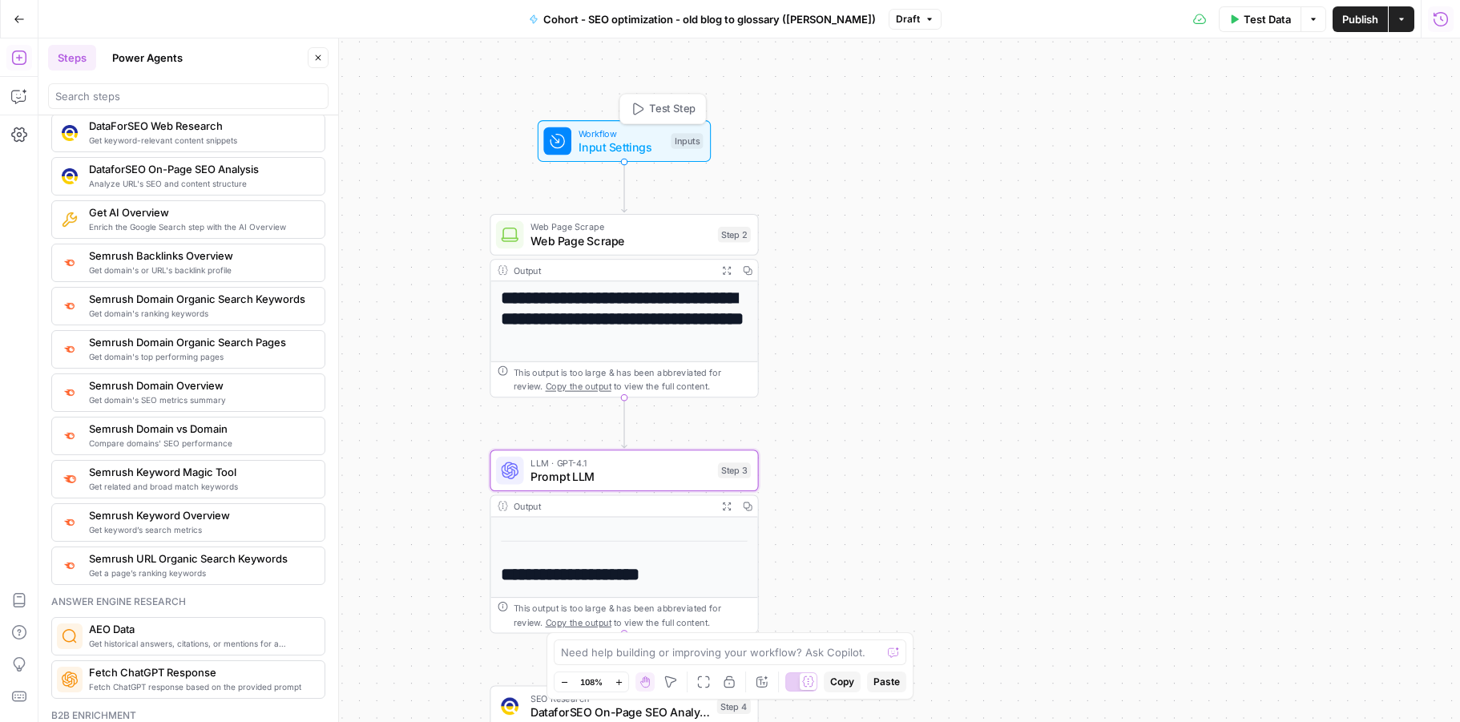
click at [618, 151] on span "Input Settings" at bounding box center [622, 148] width 86 height 18
click at [1377, 65] on button "Close" at bounding box center [1440, 57] width 21 height 21
click at [579, 474] on span "Prompt LLM" at bounding box center [621, 477] width 180 height 18
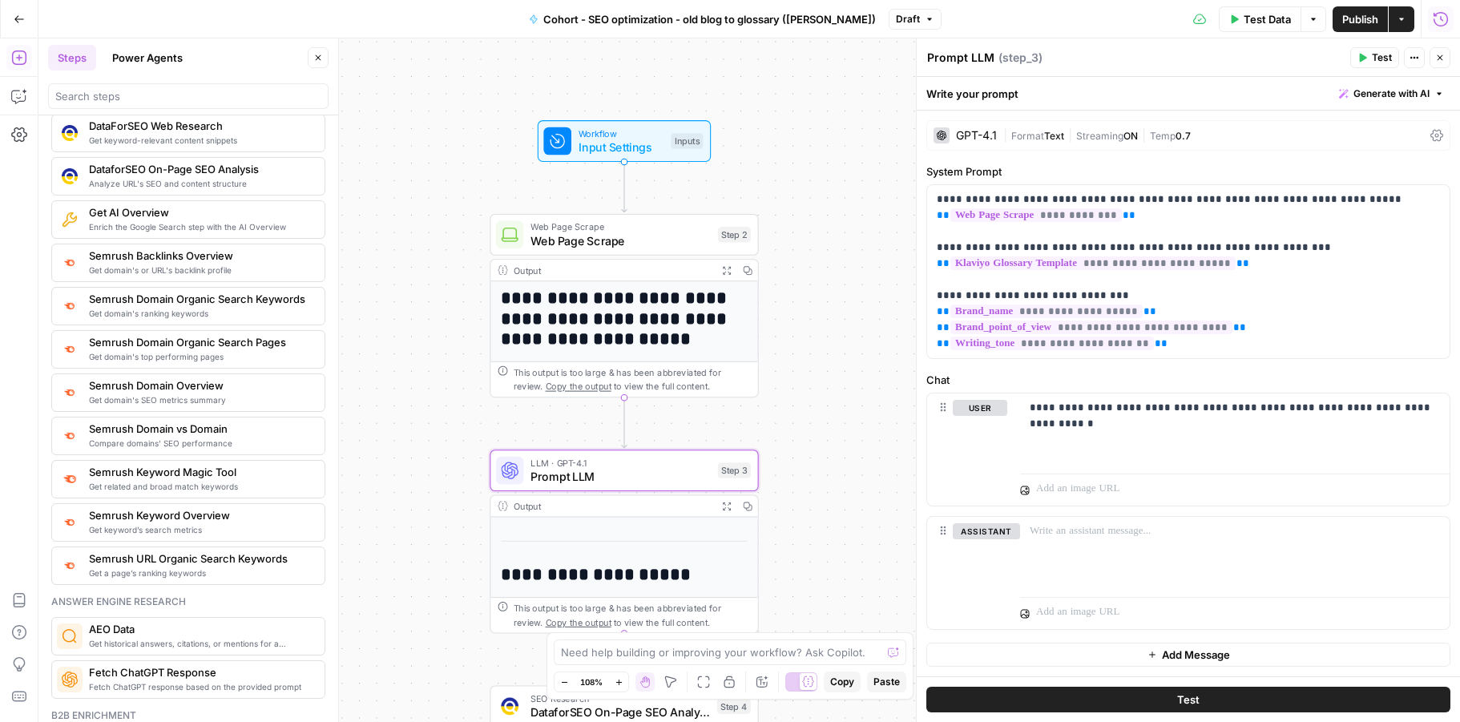
click at [1377, 56] on button "Close" at bounding box center [1440, 57] width 21 height 21
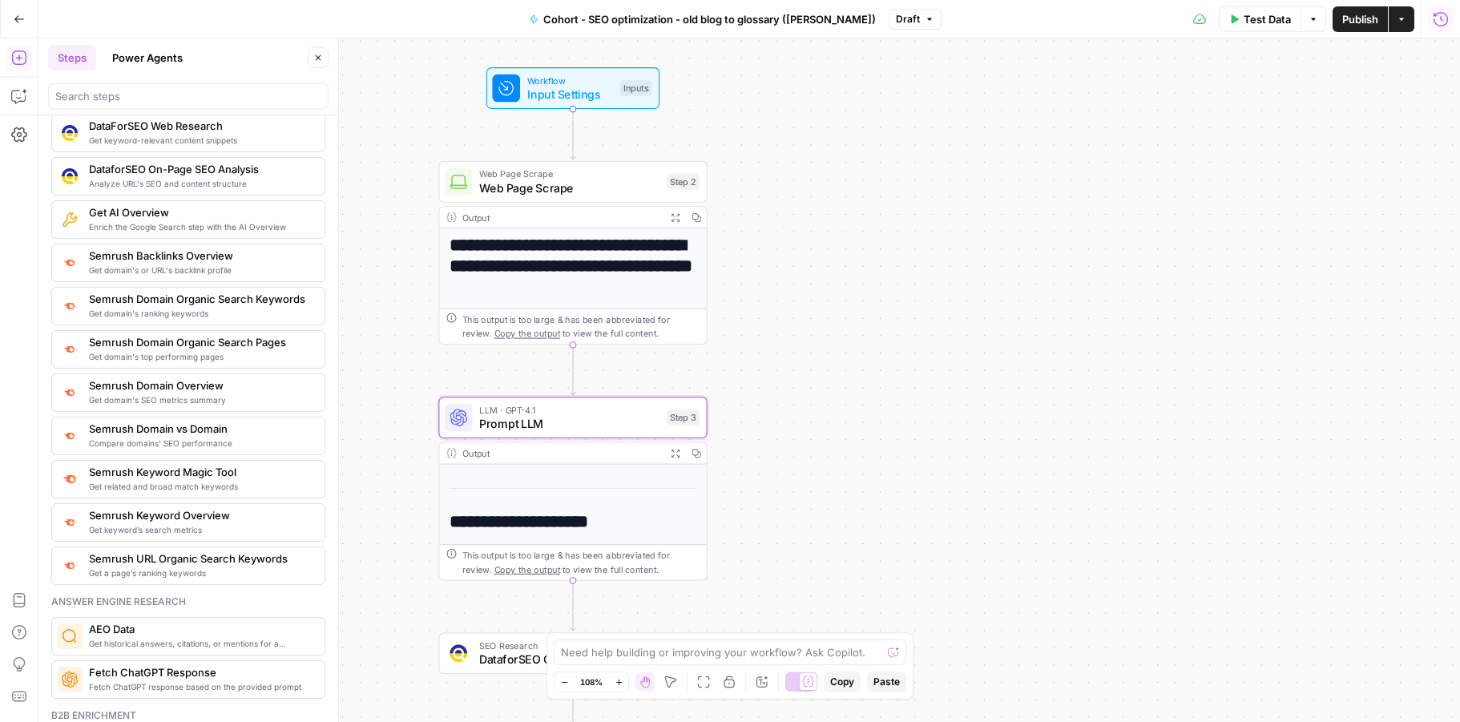
drag, startPoint x: 856, startPoint y: 303, endPoint x: 805, endPoint y: 250, distance: 73.7
click at [805, 250] on div "**********" at bounding box center [749, 380] width 1422 height 684
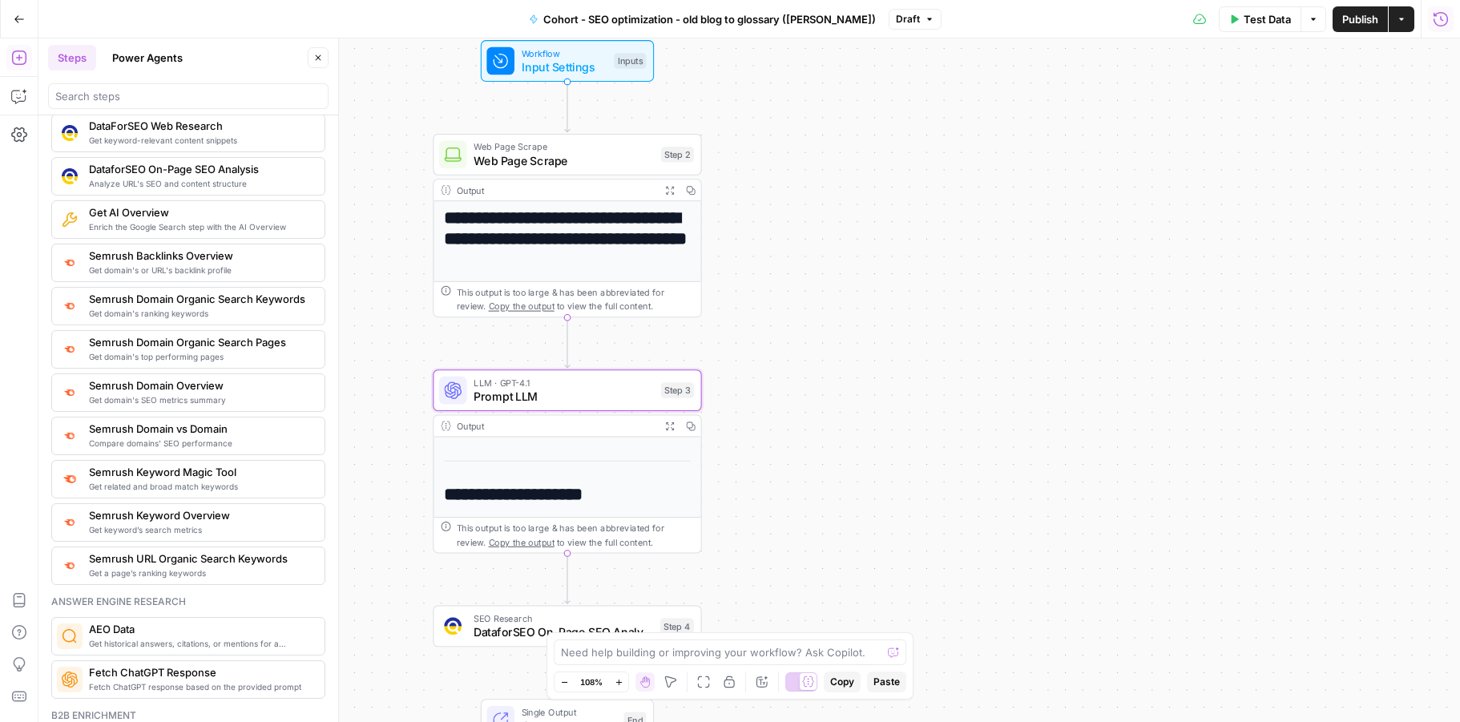
drag, startPoint x: 879, startPoint y: 299, endPoint x: 874, endPoint y: 272, distance: 27.8
click at [874, 272] on div "**********" at bounding box center [749, 380] width 1422 height 684
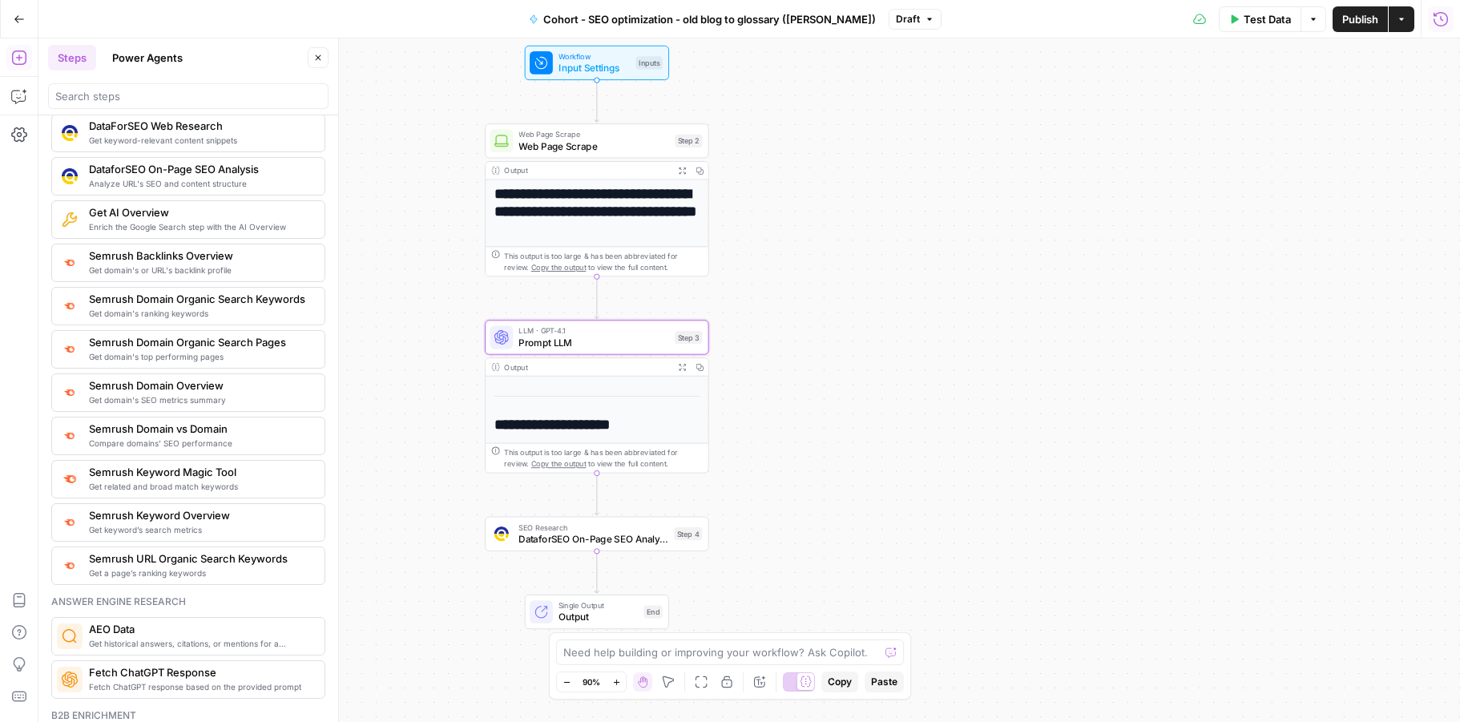
drag, startPoint x: 817, startPoint y: 412, endPoint x: 816, endPoint y: 361, distance: 51.3
click at [816, 361] on div "**********" at bounding box center [749, 380] width 1422 height 684
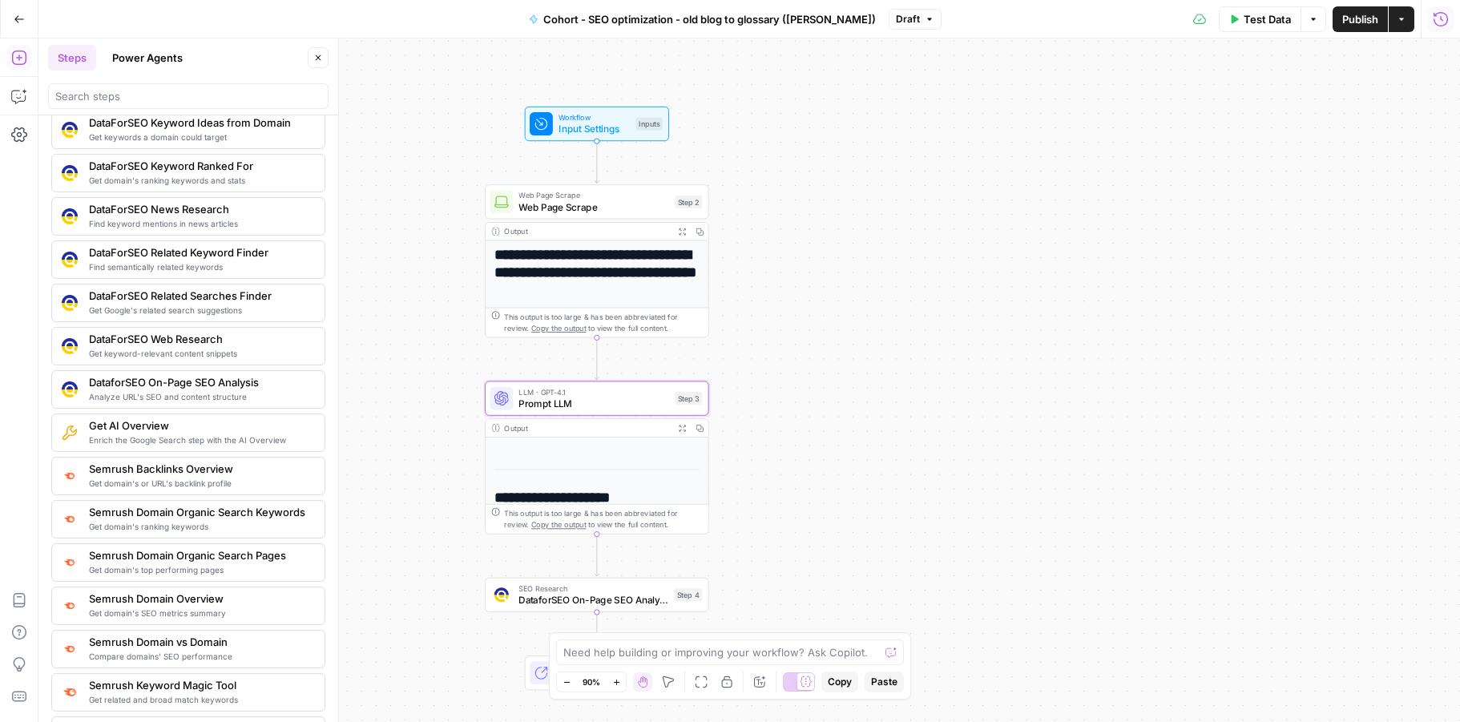
scroll to position [10, 0]
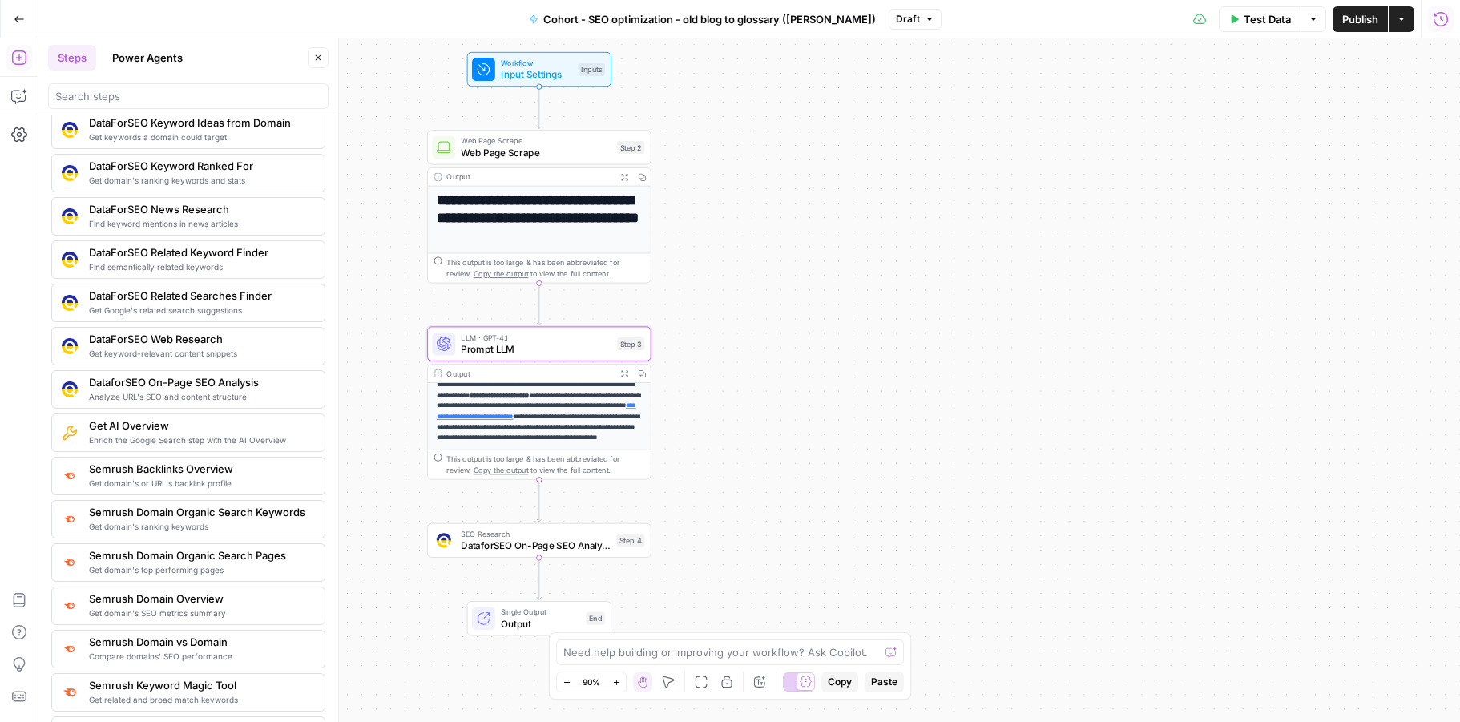
drag, startPoint x: 825, startPoint y: 390, endPoint x: 768, endPoint y: 336, distance: 79.4
click at [768, 336] on div "**********" at bounding box center [749, 380] width 1422 height 684
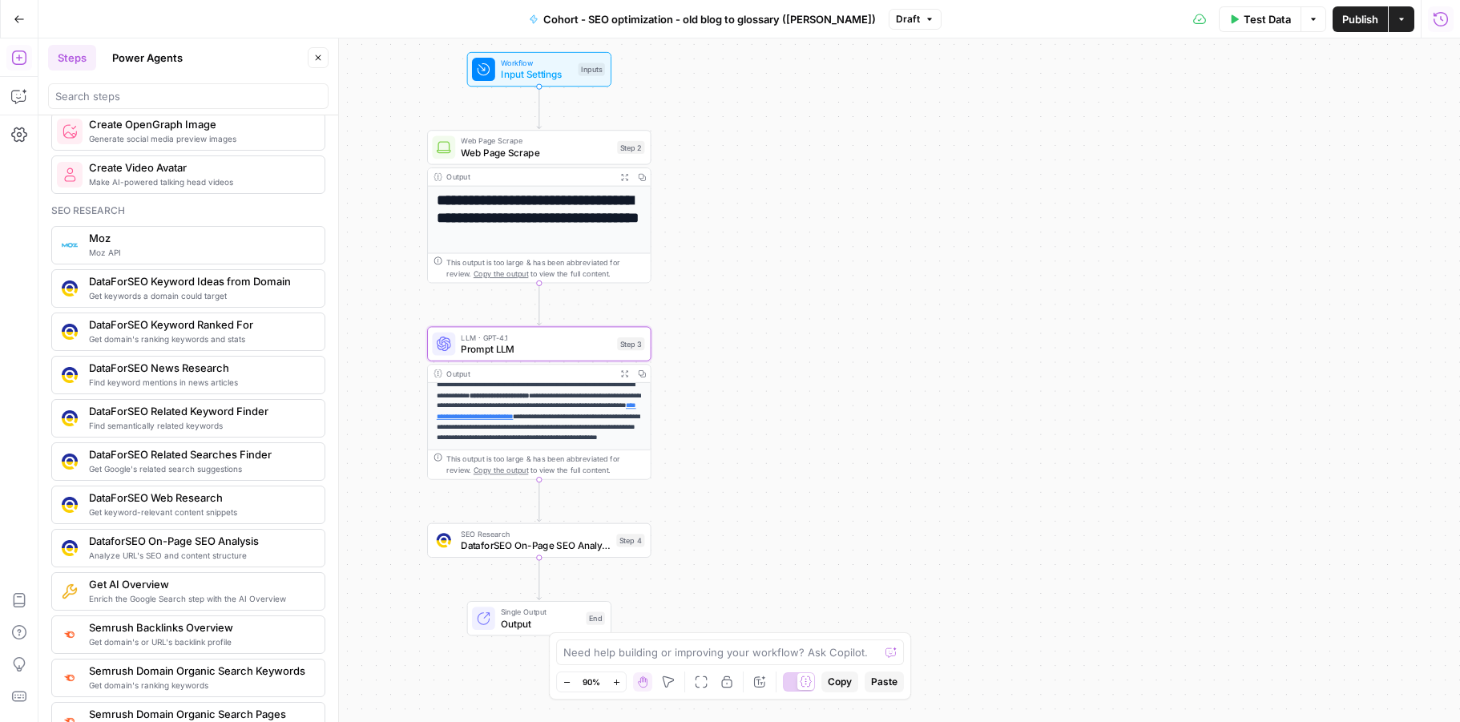
scroll to position [1338, 0]
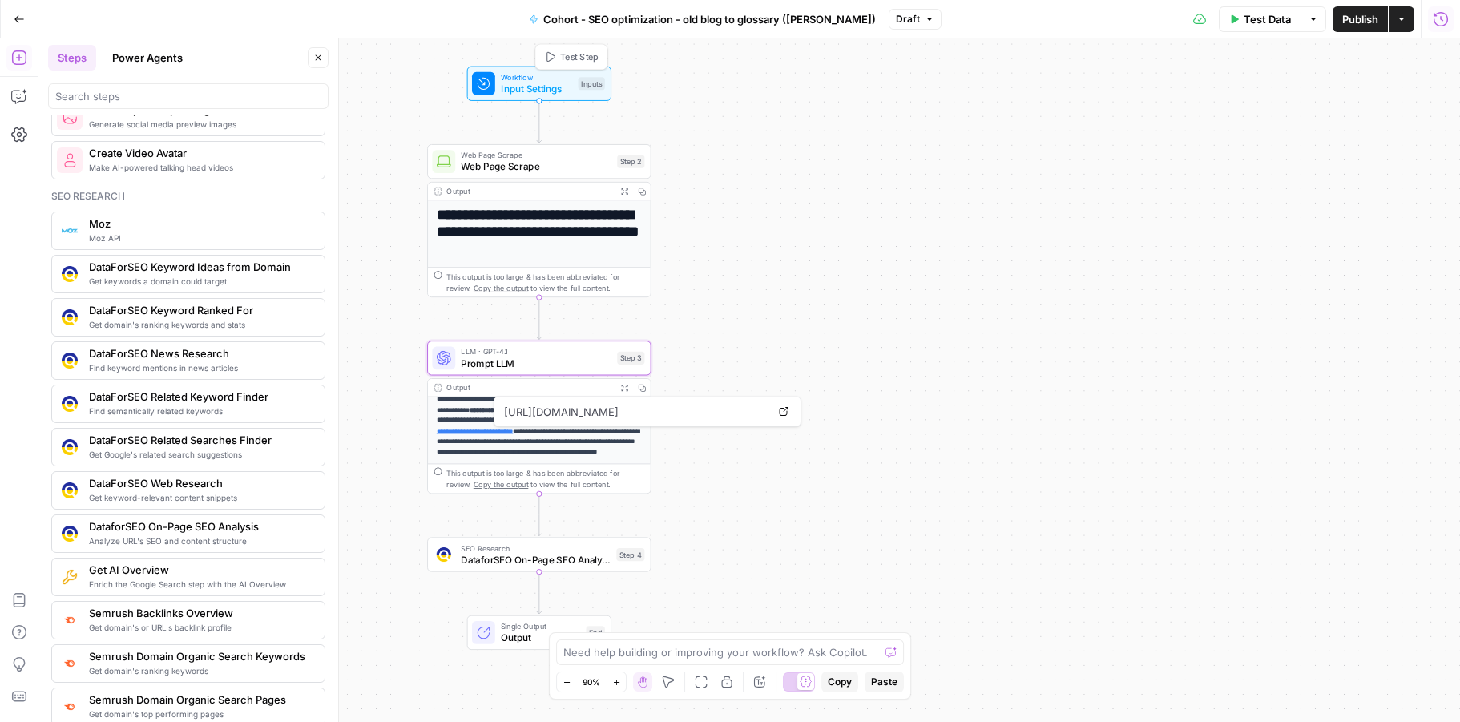
click at [541, 93] on span "Input Settings" at bounding box center [536, 89] width 71 height 14
click at [784, 167] on div "**********" at bounding box center [749, 380] width 1422 height 684
click at [1377, 62] on icon "button" at bounding box center [1440, 58] width 10 height 10
click at [534, 172] on span "Web Page Scrape" at bounding box center [536, 166] width 151 height 14
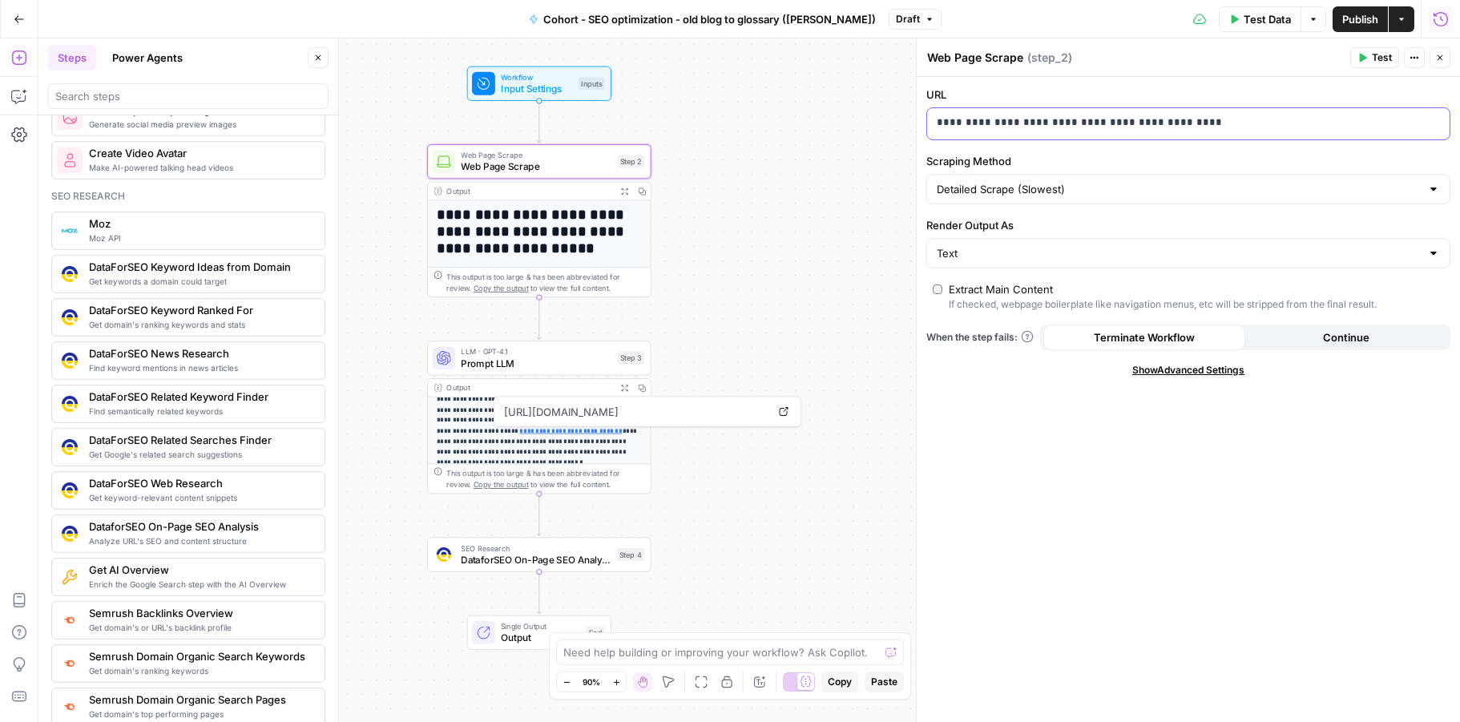
click at [1078, 133] on div "**********" at bounding box center [1175, 123] width 497 height 31
click at [756, 490] on div "**********" at bounding box center [749, 380] width 1422 height 684
click at [509, 365] on span "Prompt LLM" at bounding box center [536, 363] width 151 height 14
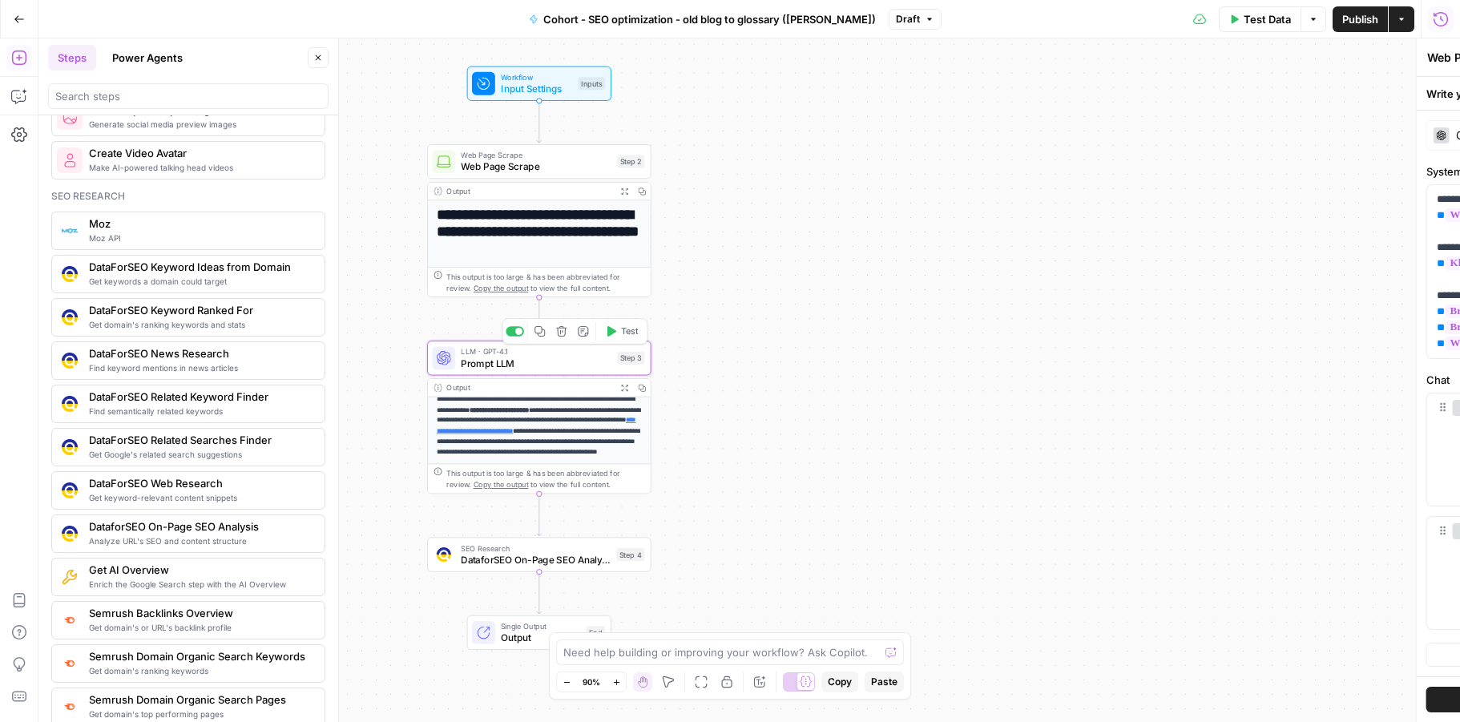
type textarea "Prompt LLM"
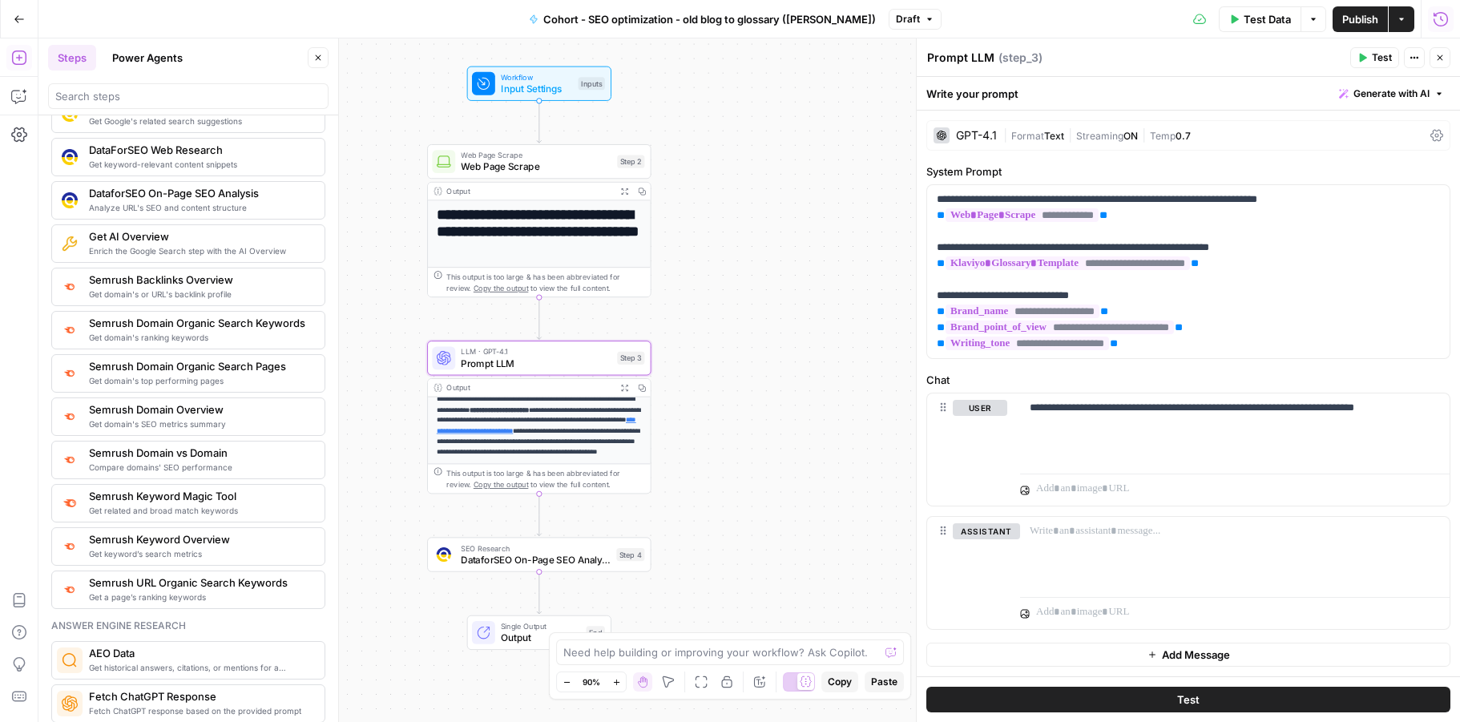
scroll to position [1672, 0]
click at [559, 526] on icon "button" at bounding box center [561, 527] width 11 height 11
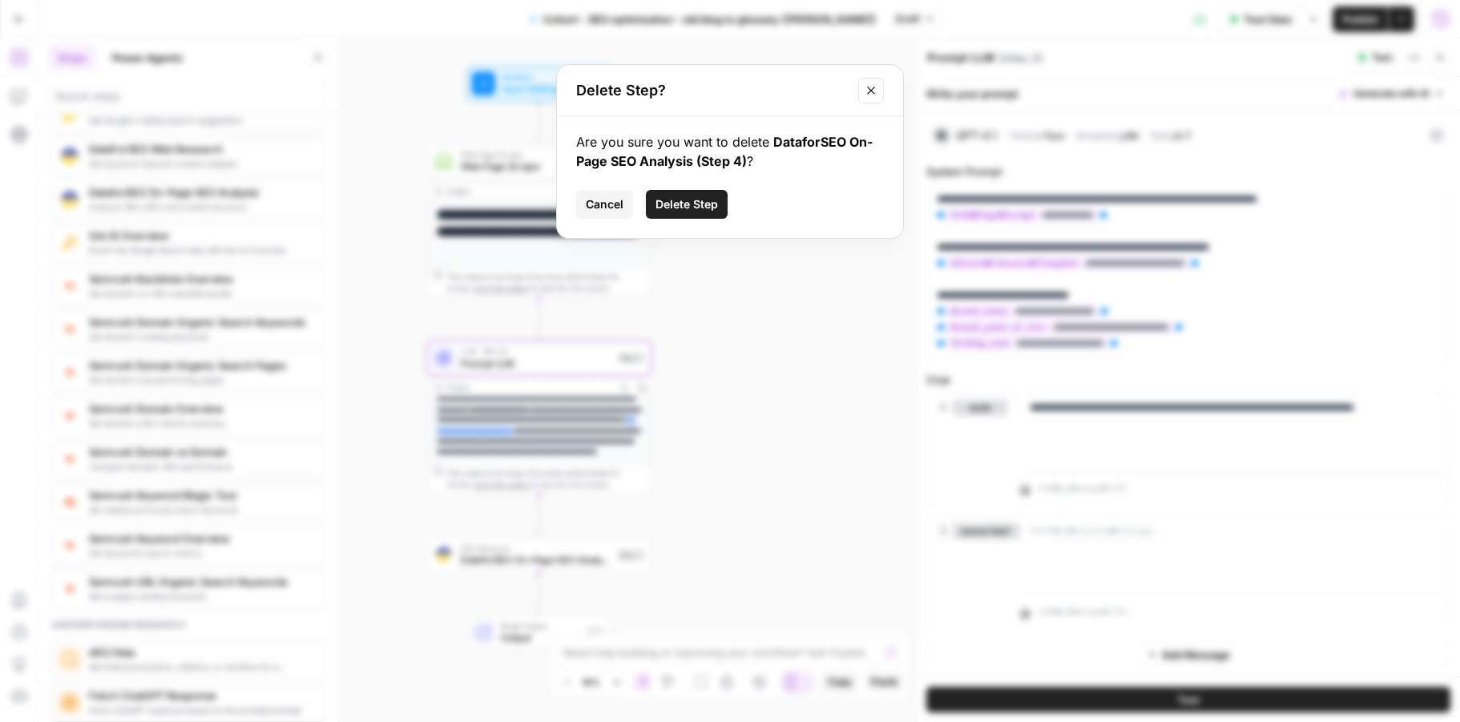
click at [684, 200] on span "Delete Step" at bounding box center [687, 204] width 63 height 16
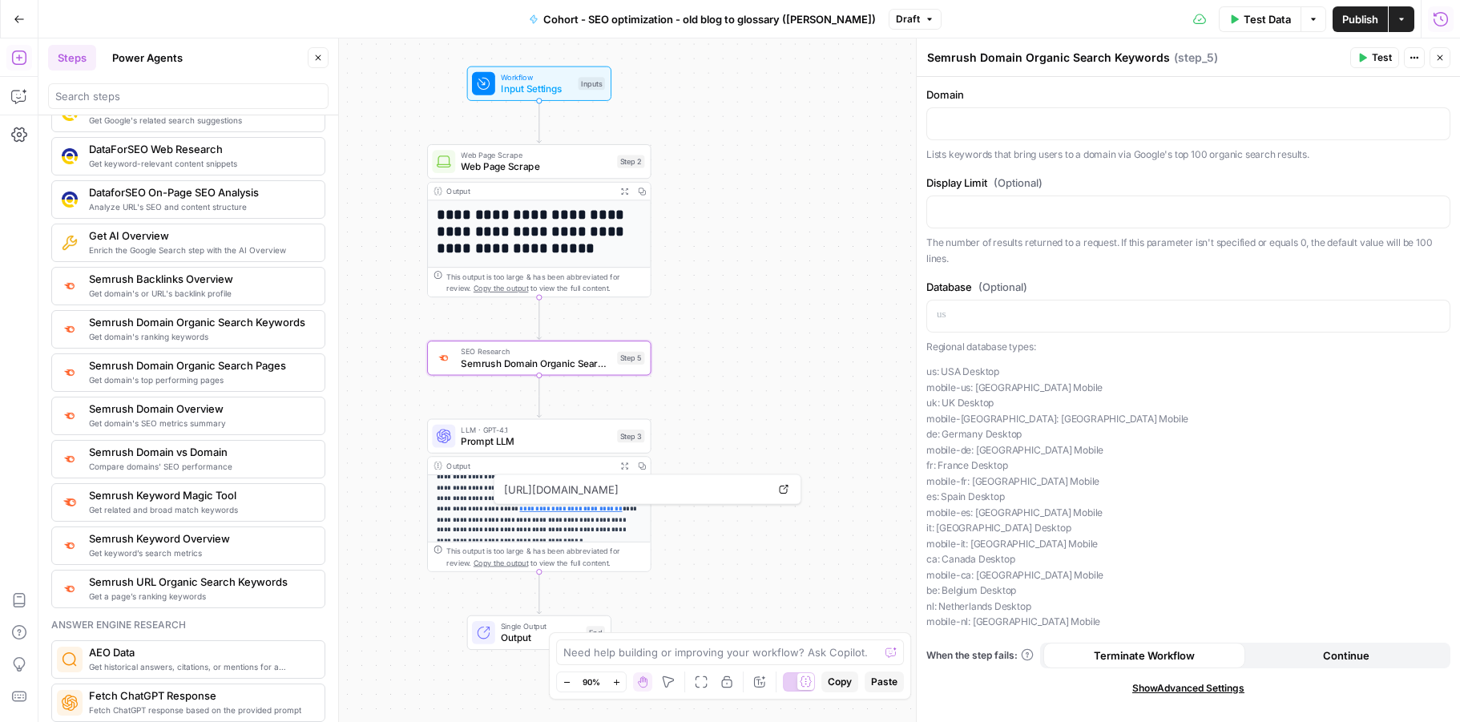
click at [1141, 60] on textarea "Semrush Domain Organic Search Keywords" at bounding box center [1048, 58] width 243 height 16
click at [552, 168] on span "Web Page Scrape" at bounding box center [536, 166] width 151 height 14
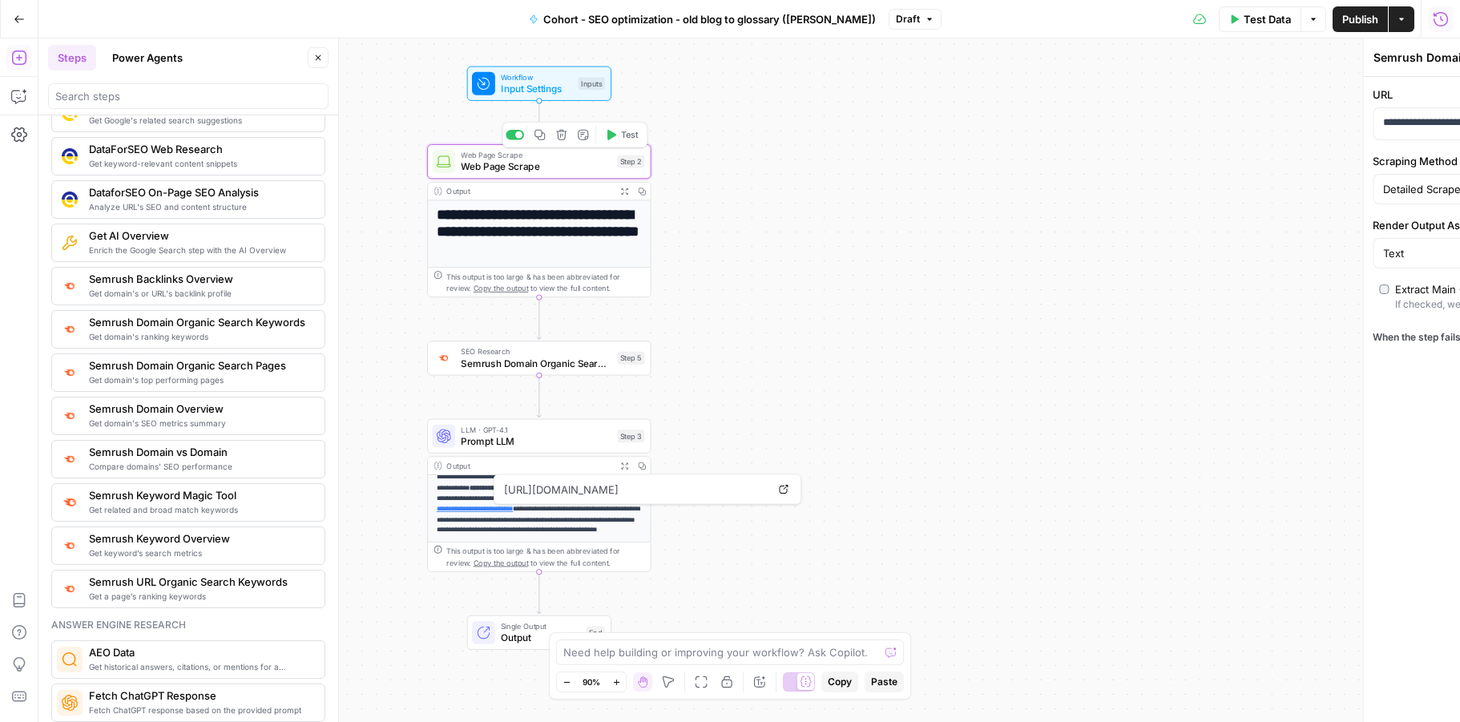
type textarea "Web Page Scrape"
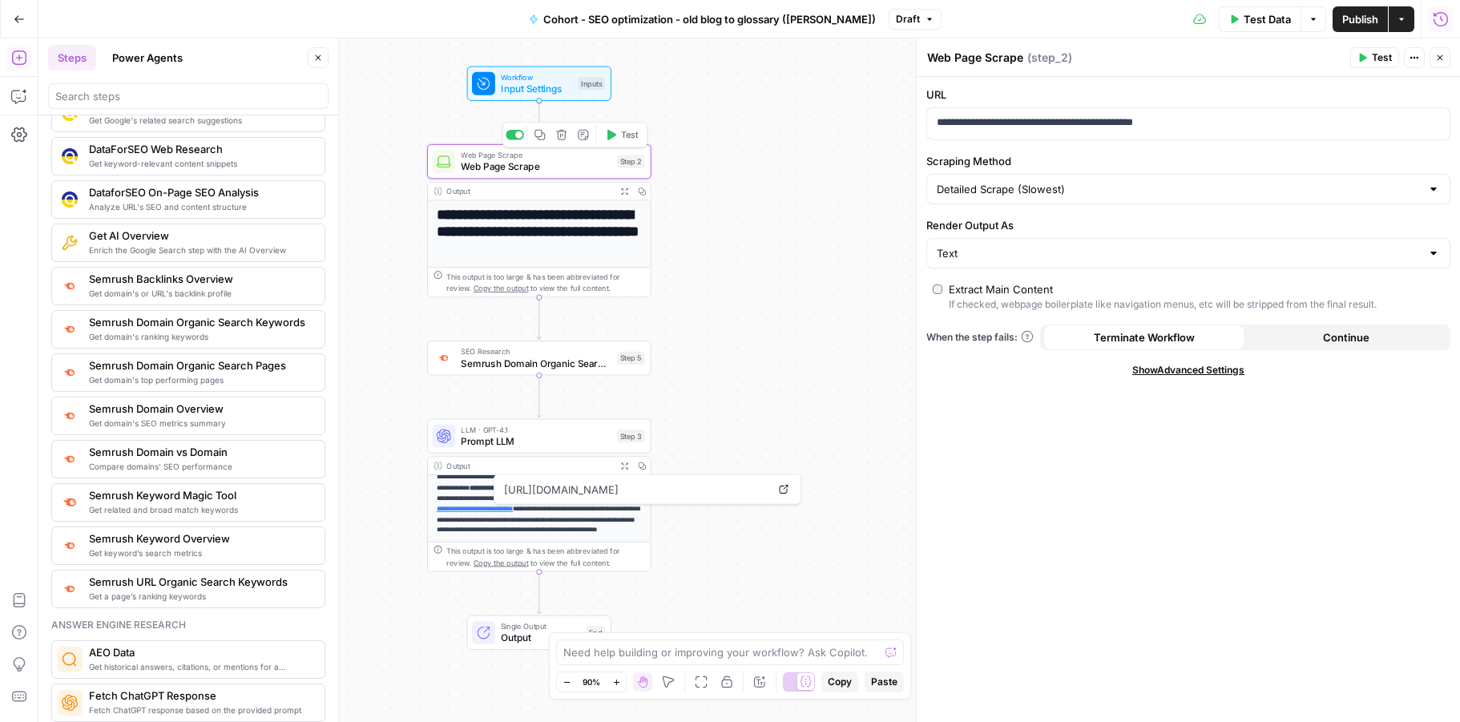
click at [508, 166] on span "Web Page Scrape" at bounding box center [536, 166] width 151 height 14
click at [524, 91] on span "Input Settings" at bounding box center [536, 89] width 71 height 14
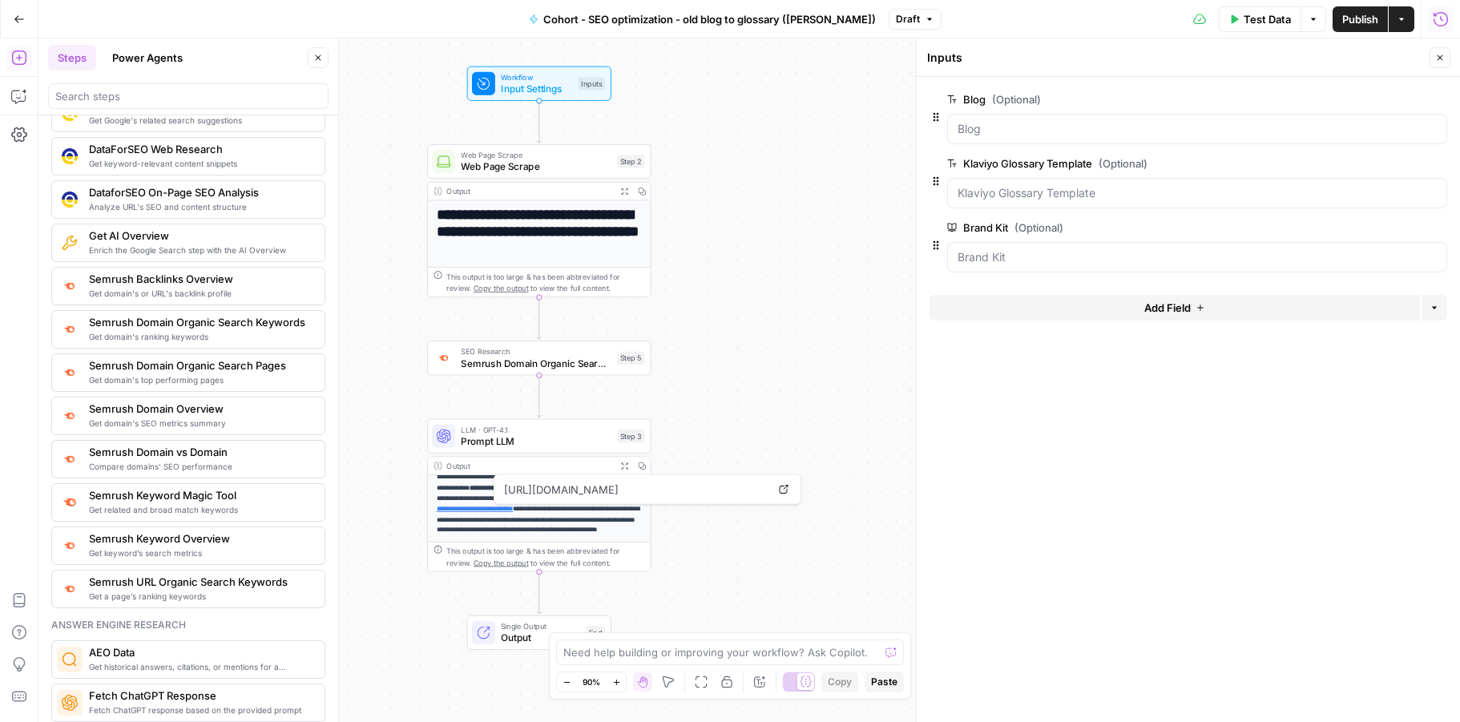
click at [1222, 308] on button "Add Field" at bounding box center [1175, 308] width 490 height 26
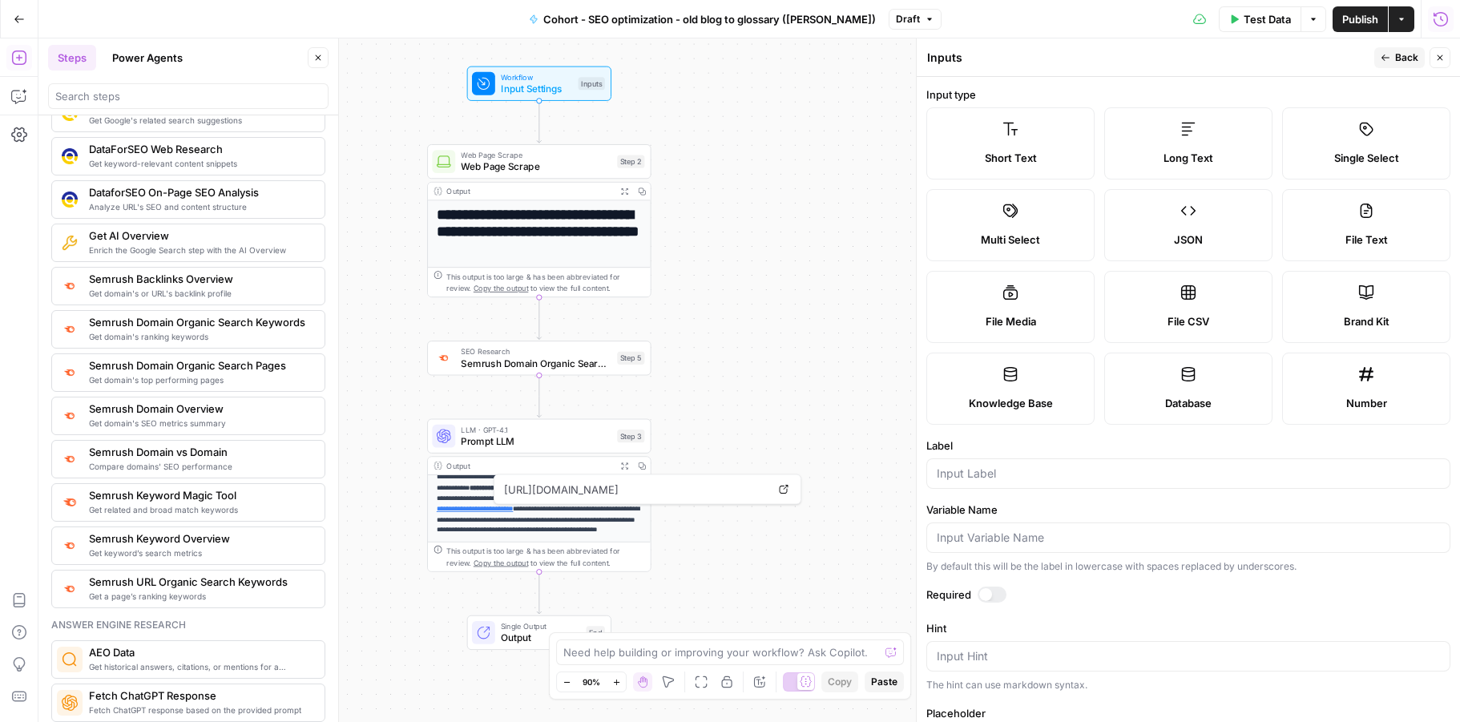
click at [1031, 156] on span "Short Text" at bounding box center [1011, 158] width 52 height 16
click at [1038, 479] on input "Label" at bounding box center [1188, 474] width 503 height 16
type input "/"
type input "Blog URL"
click at [1377, 53] on span "Back" at bounding box center [1406, 57] width 23 height 14
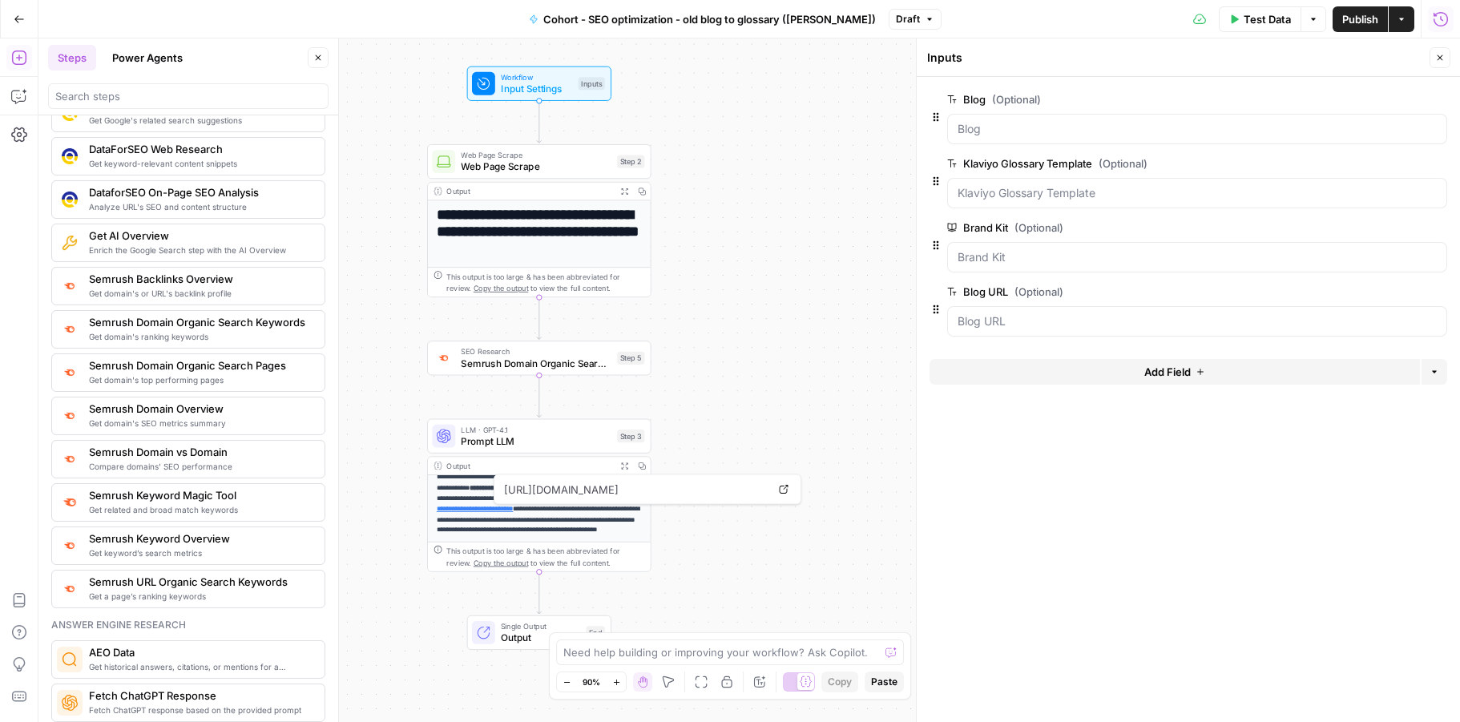
click at [530, 164] on span "Web Page Scrape" at bounding box center [536, 166] width 151 height 14
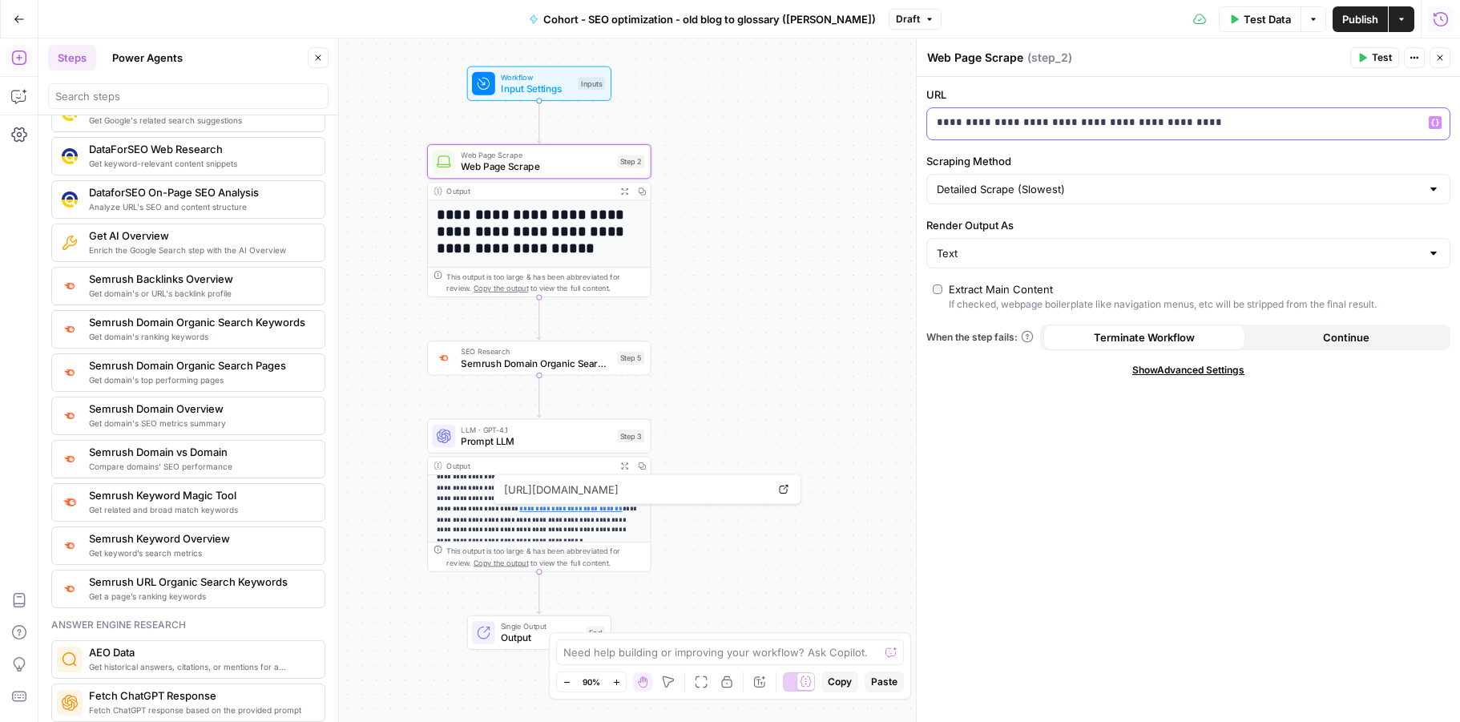
click at [1248, 129] on p "**********" at bounding box center [1188, 123] width 503 height 16
click at [1248, 129] on p "**********" at bounding box center [1176, 123] width 478 height 16
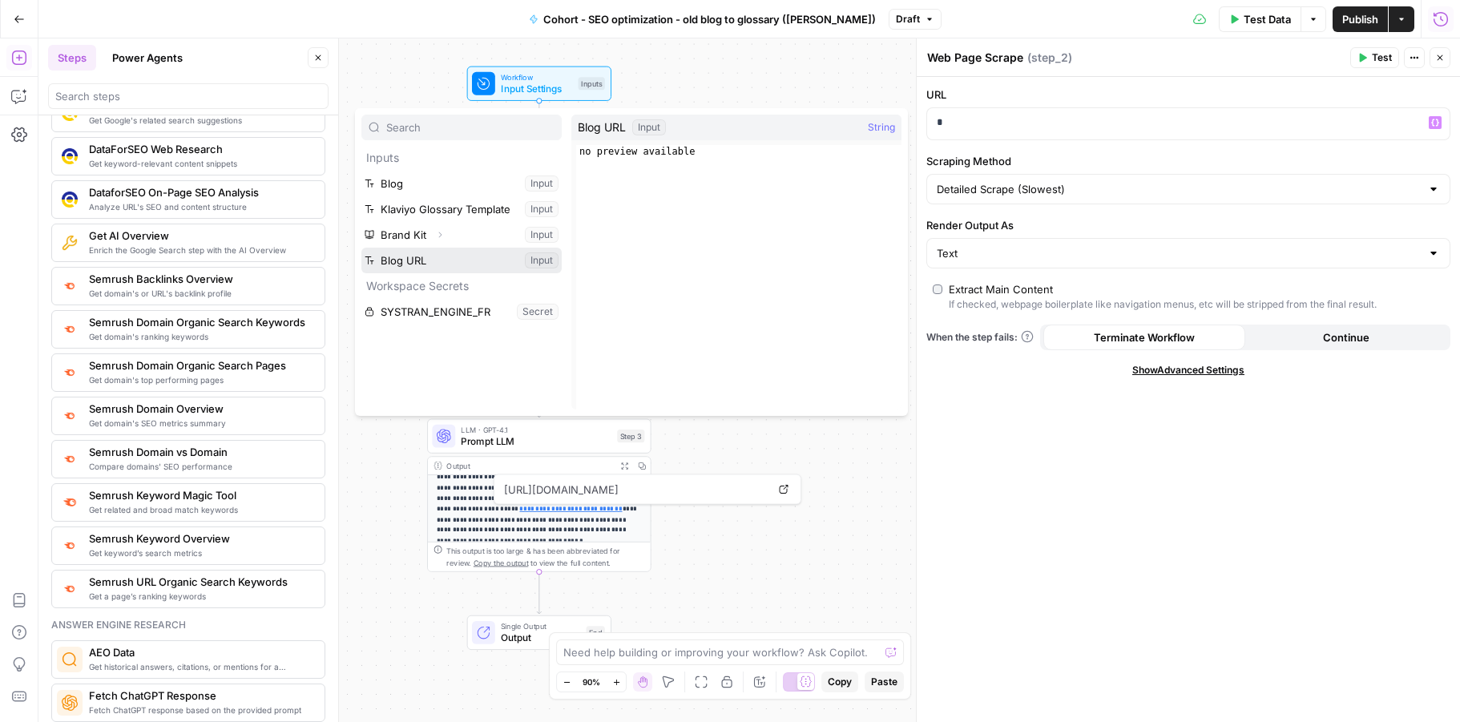
click at [428, 261] on button "Select variable Blog URL" at bounding box center [461, 261] width 200 height 26
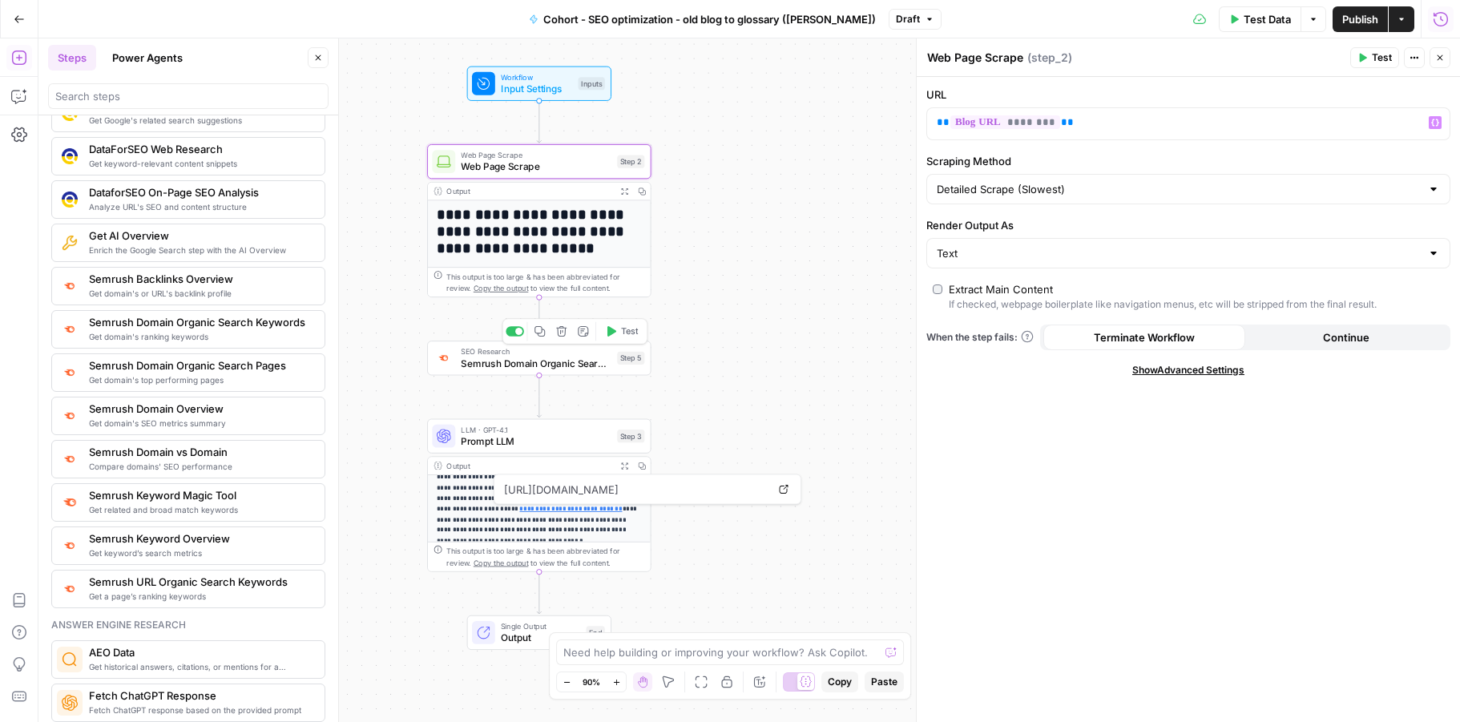
click at [549, 352] on span "SEO Research" at bounding box center [536, 351] width 151 height 11
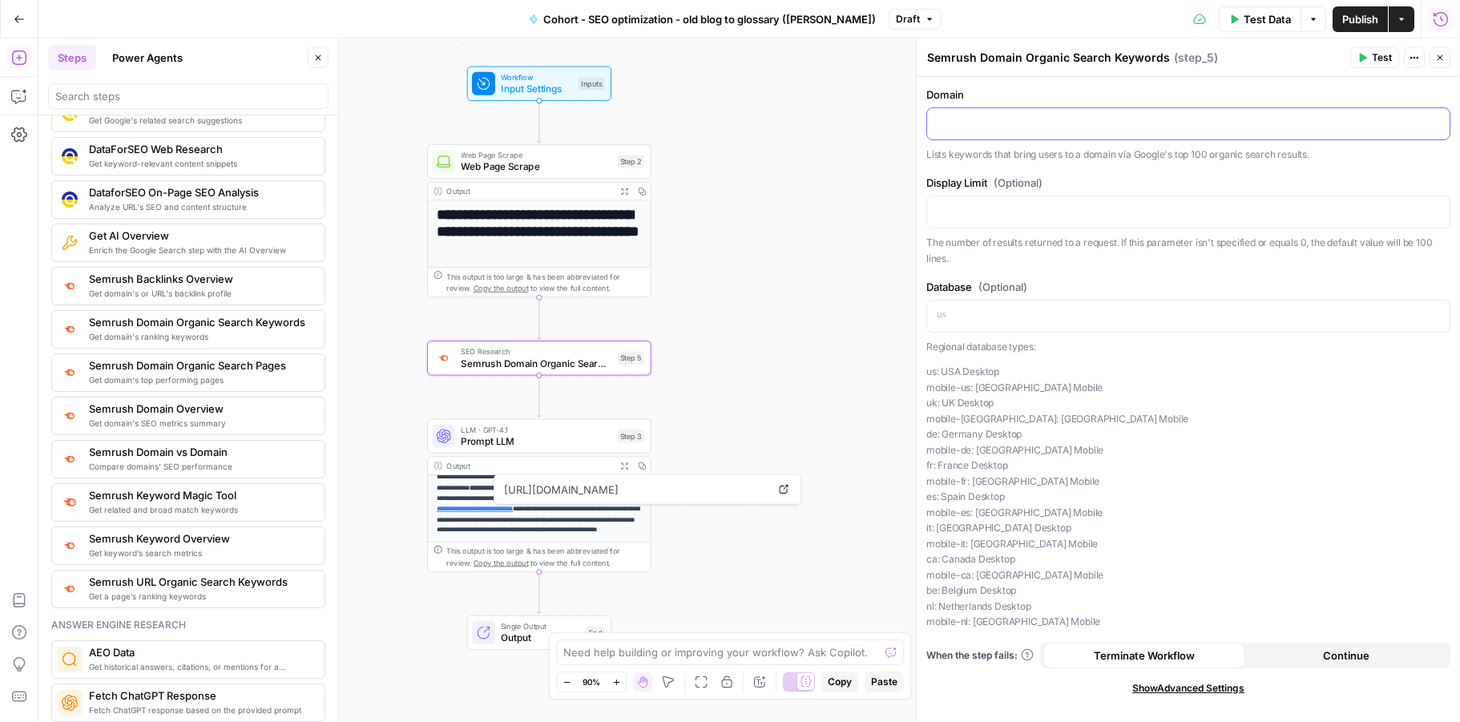
click at [962, 124] on p at bounding box center [1188, 123] width 503 height 16
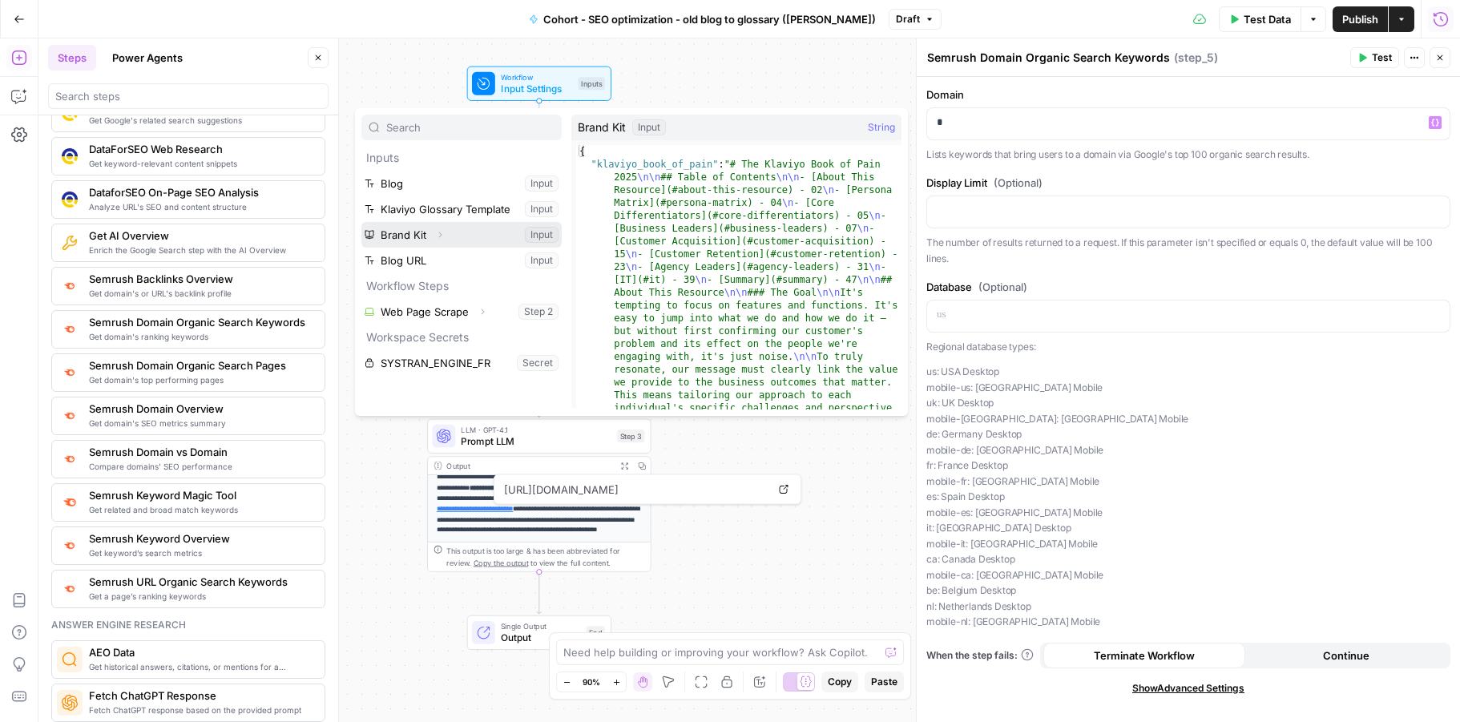
click at [441, 236] on icon "button" at bounding box center [440, 235] width 10 height 10
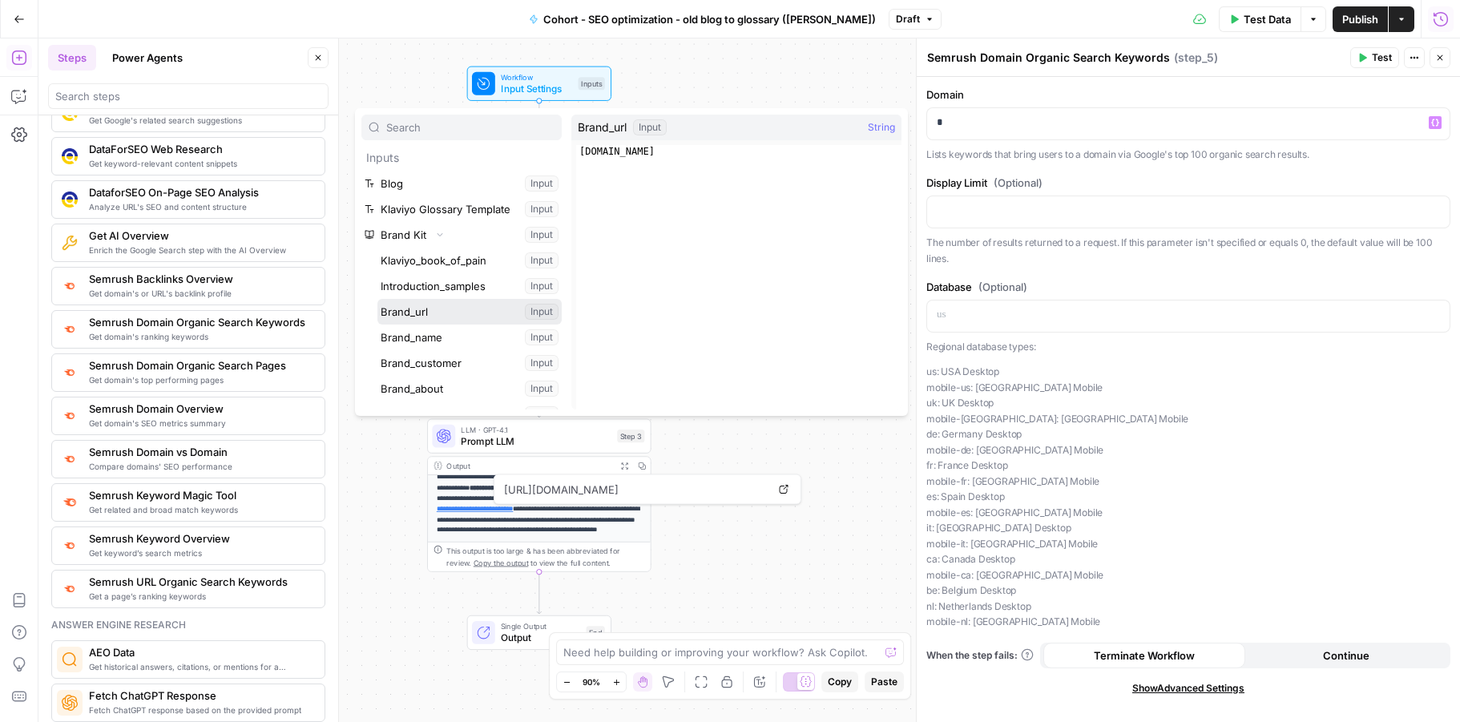
click at [434, 309] on button "Select variable Brand_url" at bounding box center [469, 312] width 184 height 26
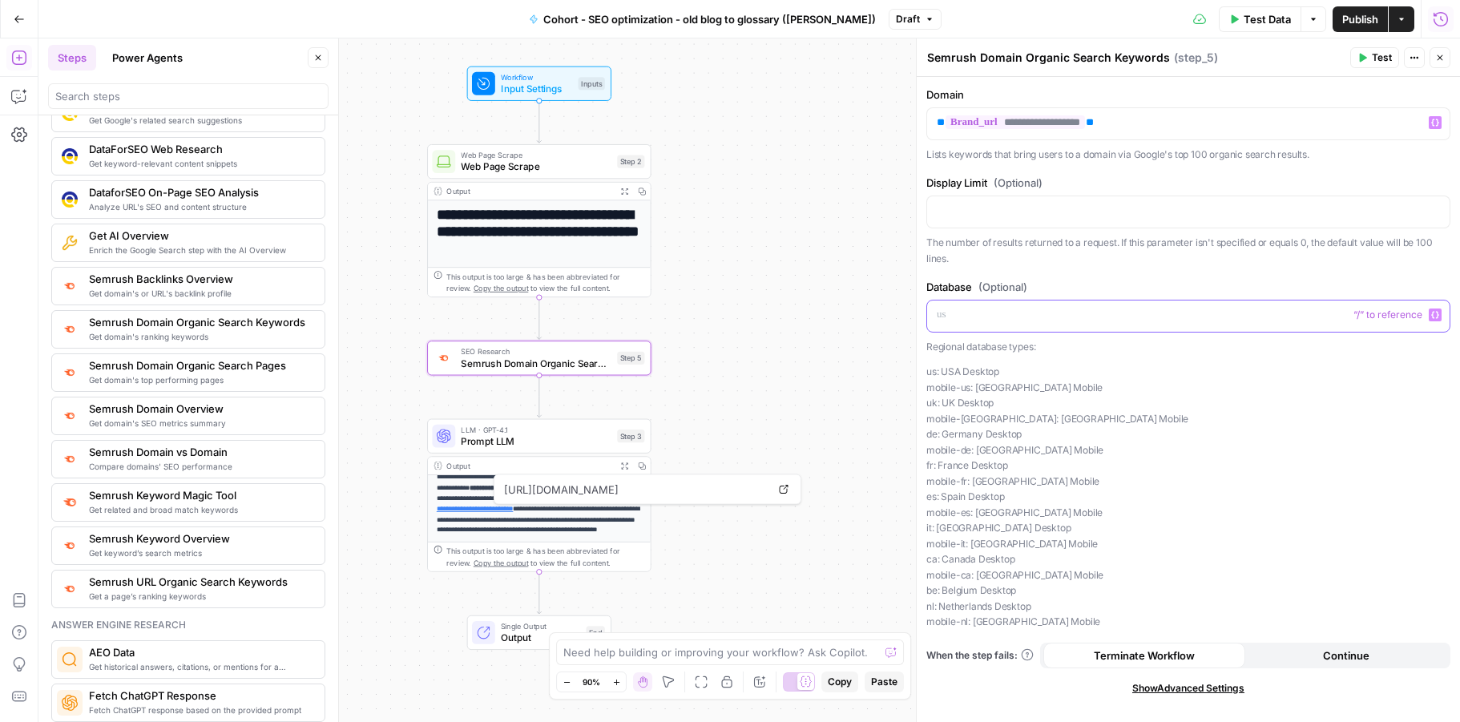
click at [1033, 314] on p at bounding box center [1188, 315] width 503 height 16
click at [1199, 457] on p "us: USA Desktop mobile-us: USA Mobile uk: UK Desktop mobile-uk: UK Mobile de: G…" at bounding box center [1188, 497] width 524 height 266
click at [1377, 59] on span "Test" at bounding box center [1382, 57] width 20 height 14
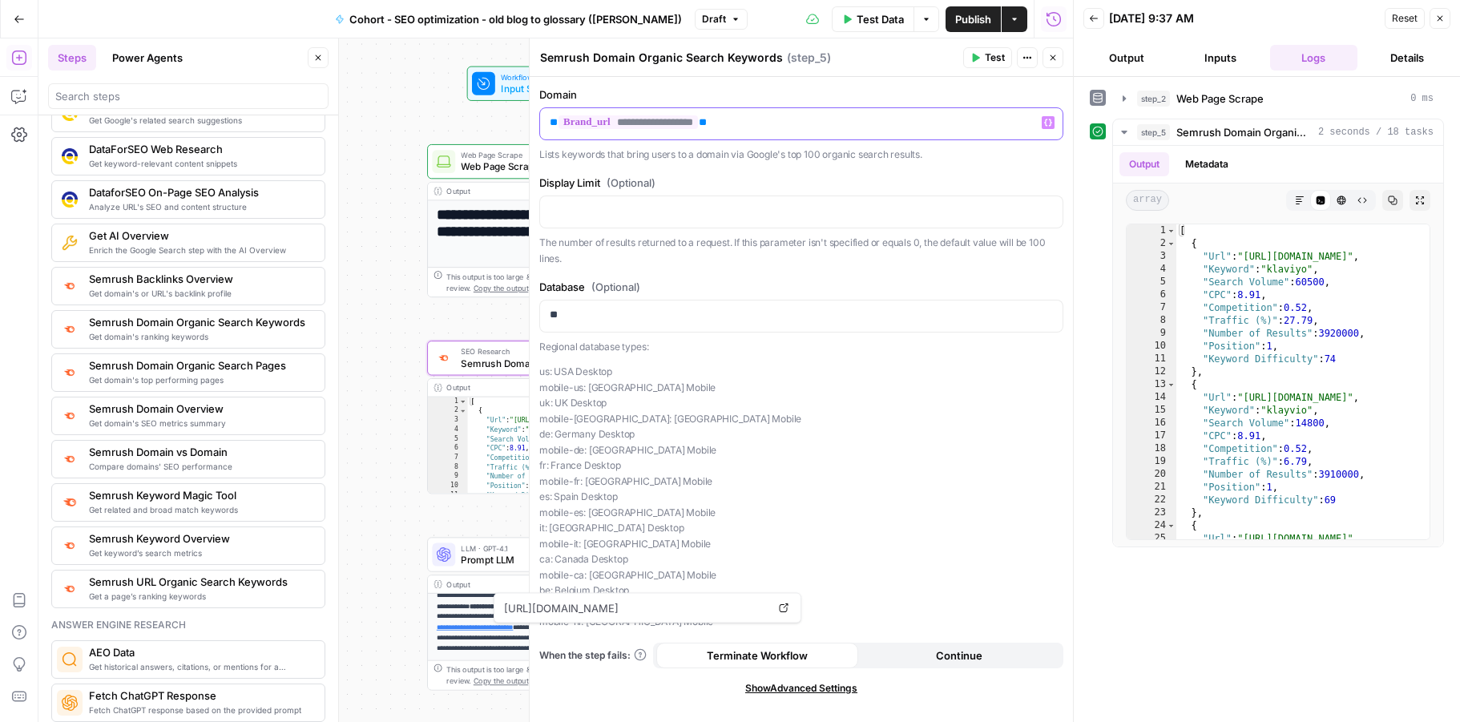
click at [773, 119] on p "**********" at bounding box center [801, 123] width 503 height 16
click at [638, 134] on div "**********" at bounding box center [801, 123] width 522 height 31
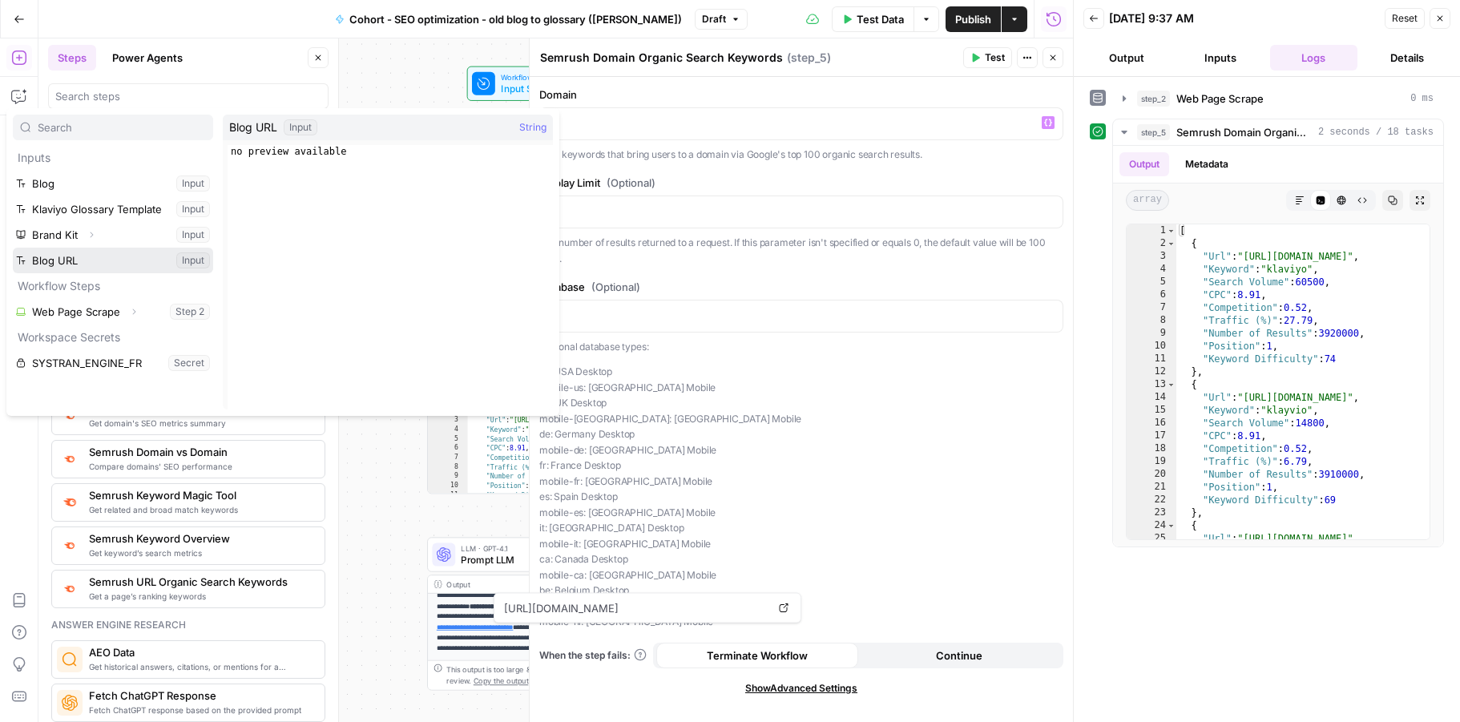
click at [68, 256] on button "Select variable Blog URL" at bounding box center [113, 261] width 200 height 26
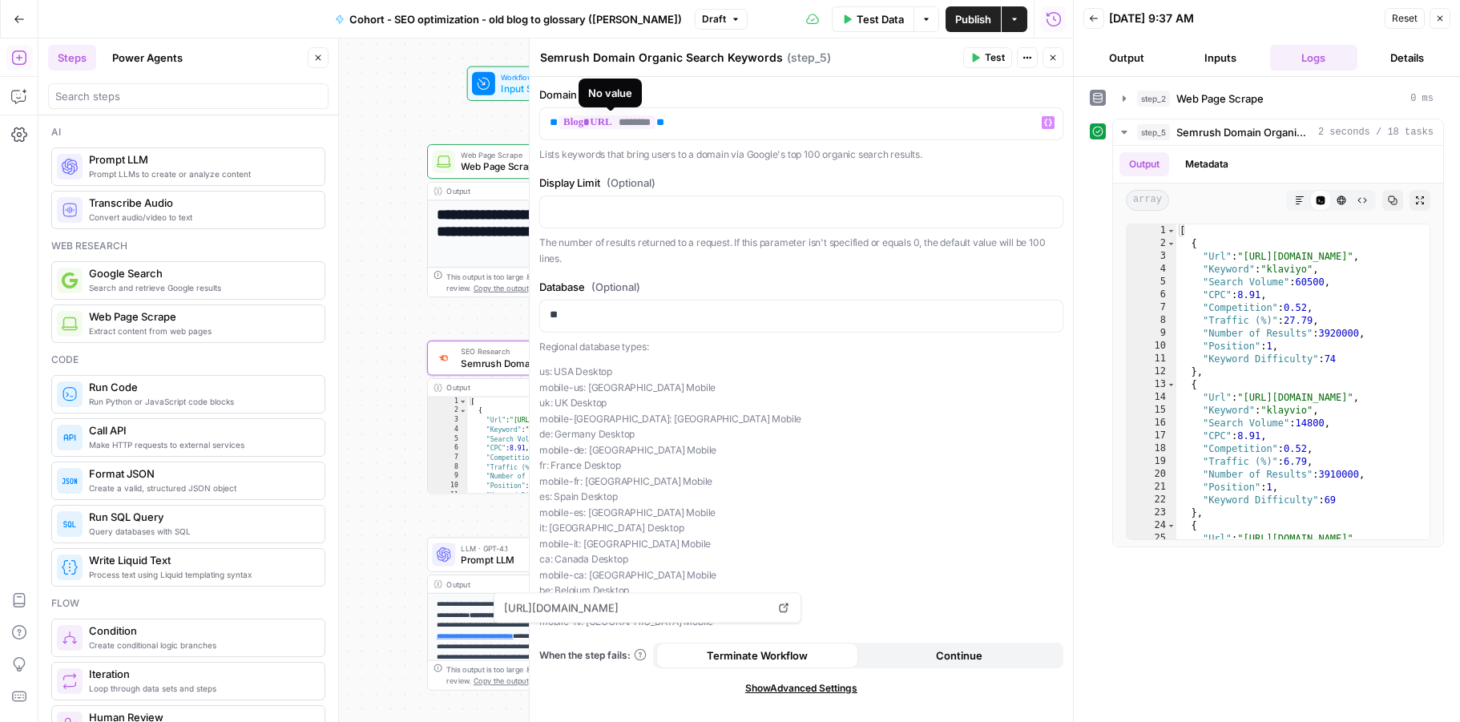
scroll to position [1672, 0]
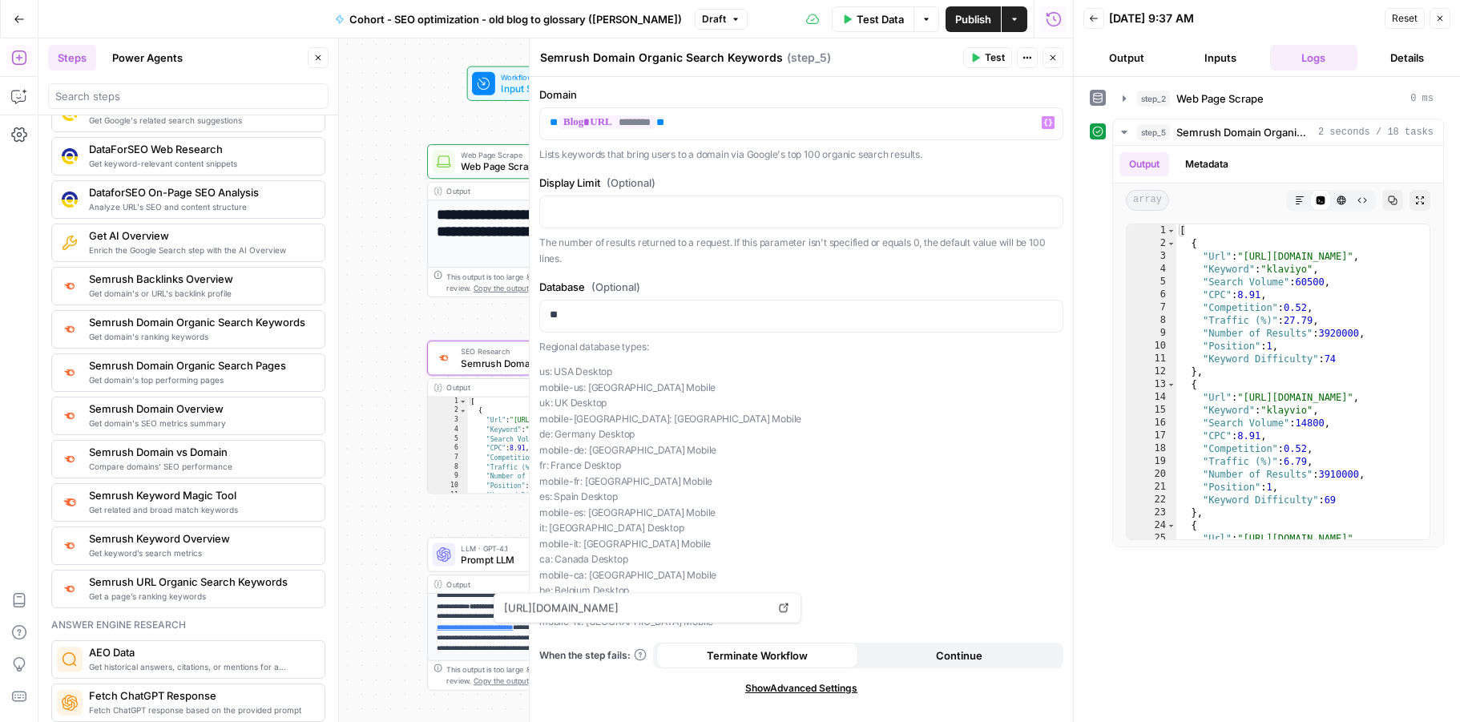
click at [886, 16] on span "Test Data" at bounding box center [880, 19] width 47 height 16
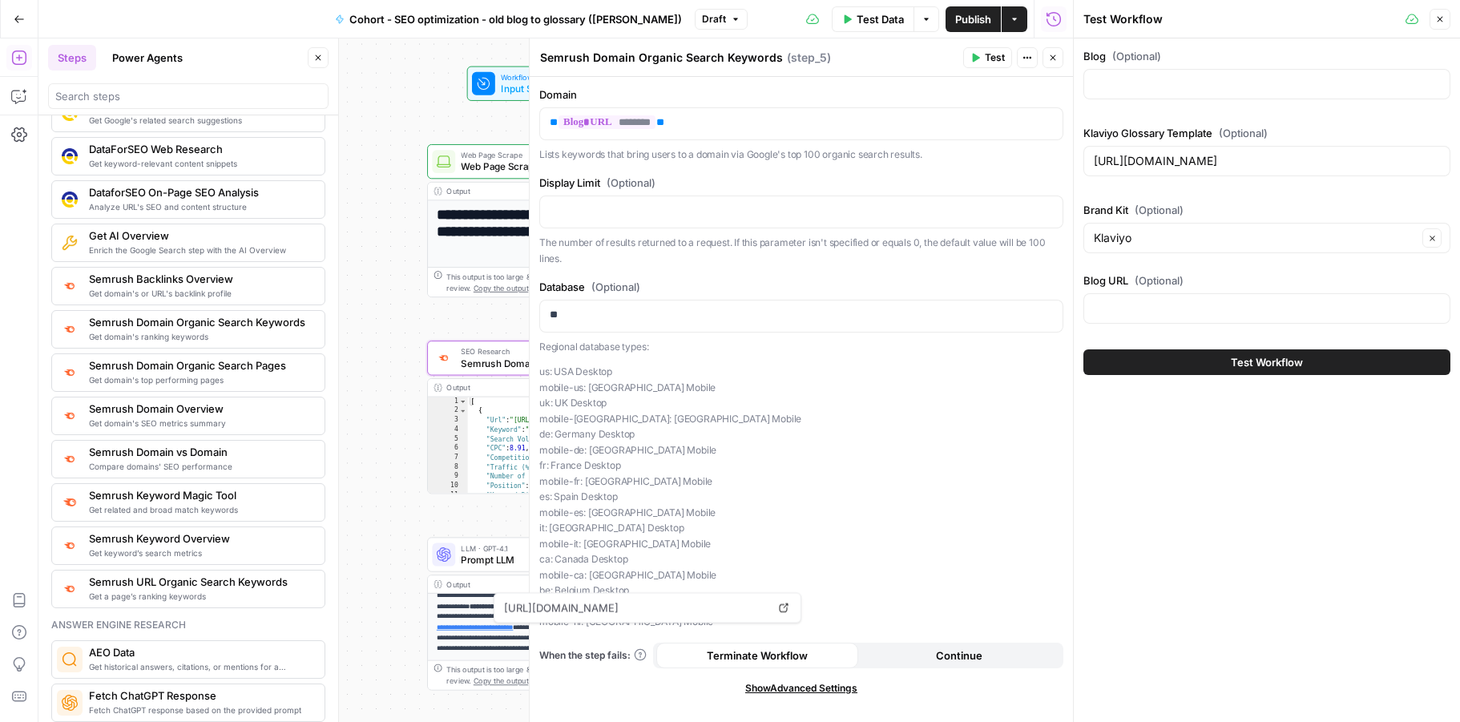
click at [1195, 321] on div at bounding box center [1266, 308] width 367 height 30
paste input "[URL][DOMAIN_NAME]"
type input "[URL][DOMAIN_NAME]"
click at [1442, 21] on icon "button" at bounding box center [1440, 19] width 10 height 10
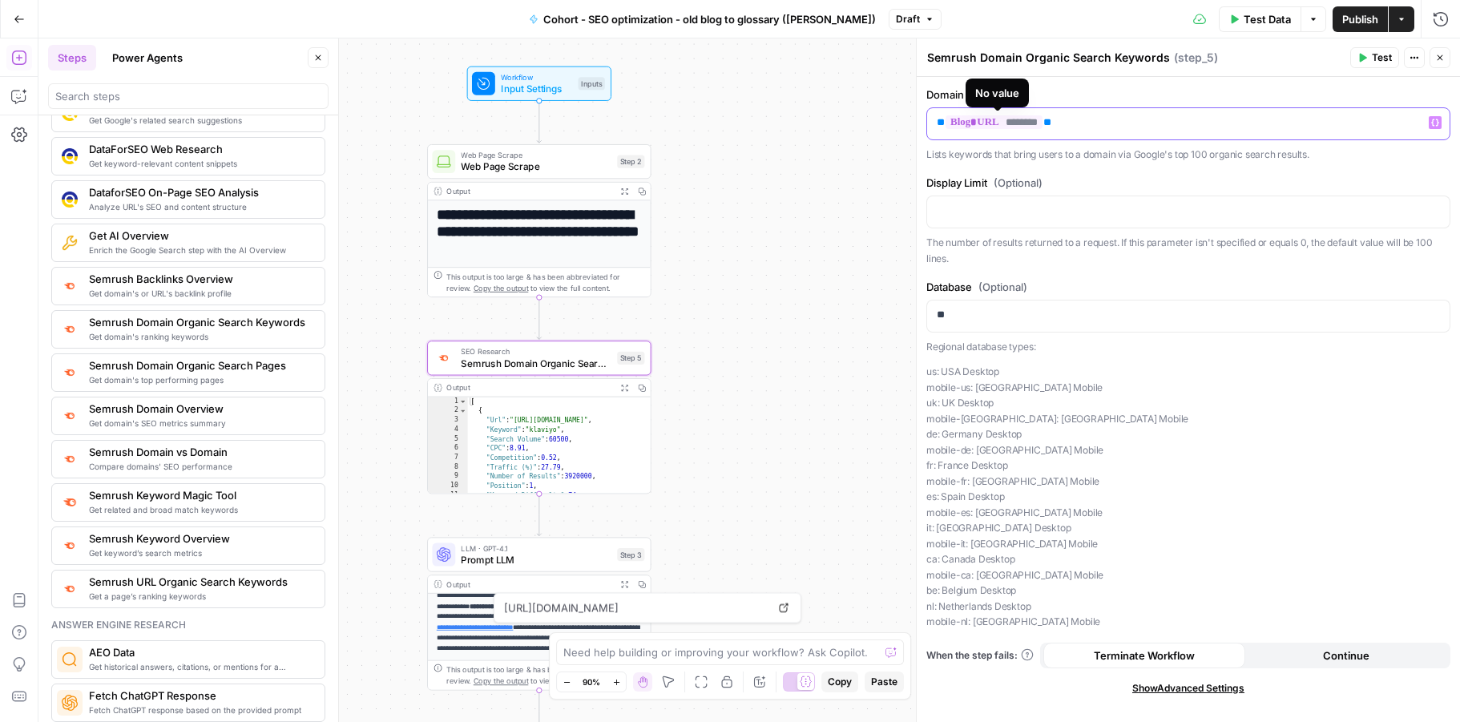
click at [1018, 121] on span "********" at bounding box center [994, 122] width 97 height 14
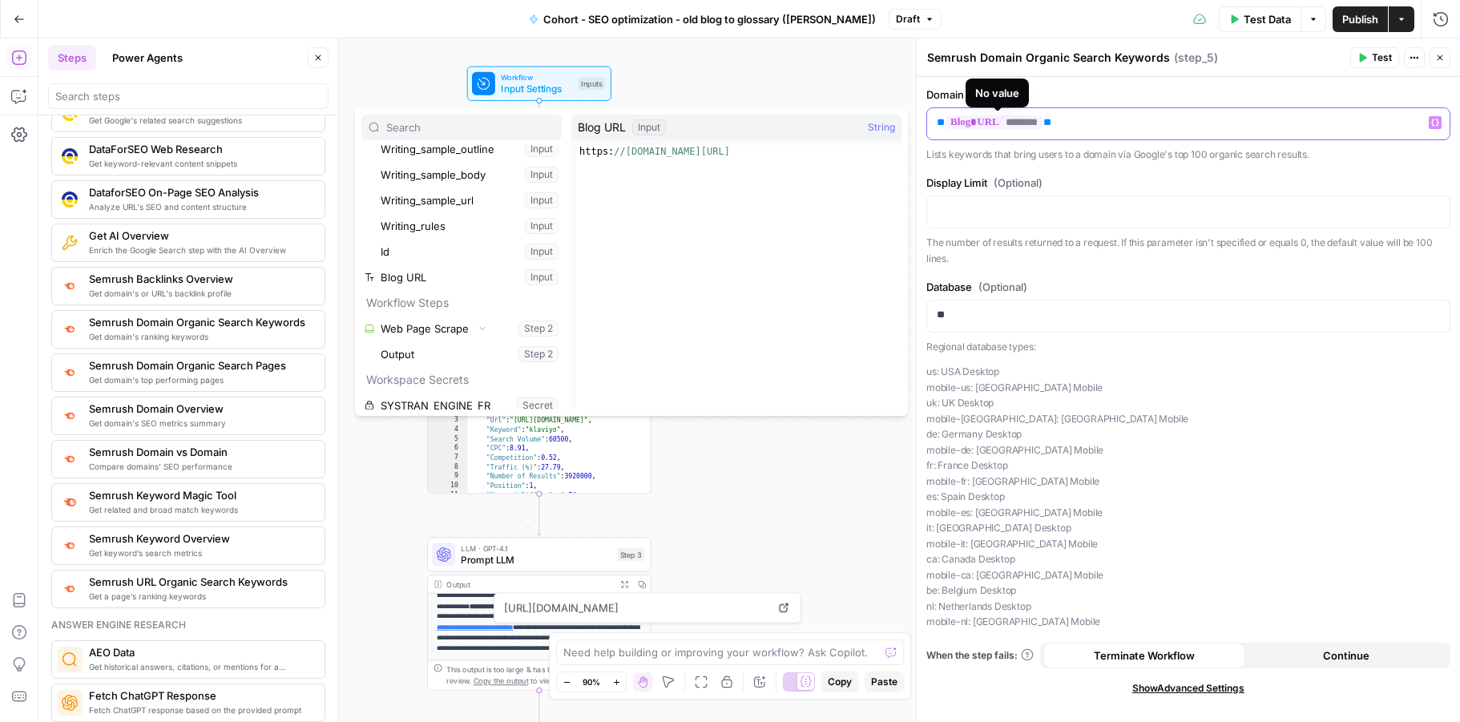
click at [1107, 116] on p "** ******** **" at bounding box center [1188, 123] width 503 height 16
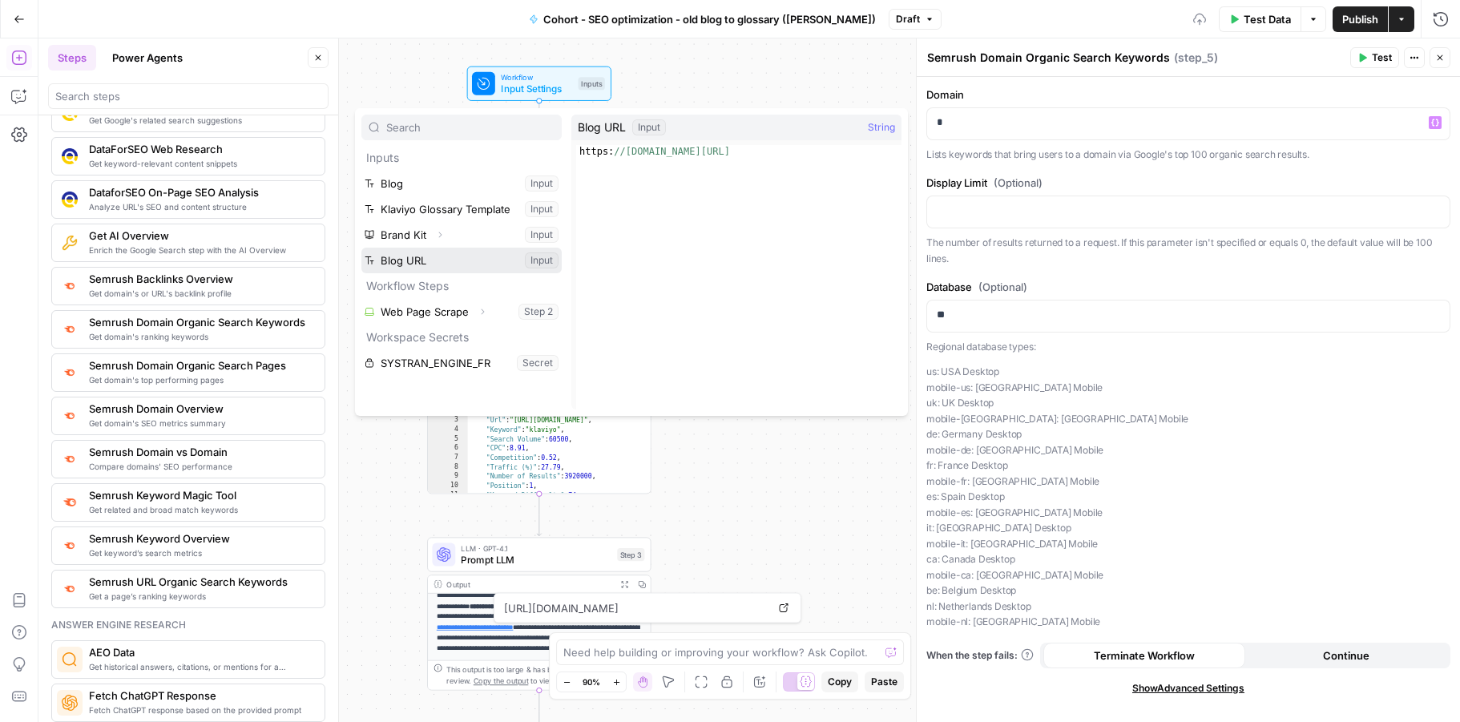
click at [399, 262] on button "Select variable Blog URL" at bounding box center [461, 261] width 200 height 26
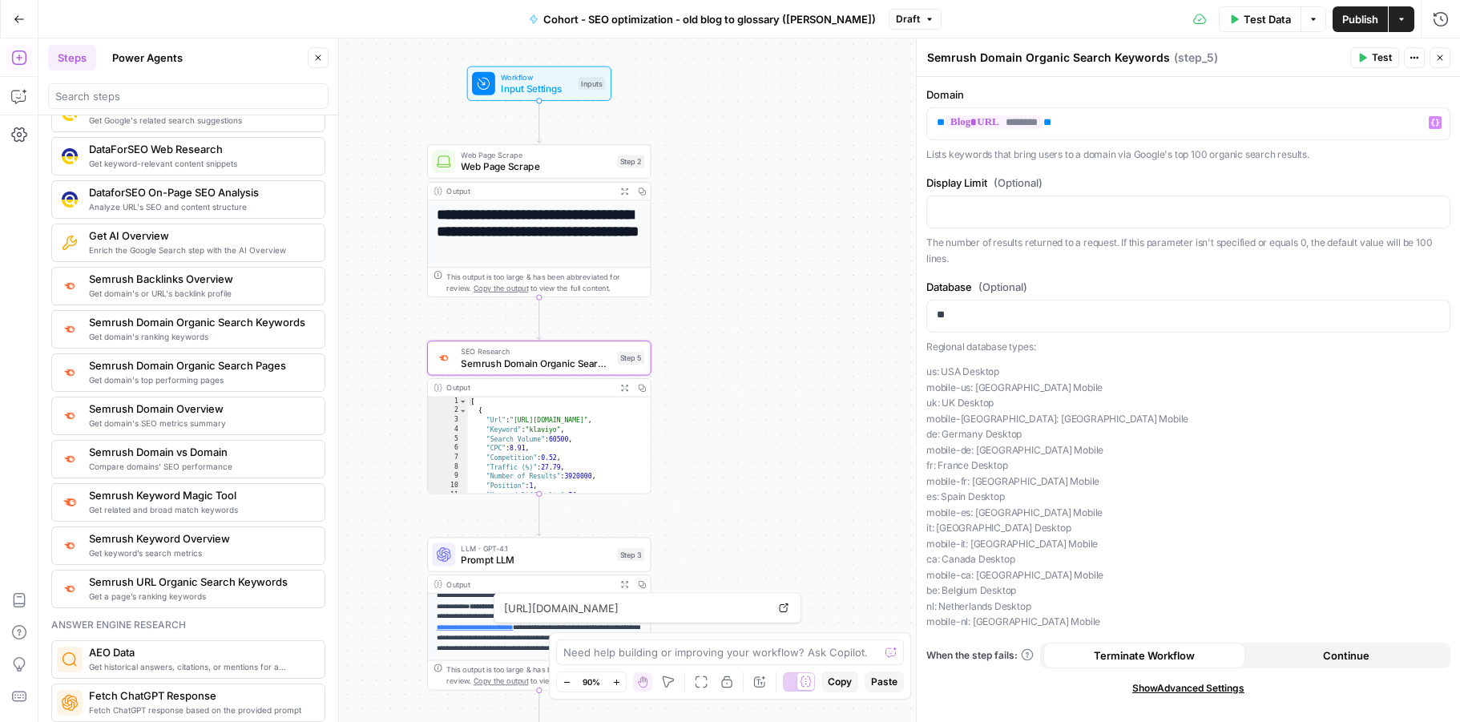
click at [1347, 22] on span "Publish" at bounding box center [1360, 19] width 36 height 16
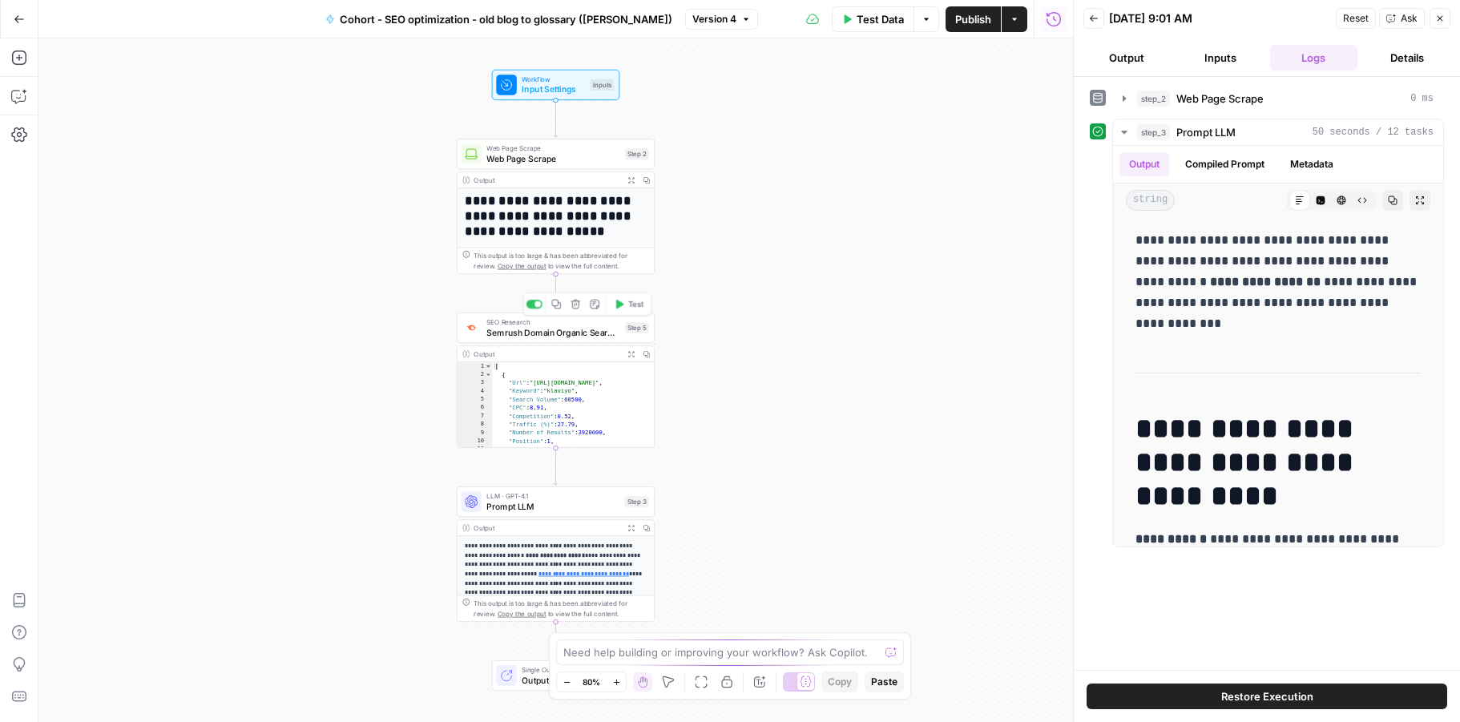
click at [561, 338] on span "Semrush Domain Organic Search Keywords" at bounding box center [552, 332] width 133 height 13
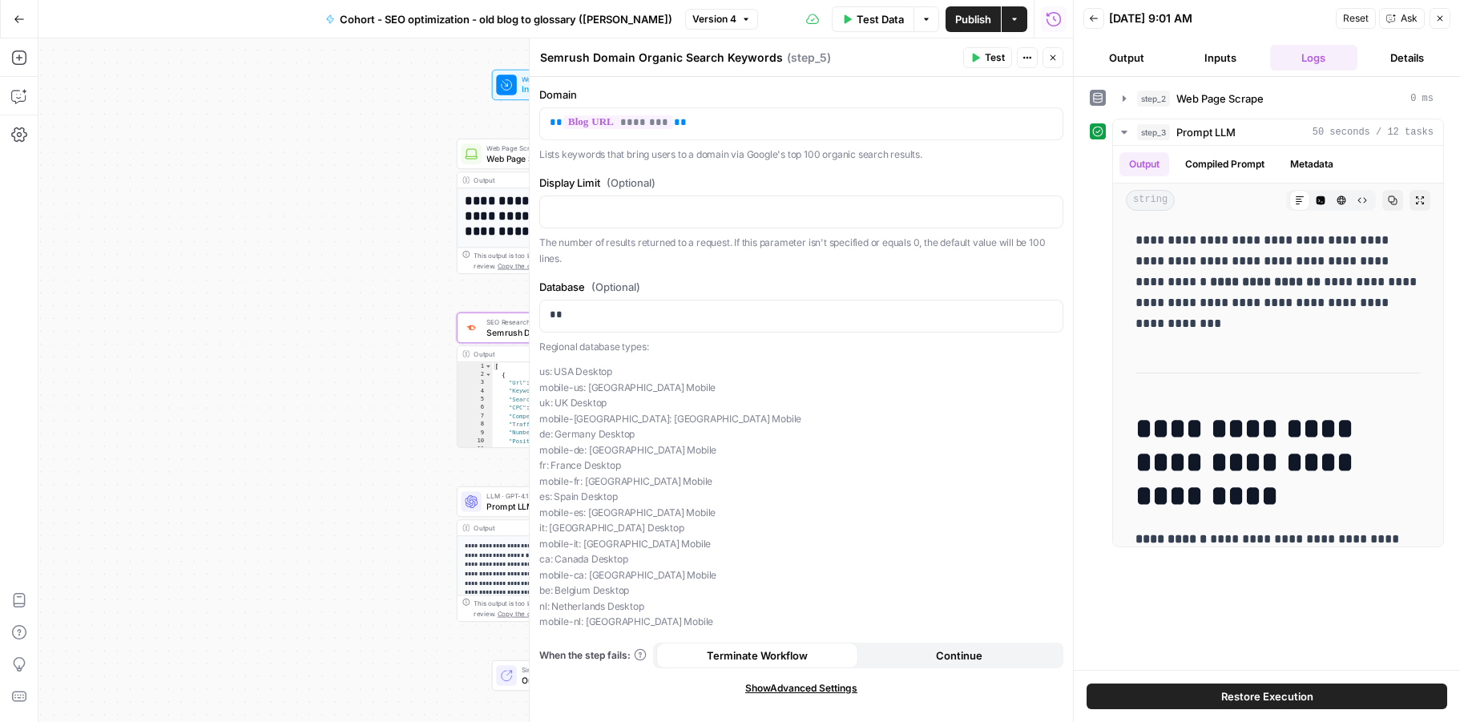
click at [1001, 59] on span "Test" at bounding box center [995, 57] width 20 height 14
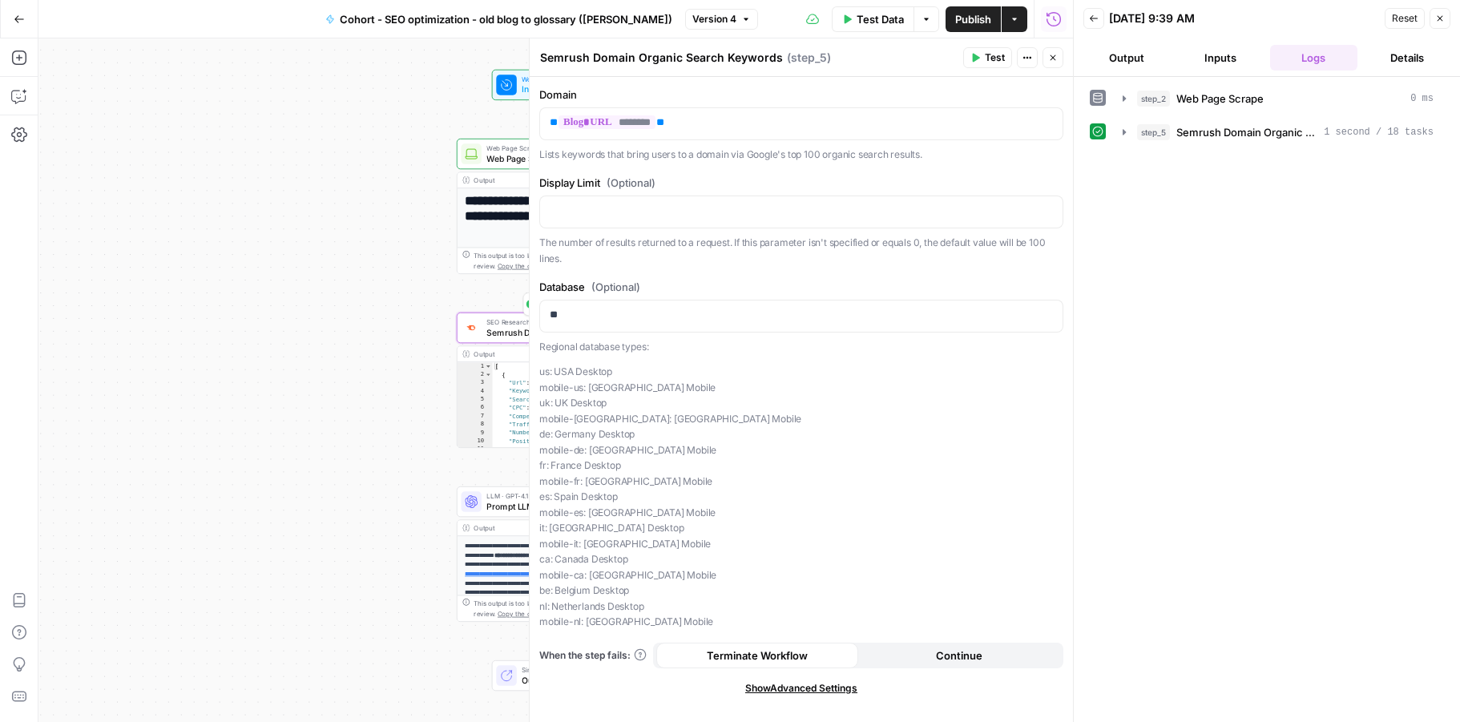
click at [494, 334] on span "Semrush Domain Organic Search Keywords" at bounding box center [552, 332] width 133 height 13
click at [1054, 58] on icon "button" at bounding box center [1054, 58] width 6 height 6
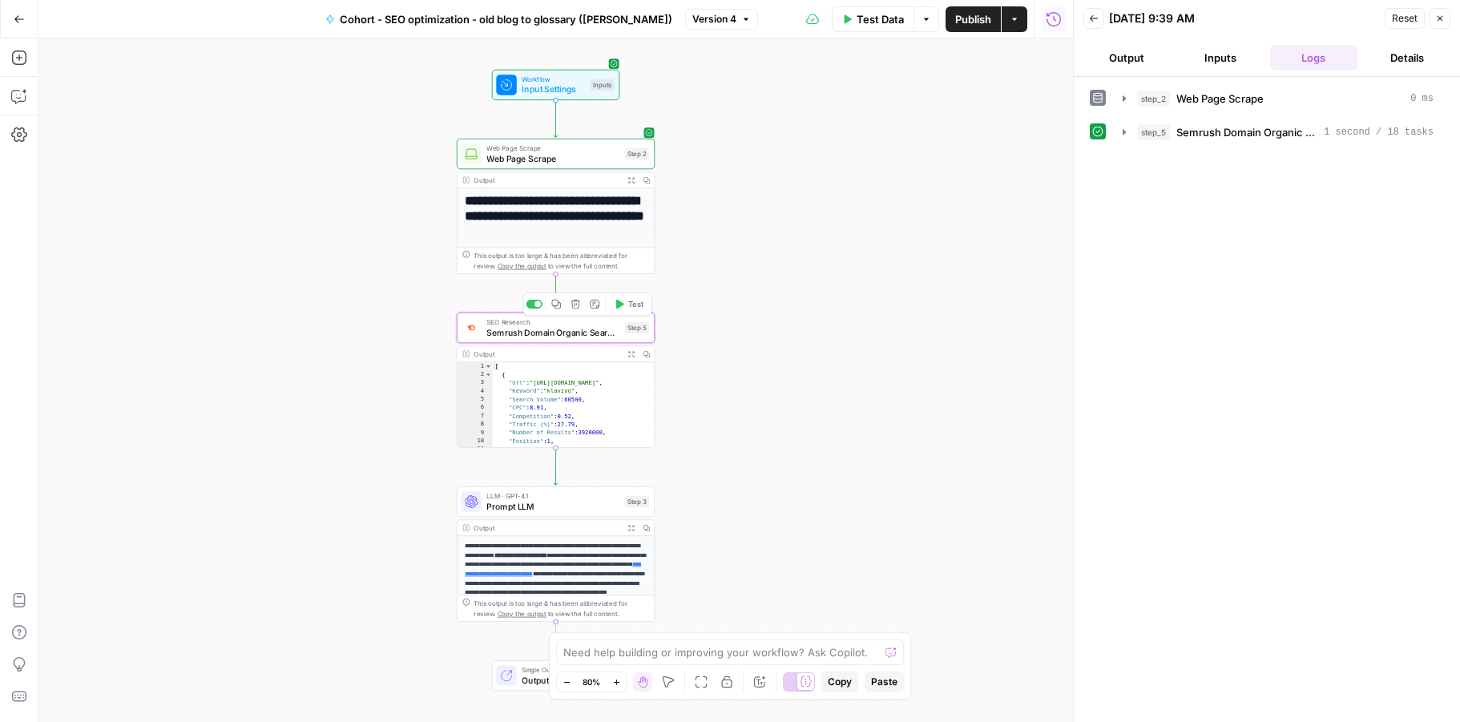
click at [562, 333] on span "Semrush Domain Organic Search Keywords" at bounding box center [552, 332] width 133 height 13
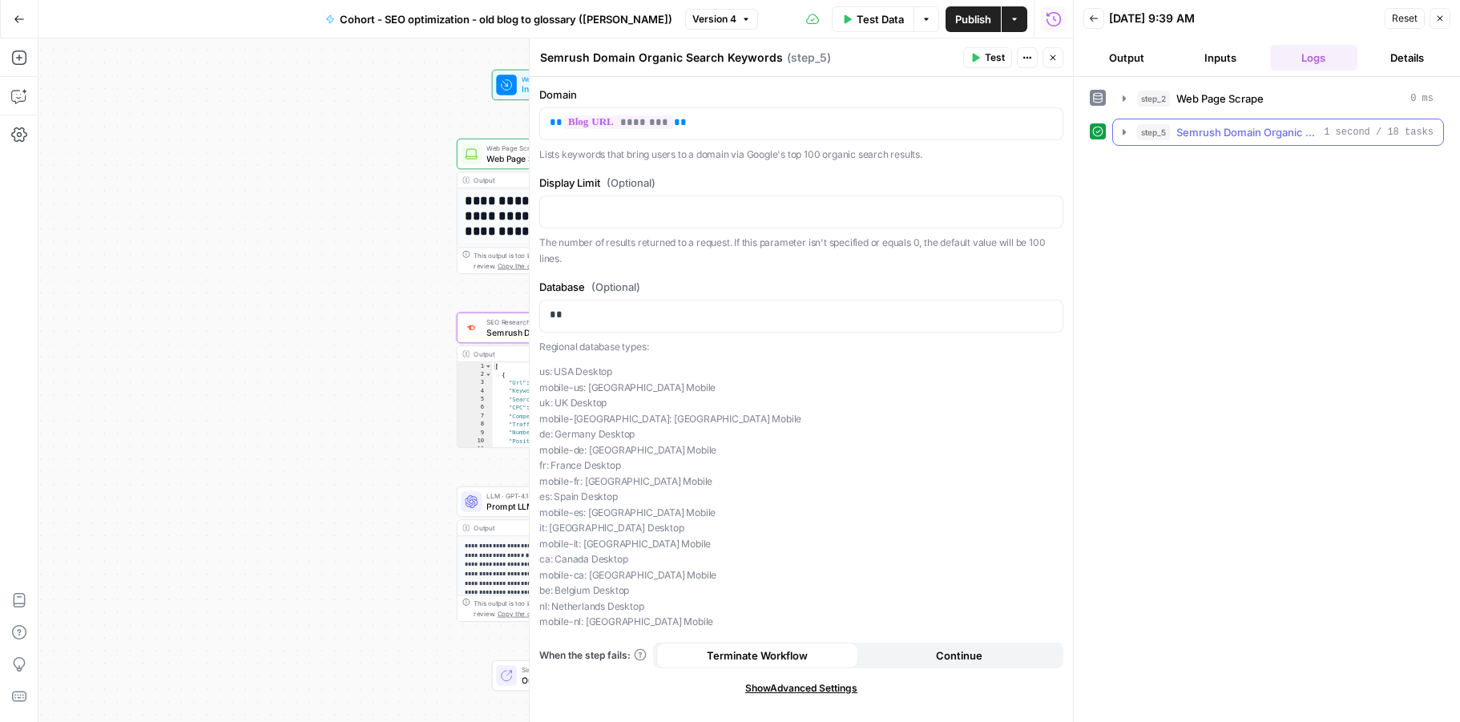
click at [1125, 133] on icon "button" at bounding box center [1124, 132] width 13 height 13
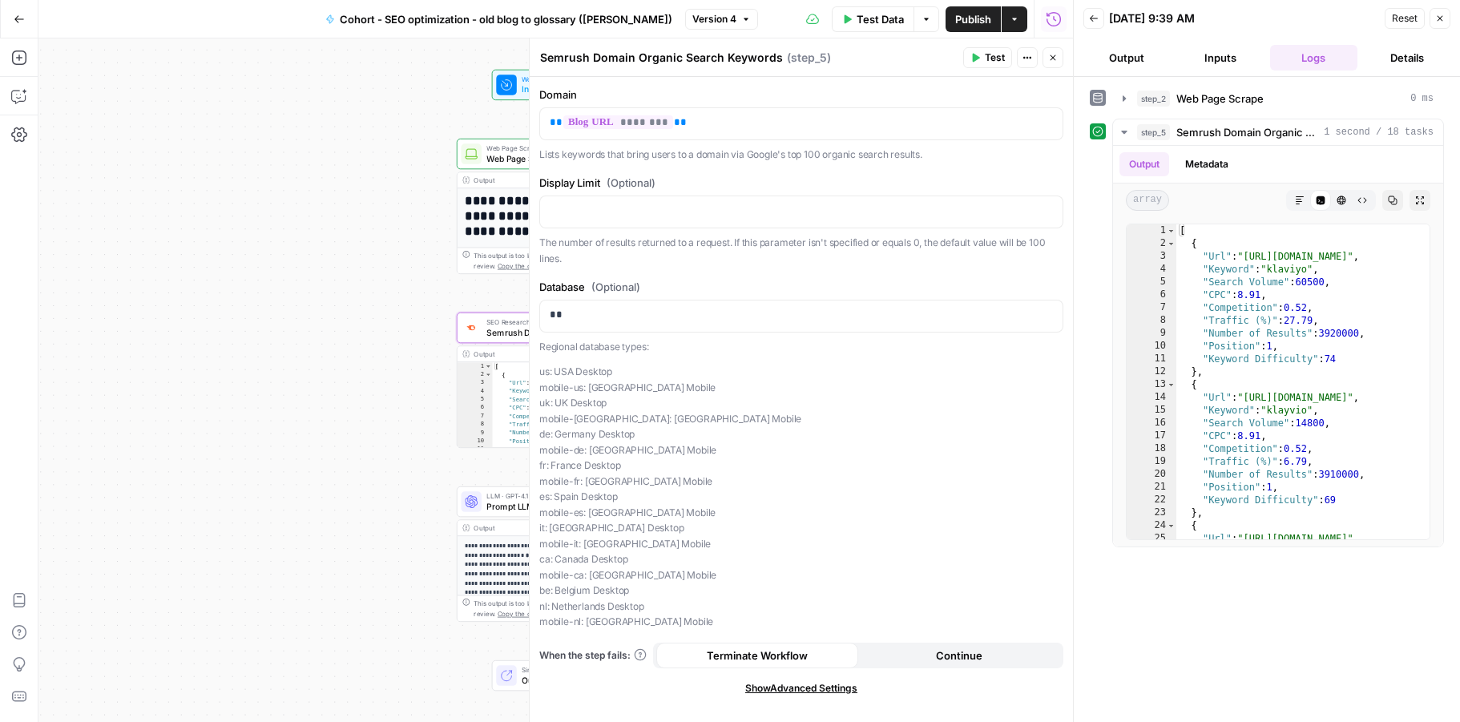
click at [1056, 63] on button "Close" at bounding box center [1053, 57] width 21 height 21
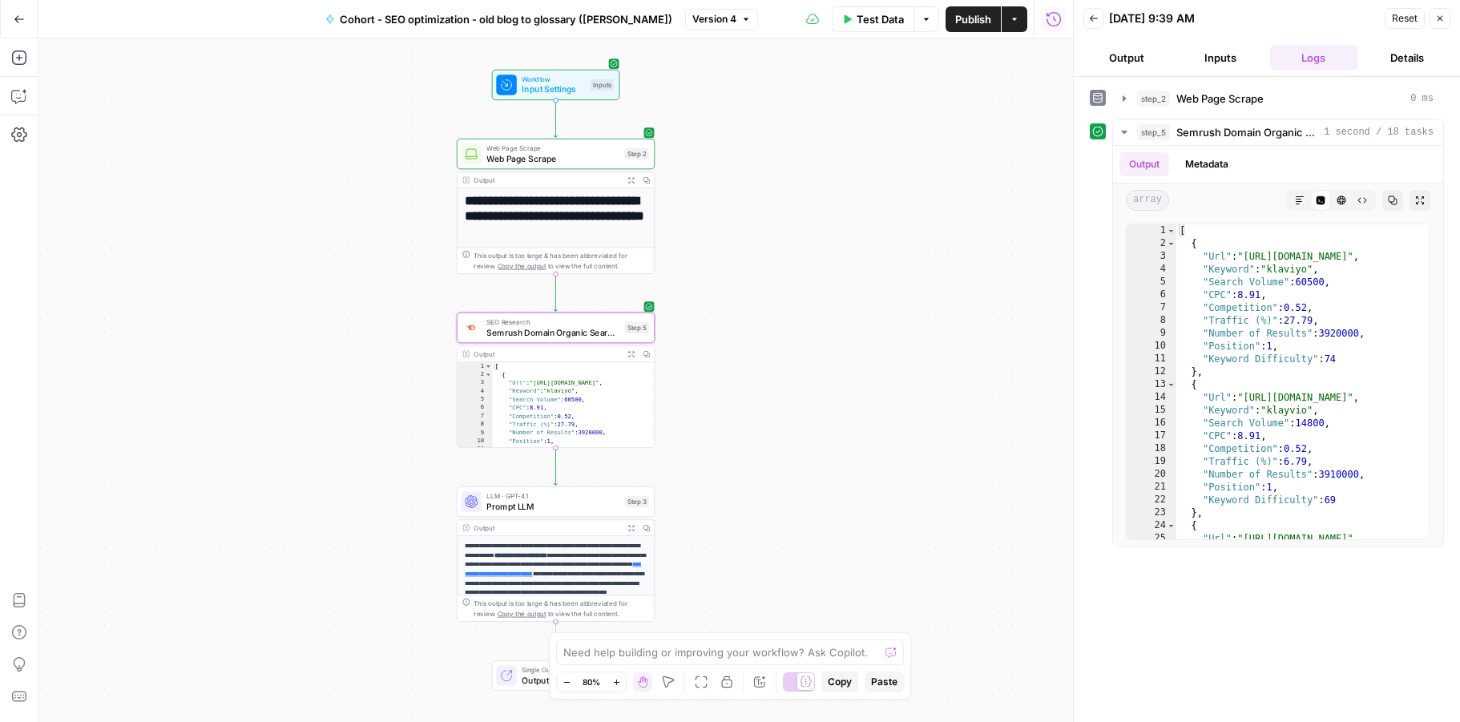
click at [1435, 19] on icon "button" at bounding box center [1440, 19] width 10 height 10
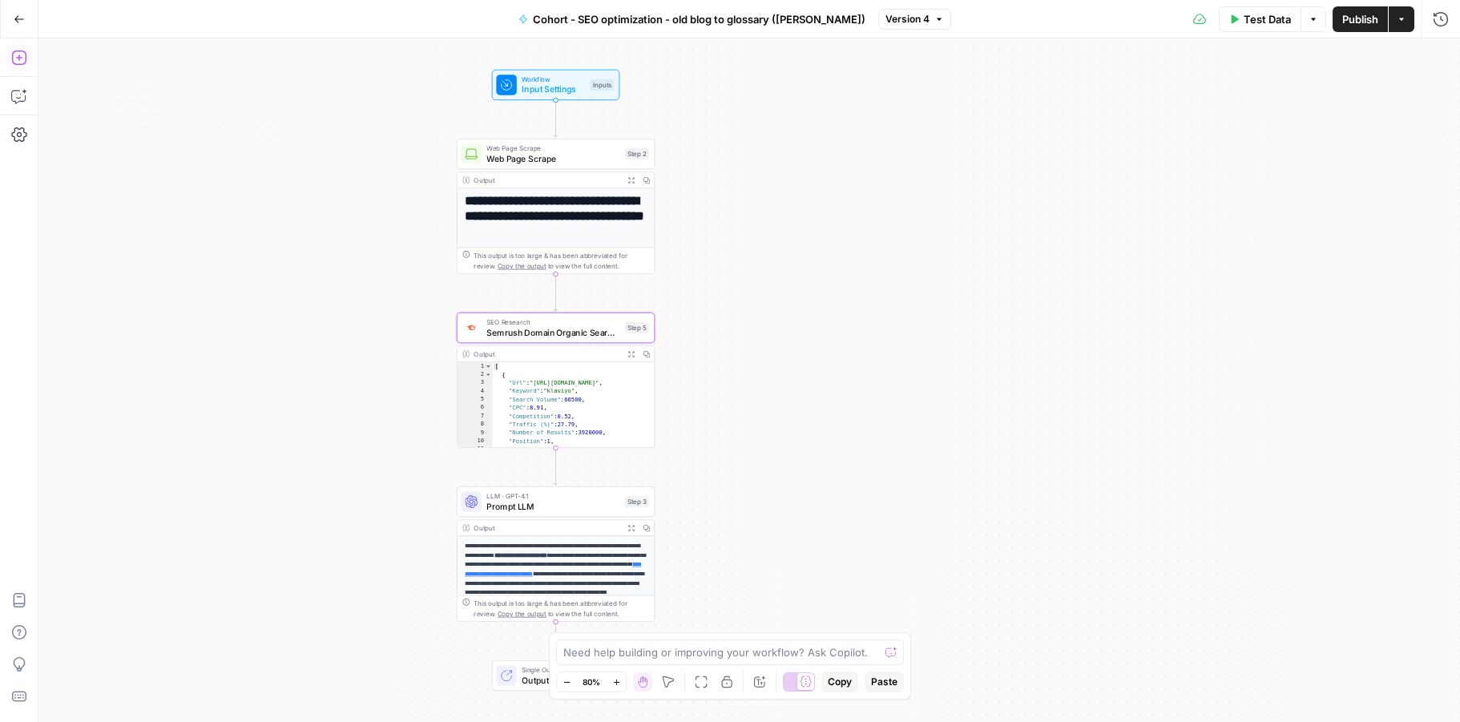
click at [22, 65] on icon "button" at bounding box center [19, 58] width 16 height 16
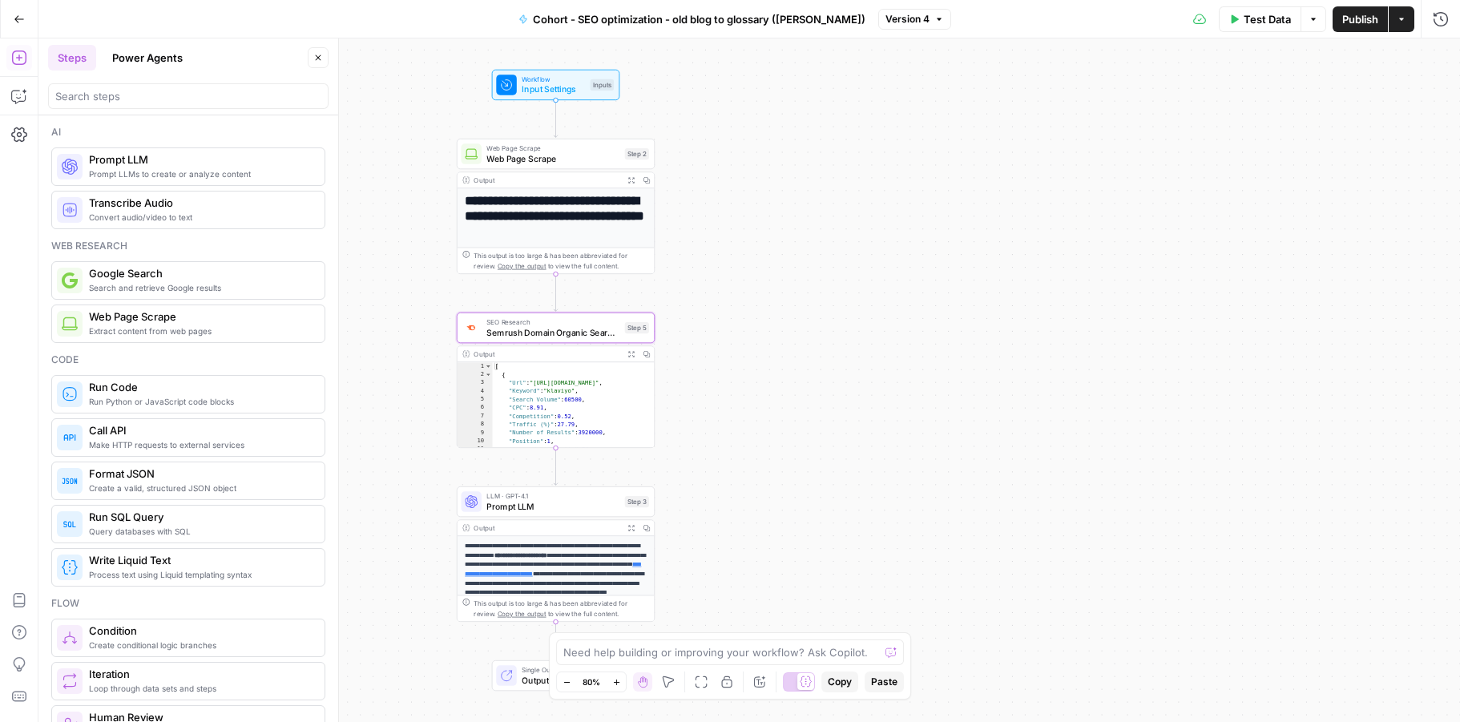
click at [146, 61] on button "Power Agents" at bounding box center [148, 58] width 90 height 26
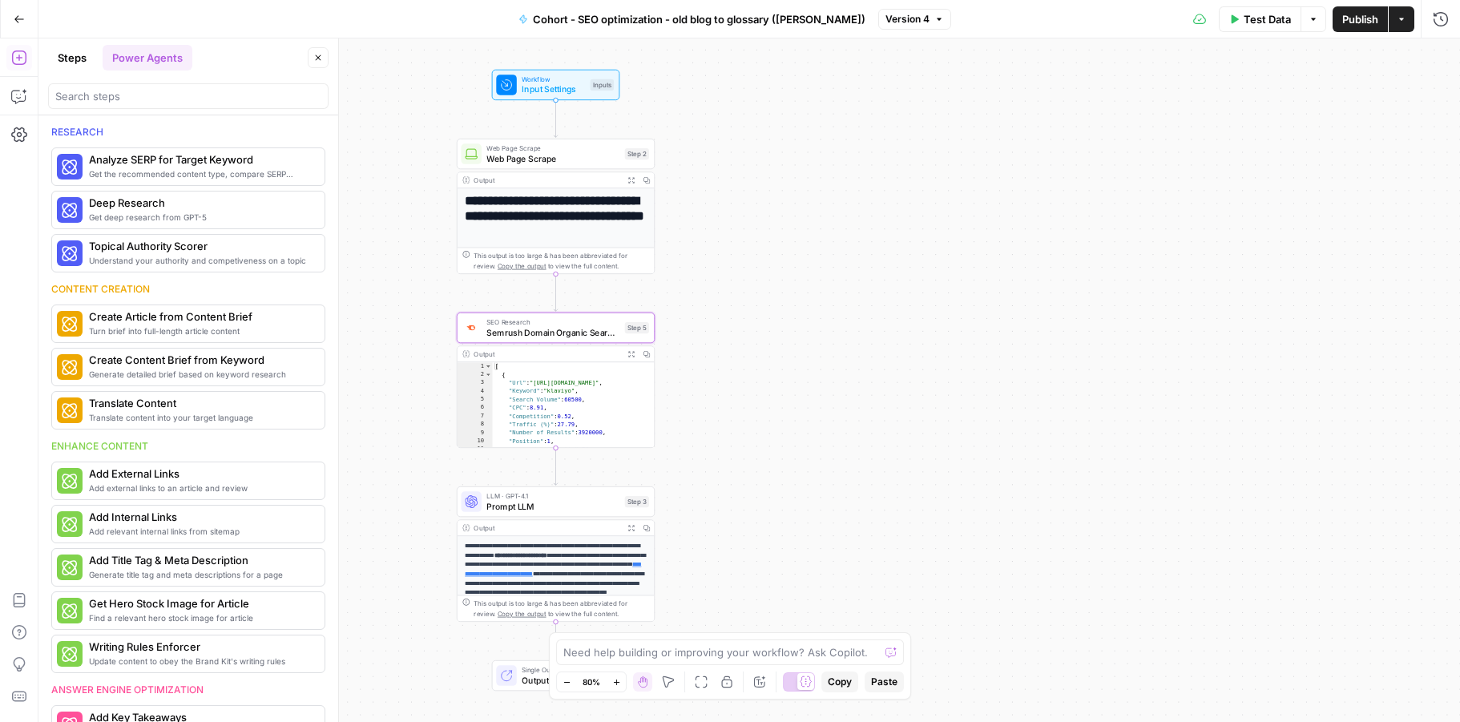
click at [73, 61] on button "Steps" at bounding box center [72, 58] width 48 height 26
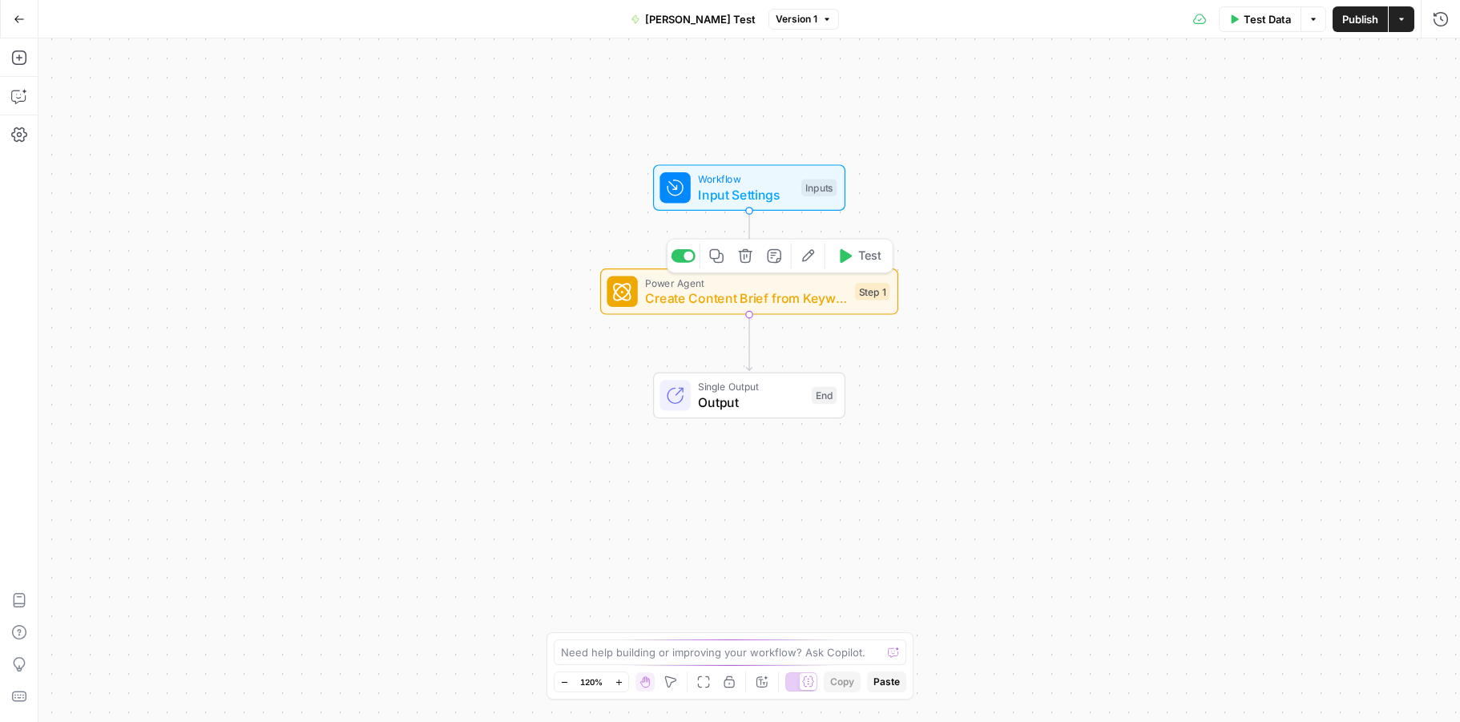
click at [756, 305] on span "Create Content Brief from Keyword - Fork (1)" at bounding box center [746, 297] width 202 height 19
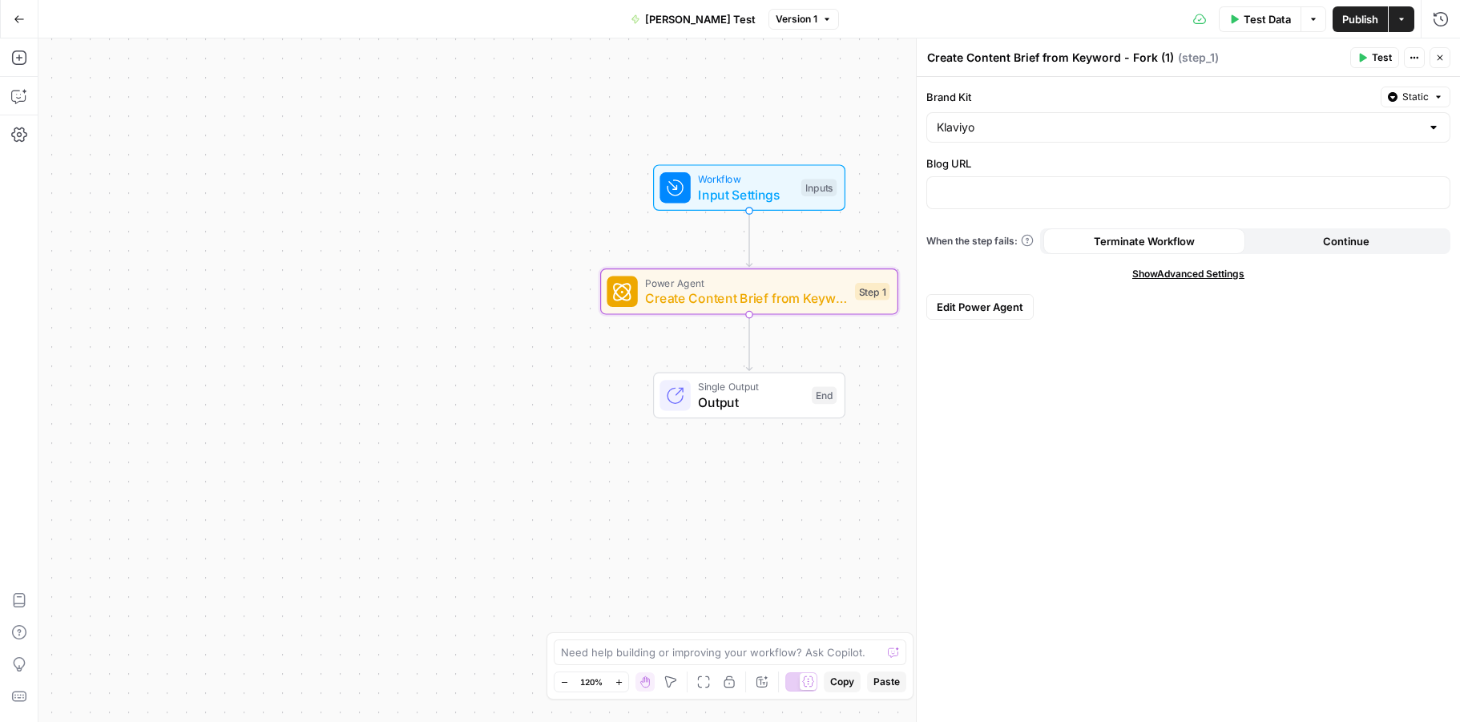
click at [1441, 59] on icon "button" at bounding box center [1441, 58] width 6 height 6
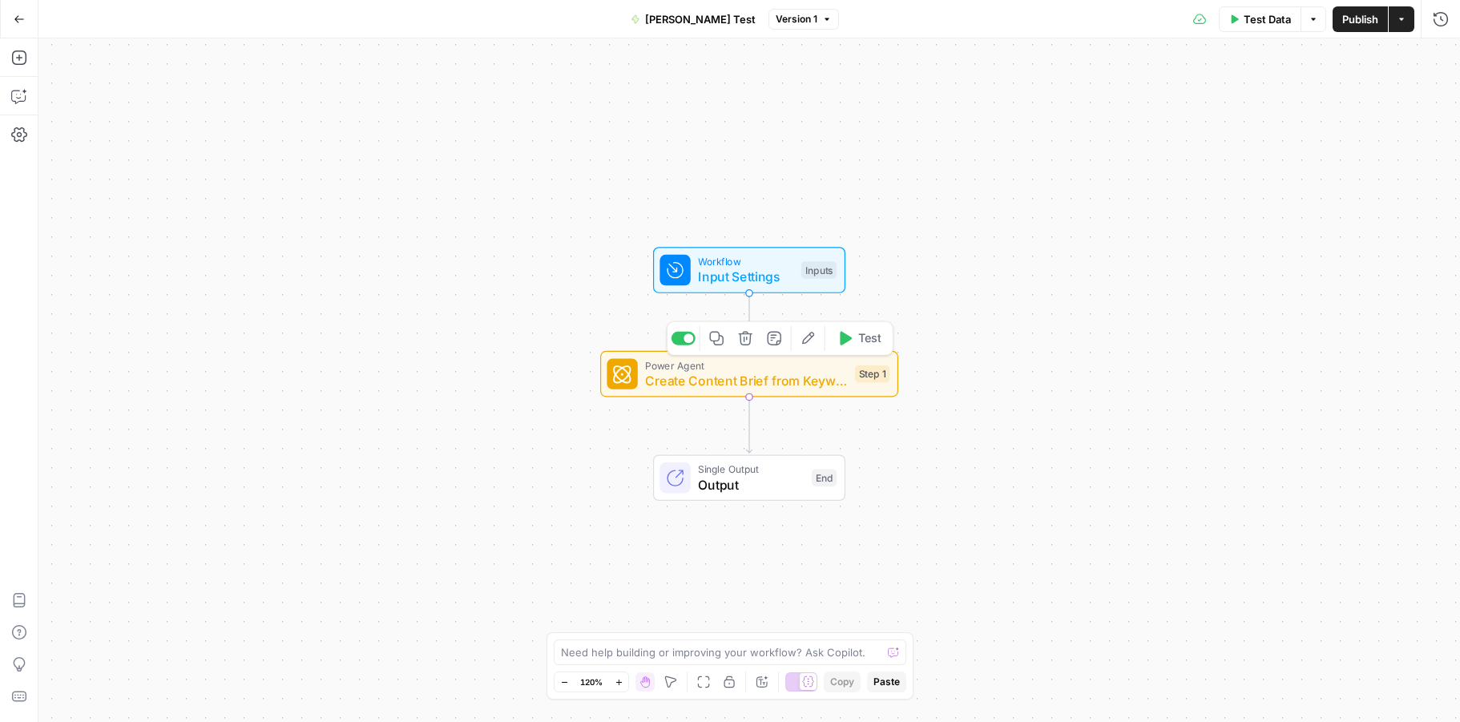
click at [768, 386] on span "Create Content Brief from Keyword - Fork (1)" at bounding box center [746, 380] width 202 height 19
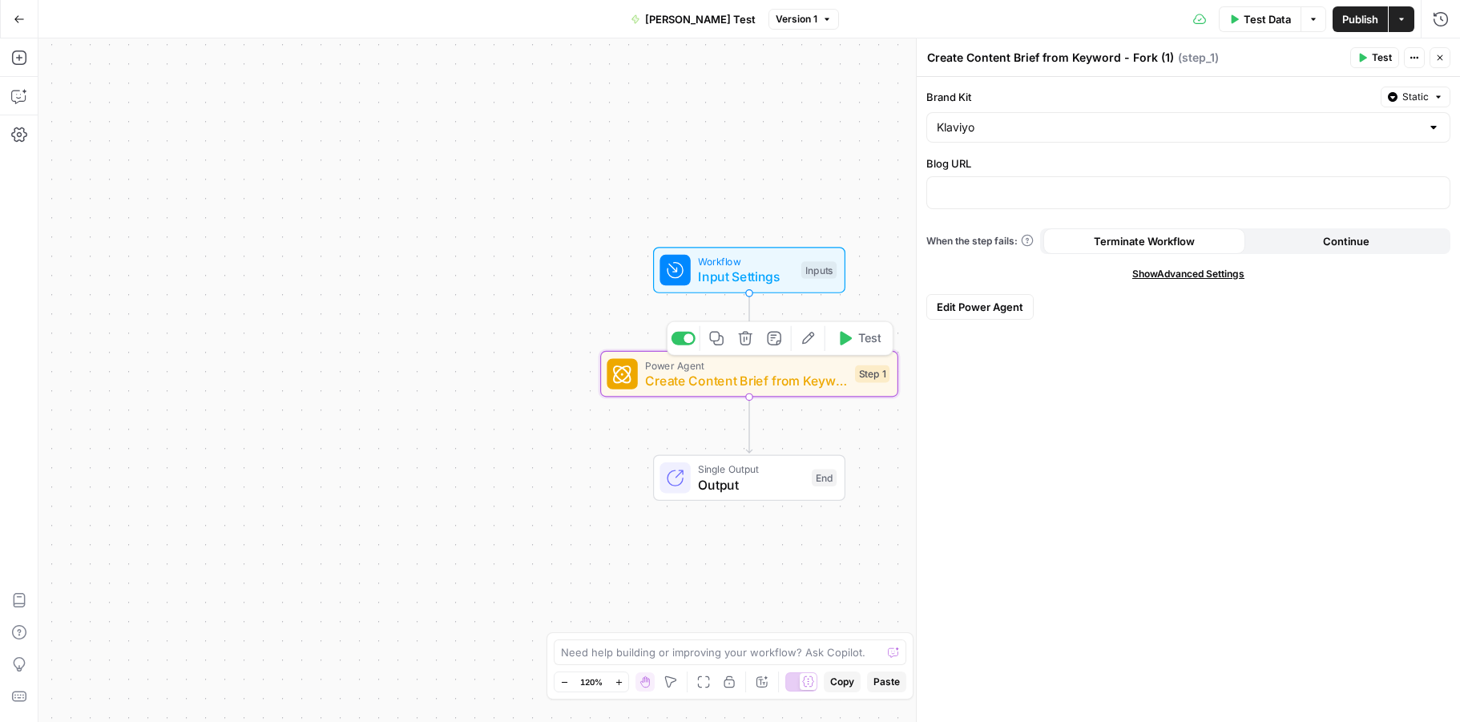
click at [845, 353] on div "Copy step Delete step Add Note Edit Agent Test" at bounding box center [780, 338] width 227 height 34
click at [845, 345] on icon "button" at bounding box center [844, 338] width 15 height 15
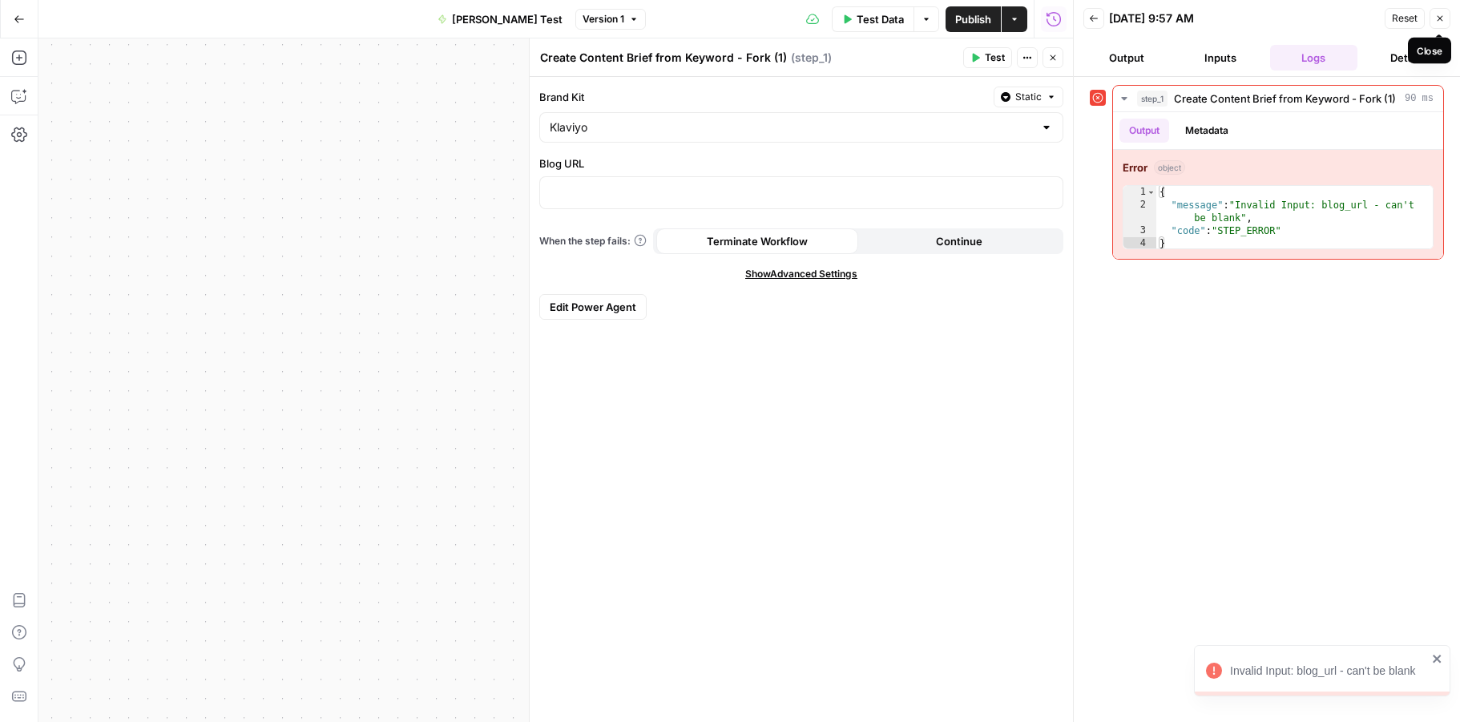
click at [1440, 18] on icon "button" at bounding box center [1441, 19] width 6 height 6
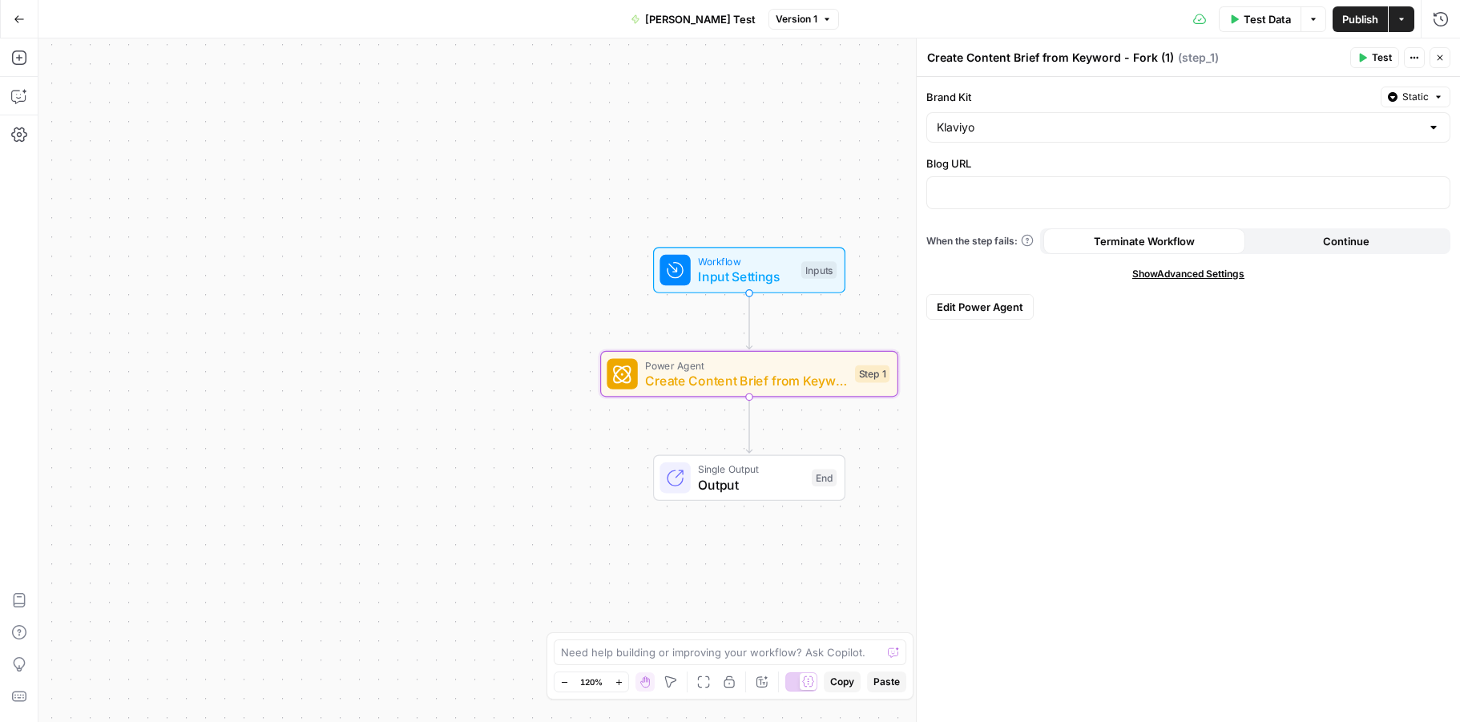
click at [22, 7] on button "Go Back" at bounding box center [19, 19] width 29 height 29
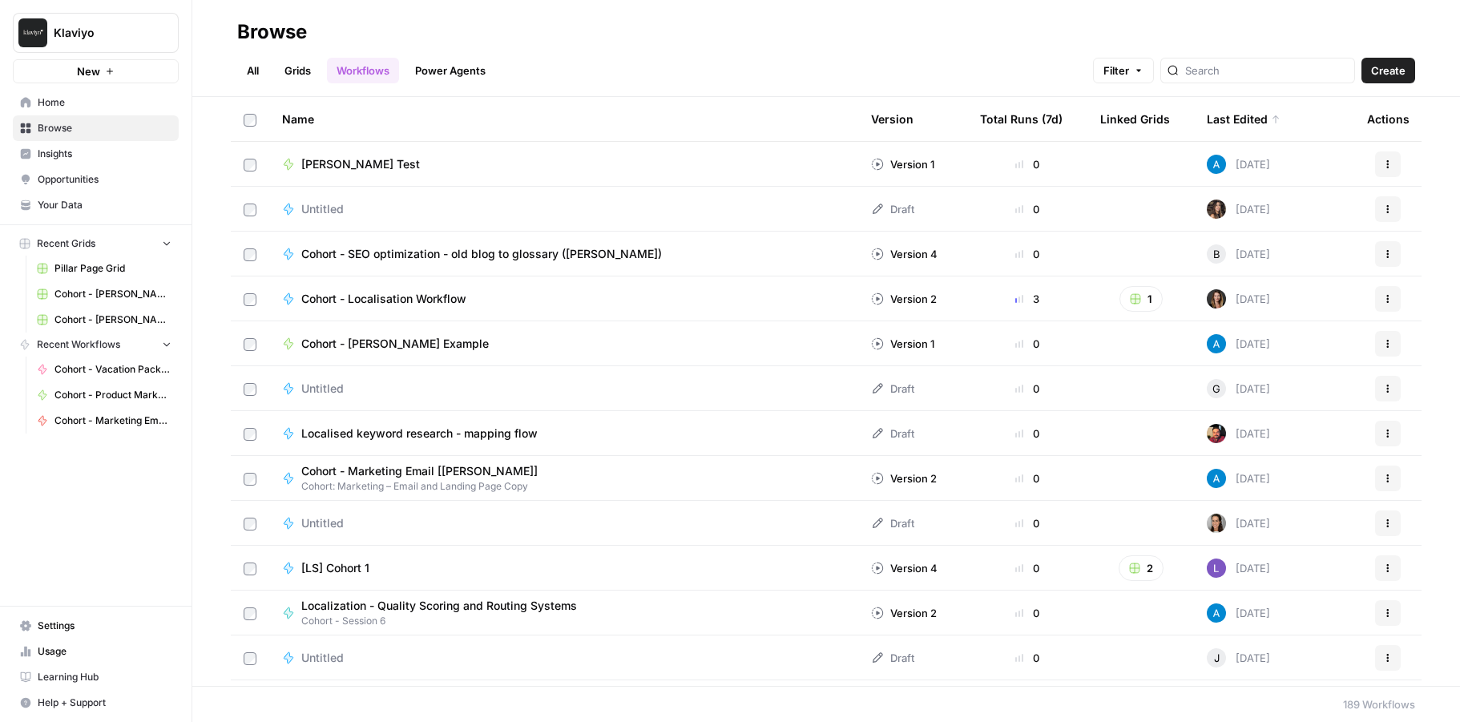
click at [1256, 117] on div "Last Edited" at bounding box center [1244, 119] width 74 height 44
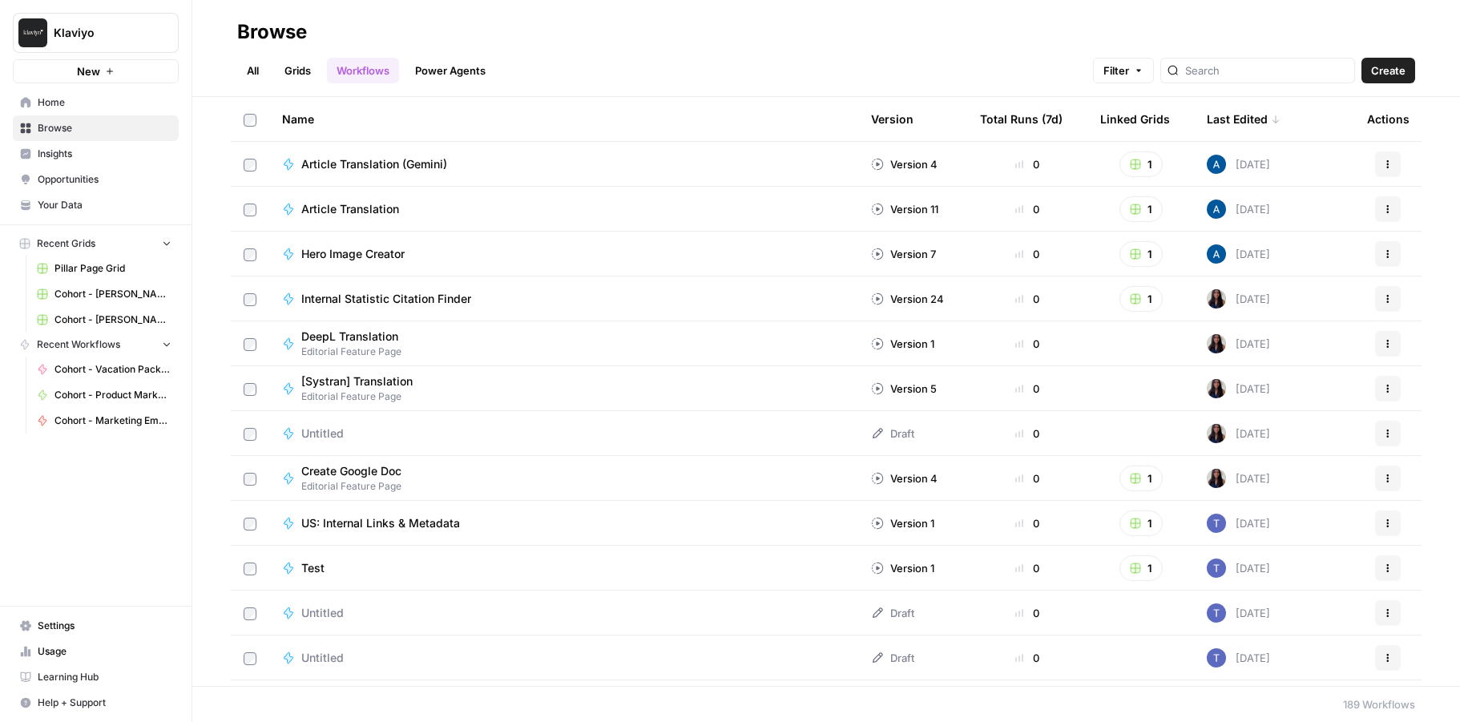
click at [1256, 117] on div "Last Edited" at bounding box center [1244, 119] width 74 height 44
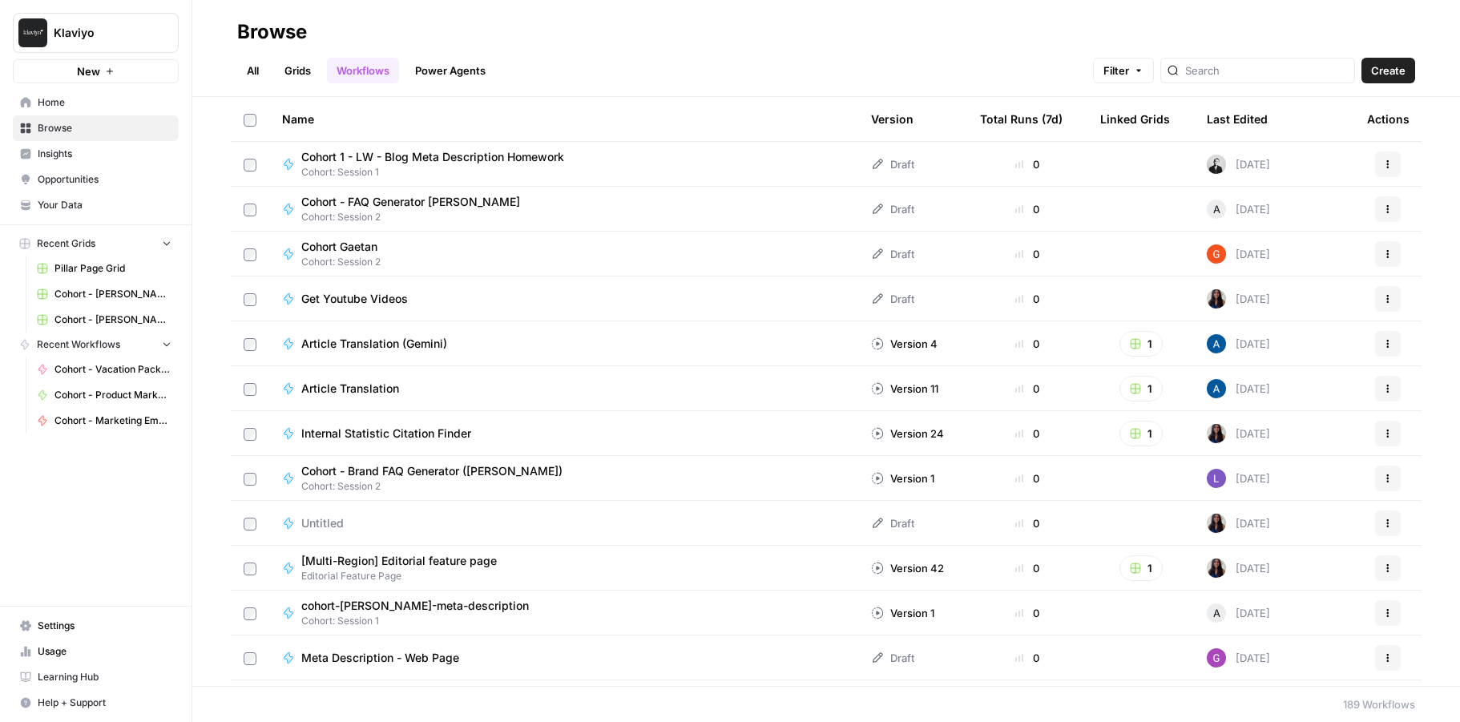
click at [1256, 117] on div "Last Edited" at bounding box center [1237, 119] width 61 height 44
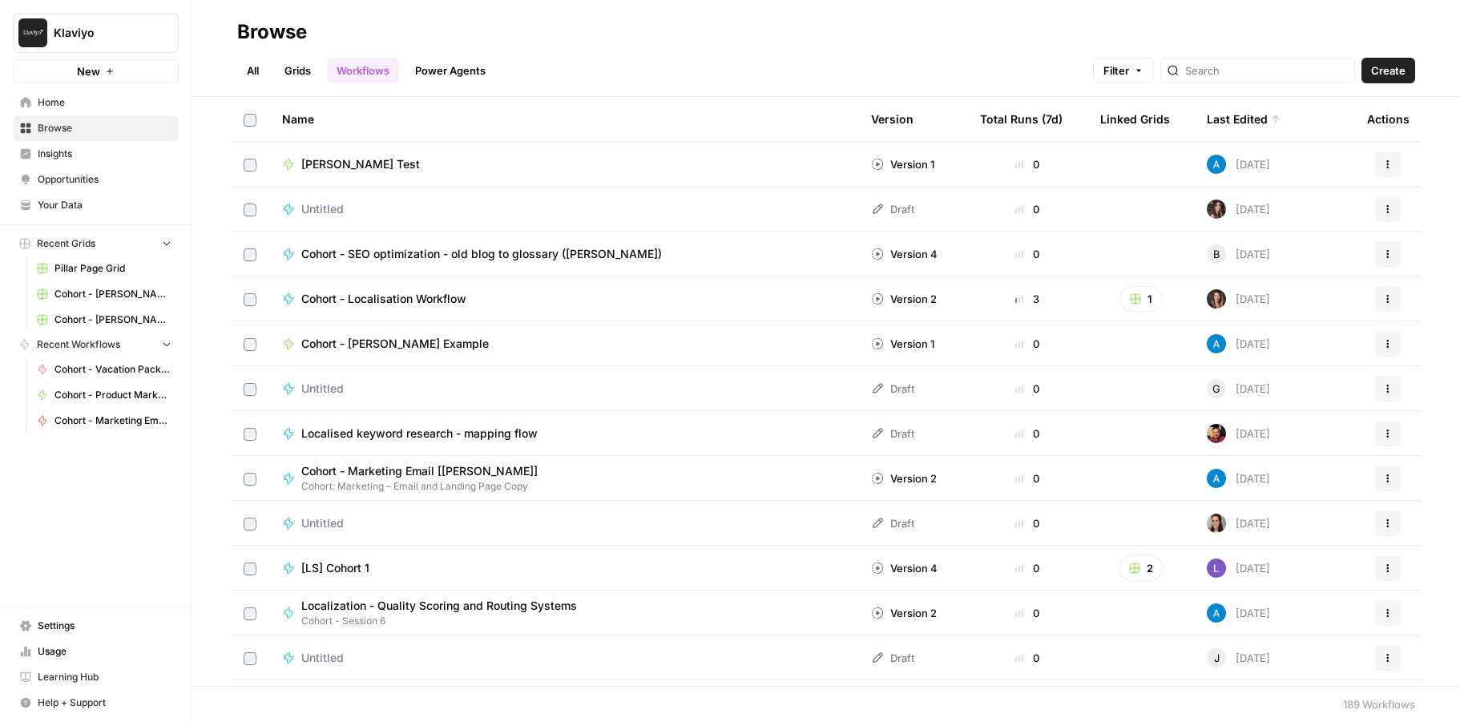
click at [45, 85] on nav "Home Browse Insights Opportunities Your Data" at bounding box center [96, 153] width 192 height 141
click at [52, 104] on span "Home" at bounding box center [105, 102] width 134 height 14
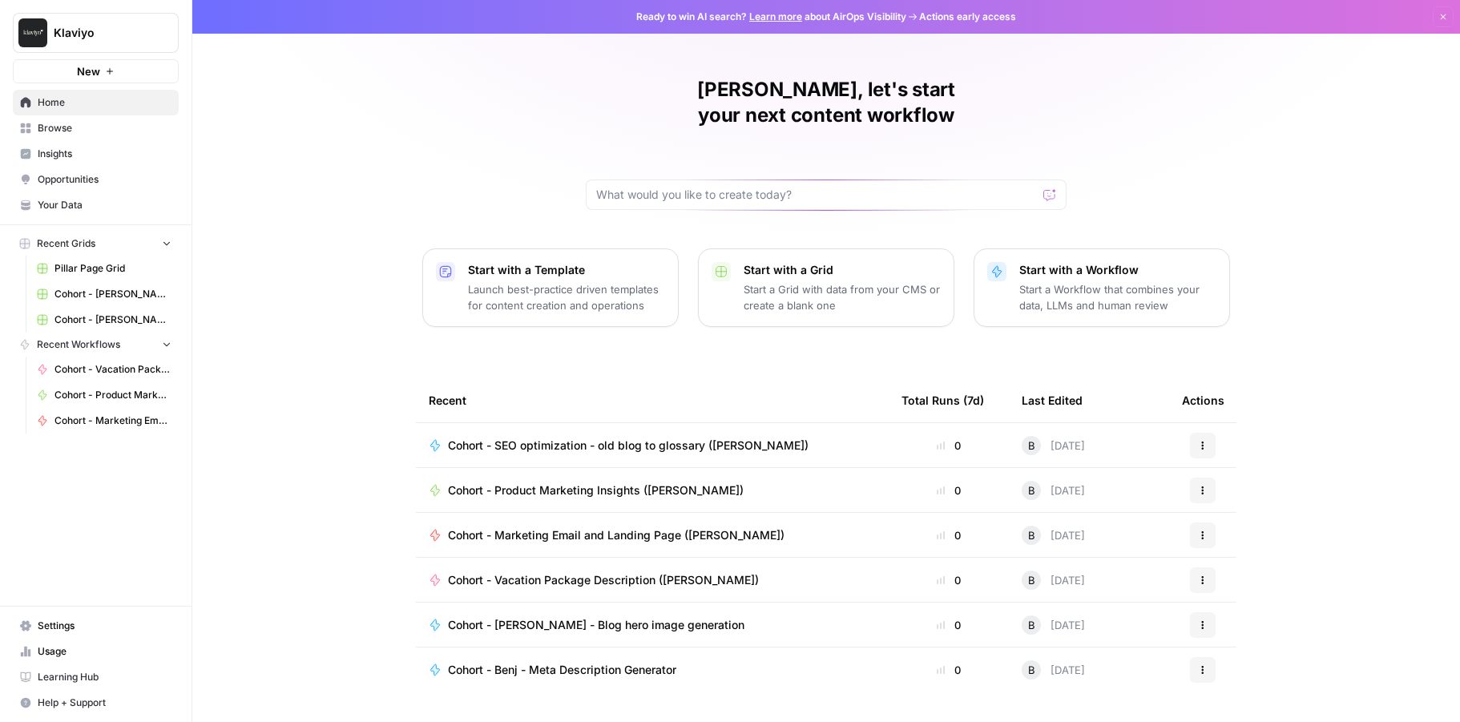
click at [56, 130] on span "Browse" at bounding box center [105, 128] width 134 height 14
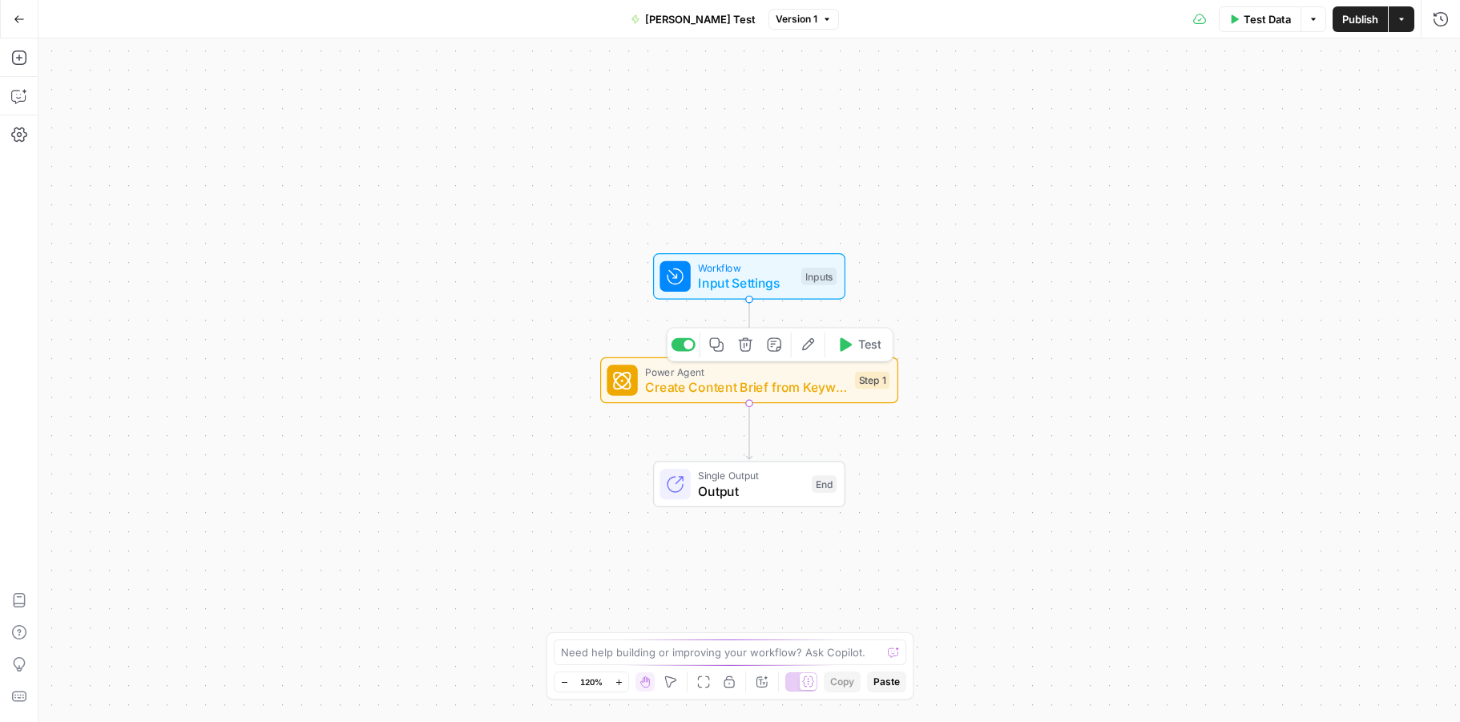
click at [639, 376] on div "Power Agent Create Content Brief from Keyword - Fork (1) Step 1 Copy step Delet…" at bounding box center [748, 380] width 283 height 33
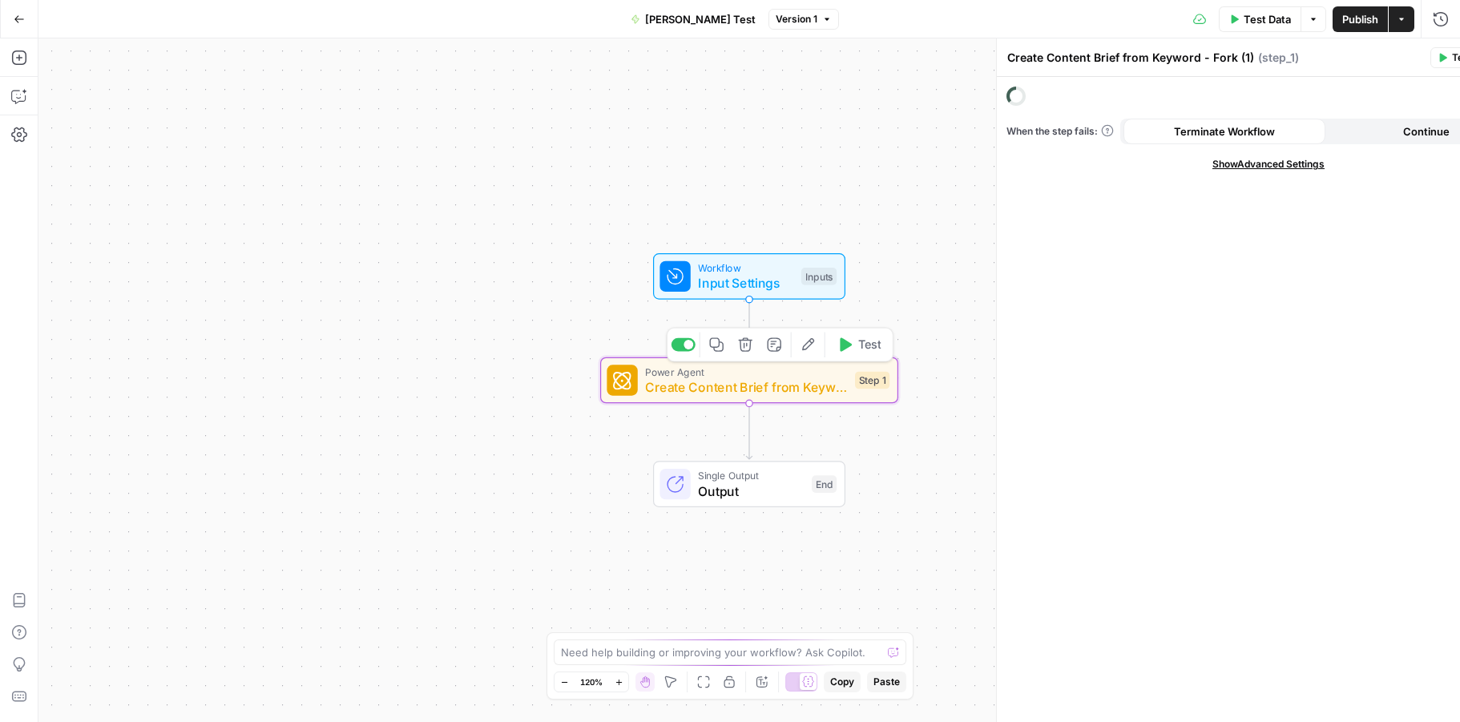
click at [639, 376] on div "Power Agent Create Content Brief from Keyword - Fork (1) Step 1 Copy step Delet…" at bounding box center [748, 380] width 283 height 33
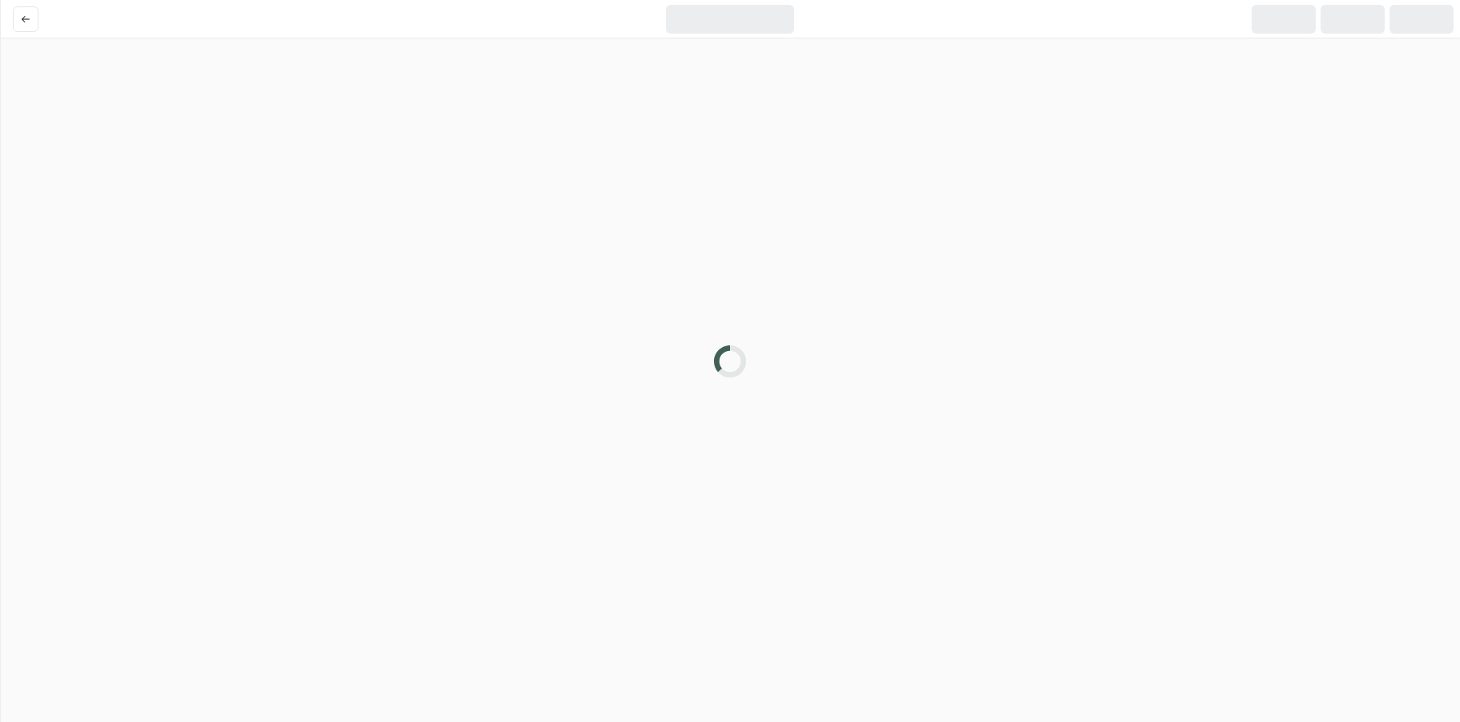
click at [639, 376] on div at bounding box center [730, 361] width 1460 height 722
